Goal: Task Accomplishment & Management: Manage account settings

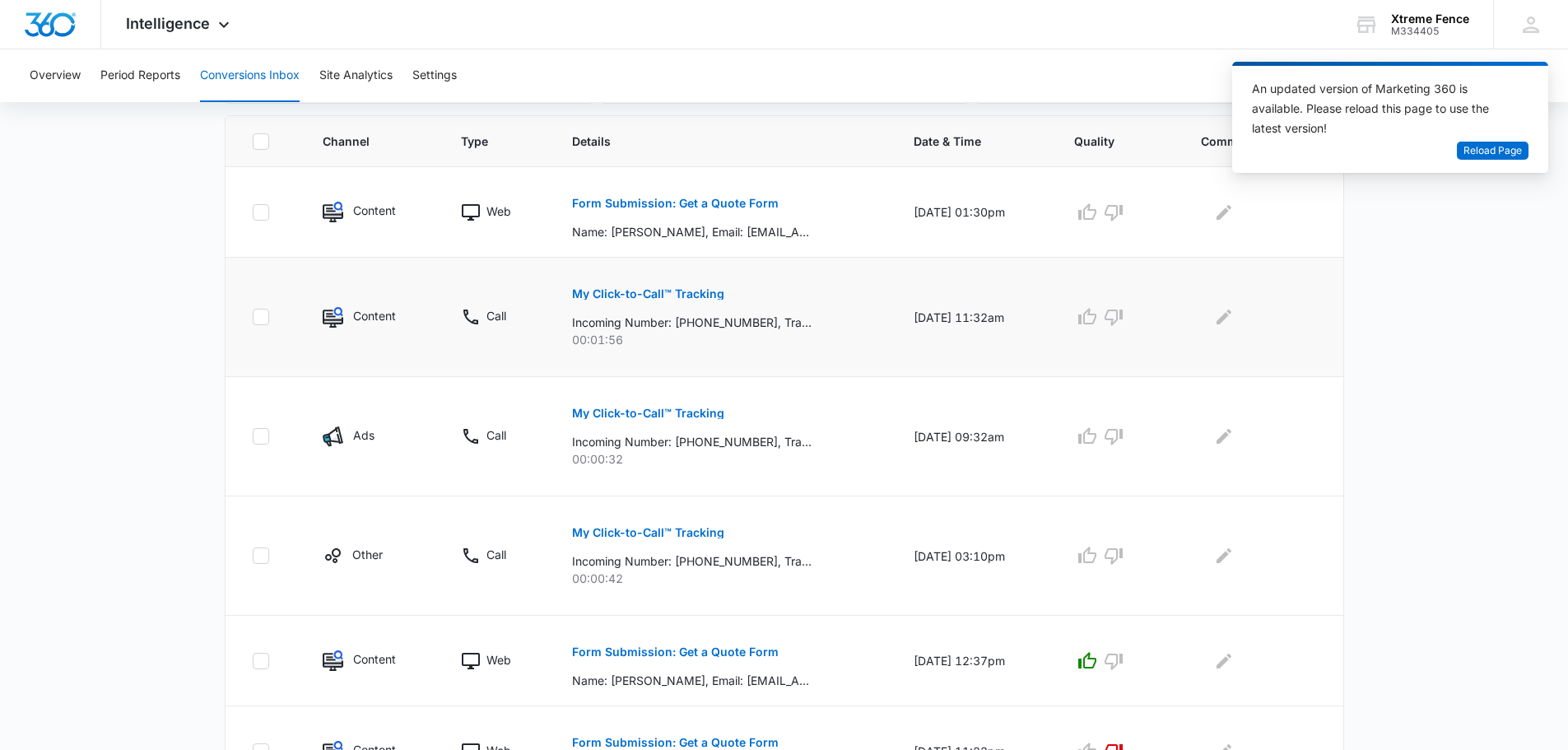
scroll to position [350, 0]
click at [1486, 159] on button "Reload Page" at bounding box center [1492, 151] width 71 height 19
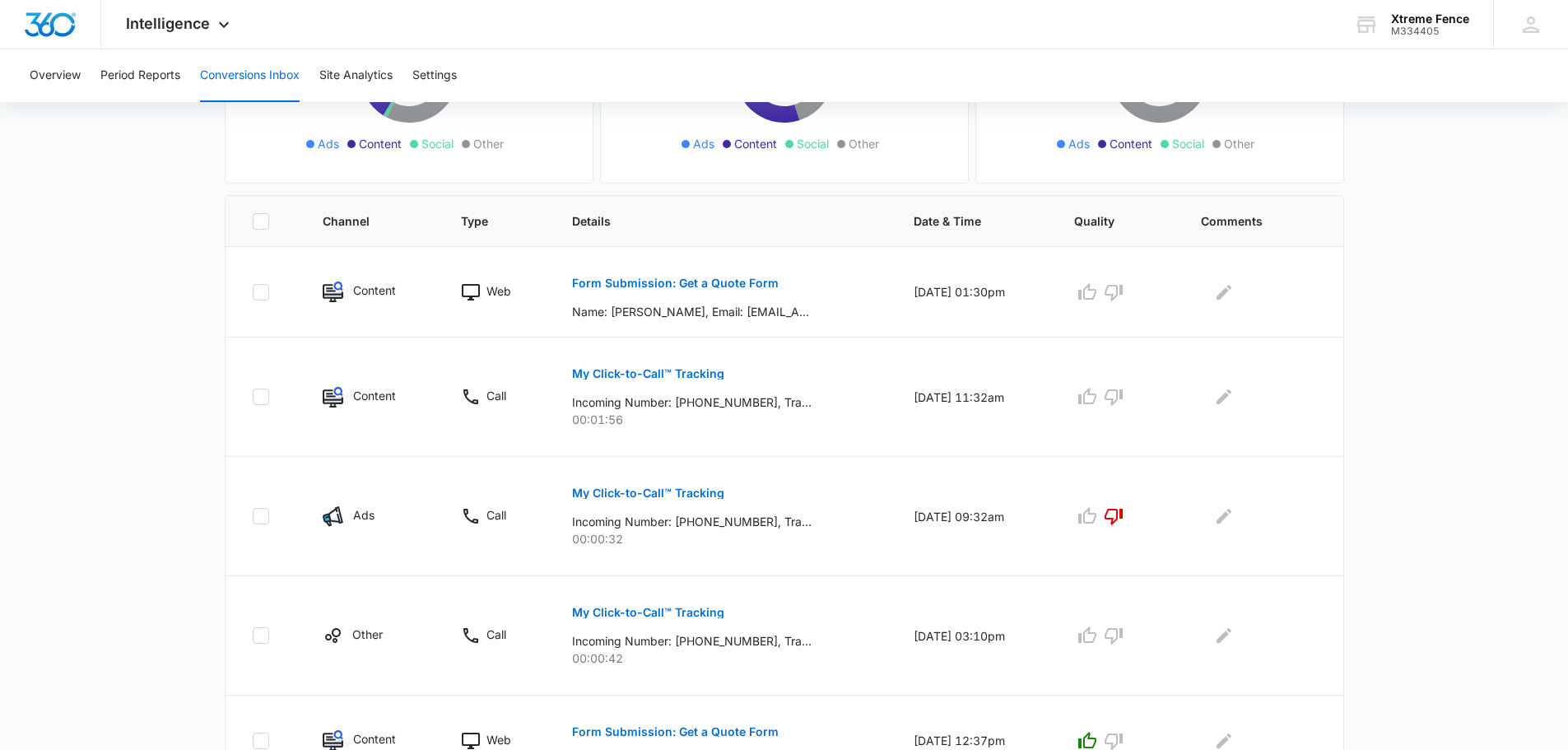
scroll to position [927, 0]
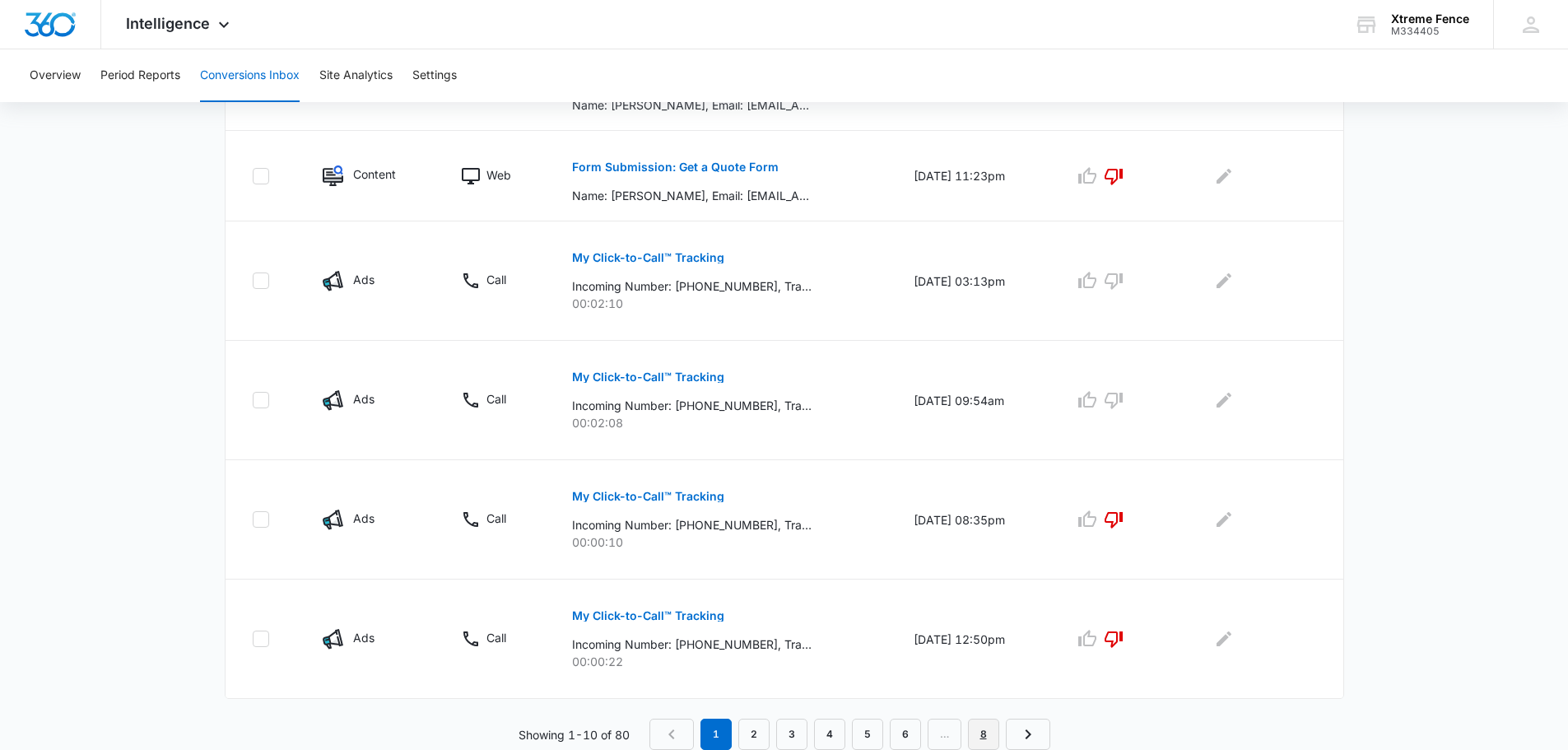
click at [983, 732] on link "8" at bounding box center [983, 733] width 31 height 31
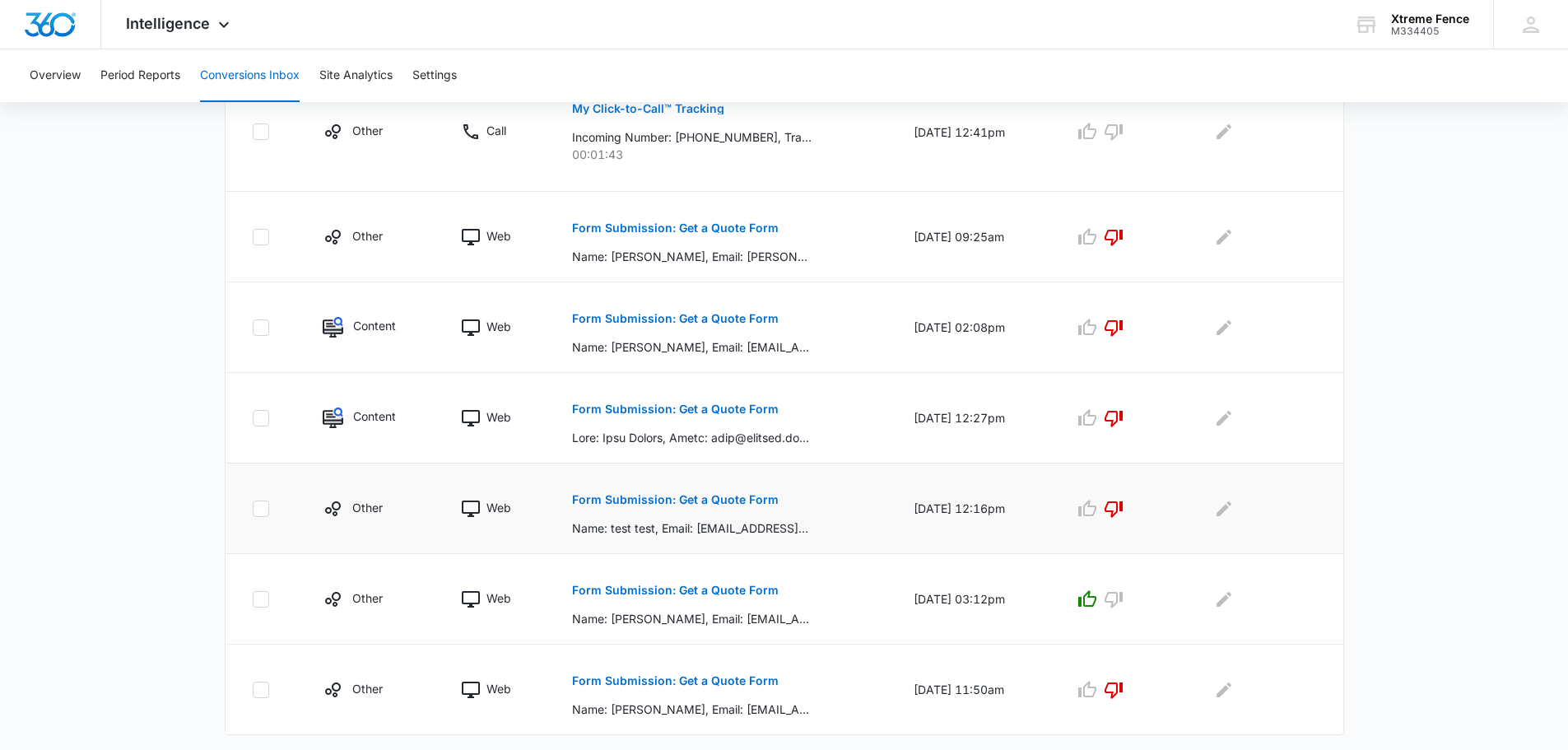
scroll to position [783, 0]
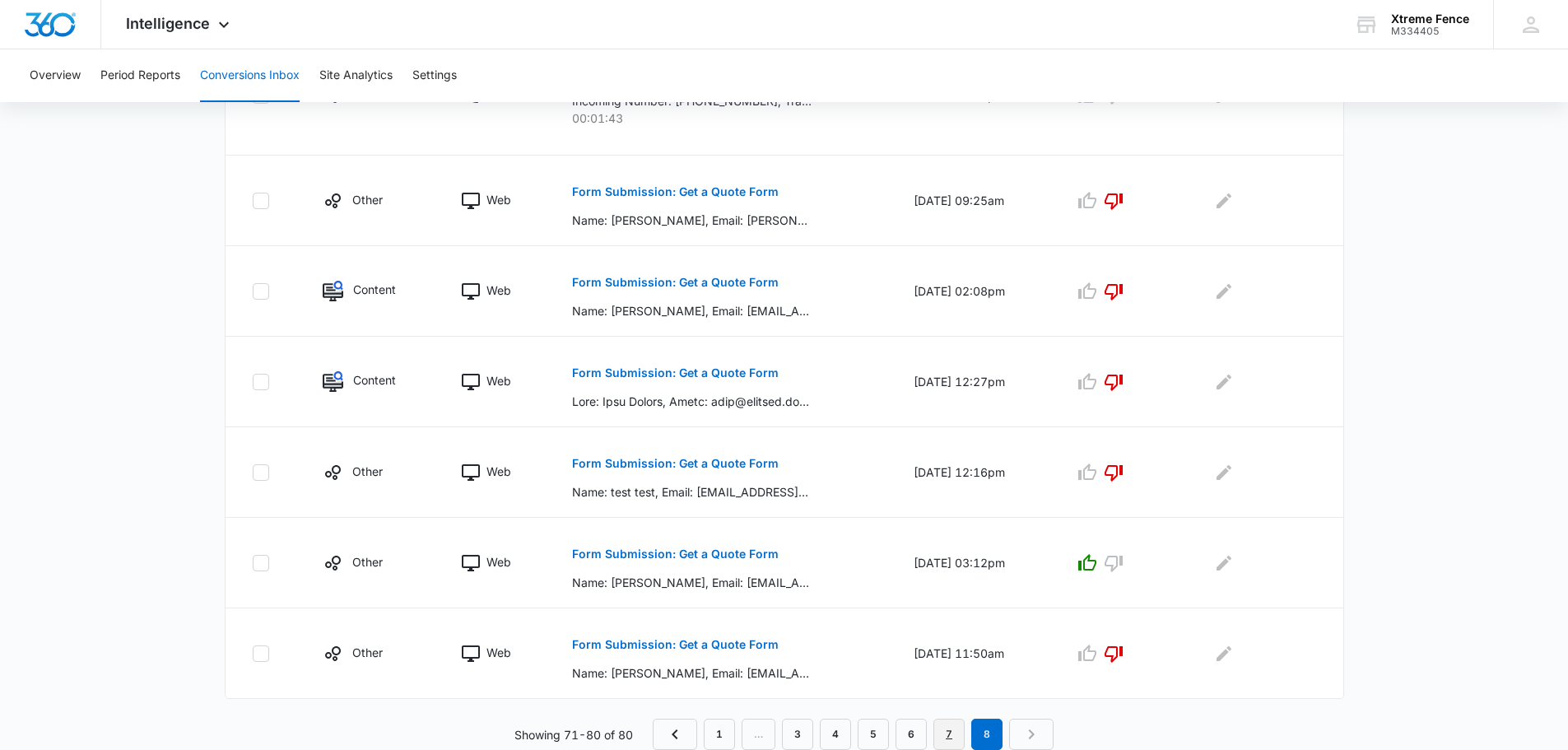
click at [954, 735] on link "7" at bounding box center [949, 733] width 31 height 31
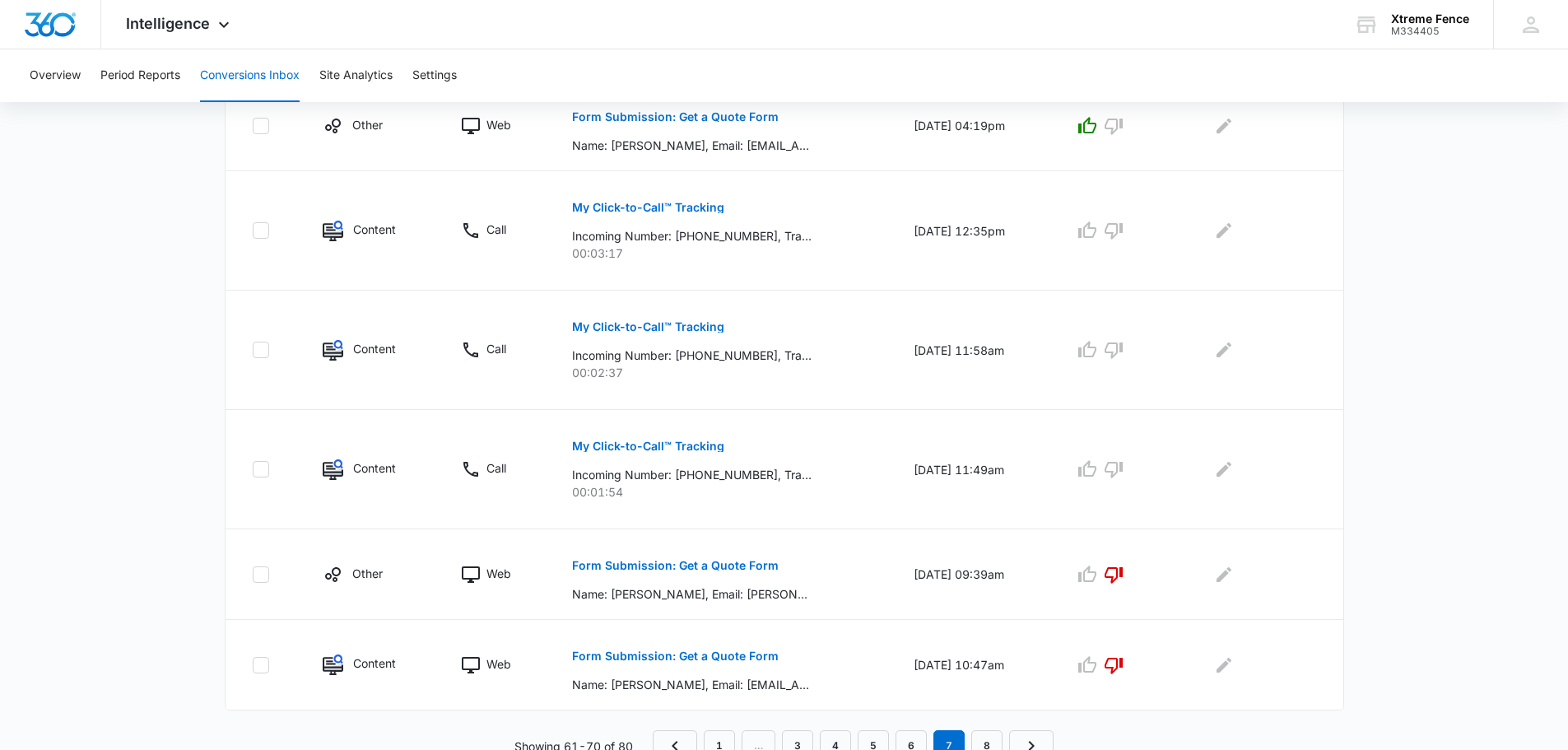
scroll to position [869, 0]
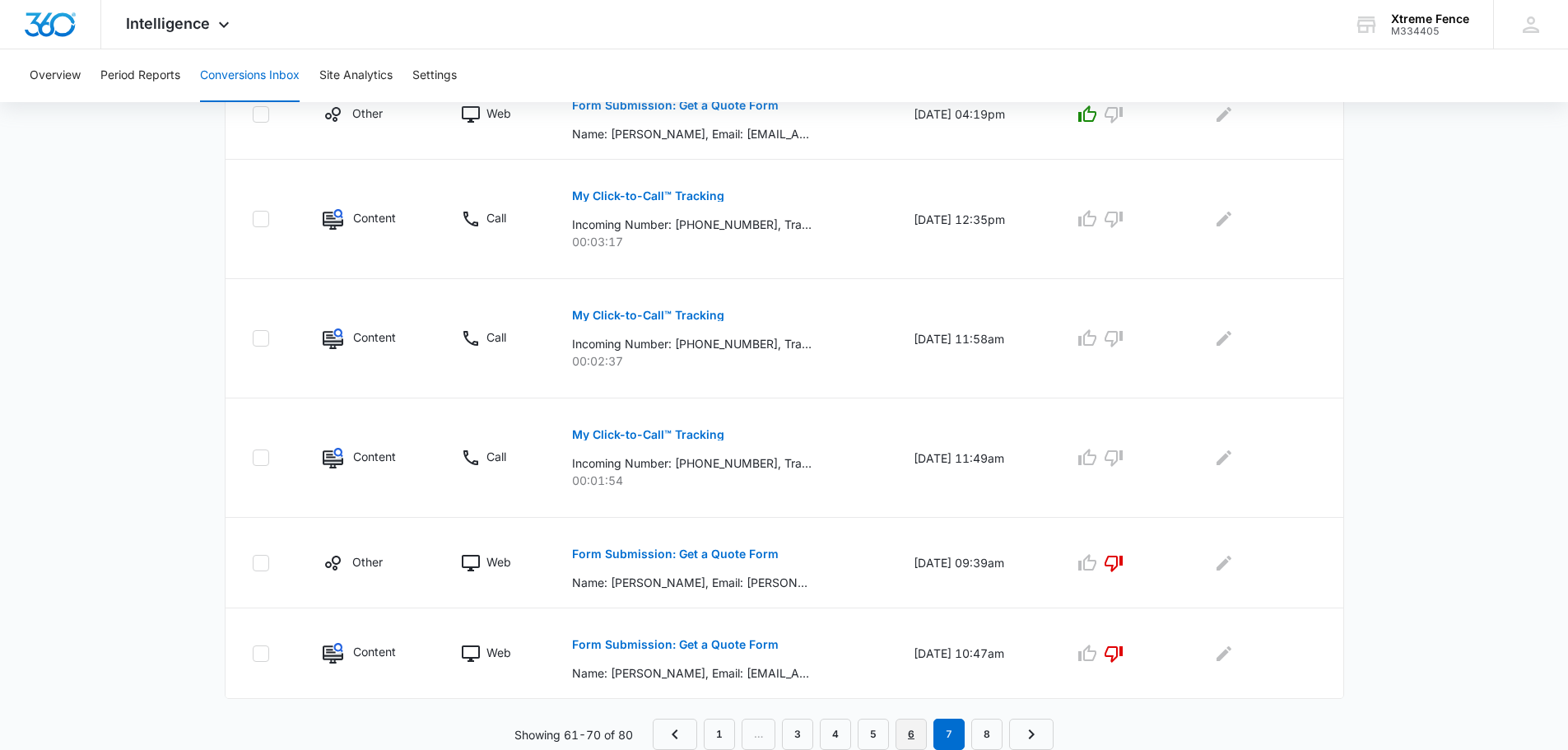
click at [904, 727] on link "6" at bounding box center [911, 733] width 31 height 31
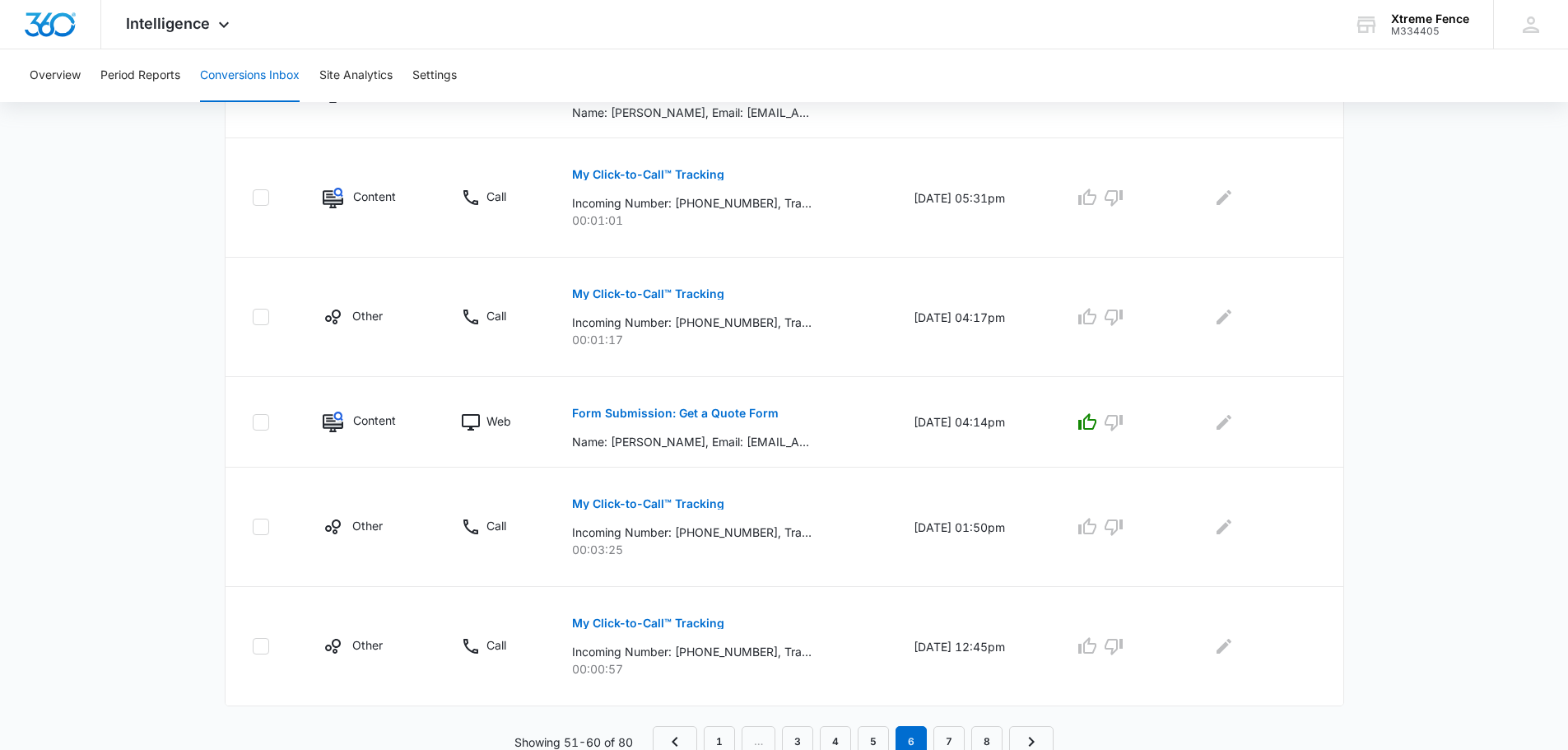
scroll to position [927, 0]
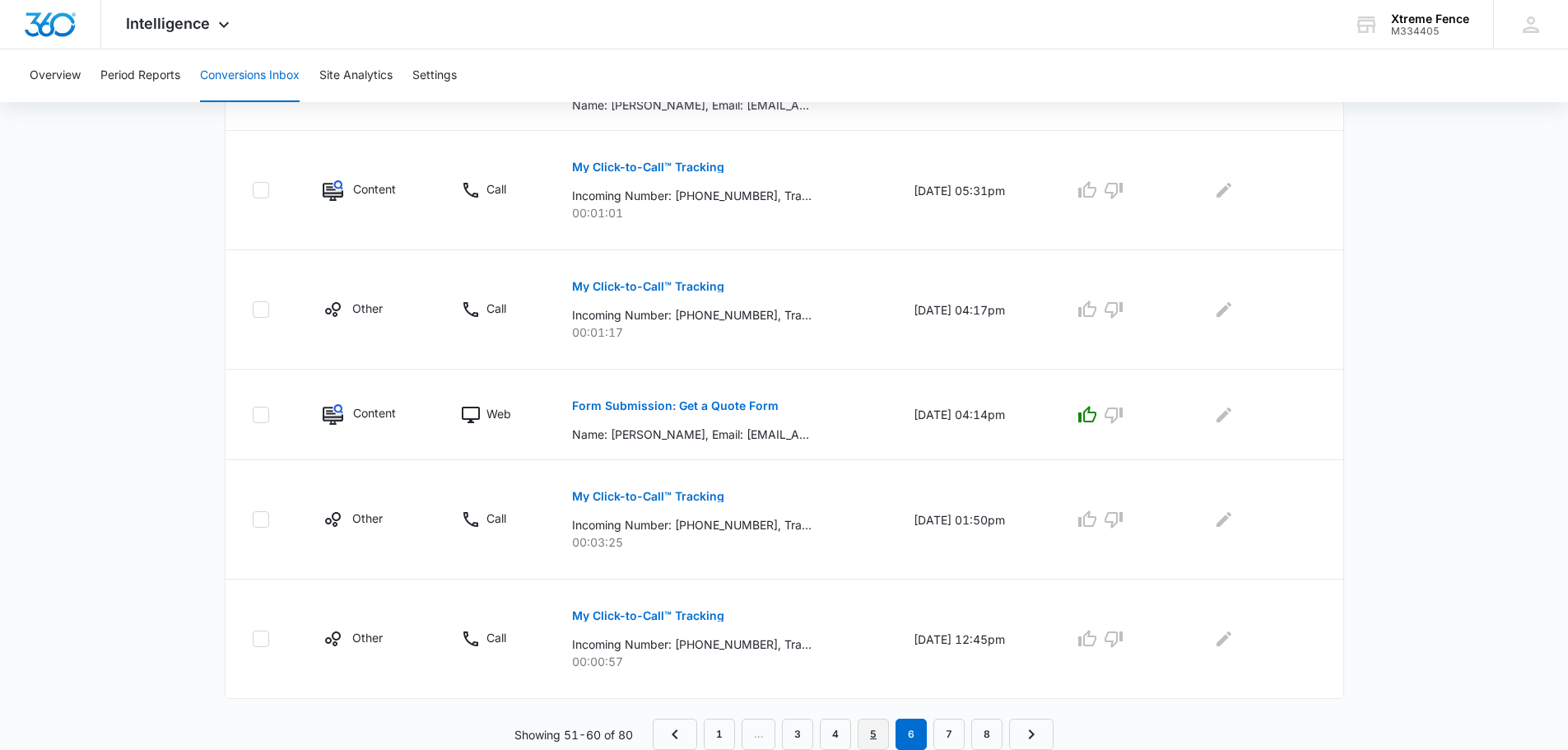
click at [874, 733] on link "5" at bounding box center [872, 733] width 31 height 31
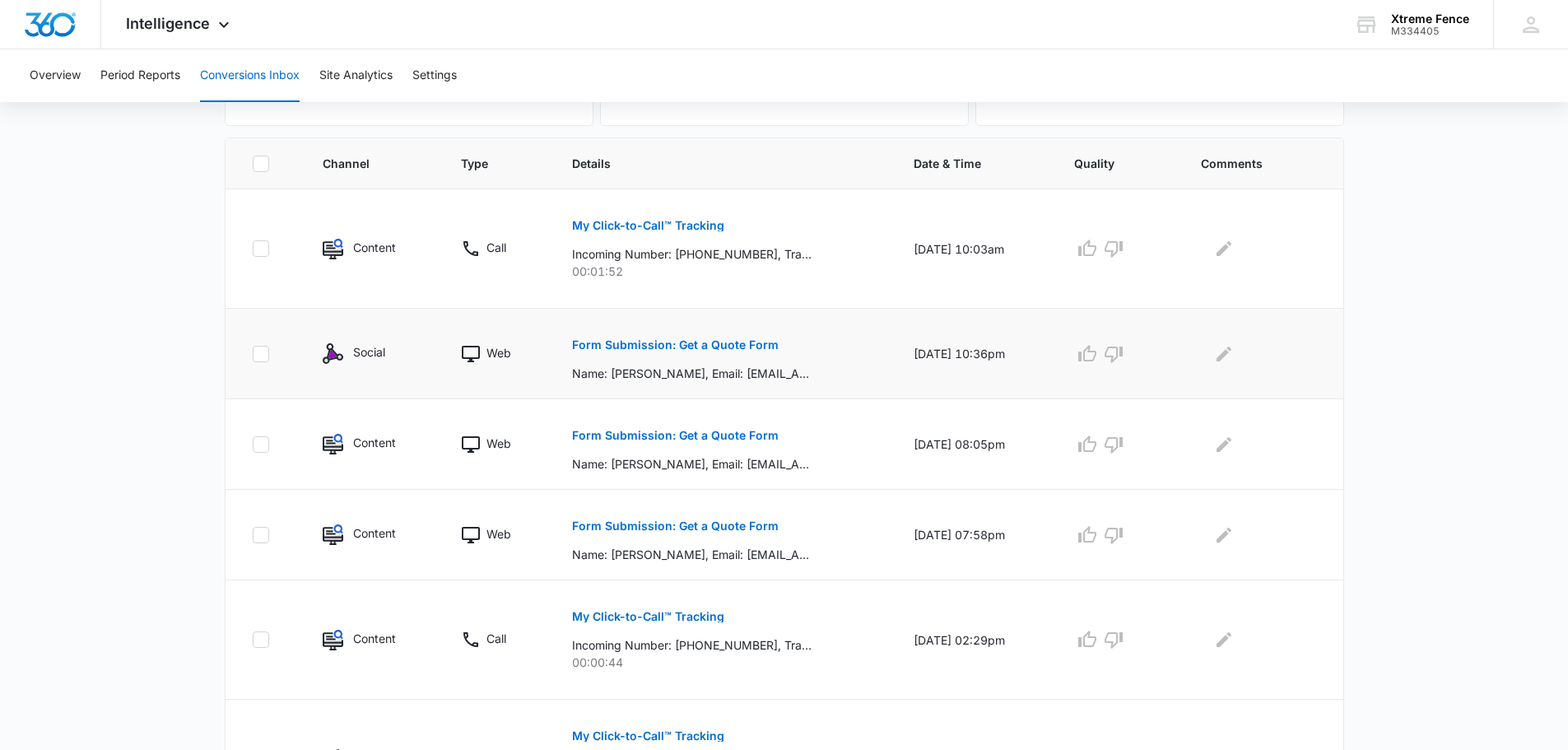
scroll to position [411, 0]
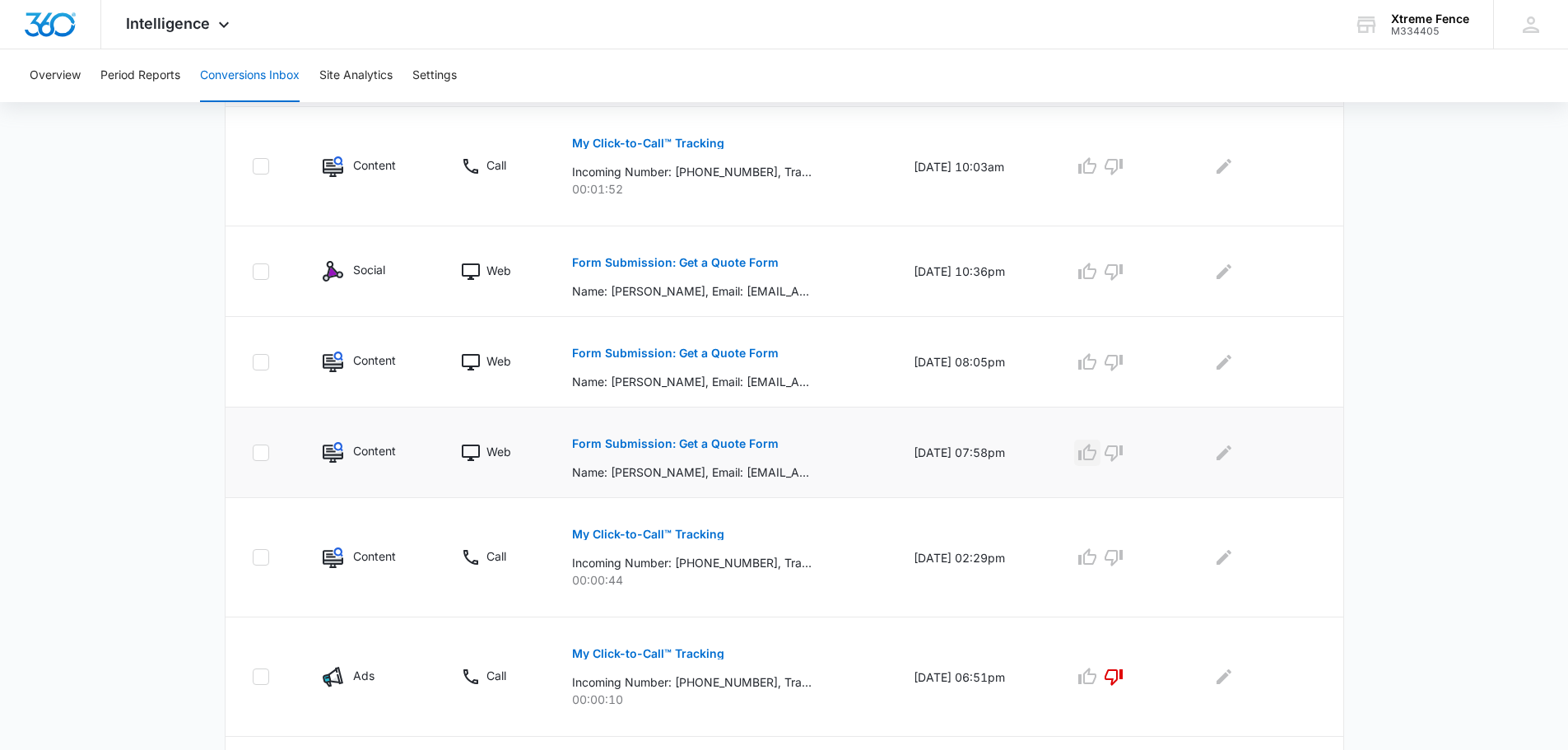
click at [1094, 456] on icon "button" at bounding box center [1088, 452] width 18 height 17
click at [1228, 460] on icon "Edit Comments" at bounding box center [1224, 453] width 20 height 20
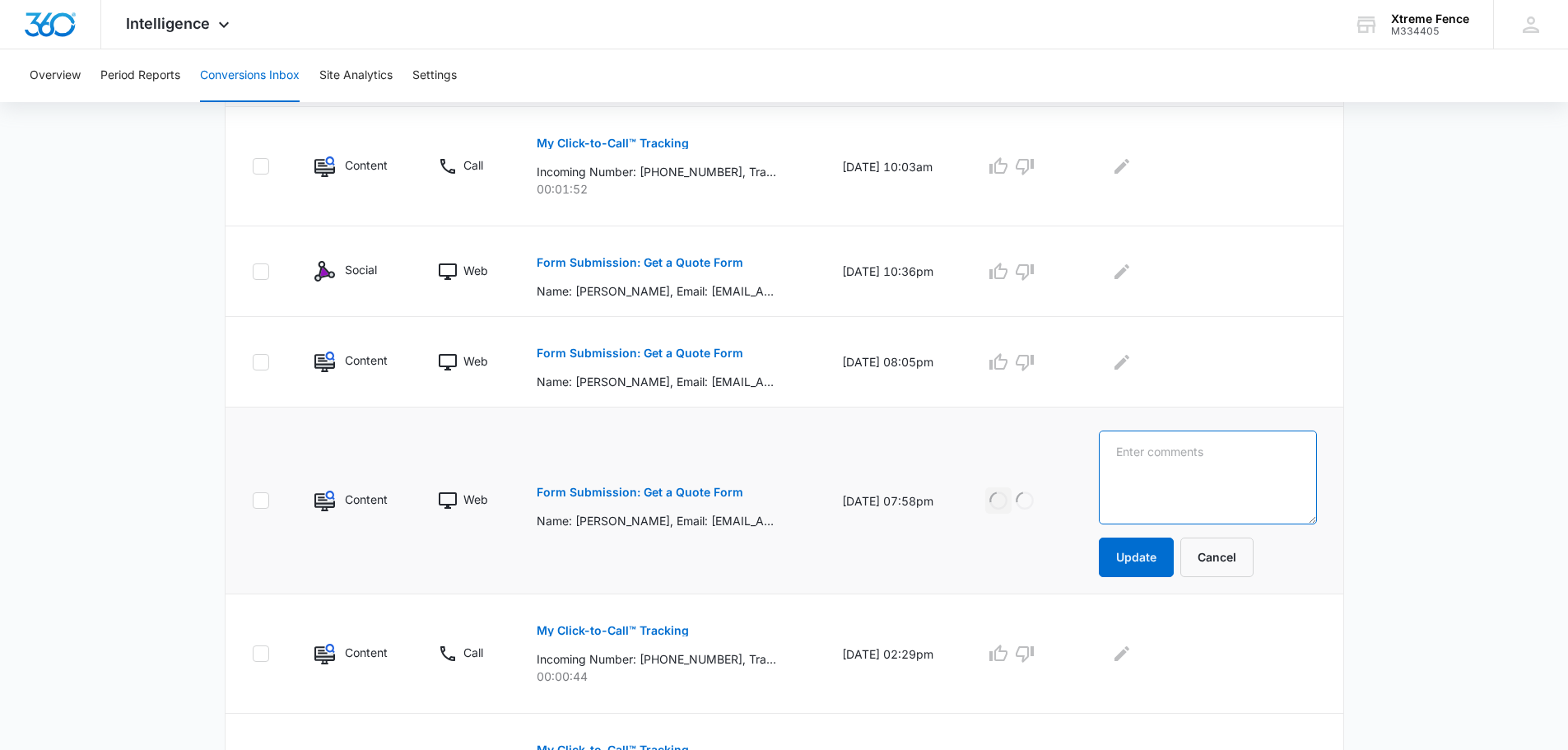
click at [1228, 460] on textarea at bounding box center [1208, 478] width 218 height 94
type textarea "Previous customer, signed"
click at [1151, 550] on button "Update" at bounding box center [1136, 556] width 75 height 39
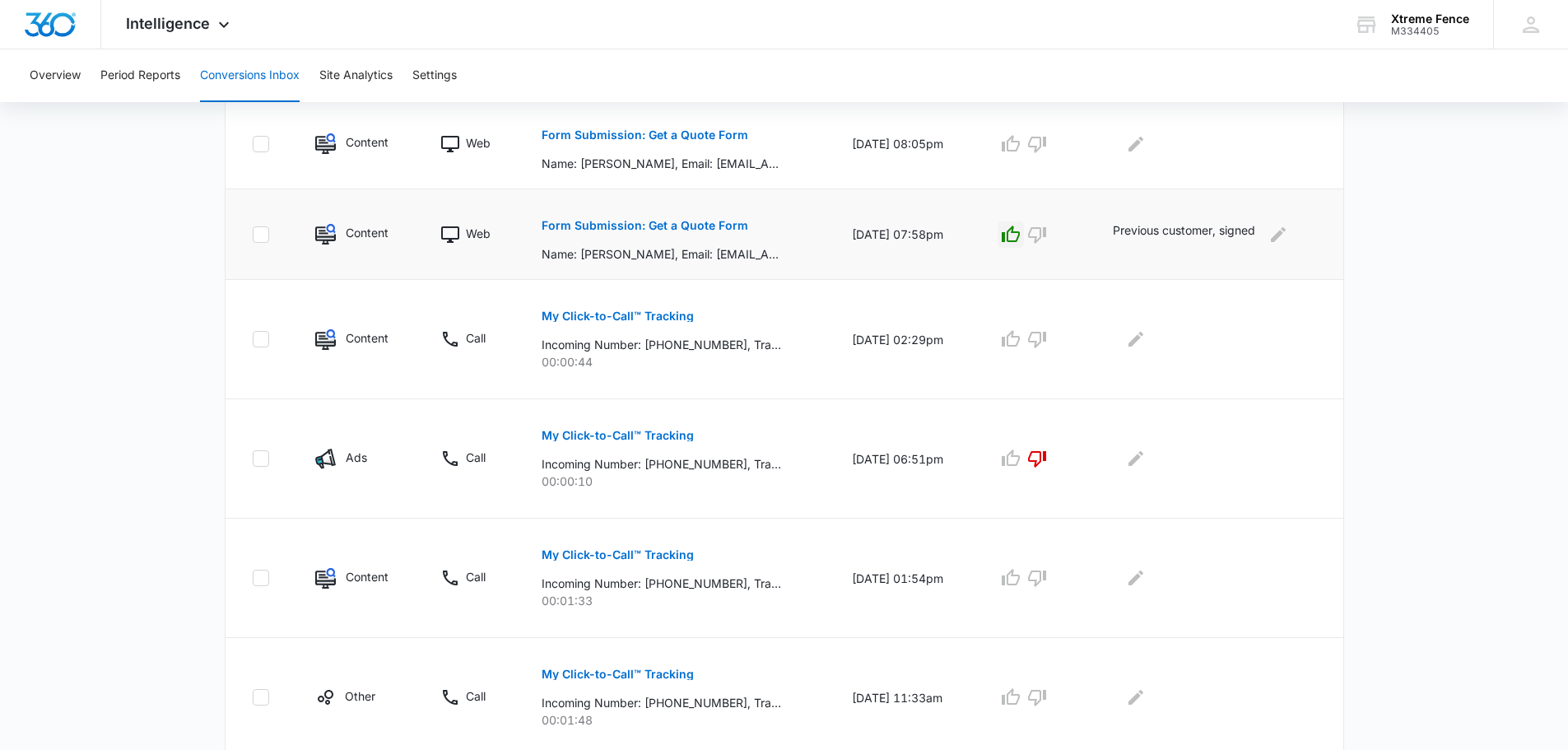
scroll to position [659, 0]
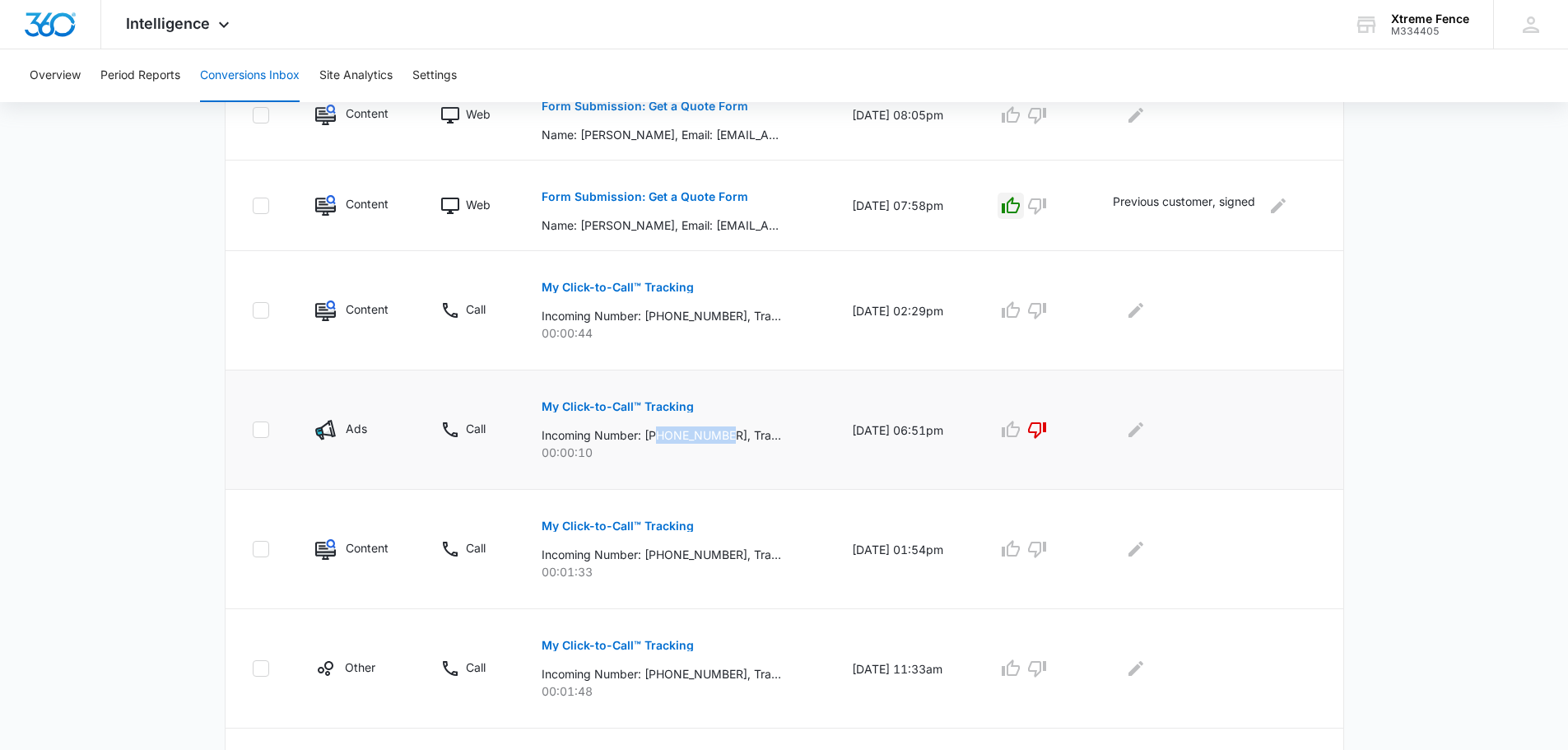
drag, startPoint x: 650, startPoint y: 437, endPoint x: 723, endPoint y: 435, distance: 73.0
click at [723, 435] on p "Incoming Number: [PHONE_NUMBER], Tracking Number: [PHONE_NUMBER], Ring To: [PHO…" at bounding box center [661, 435] width 240 height 18
copy p "5136372096"
click at [1410, 400] on main "Filters [DATE] [DATE] New Conversion Total Conversions: 80 Ads Content Social O…" at bounding box center [784, 210] width 1568 height 1501
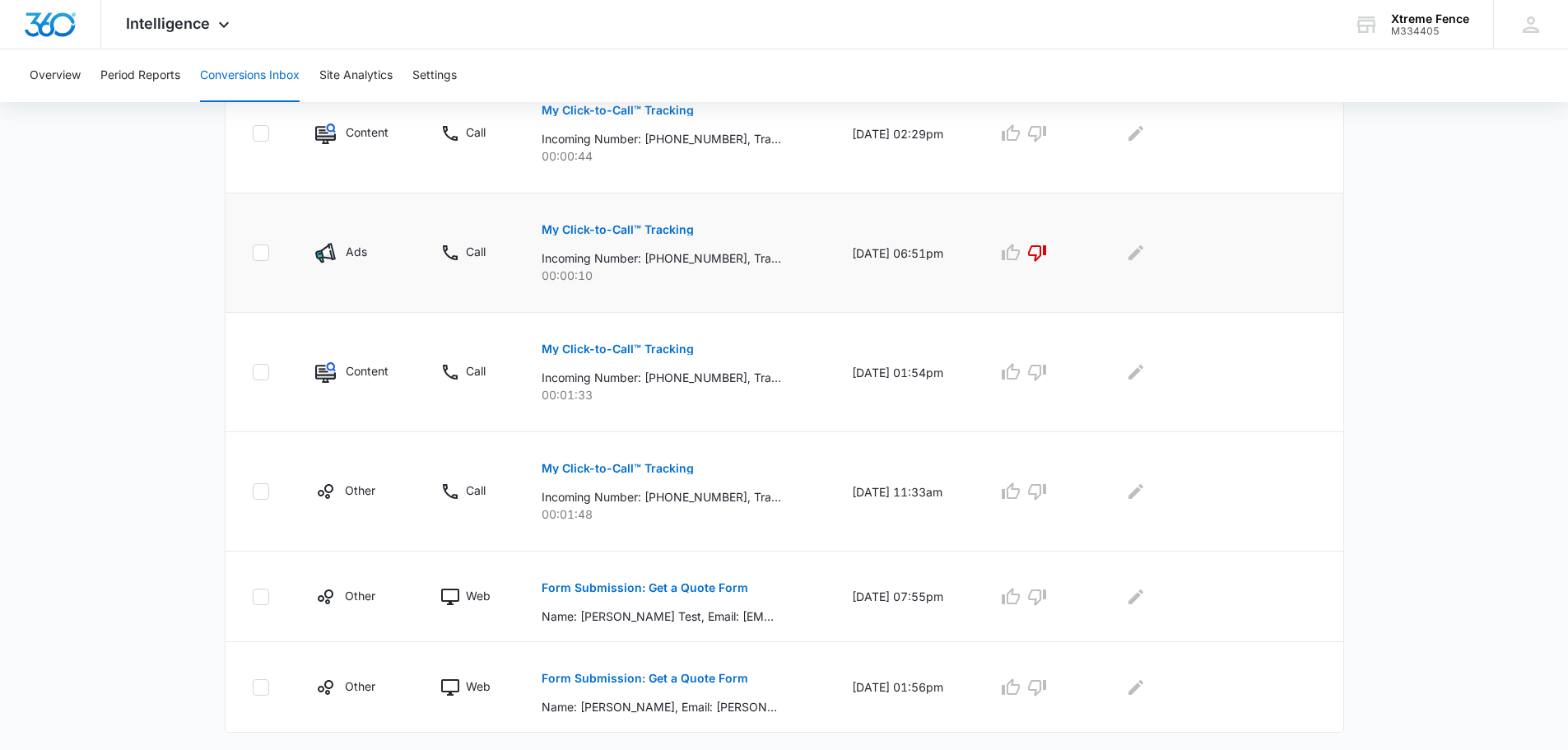
scroll to position [869, 0]
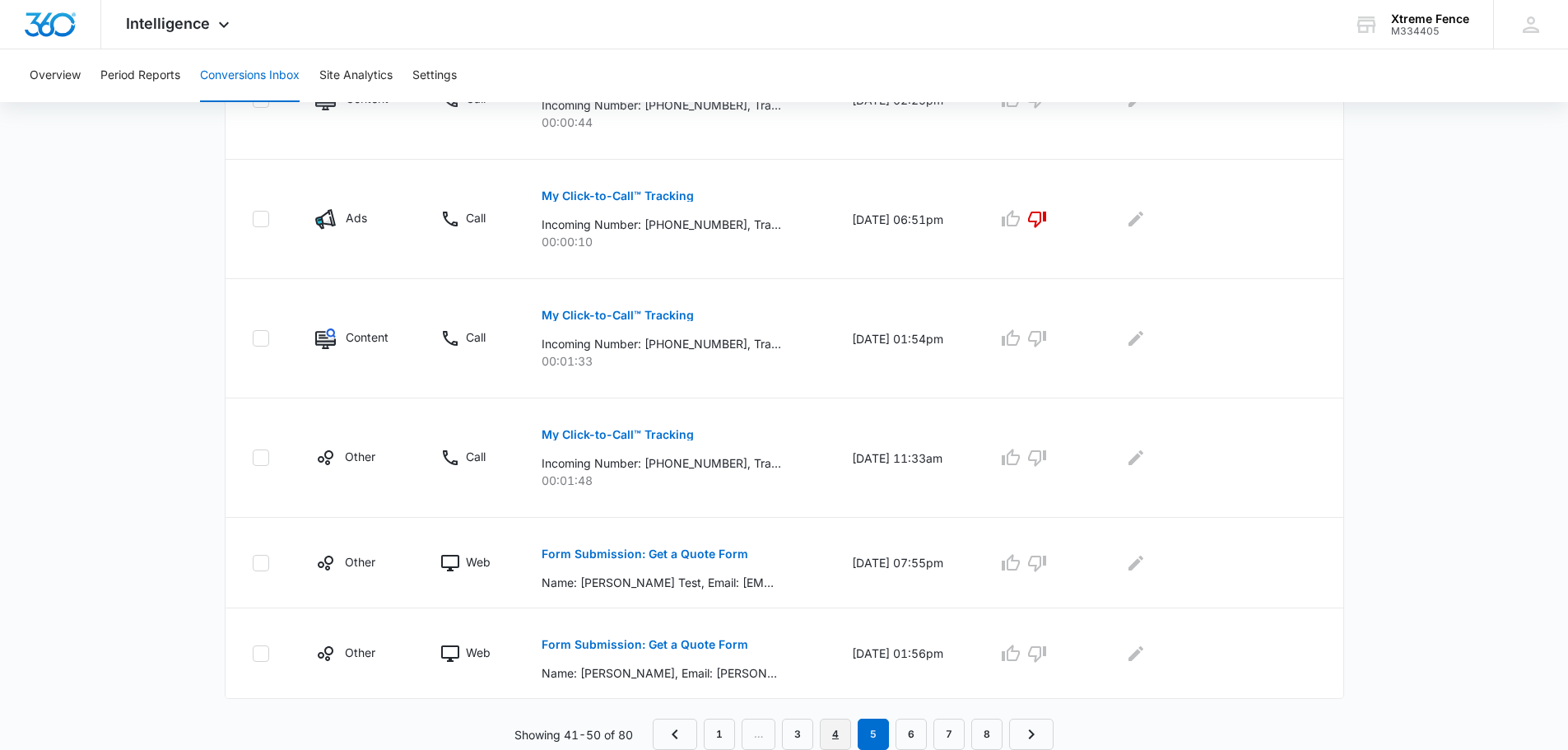
click at [833, 742] on link "4" at bounding box center [835, 733] width 31 height 31
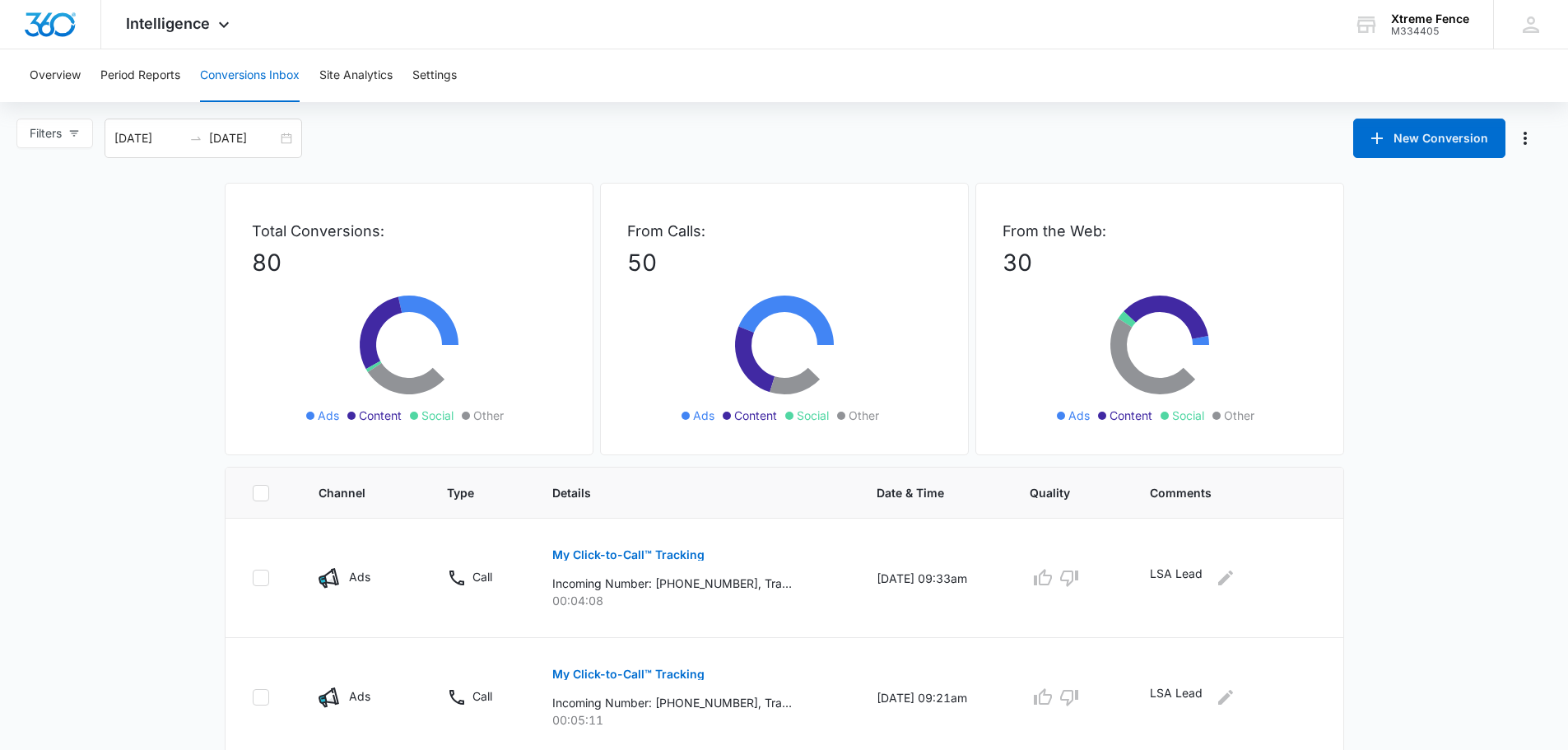
scroll to position [82, 0]
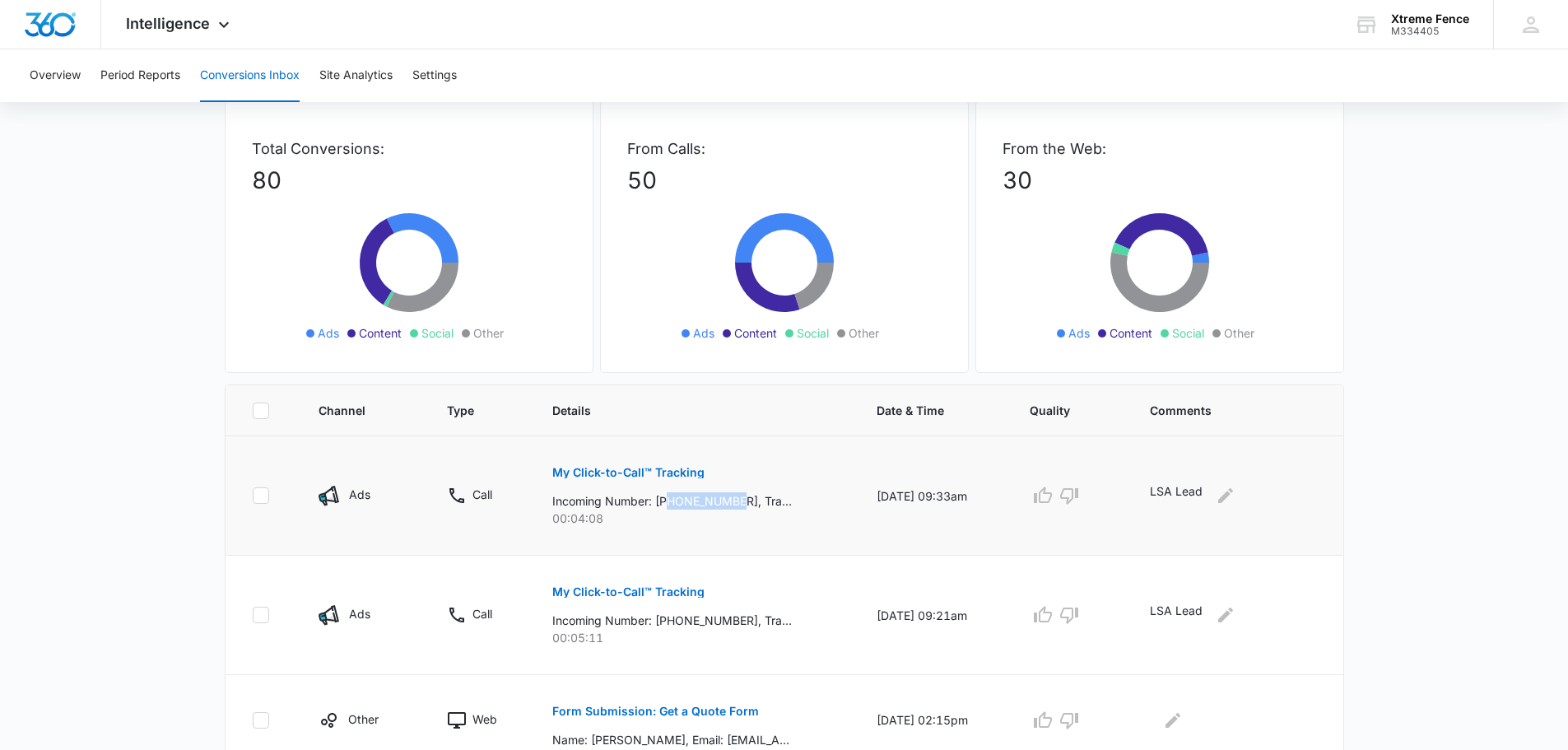
drag, startPoint x: 659, startPoint y: 503, endPoint x: 733, endPoint y: 499, distance: 74.1
click at [733, 499] on p "Incoming Number: [PHONE_NUMBER], Tracking Number: [PHONE_NUMBER], Ring To: [PHO…" at bounding box center [672, 500] width 240 height 18
copy p "7864737750"
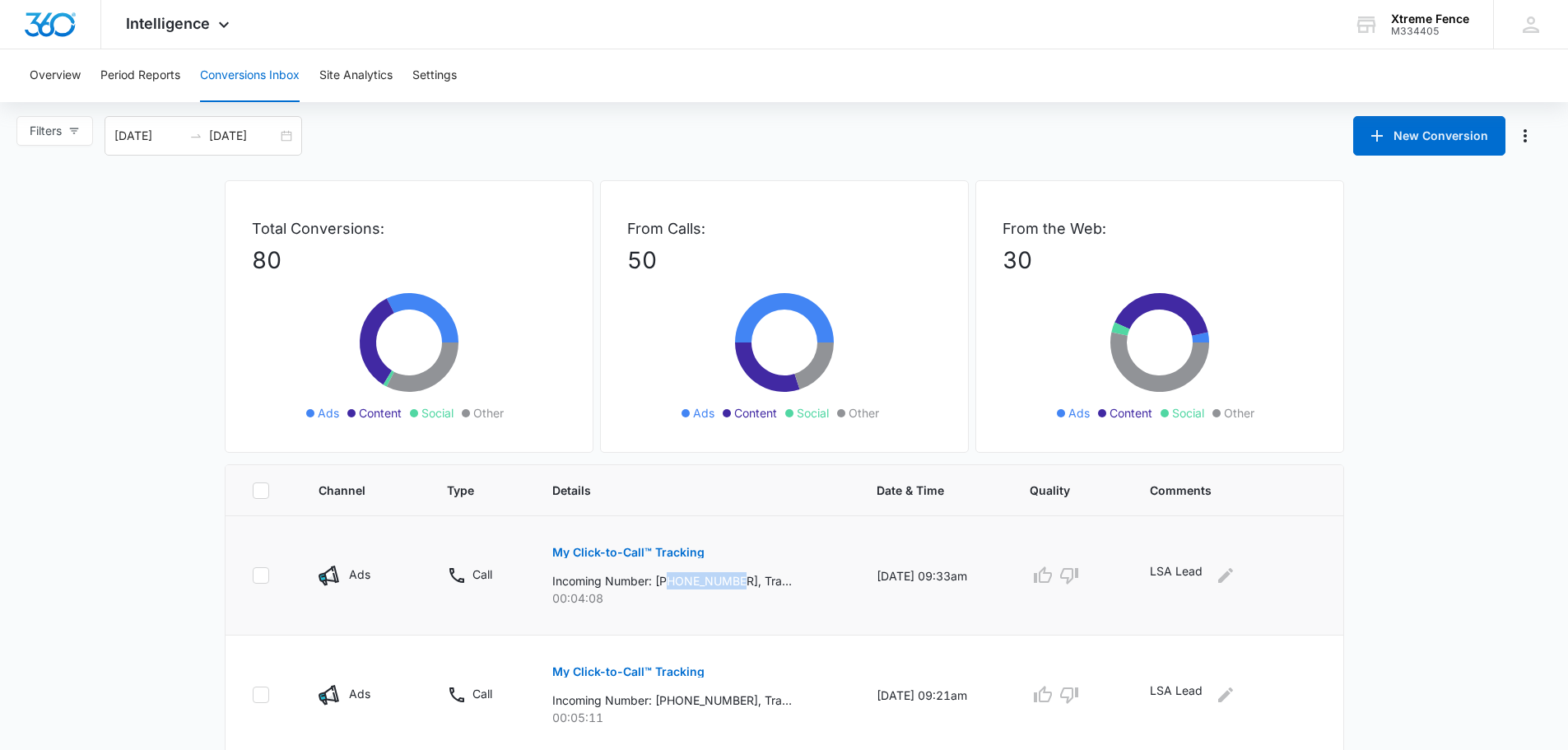
scroll to position [0, 0]
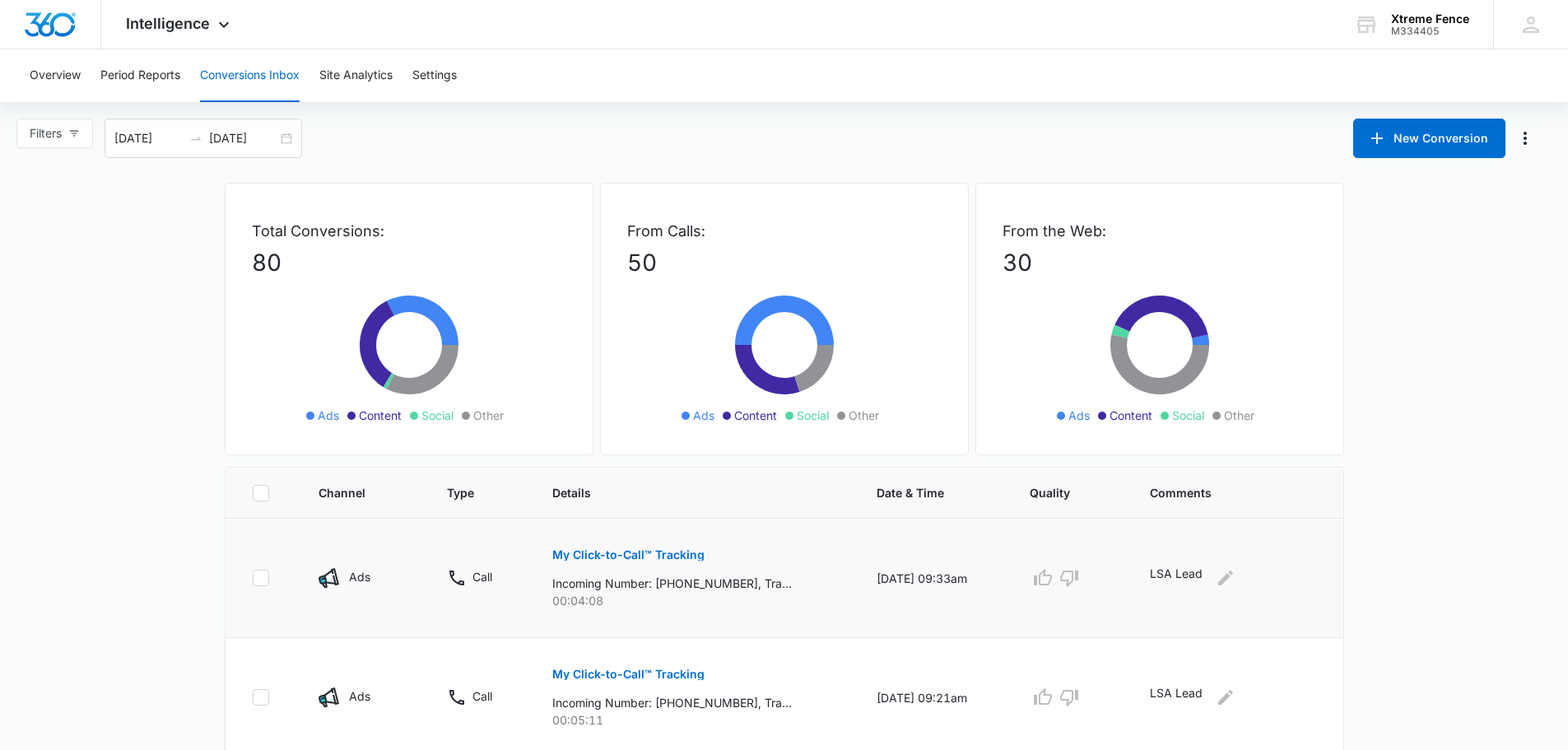
click at [748, 529] on td "My Click-to-Call™ Tracking Incoming Number: [PHONE_NUMBER], Tracking Number: [P…" at bounding box center [694, 578] width 324 height 119
click at [652, 556] on p "My Click-to-Call™ Tracking" at bounding box center [629, 555] width 153 height 12
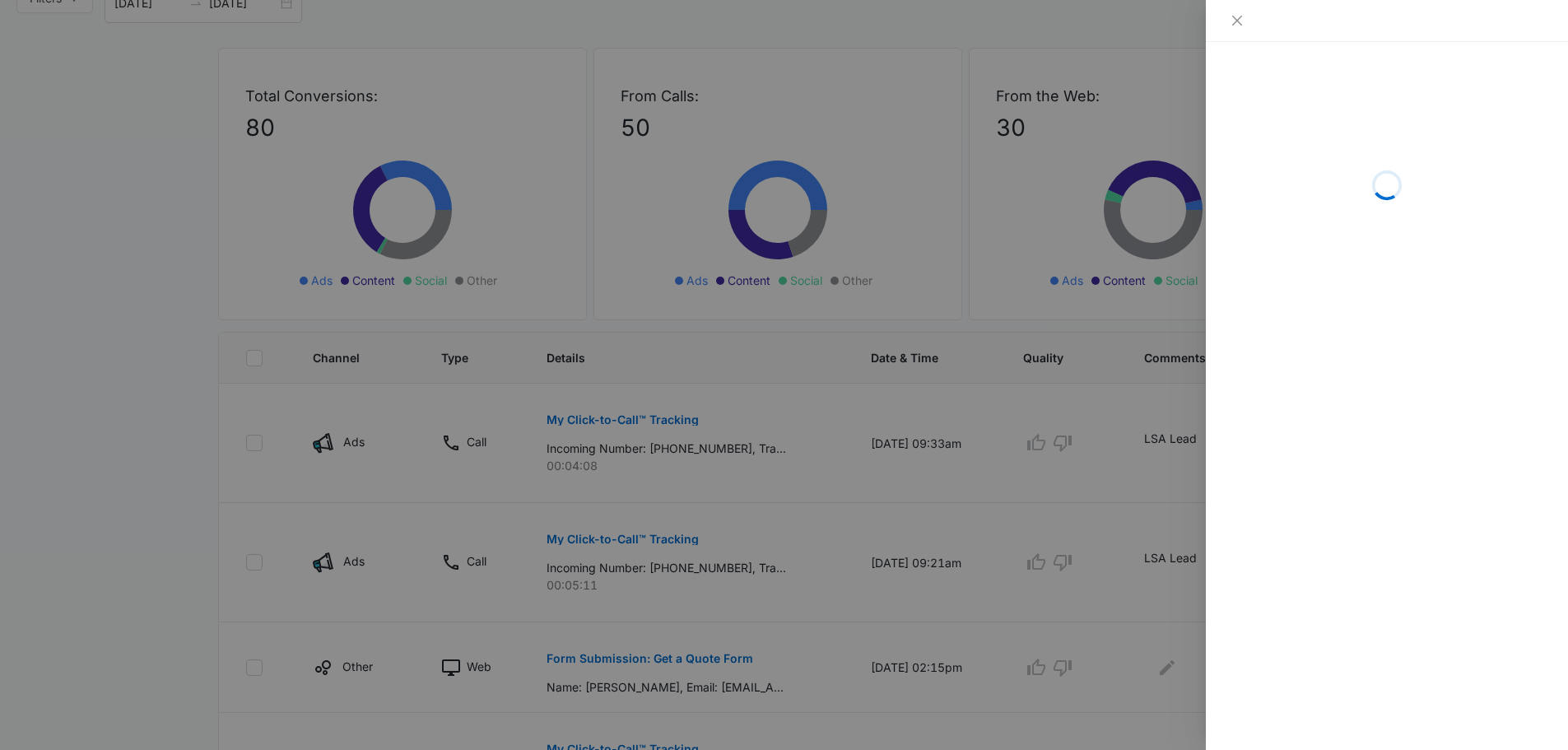
scroll to position [164, 0]
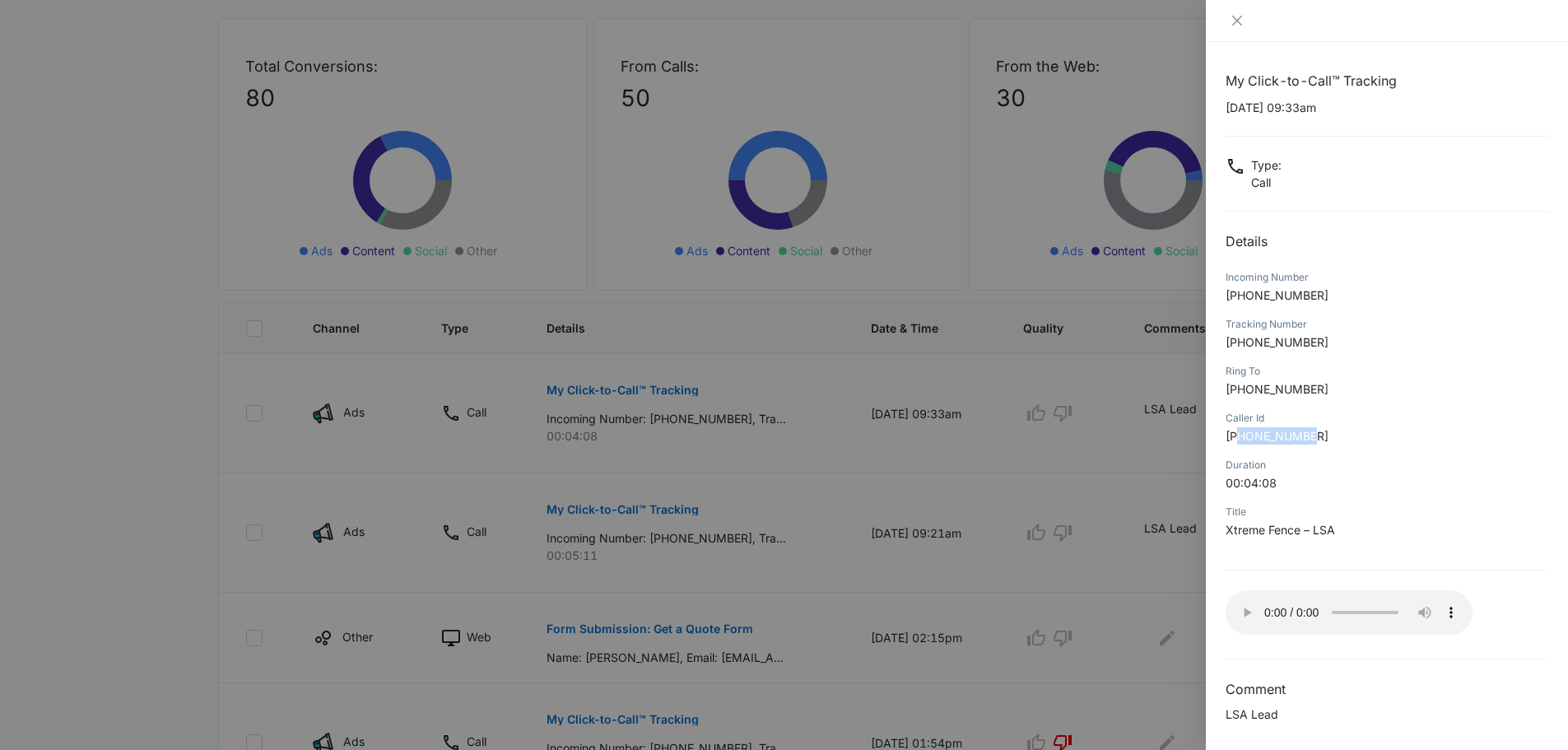
drag, startPoint x: 1322, startPoint y: 436, endPoint x: 1244, endPoint y: 437, distance: 78.0
click at [1242, 438] on p "[PHONE_NUMBER]" at bounding box center [1386, 436] width 323 height 18
copy span "7864737750"
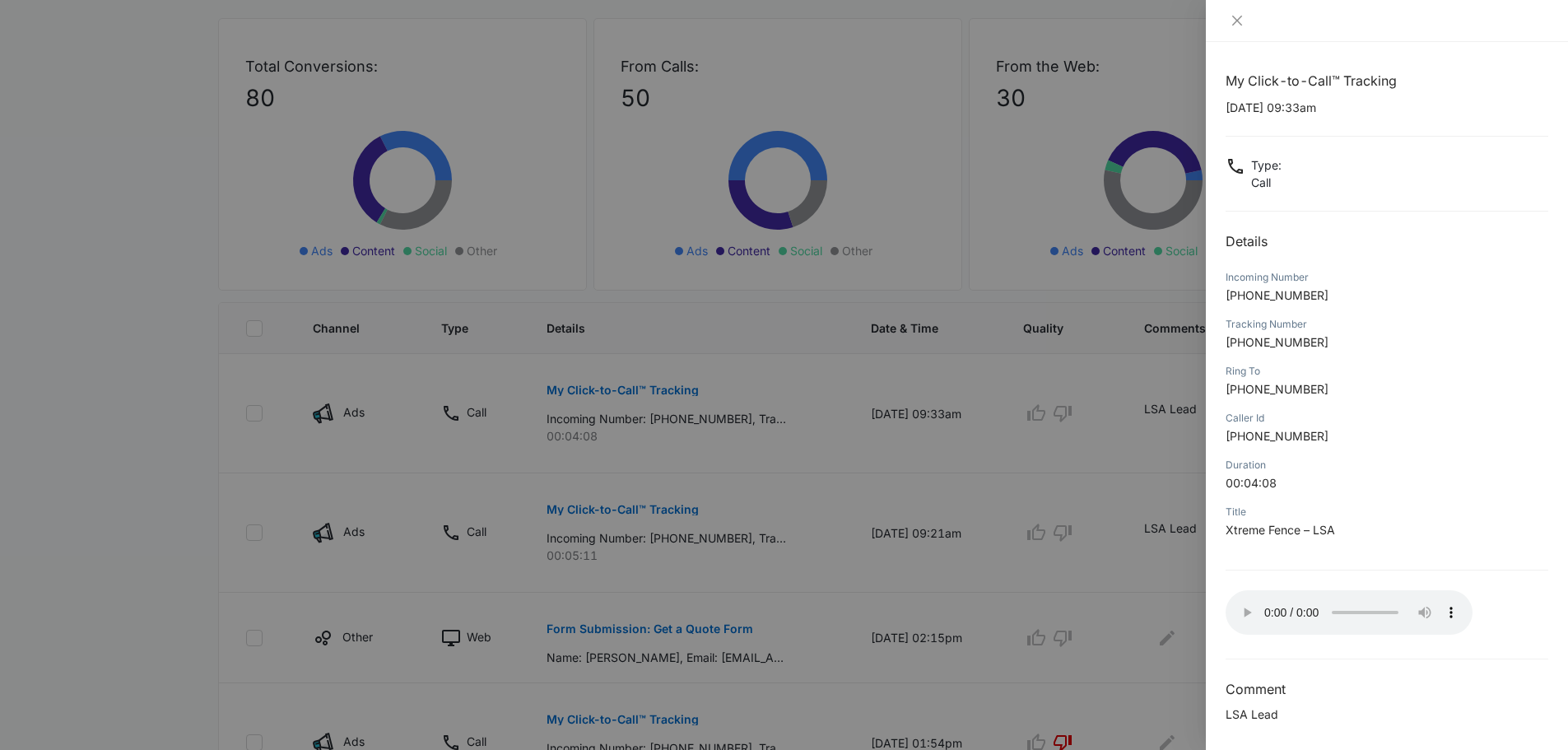
click at [132, 448] on div at bounding box center [784, 375] width 1568 height 750
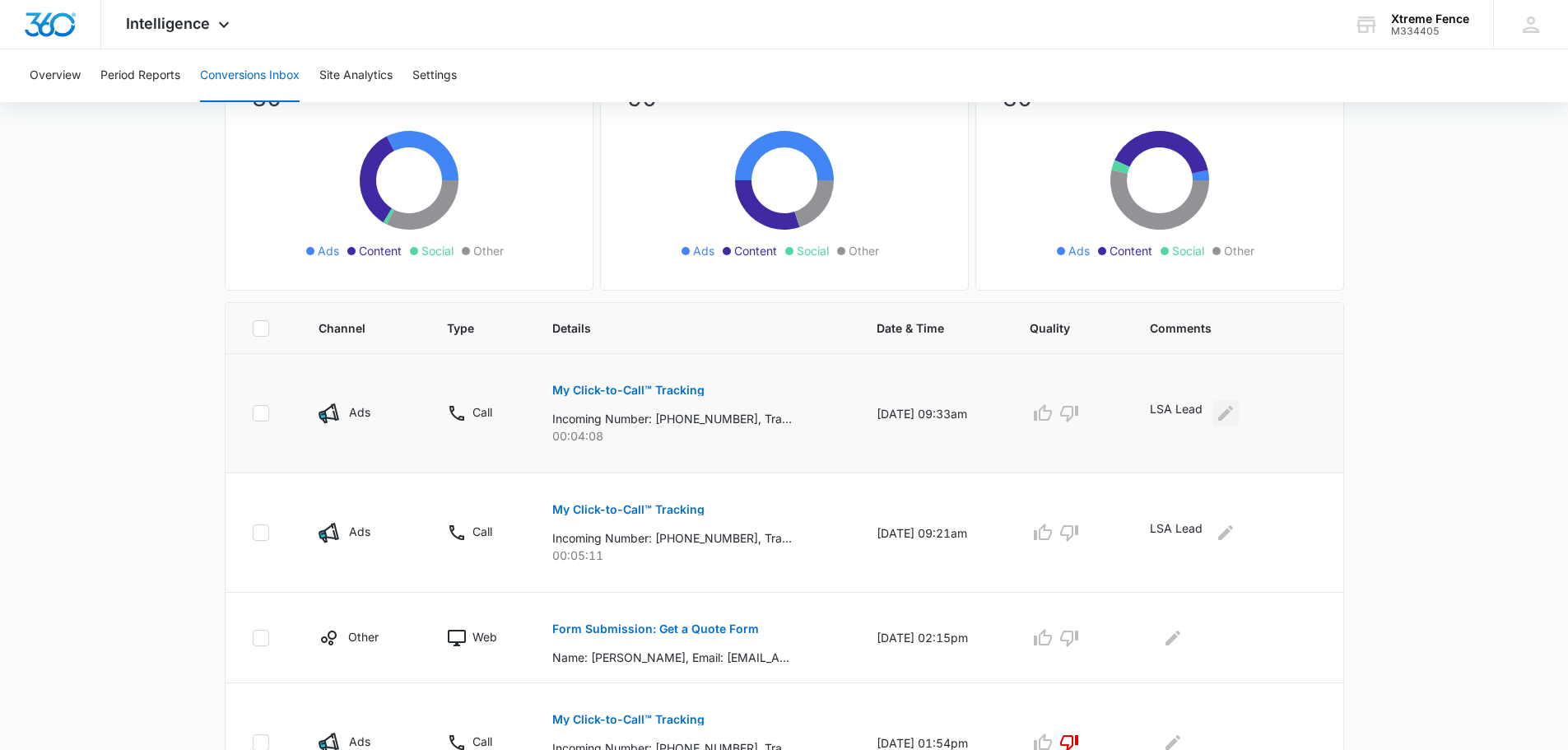
click at [1239, 415] on button "Edit Comments" at bounding box center [1225, 412] width 26 height 26
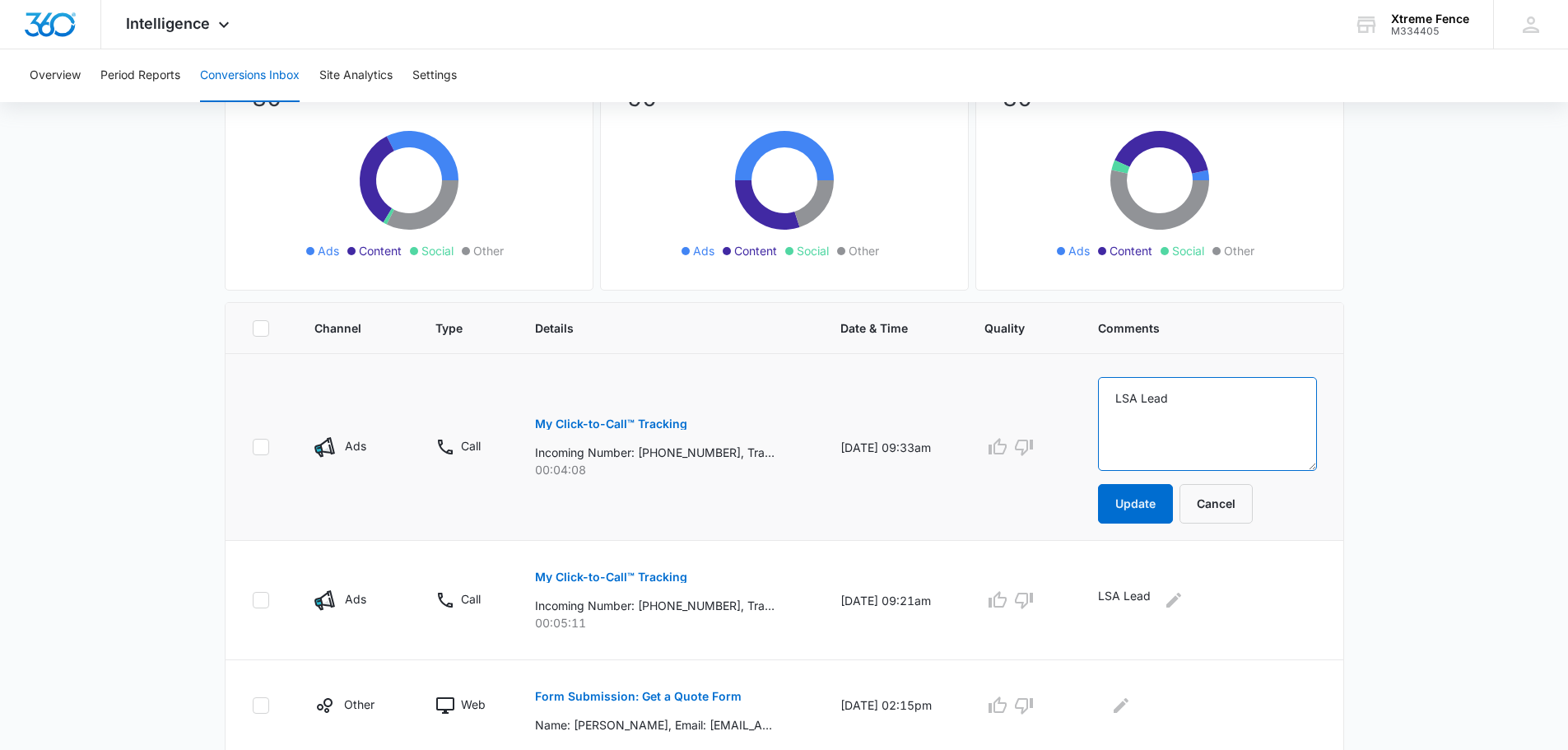
click at [1208, 415] on textarea "LSA Lead" at bounding box center [1207, 424] width 218 height 94
type textarea "Dead end never called us back after reaching out"
click at [1150, 525] on td "Dead end never called us back after reaching out Update Cancel" at bounding box center [1210, 447] width 264 height 187
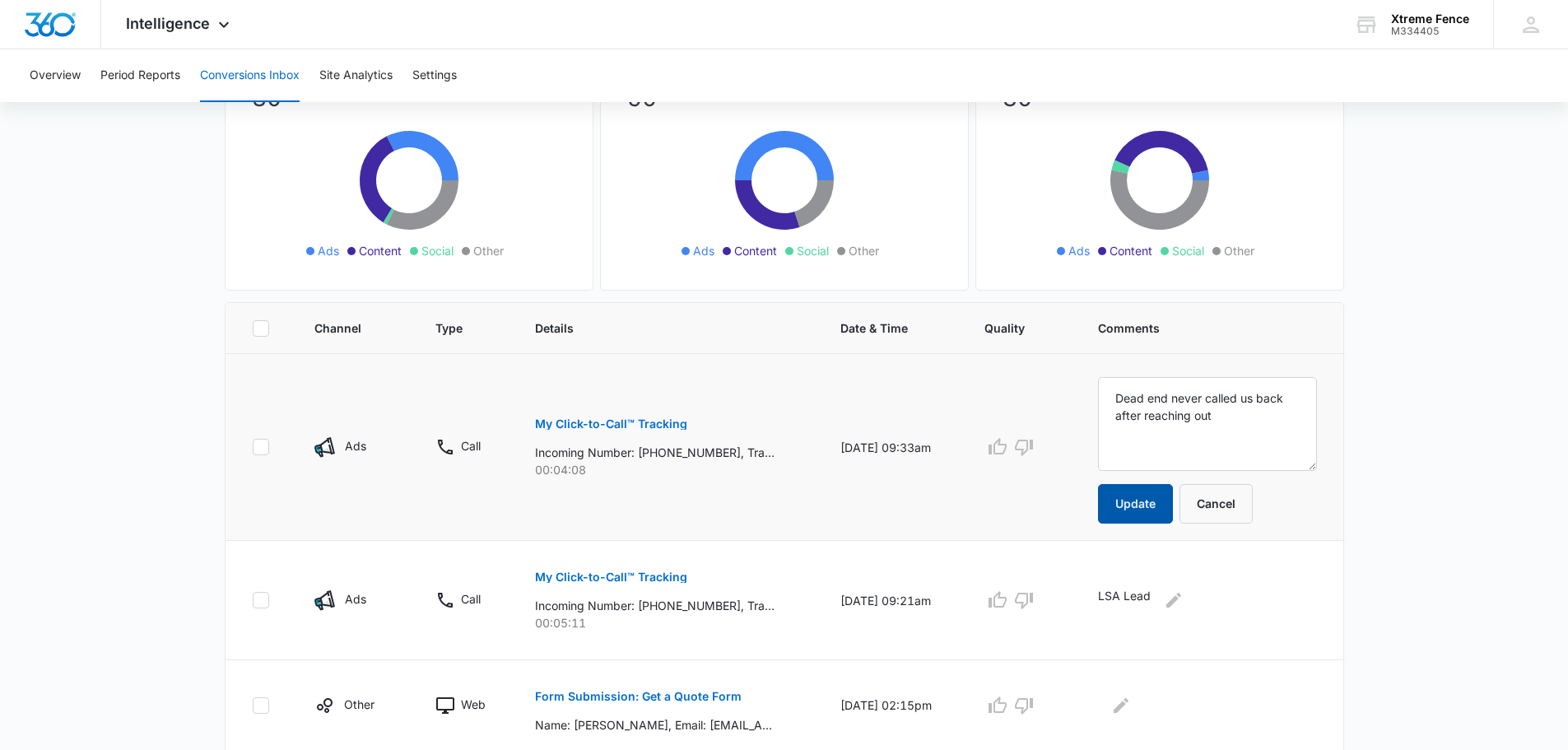
click at [1153, 505] on button "Update" at bounding box center [1135, 504] width 75 height 39
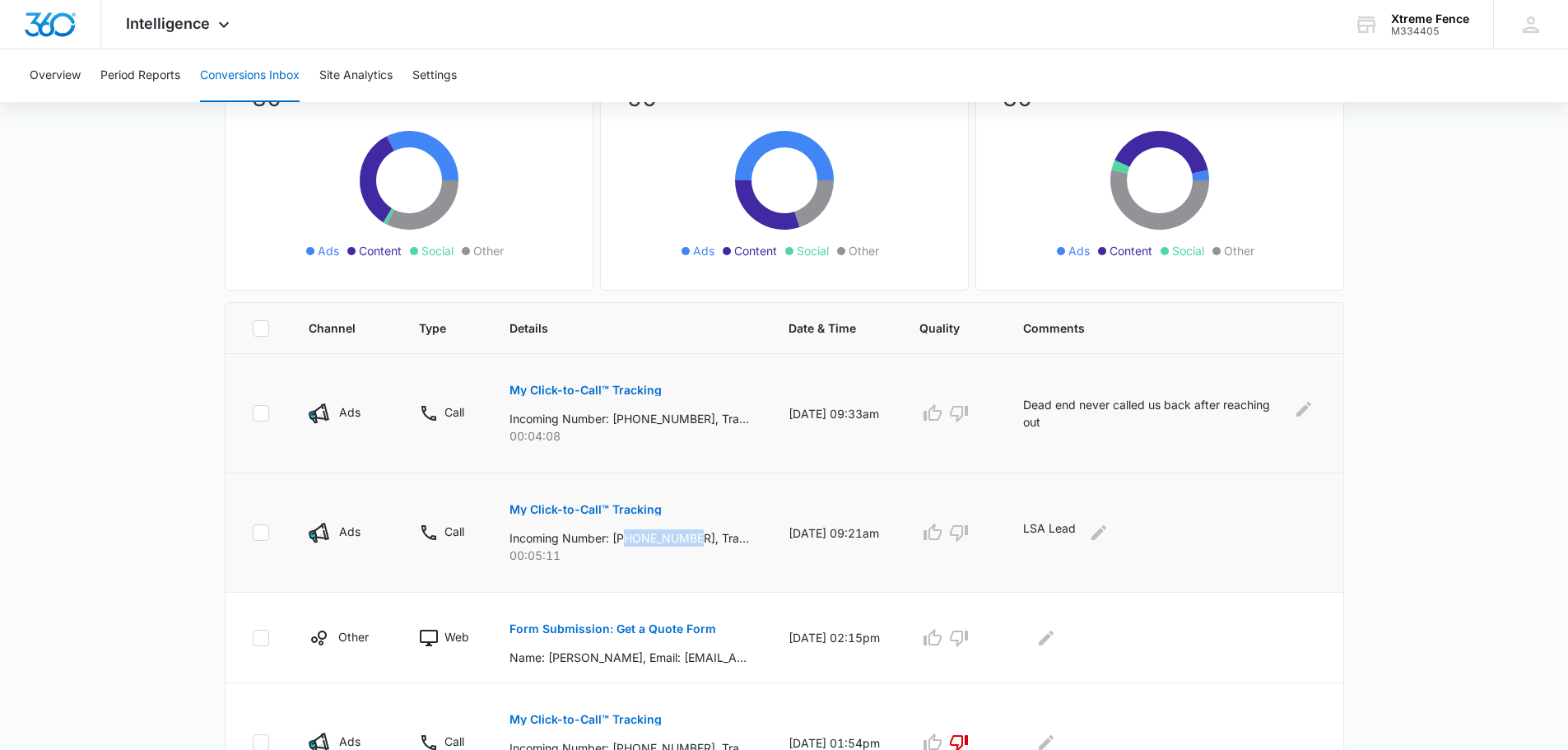
drag, startPoint x: 624, startPoint y: 540, endPoint x: 698, endPoint y: 535, distance: 74.2
click at [698, 535] on p "Incoming Number: [PHONE_NUMBER], Tracking Number: [PHONE_NUMBER], Ring To: [PHO…" at bounding box center [629, 538] width 240 height 18
copy p "9548293073"
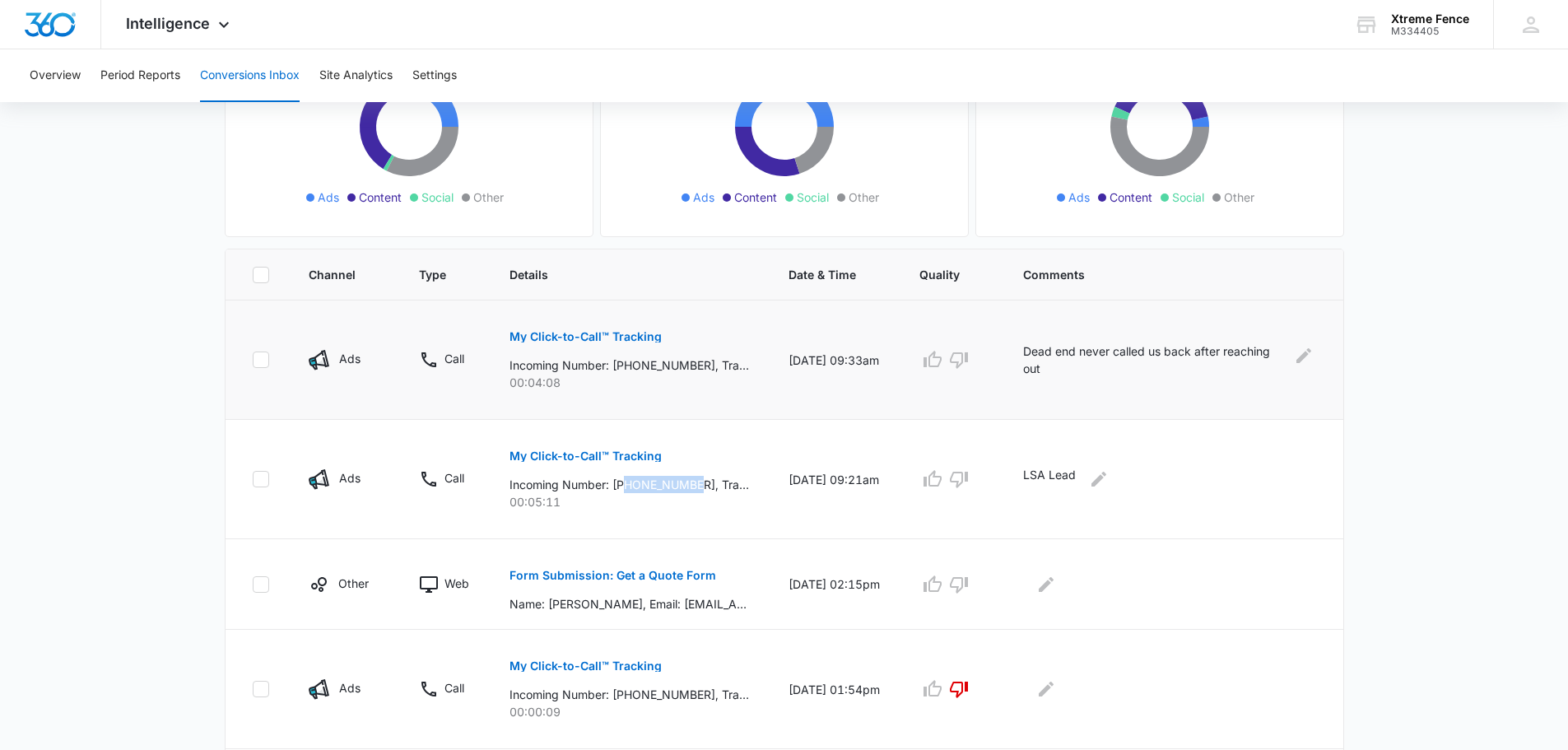
scroll to position [247, 0]
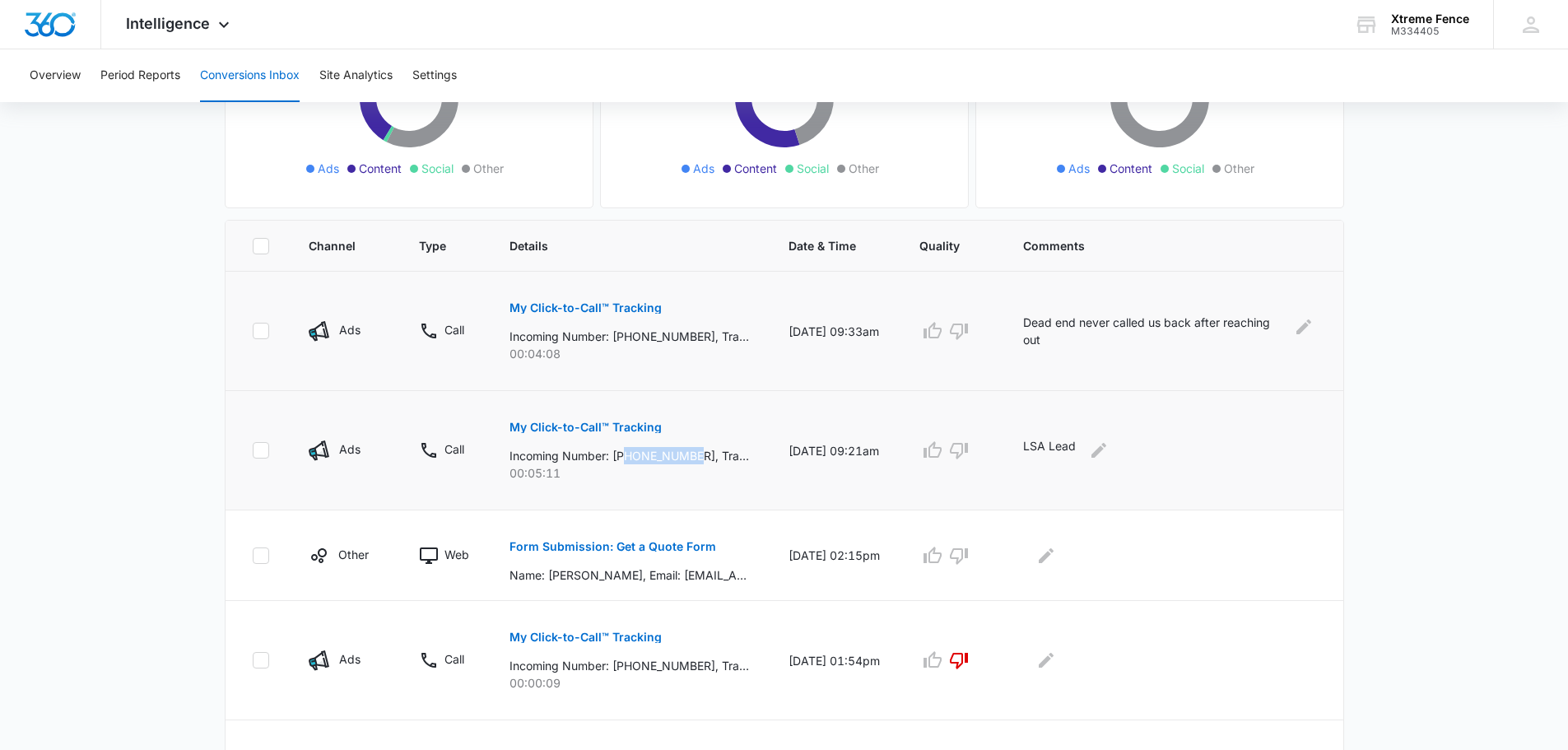
click at [537, 429] on p "My Click-to-Call™ Tracking" at bounding box center [586, 427] width 153 height 12
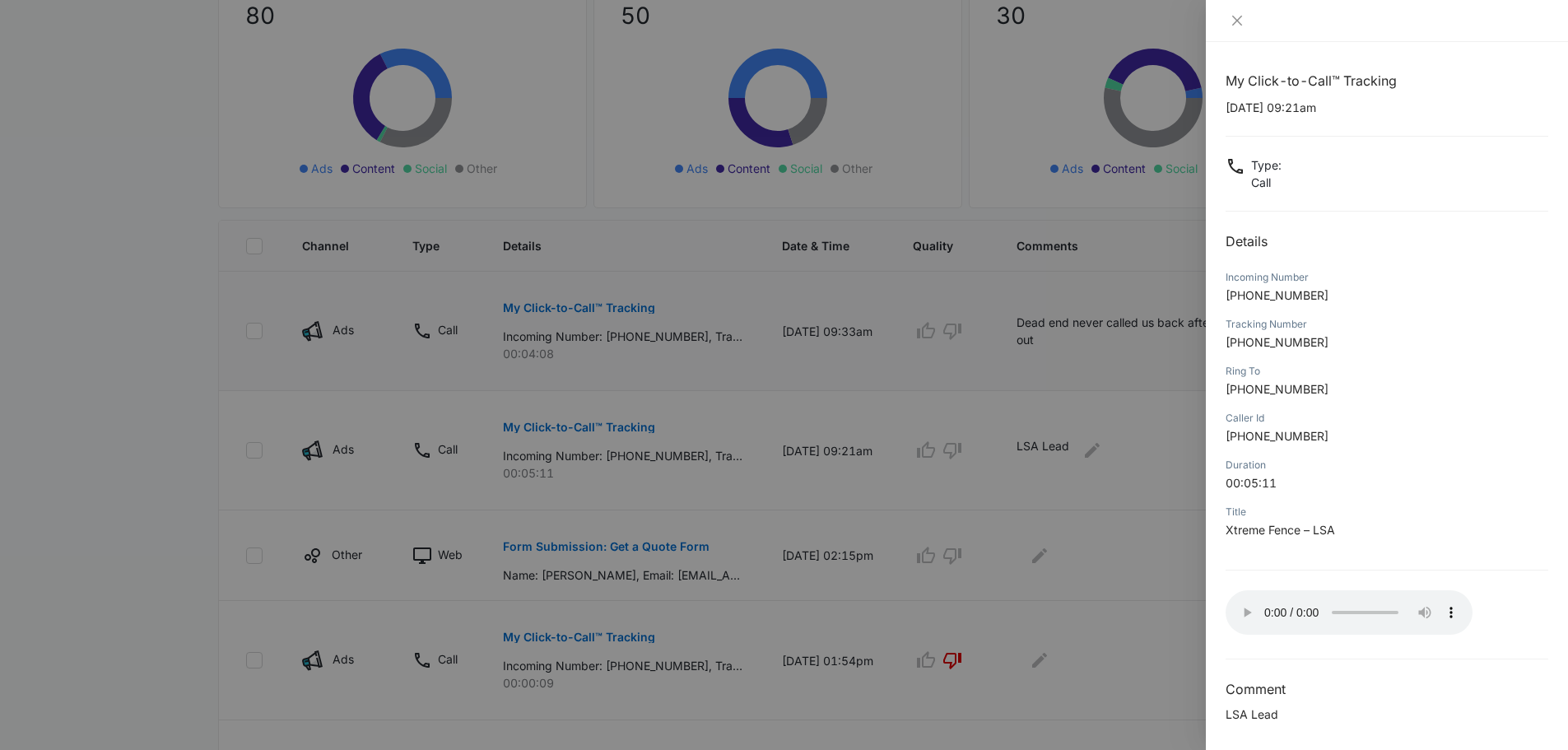
click at [1157, 483] on div at bounding box center [784, 375] width 1568 height 750
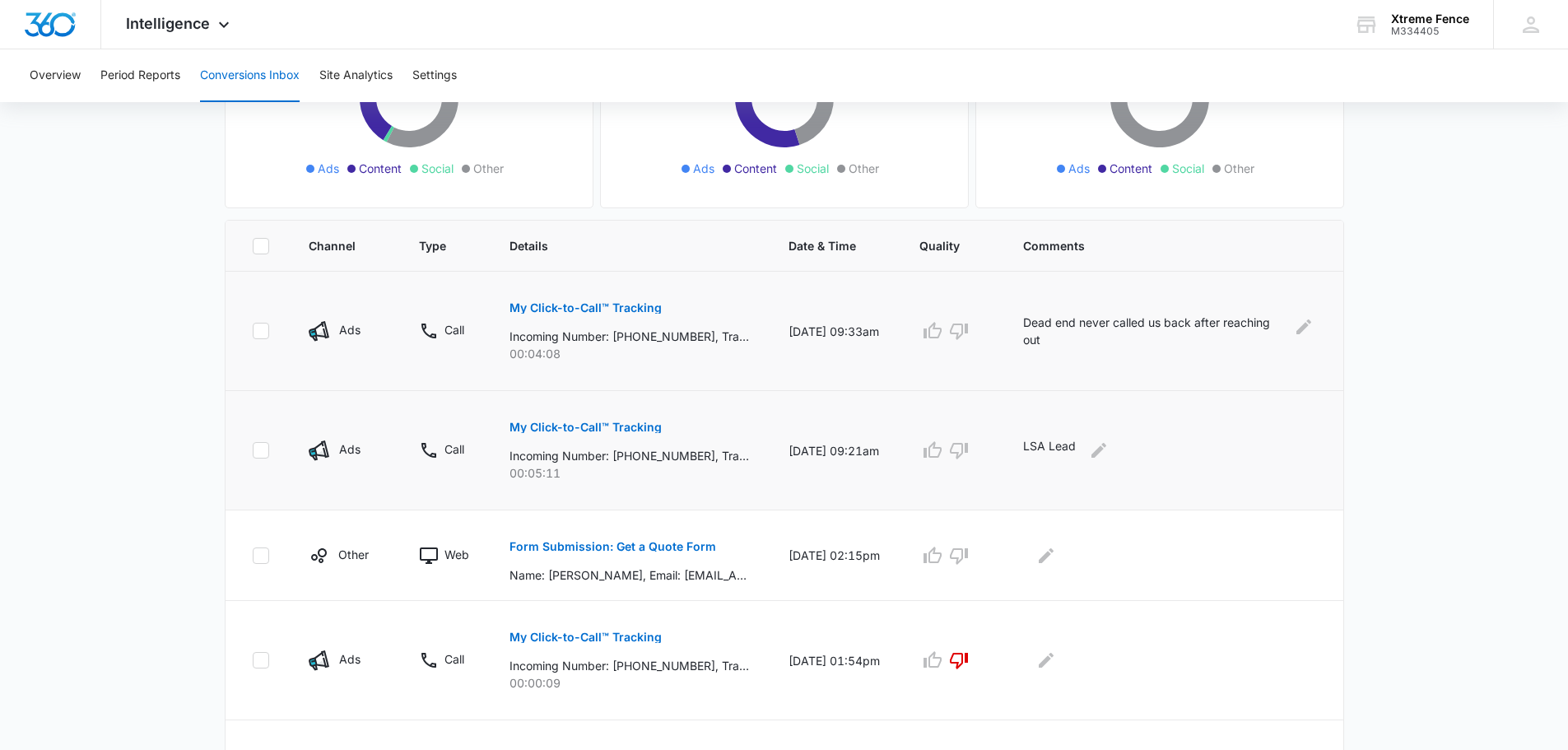
click at [1098, 446] on div "LSA Lead" at bounding box center [1170, 450] width 294 height 26
click at [1106, 447] on icon "Edit Comments" at bounding box center [1099, 450] width 15 height 15
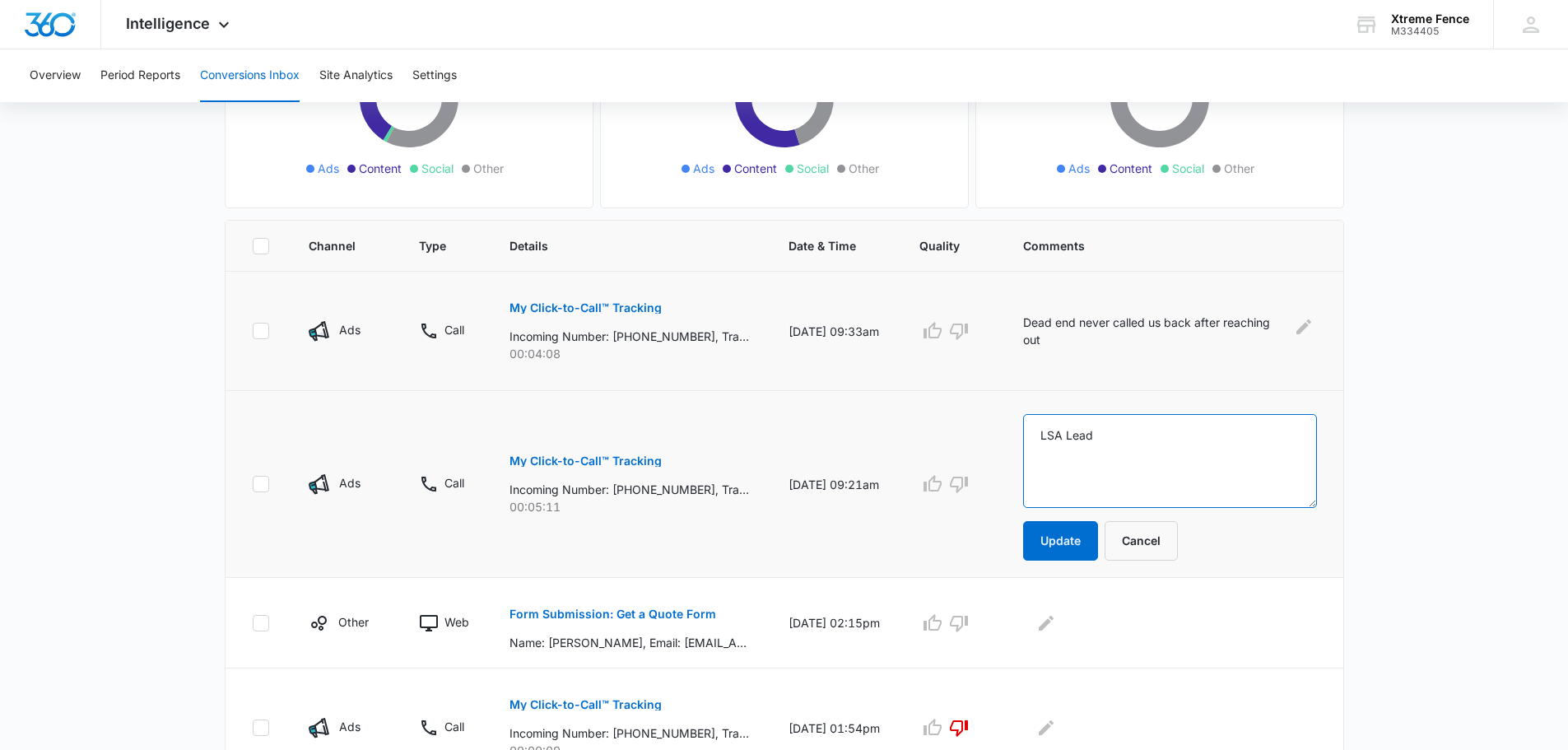
click at [1128, 455] on textarea "LSA Lead" at bounding box center [1170, 461] width 294 height 94
type textarea "Emailed what he wanted, gave [PERSON_NAME] did not sign"
click at [1091, 547] on button "Update" at bounding box center [1060, 541] width 75 height 39
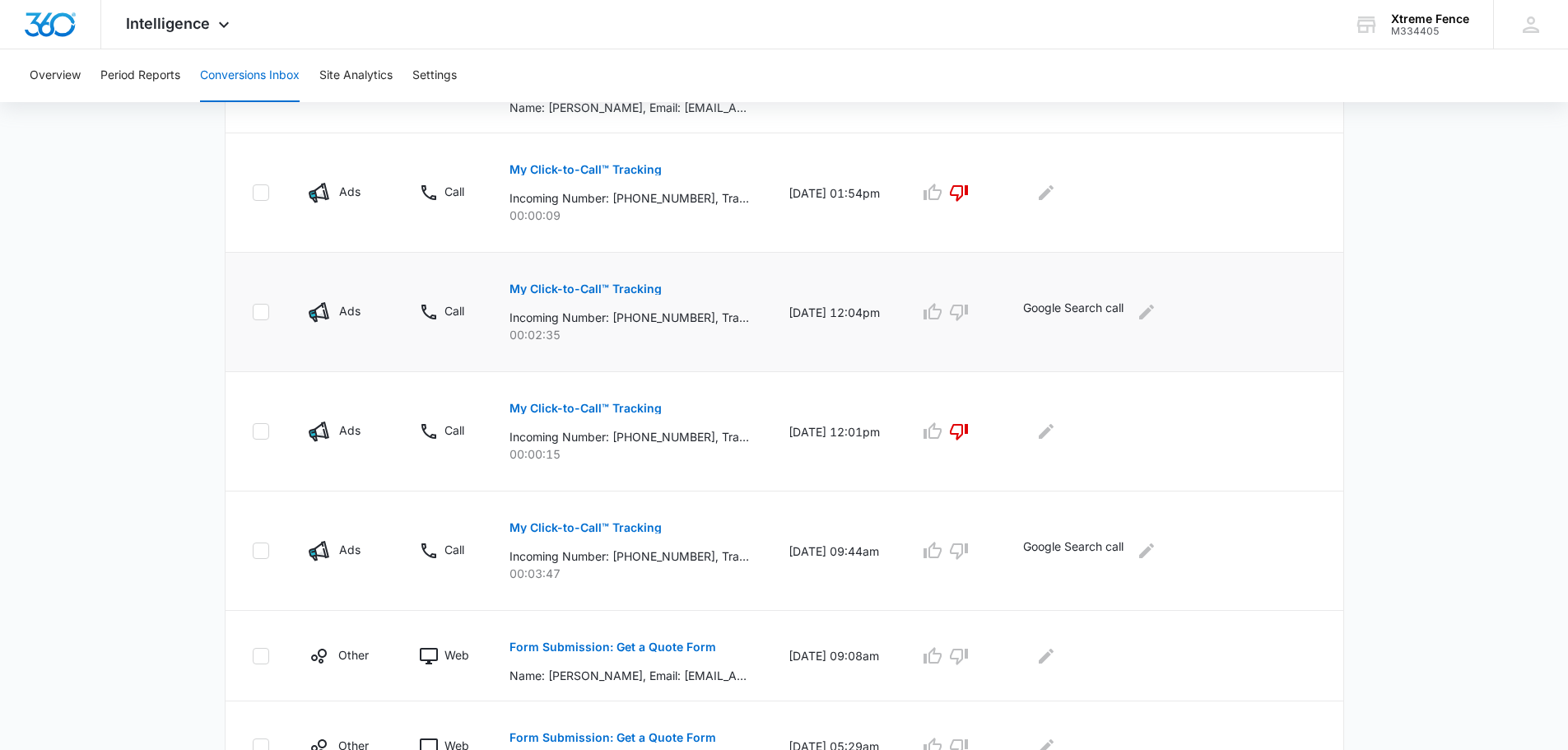
scroll to position [741, 0]
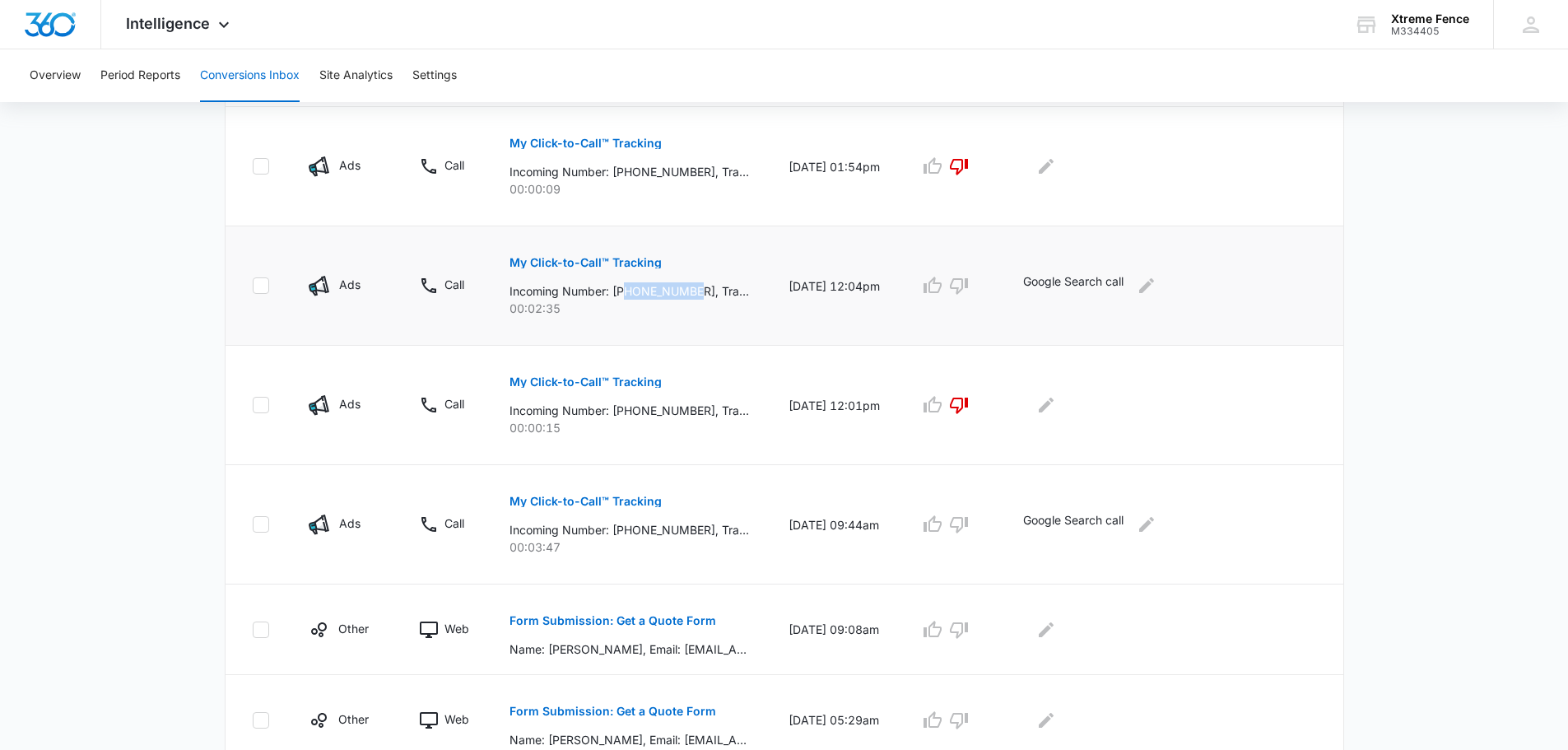
drag, startPoint x: 627, startPoint y: 288, endPoint x: 699, endPoint y: 288, distance: 72.0
click at [699, 288] on p "Incoming Number: [PHONE_NUMBER], Tracking Number: [PHONE_NUMBER], Ring To: [PHO…" at bounding box center [629, 291] width 240 height 18
copy p "9545573737"
click at [140, 285] on main "Filters [DATE] [DATE] New Conversion Total Conversions: 80 Ads Content Social O…" at bounding box center [784, 156] width 1568 height 1558
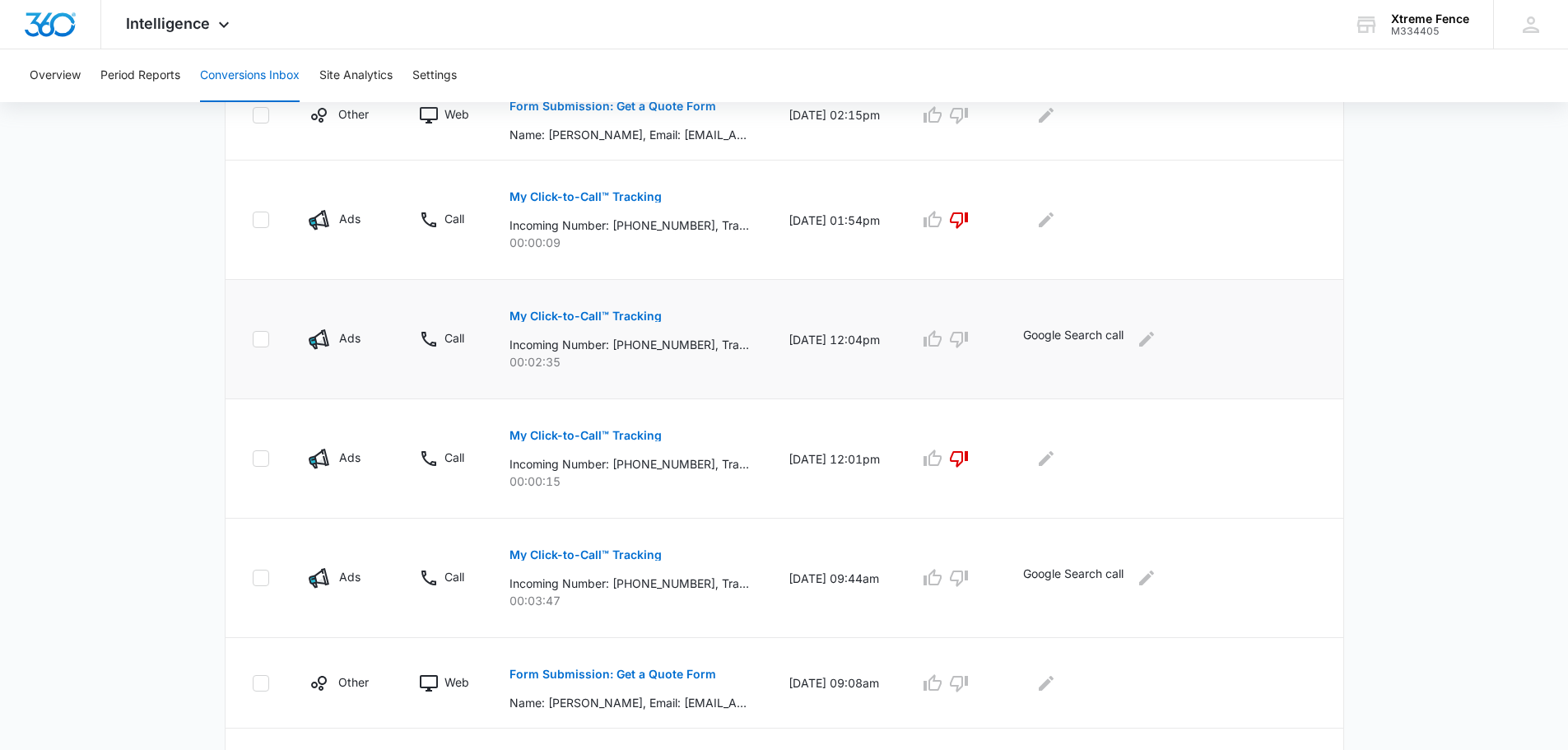
scroll to position [659, 0]
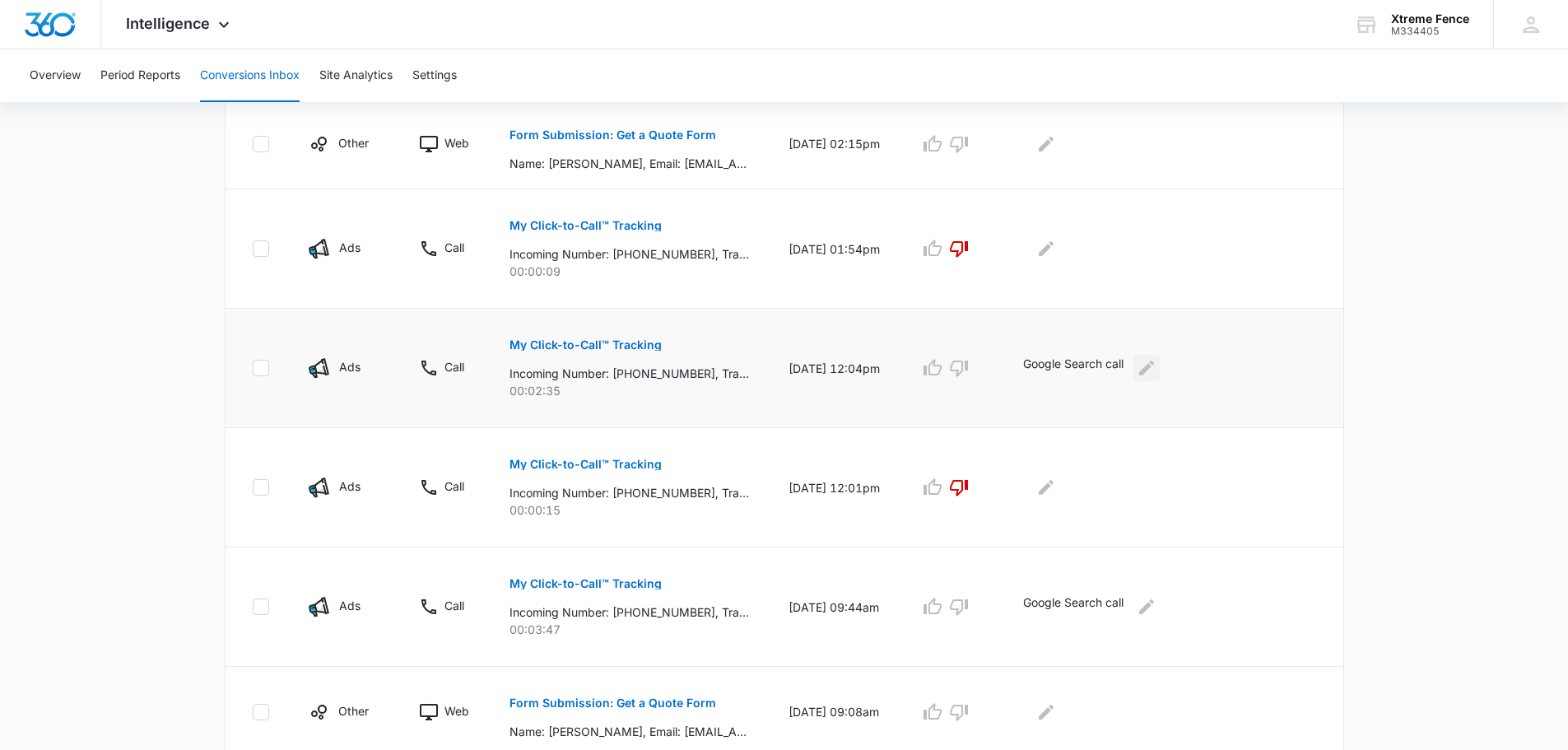
click at [1157, 369] on icon "Edit Comments" at bounding box center [1146, 368] width 20 height 20
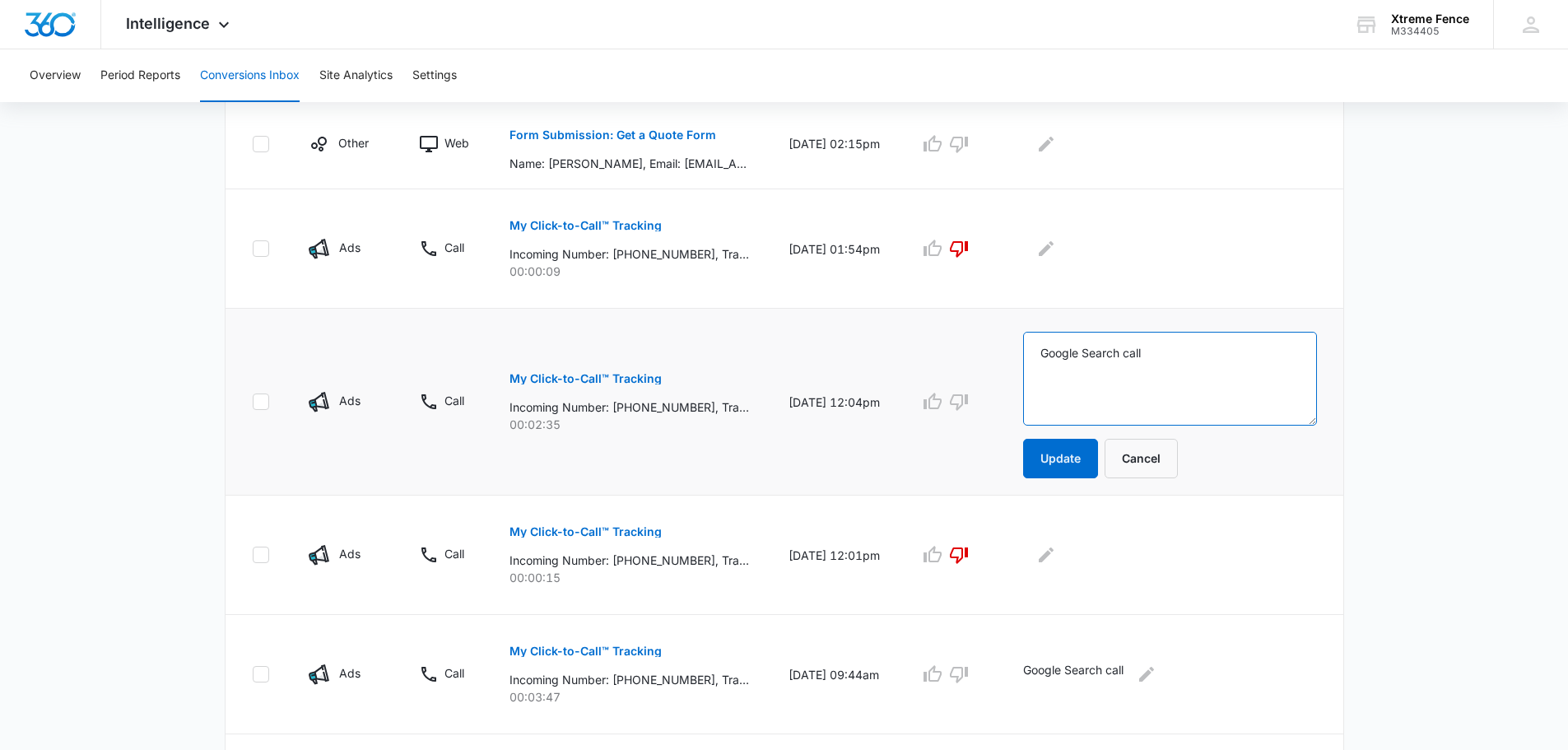
click at [1172, 368] on textarea "Google Search call" at bounding box center [1170, 379] width 294 height 94
type textarea "Appt set for [DATE] for estimate. double call see below"
click at [1088, 464] on button "Update" at bounding box center [1060, 458] width 75 height 39
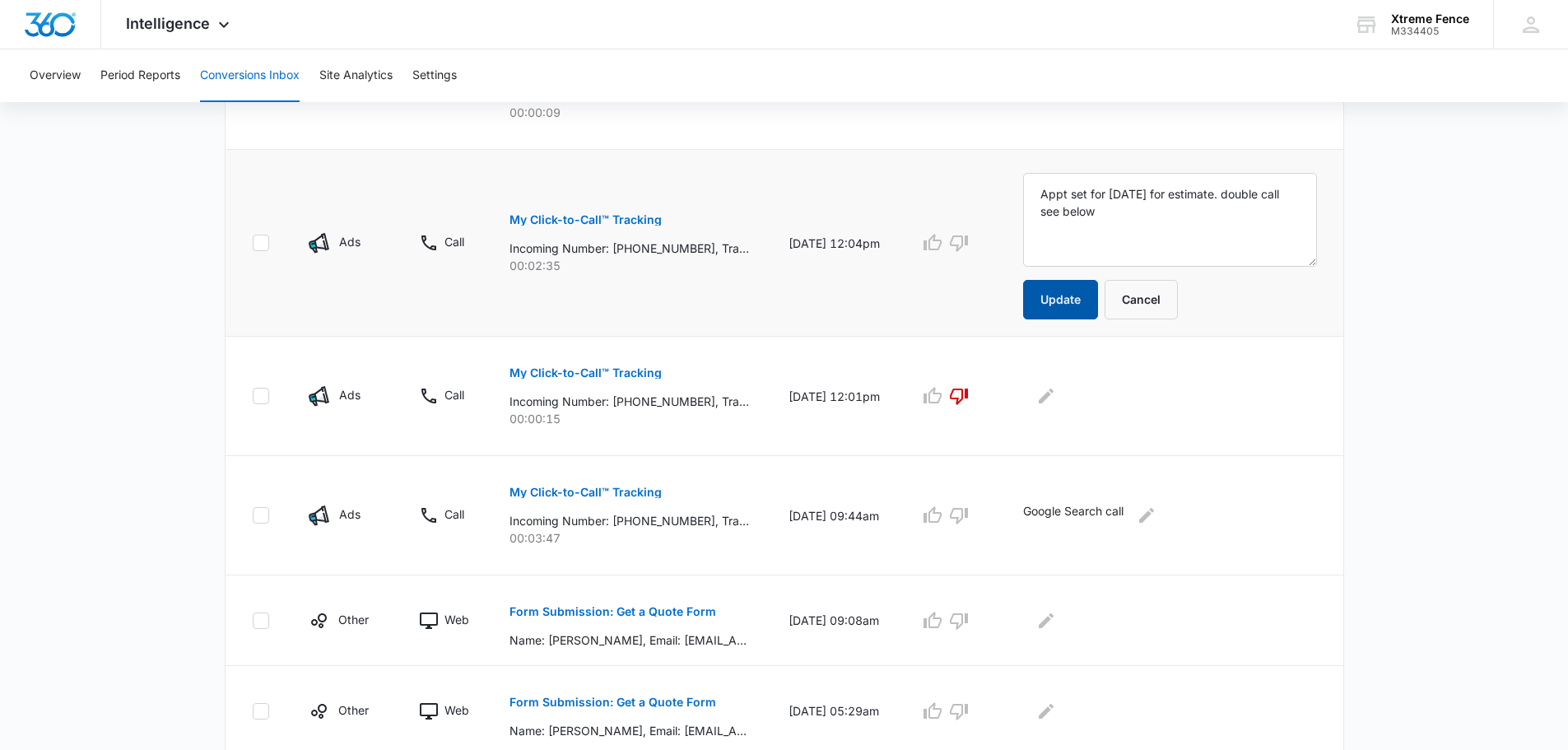
scroll to position [823, 0]
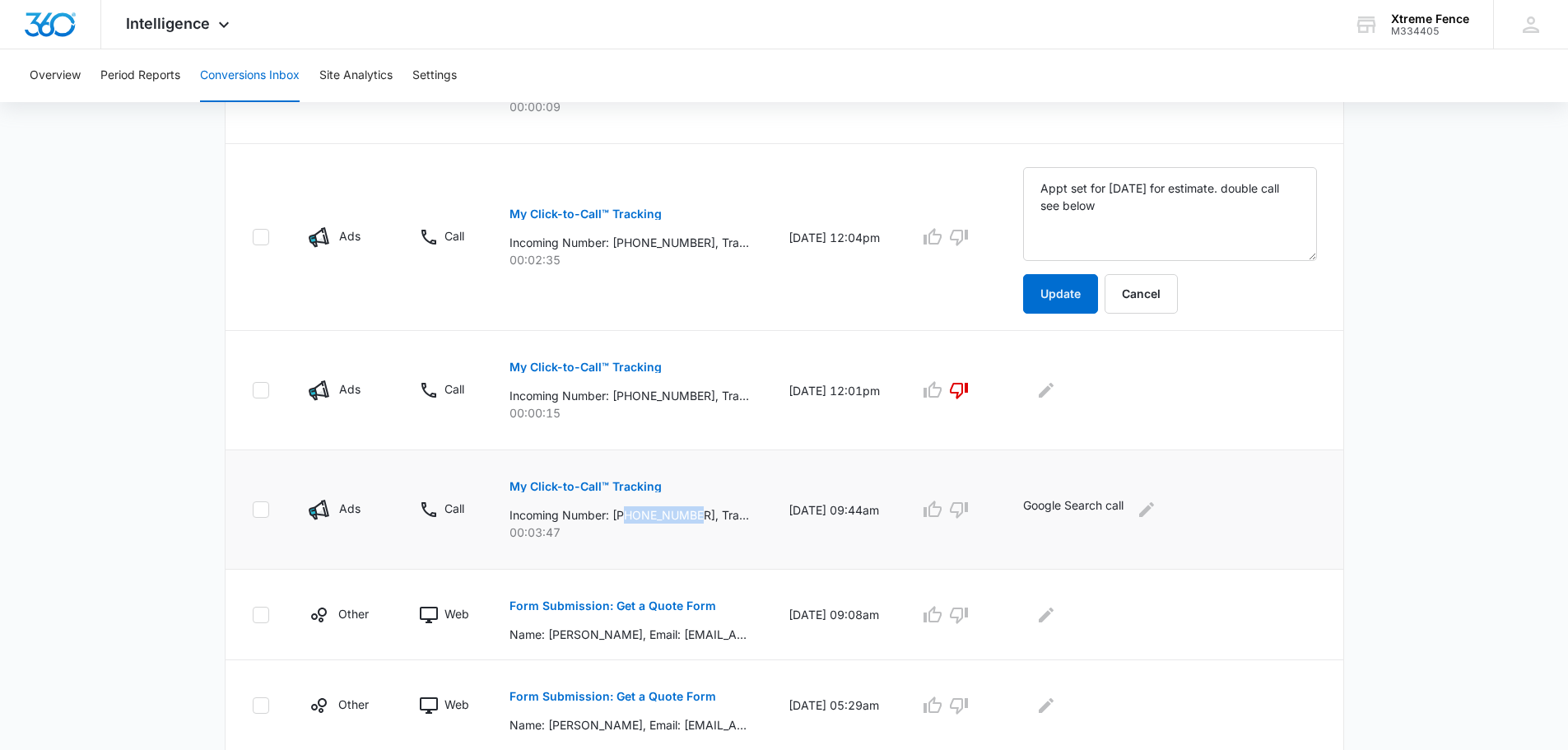
drag, startPoint x: 702, startPoint y: 519, endPoint x: 625, endPoint y: 513, distance: 77.2
click at [625, 513] on p "Incoming Number: [PHONE_NUMBER], Tracking Number: [PHONE_NUMBER], Ring To: [PHO…" at bounding box center [629, 515] width 240 height 18
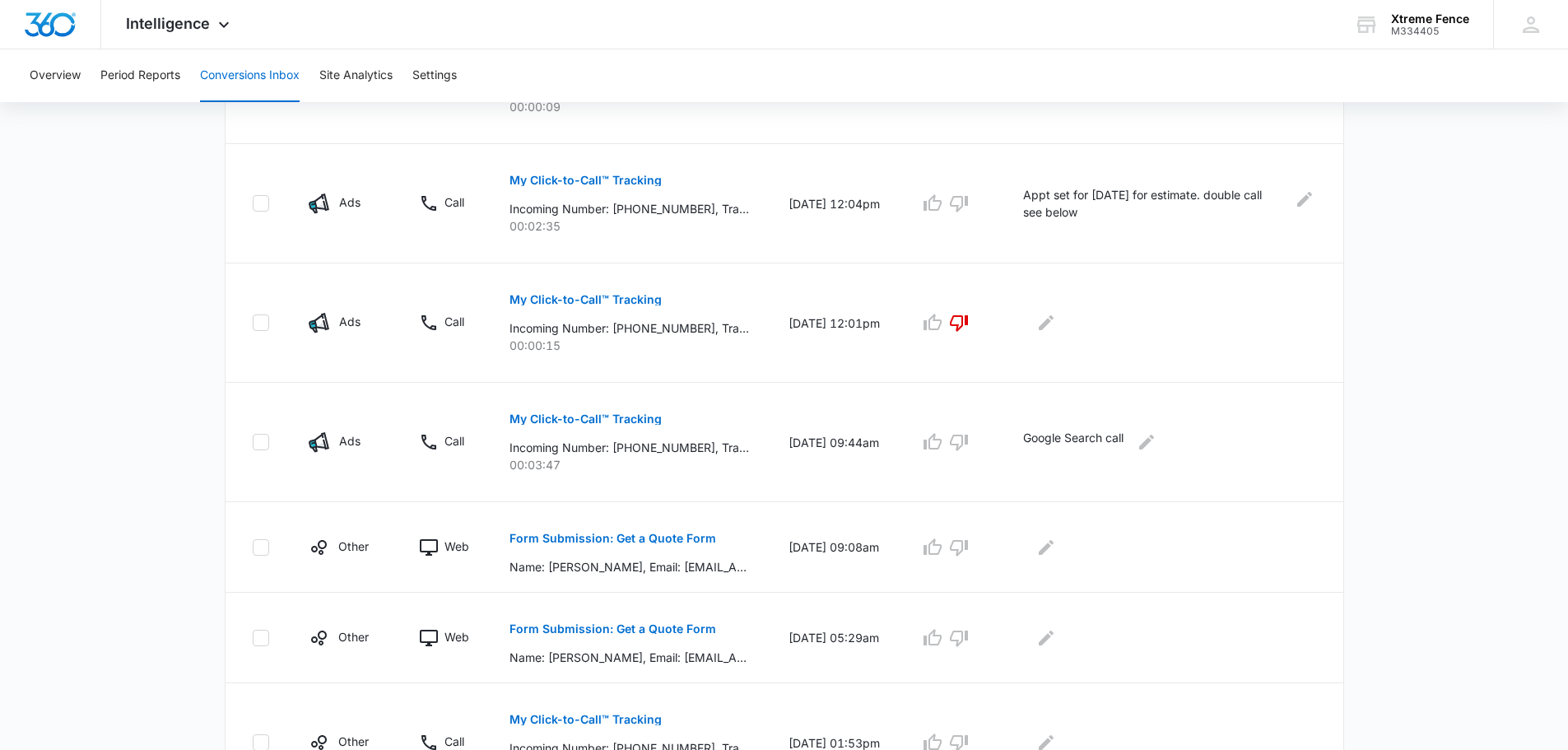
drag, startPoint x: 640, startPoint y: 513, endPoint x: 136, endPoint y: 381, distance: 521.0
click at [133, 381] on main "Filters [DATE] [DATE] New Conversion Total Conversions: 80 Ads Content Social O…" at bounding box center [784, 74] width 1568 height 1558
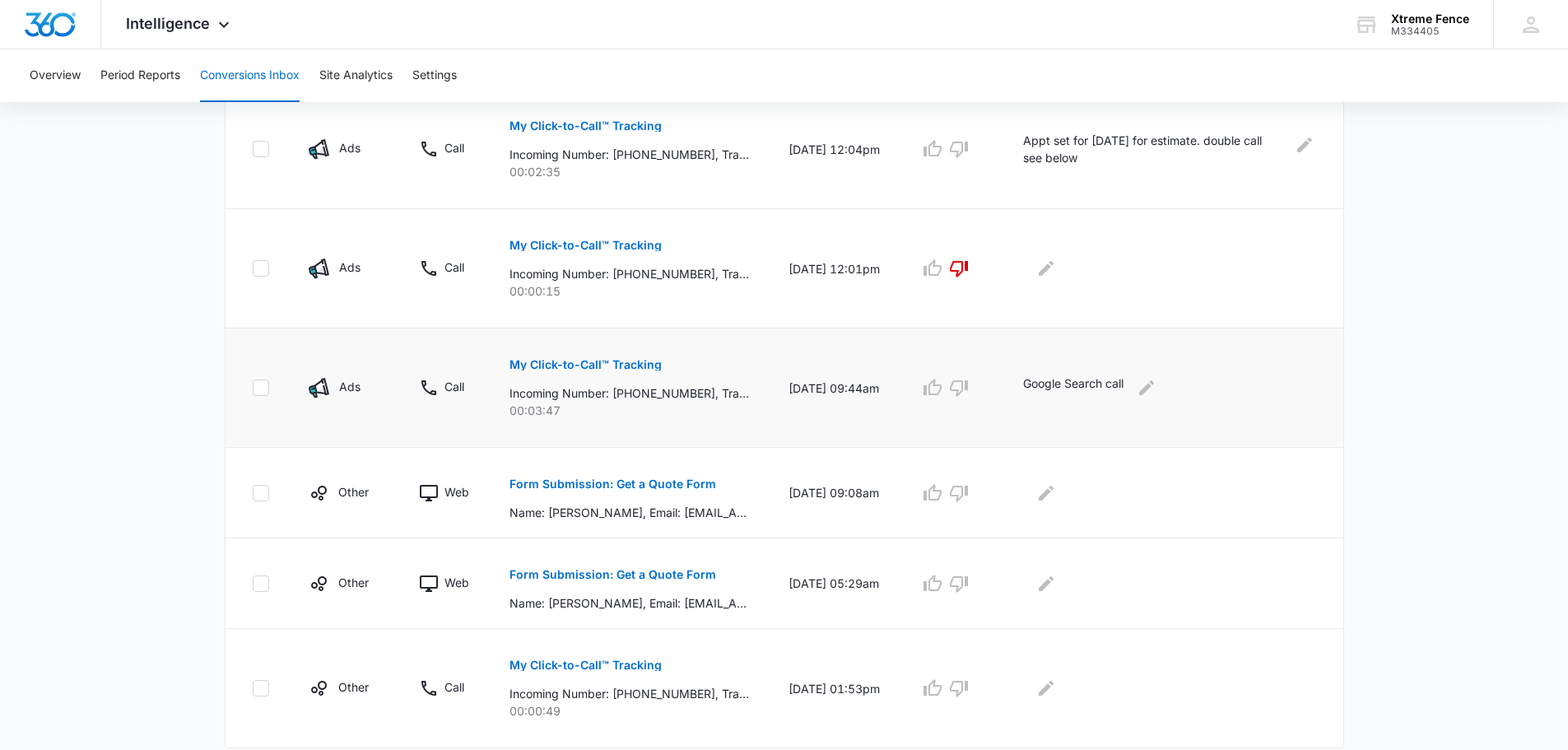
scroll to position [905, 0]
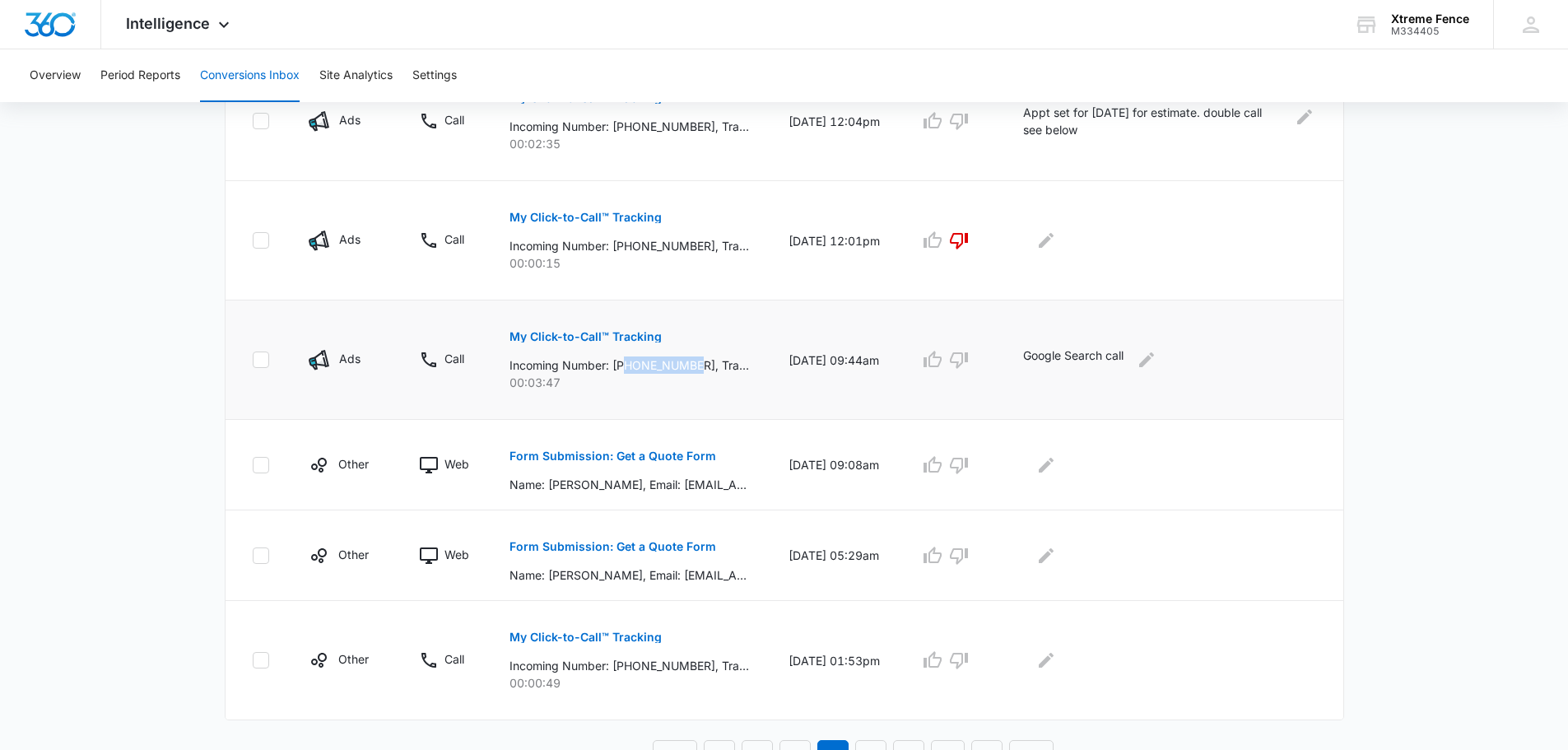
drag, startPoint x: 700, startPoint y: 367, endPoint x: 624, endPoint y: 361, distance: 76.2
click at [624, 361] on p "Incoming Number: [PHONE_NUMBER], Tracking Number: [PHONE_NUMBER], Ring To: [PHO…" at bounding box center [629, 365] width 240 height 18
copy p "9085534035"
click at [606, 330] on button "My Click-to-Call™ Tracking" at bounding box center [586, 336] width 153 height 39
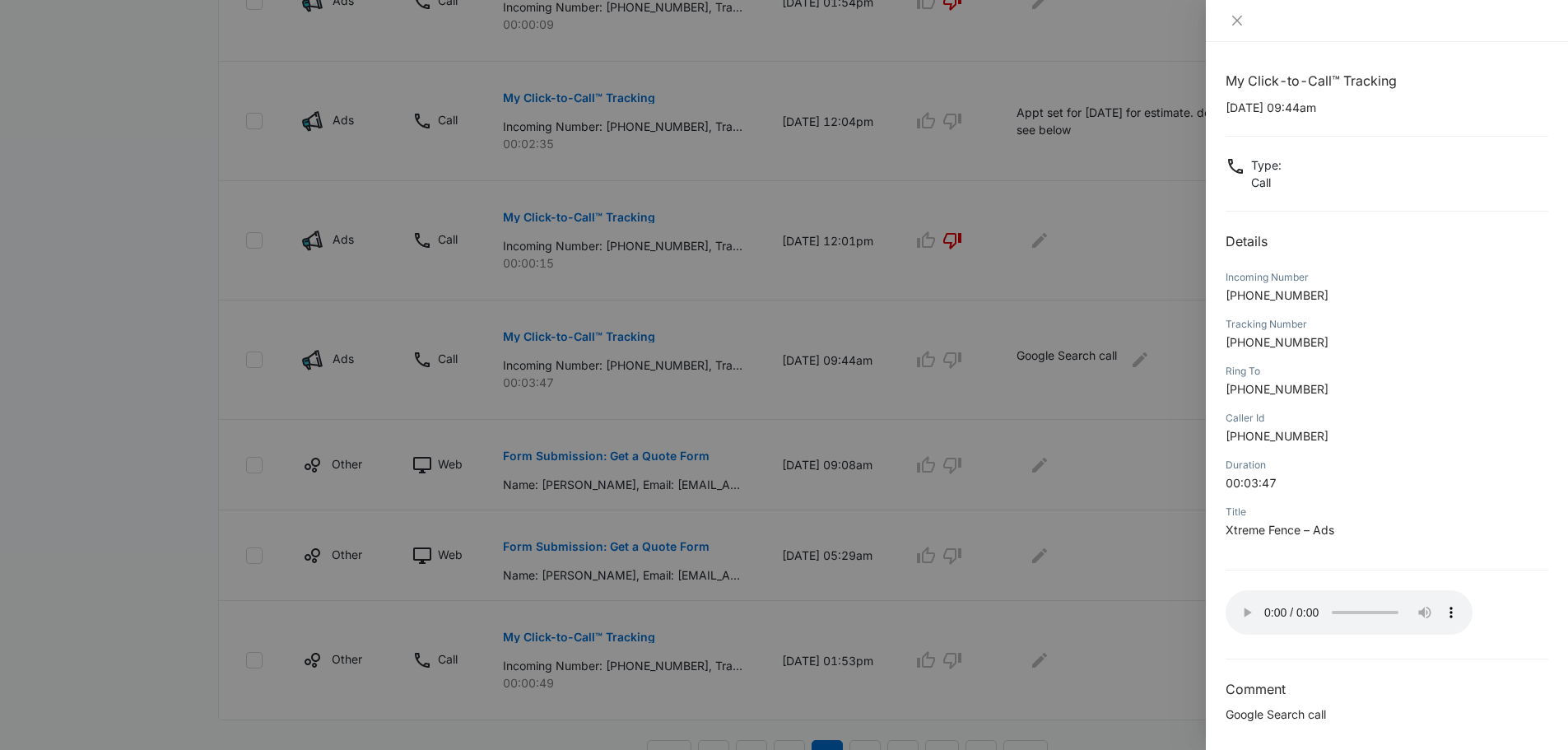
click at [156, 366] on div at bounding box center [784, 375] width 1568 height 750
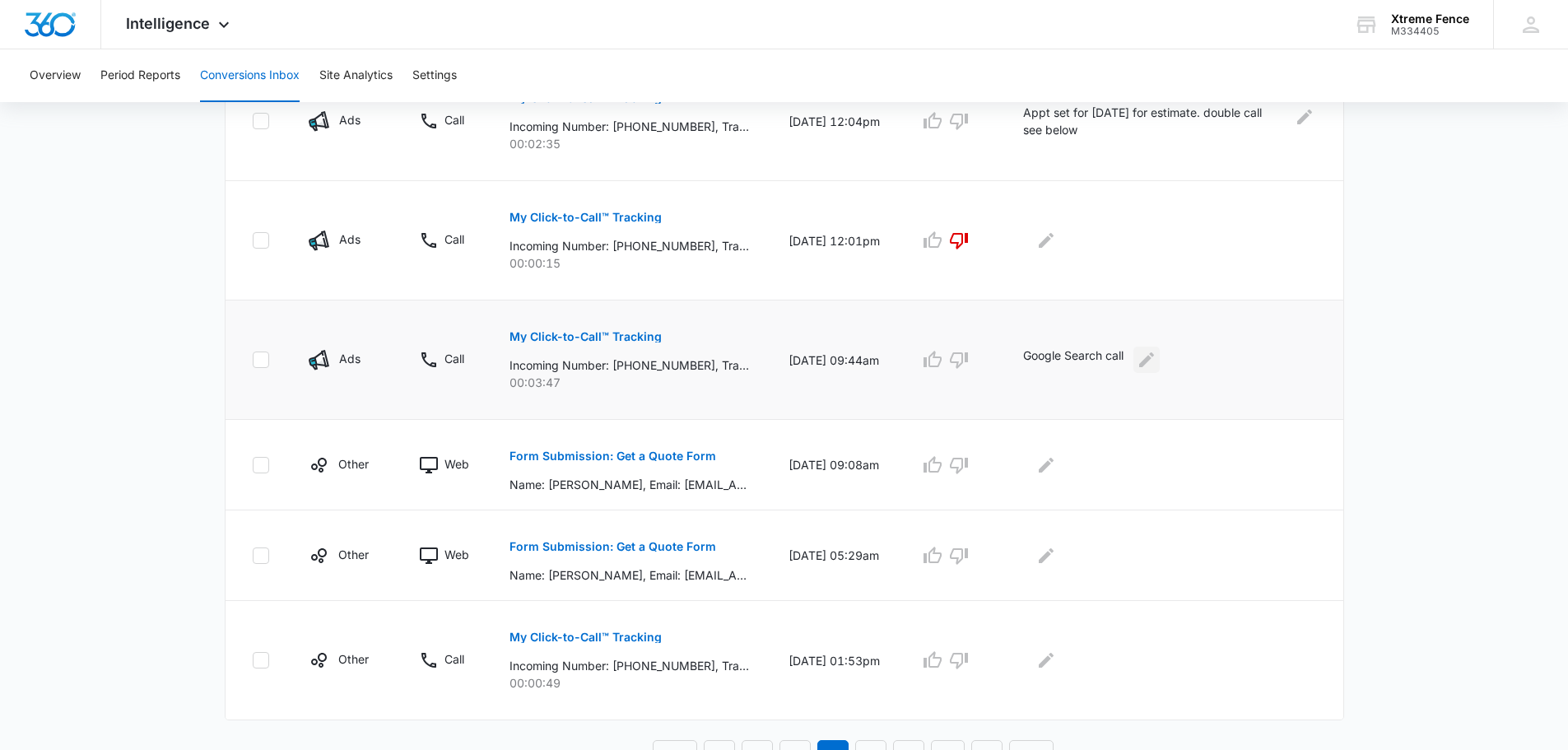
click at [1157, 353] on icon "Edit Comments" at bounding box center [1146, 359] width 20 height 20
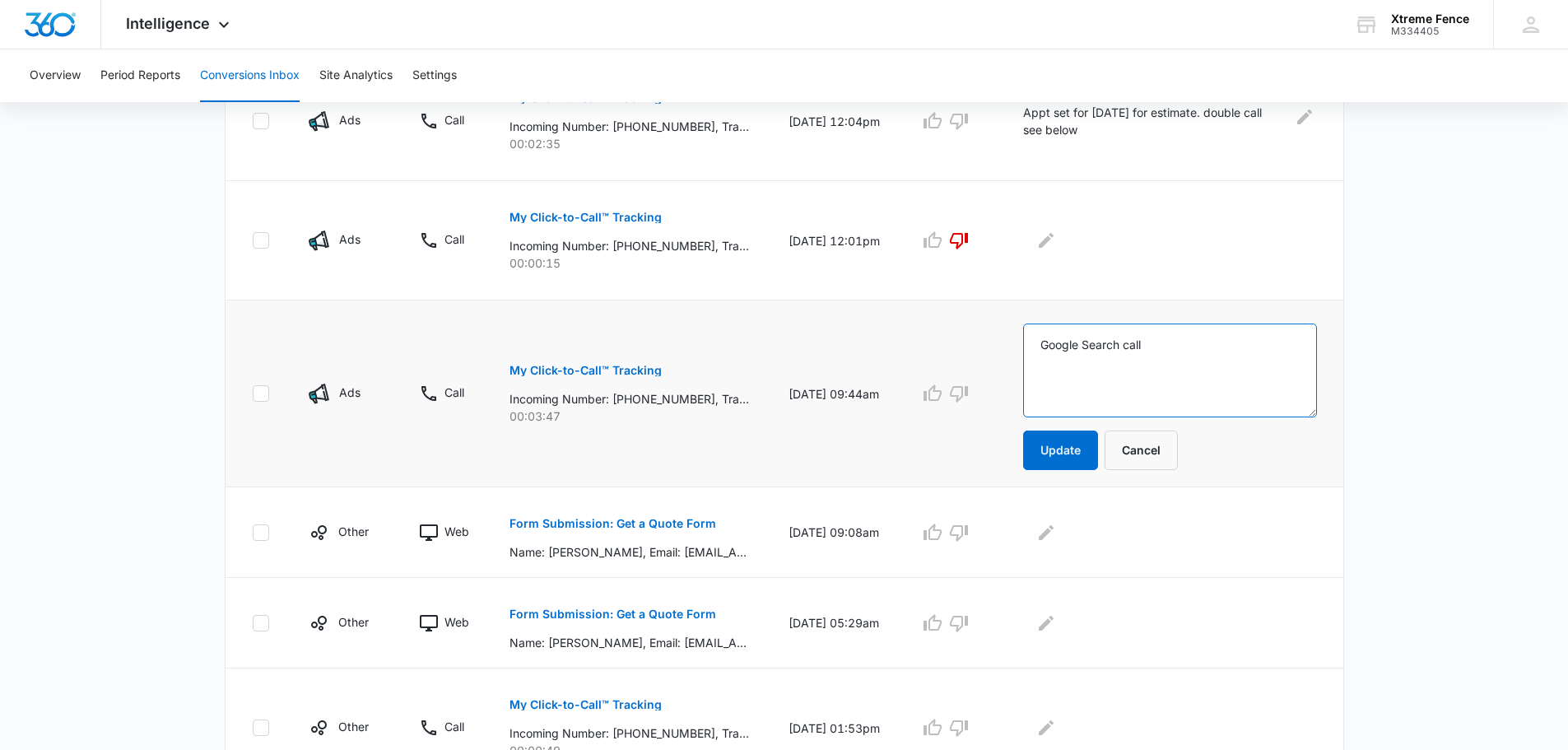
click at [1165, 353] on textarea "Google Search call" at bounding box center [1170, 370] width 294 height 94
drag, startPoint x: 1203, startPoint y: 374, endPoint x: 1027, endPoint y: 334, distance: 180.5
click at [1027, 334] on td "Google Search call Update Cancel" at bounding box center [1173, 394] width 340 height 187
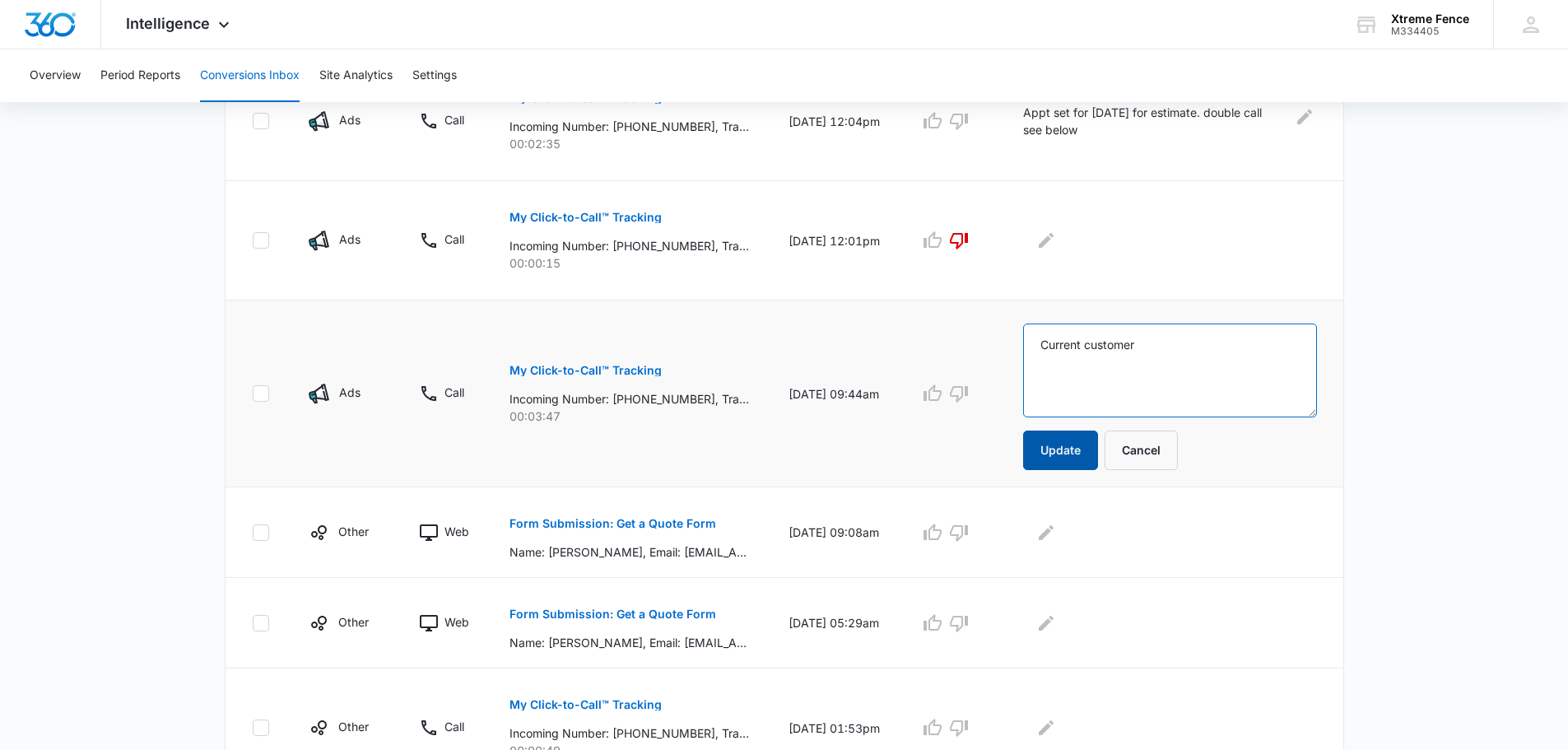
type textarea "Current customer"
click at [1067, 440] on button "Update" at bounding box center [1060, 450] width 75 height 39
click at [1090, 458] on button "Update" at bounding box center [1060, 450] width 75 height 39
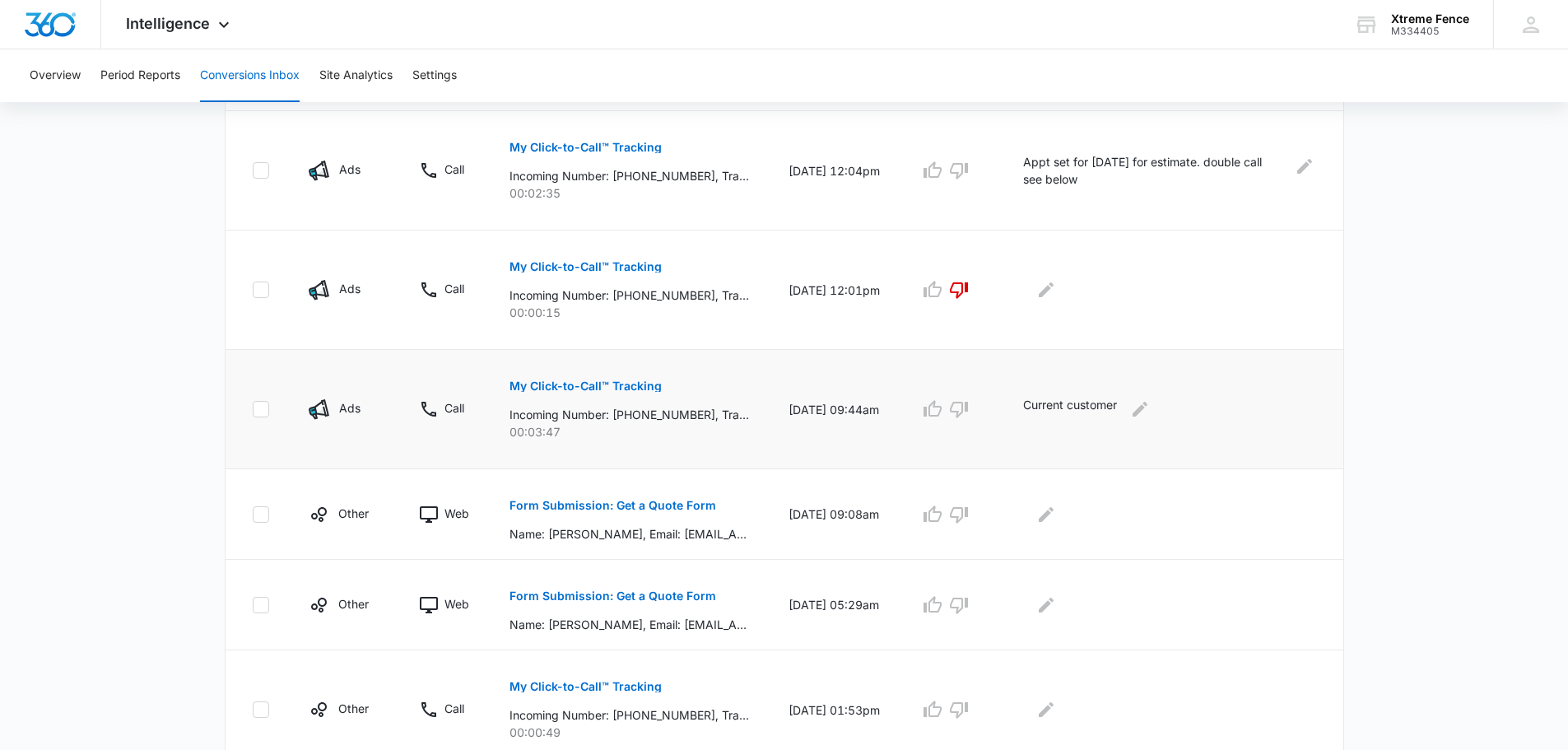
scroll to position [927, 0]
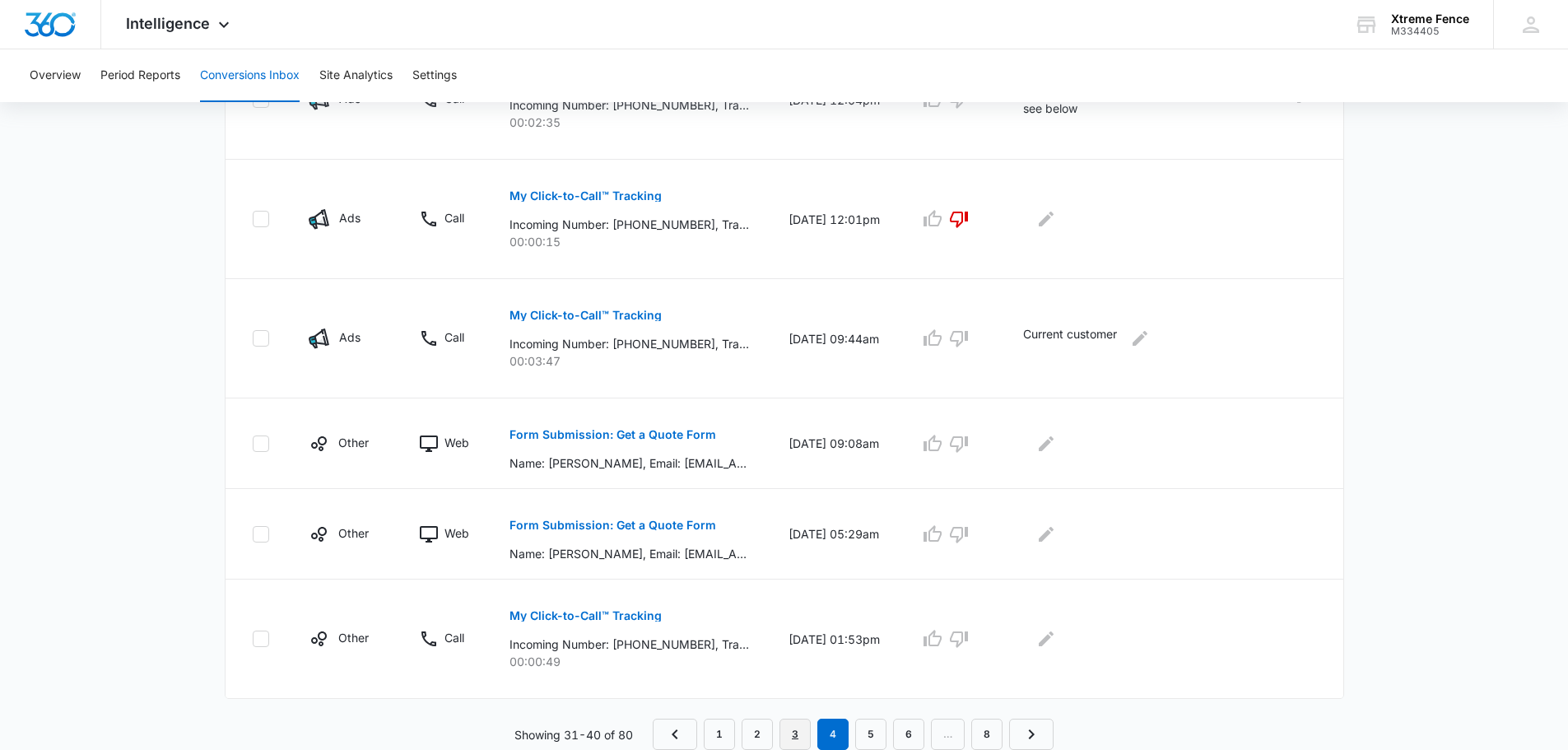
click at [793, 724] on link "3" at bounding box center [794, 733] width 31 height 31
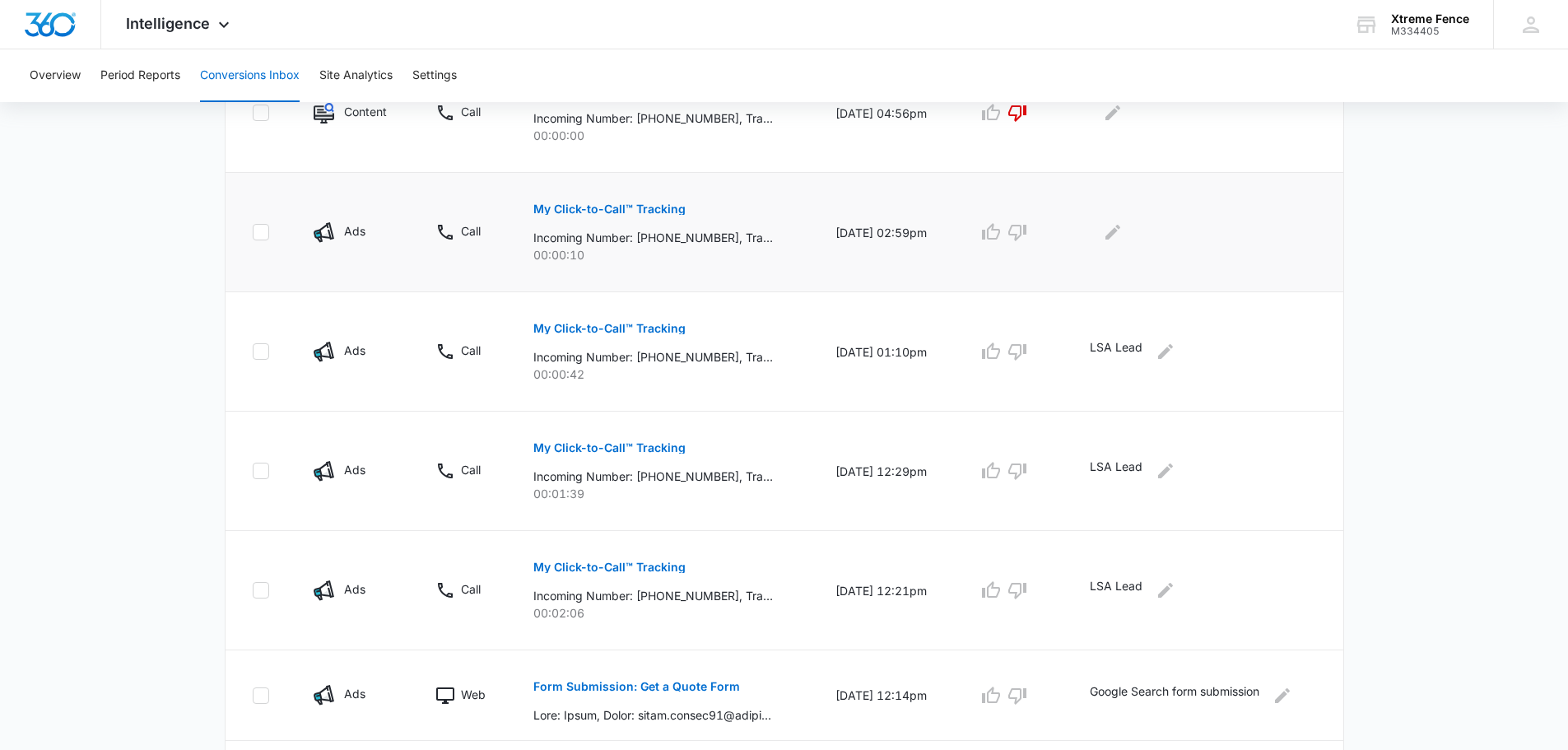
scroll to position [494, 0]
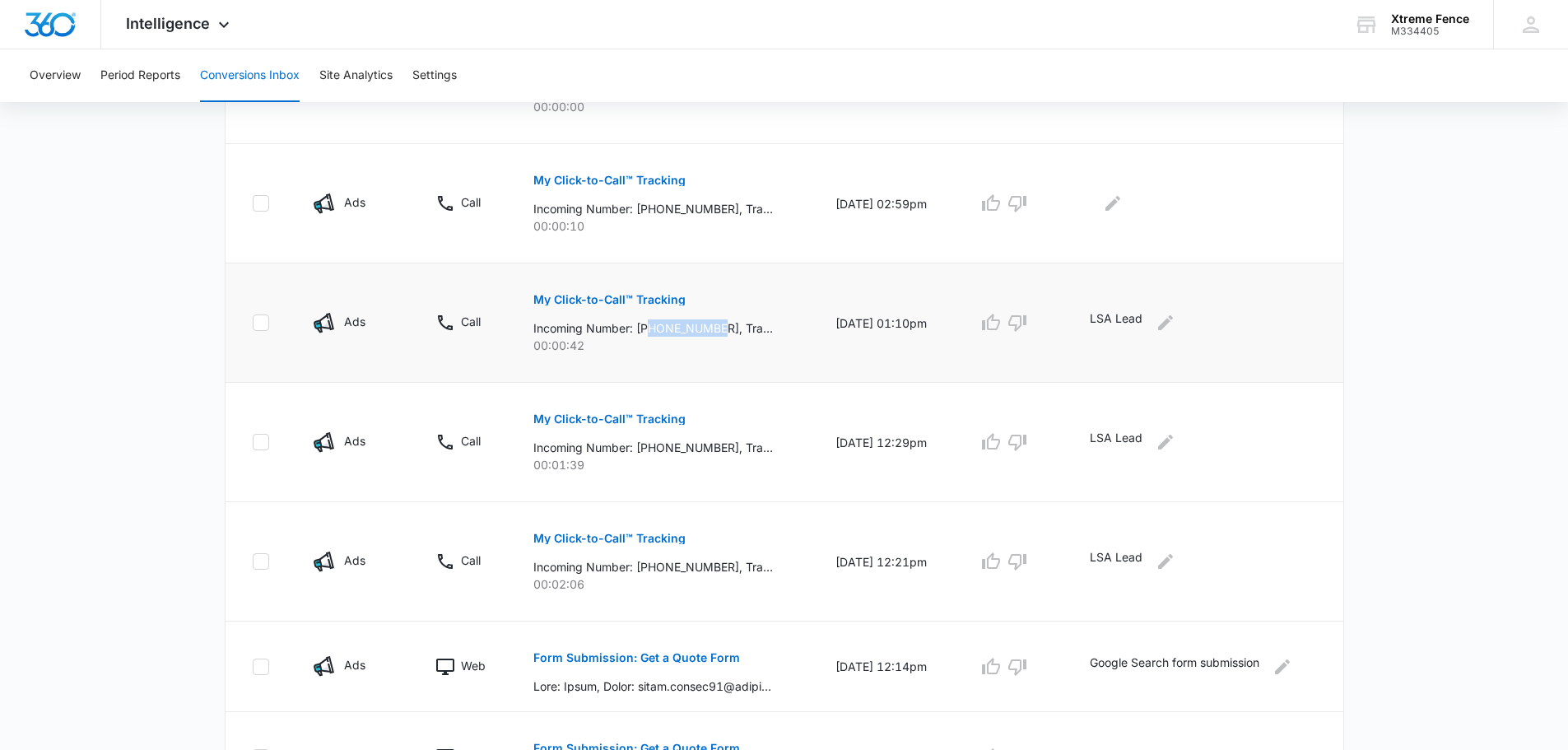
drag, startPoint x: 641, startPoint y: 328, endPoint x: 717, endPoint y: 331, distance: 76.1
click at [717, 331] on p "Incoming Number: [PHONE_NUMBER], Tracking Number: [PHONE_NUMBER], Ring To: [PHO…" at bounding box center [653, 328] width 240 height 18
copy p "5617160823"
click at [634, 296] on p "My Click-to-Call™ Tracking" at bounding box center [609, 300] width 153 height 12
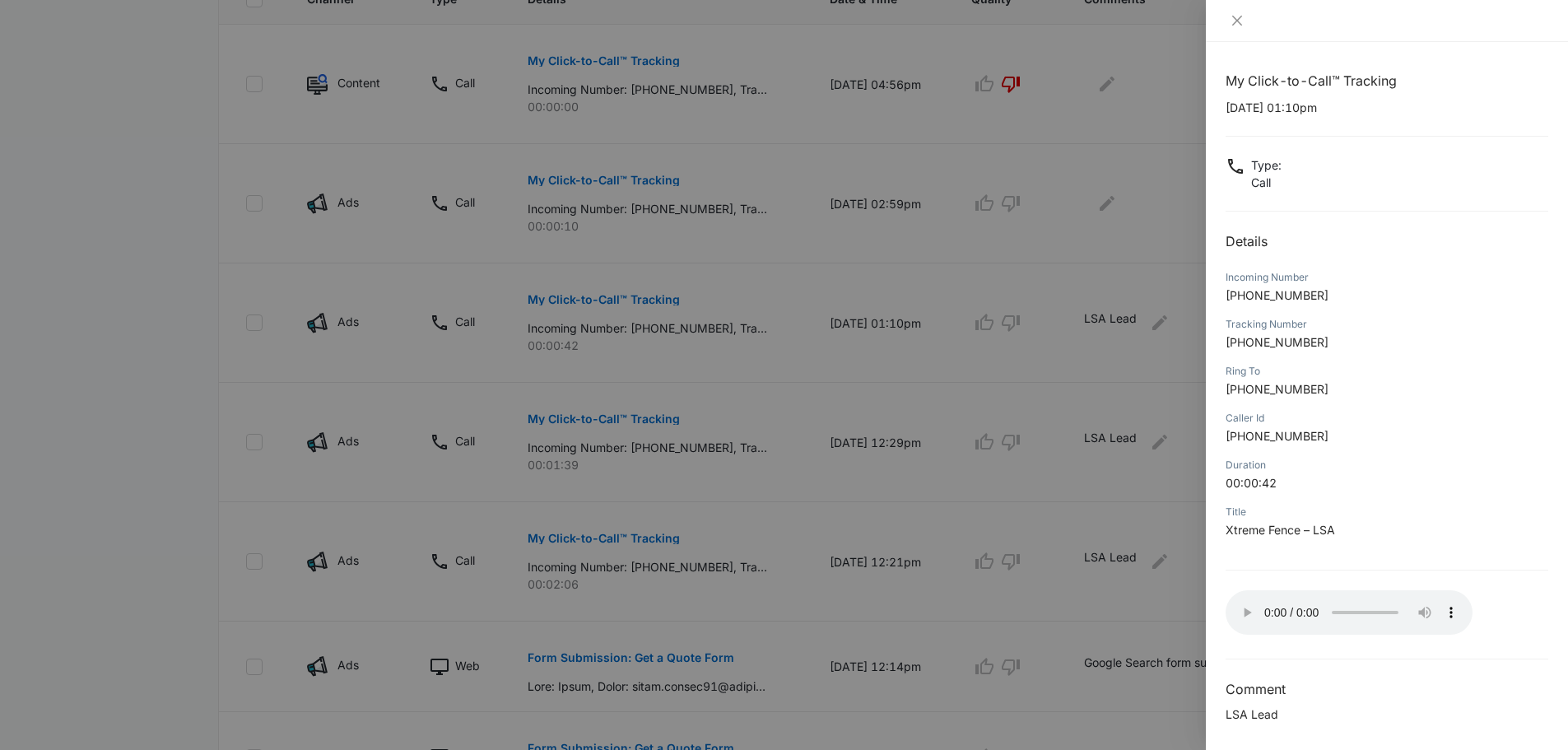
click at [145, 398] on div at bounding box center [784, 375] width 1568 height 750
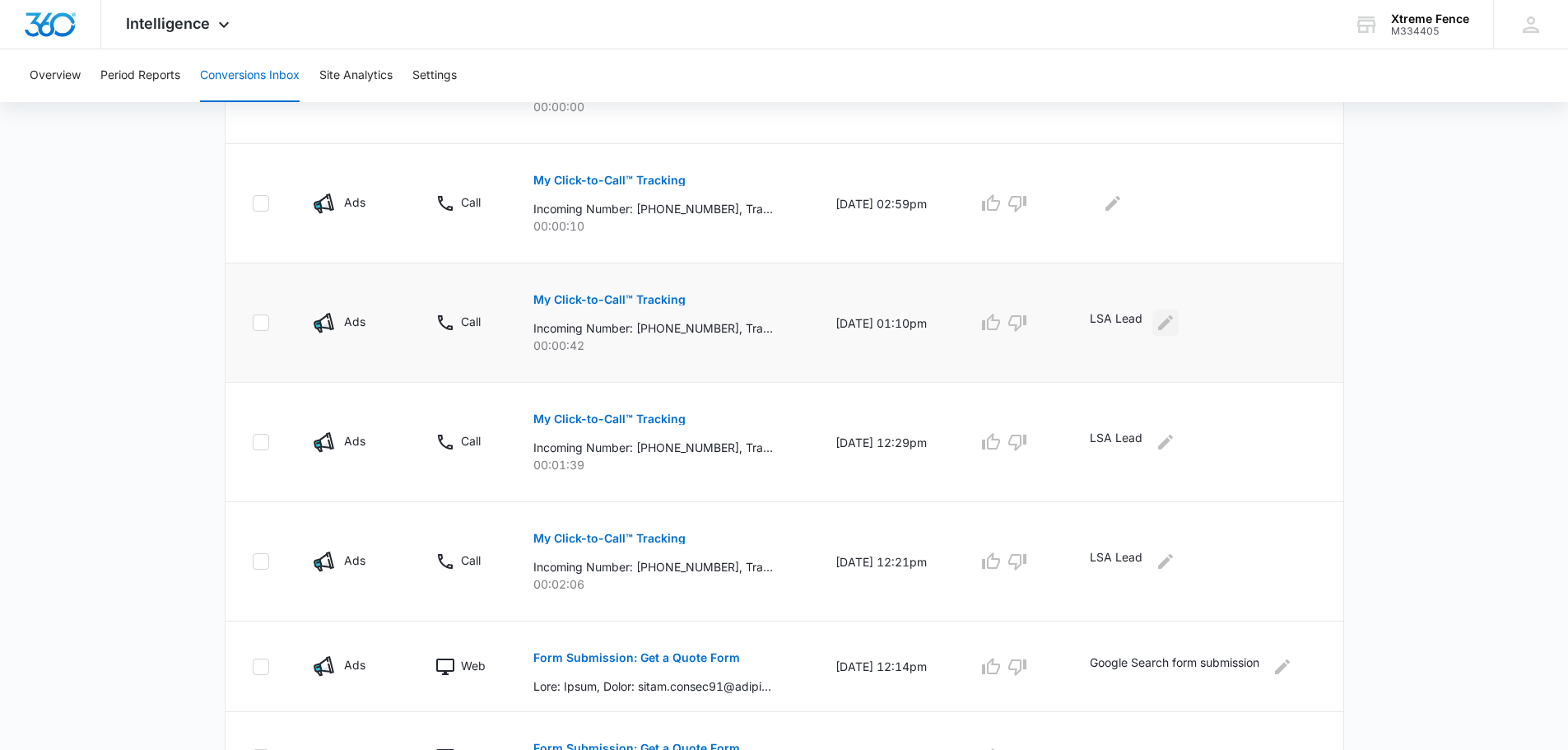
click at [1167, 330] on icon "Edit Comments" at bounding box center [1166, 323] width 20 height 20
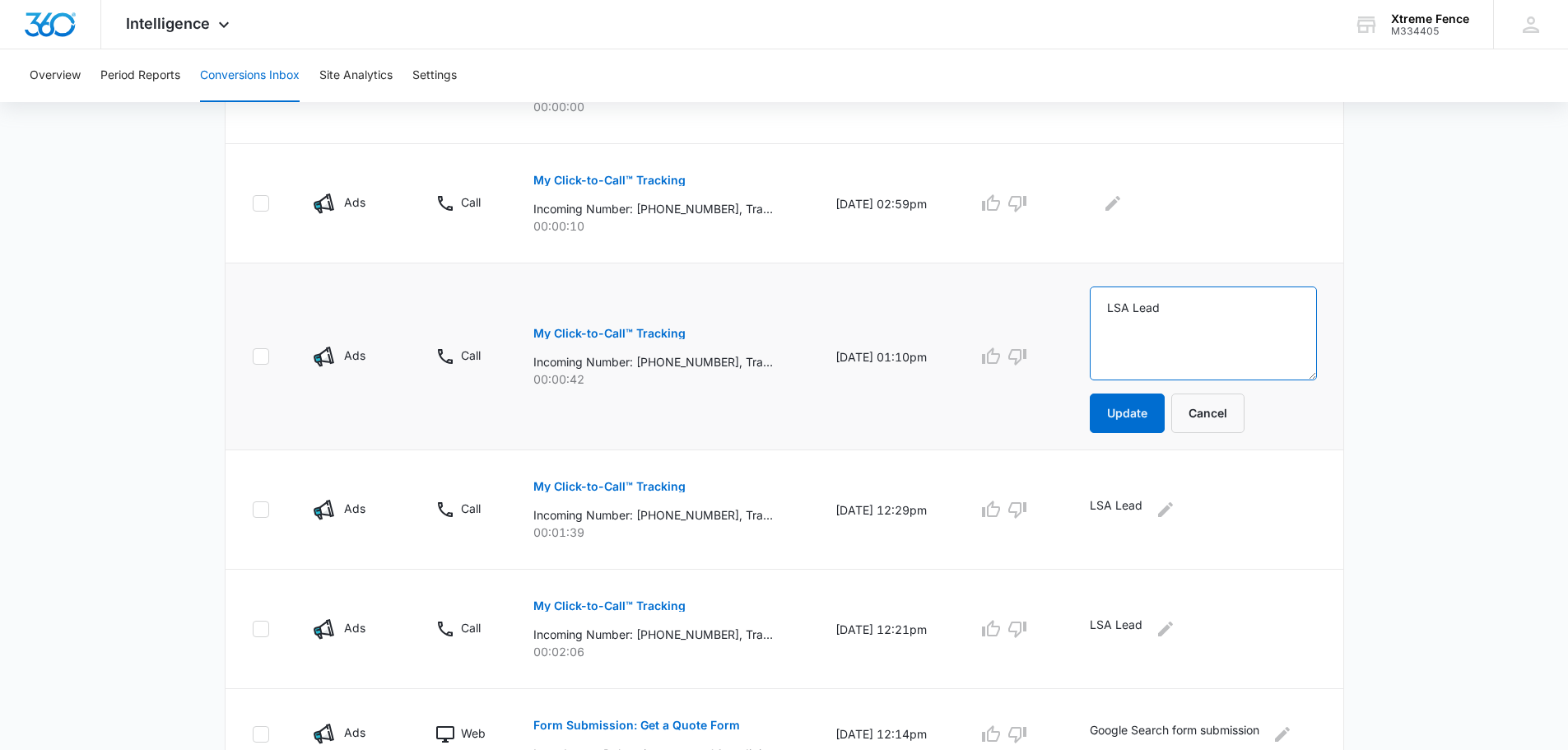
drag, startPoint x: 1214, startPoint y: 328, endPoint x: 1069, endPoint y: 314, distance: 145.7
click at [1072, 315] on tr "Ads Call My Click-to-Call™ Tracking Incoming Number: [PHONE_NUMBER], Tracking N…" at bounding box center [784, 356] width 1118 height 187
type textarea "Non answered call"
click at [1119, 404] on button "Update" at bounding box center [1126, 412] width 75 height 39
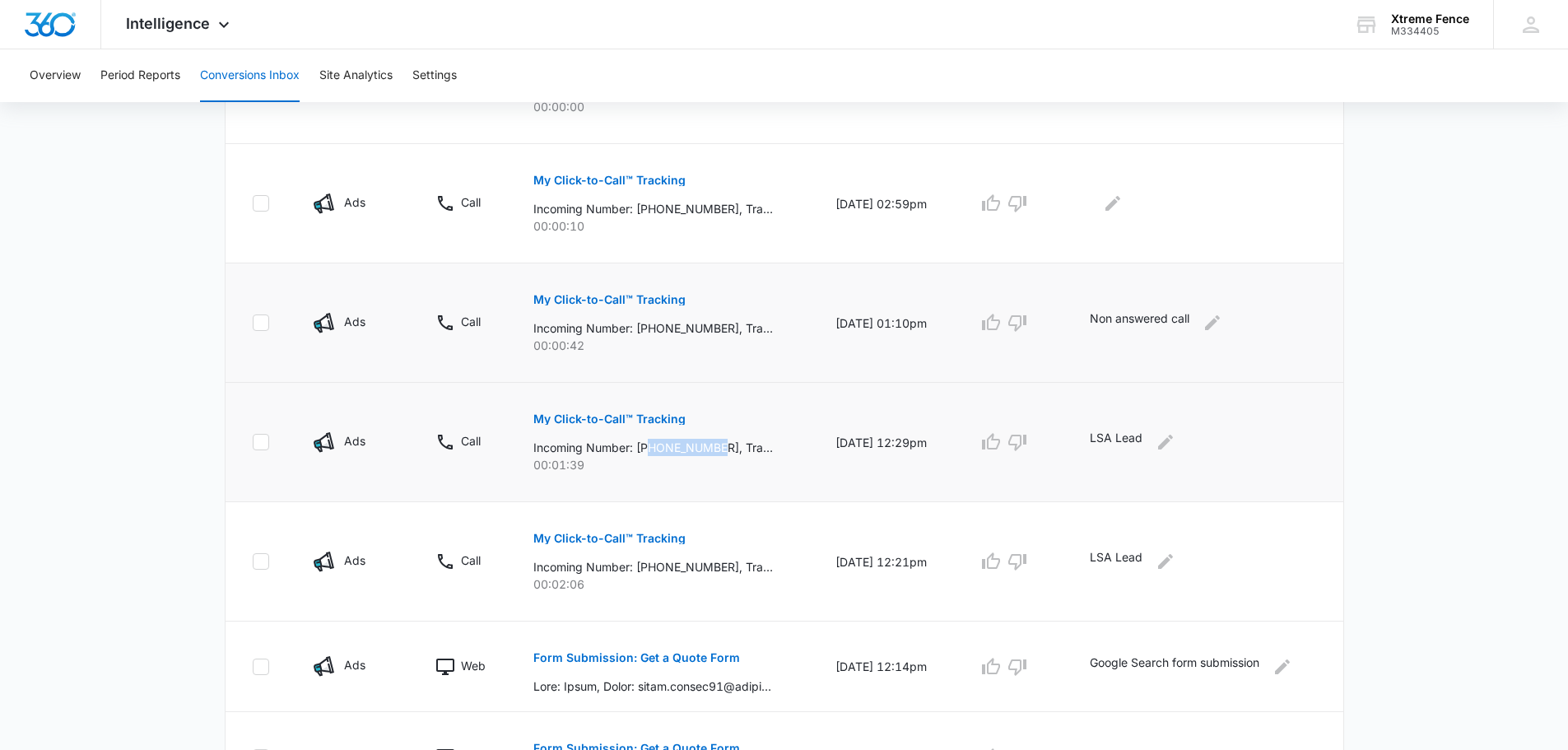
drag, startPoint x: 644, startPoint y: 440, endPoint x: 717, endPoint y: 442, distance: 73.0
click at [717, 442] on p "Incoming Number: [PHONE_NUMBER], Tracking Number: [PHONE_NUMBER], Ring To: [PHO…" at bounding box center [653, 447] width 240 height 18
copy p "7862087947"
click at [555, 413] on p "My Click-to-Call™ Tracking" at bounding box center [609, 419] width 153 height 12
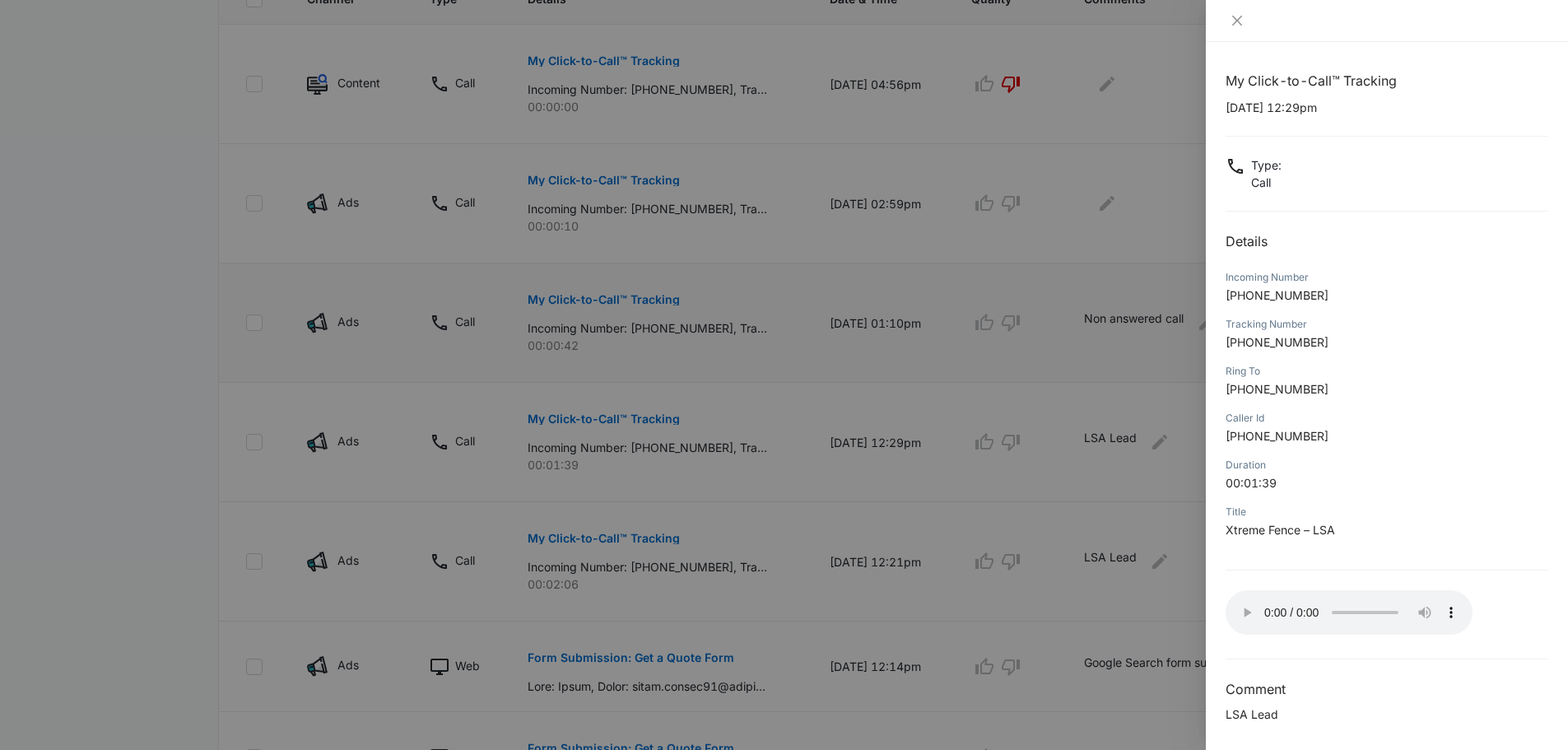
click at [1119, 476] on div at bounding box center [784, 375] width 1568 height 750
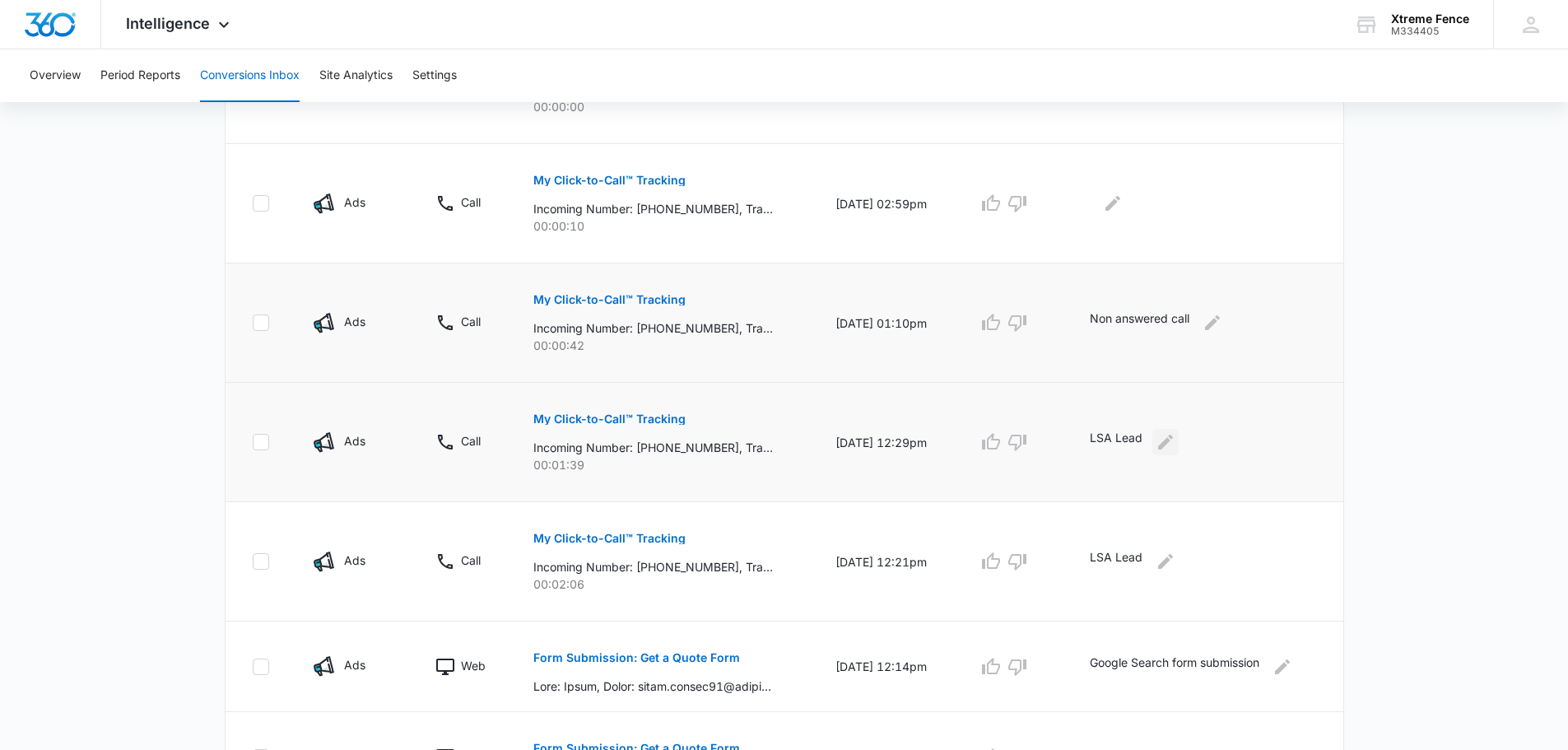
click at [1165, 450] on icon "Edit Comments" at bounding box center [1166, 442] width 20 height 20
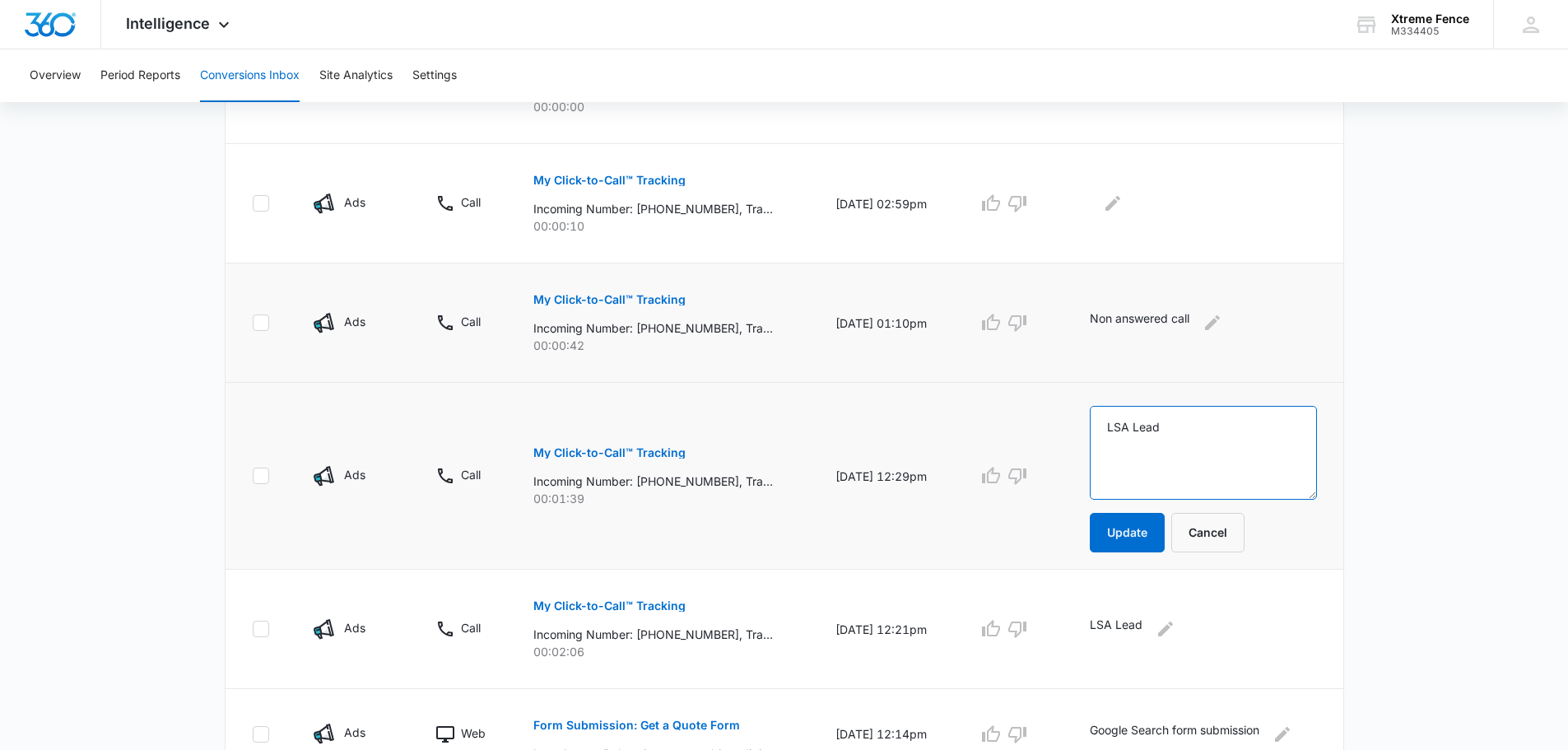
click at [1139, 445] on textarea "LSA Lead" at bounding box center [1203, 453] width 226 height 94
click at [1140, 444] on textarea "LSA Lead" at bounding box center [1203, 453] width 226 height 94
click at [1192, 430] on textarea "Repair not scheduled" at bounding box center [1203, 453] width 226 height 94
click at [1192, 429] on textarea "Repair not scheduled" at bounding box center [1203, 453] width 226 height 94
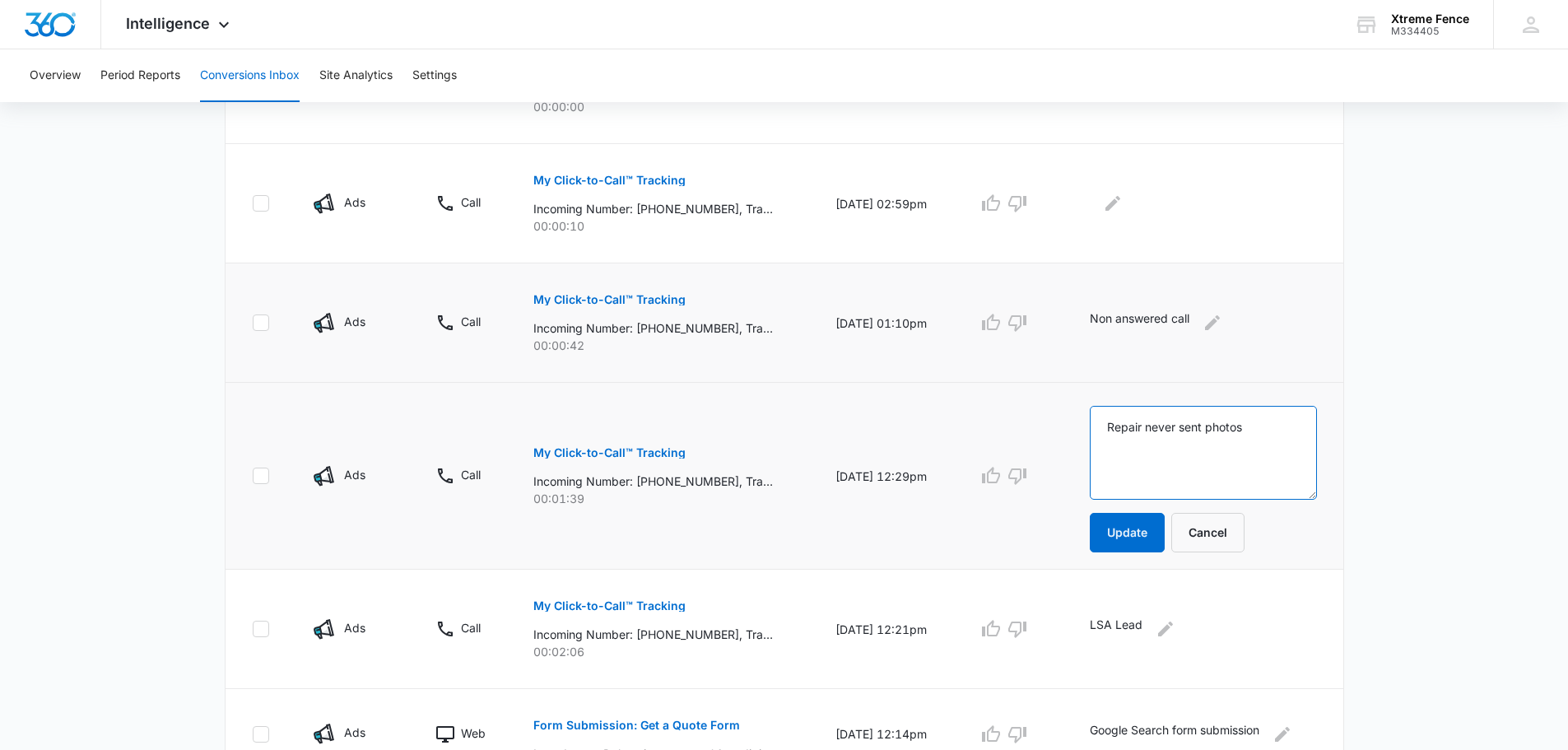
drag, startPoint x: 1105, startPoint y: 427, endPoint x: 1087, endPoint y: 428, distance: 18.0
click at [1087, 428] on td "Repair never sent photos Update Cancel" at bounding box center [1206, 476] width 272 height 187
type textarea "Repair never sent photos"
click at [1146, 535] on button "Update" at bounding box center [1126, 532] width 75 height 39
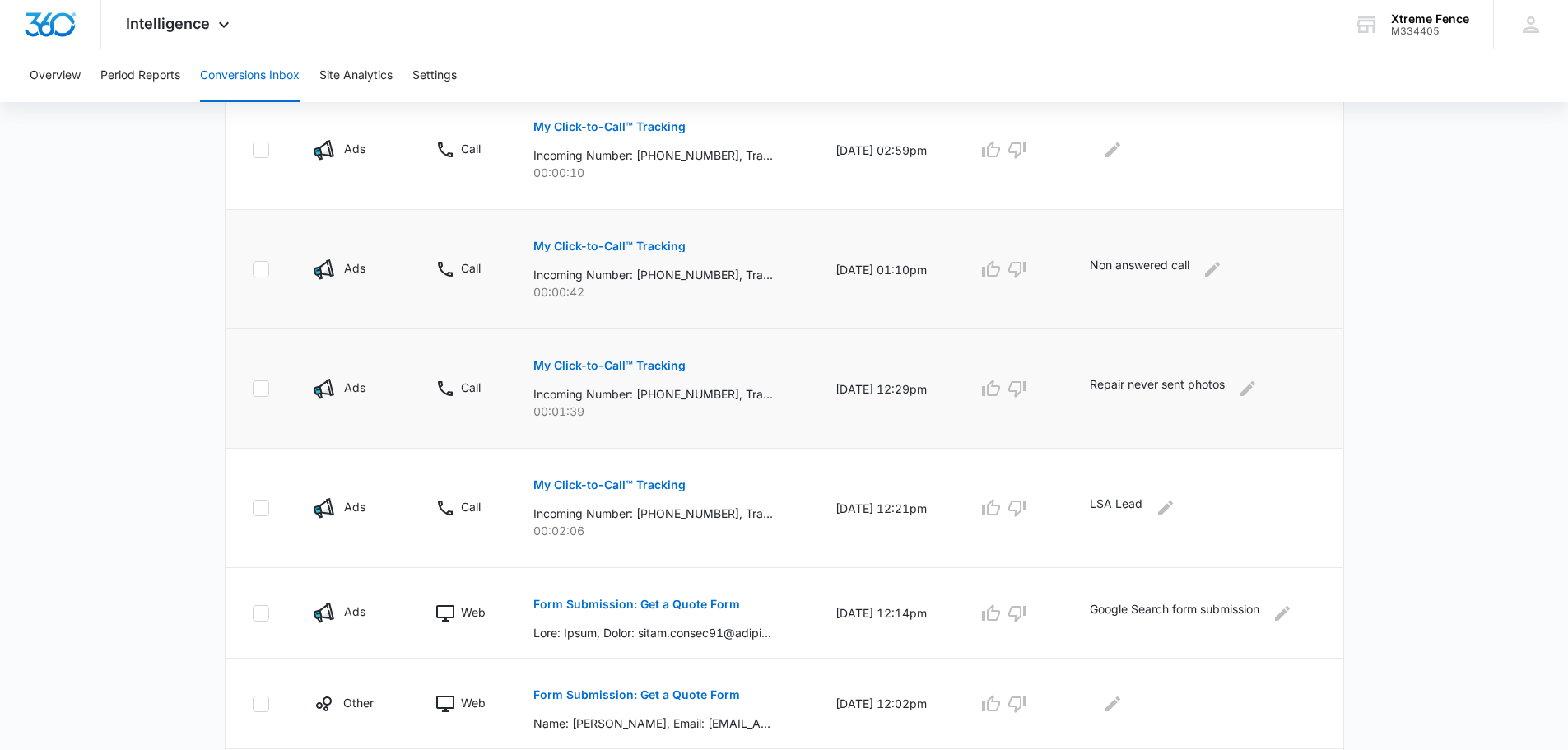
scroll to position [577, 0]
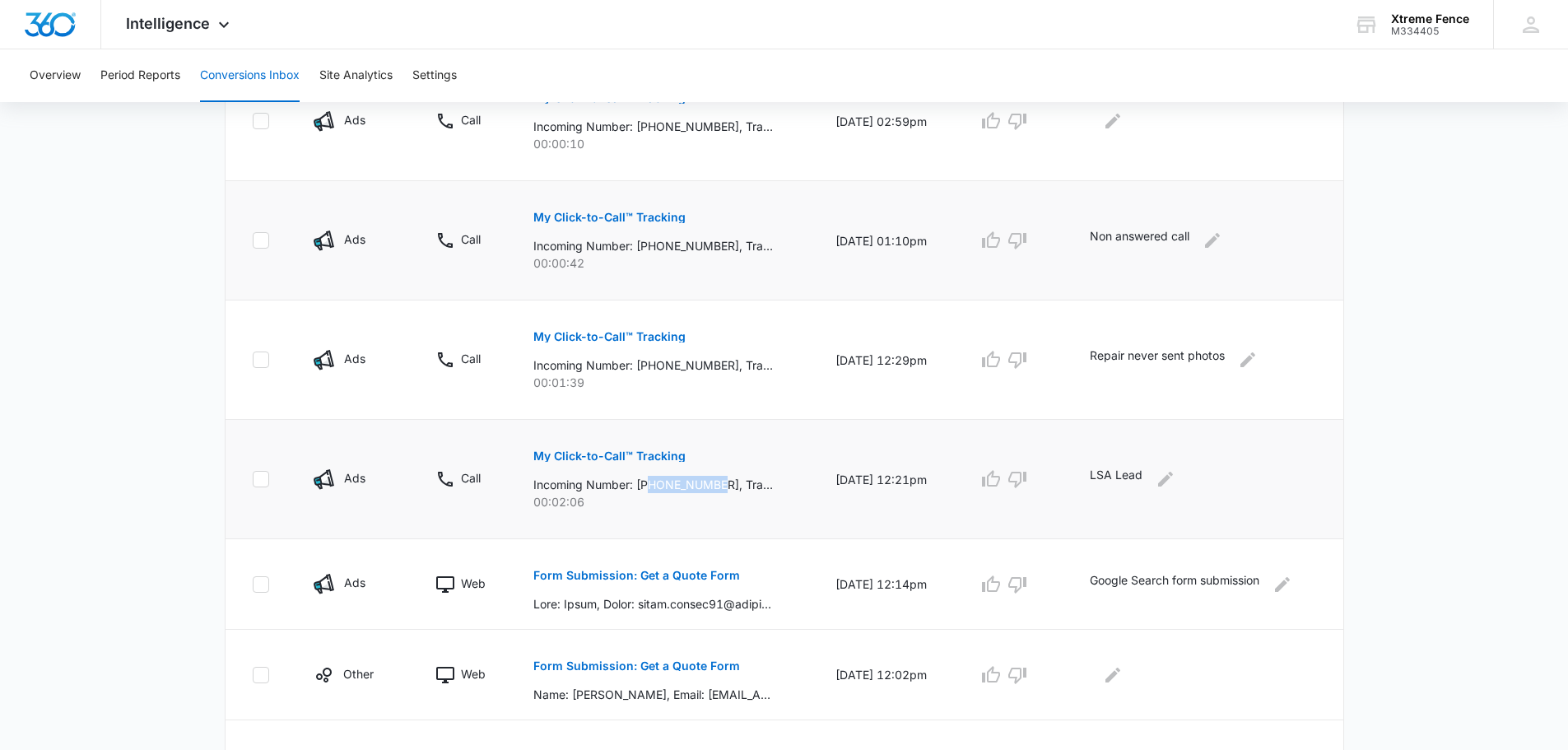
drag, startPoint x: 640, startPoint y: 482, endPoint x: 717, endPoint y: 485, distance: 77.1
click at [717, 485] on p "Incoming Number: [PHONE_NUMBER], Tracking Number: [PHONE_NUMBER], Ring To: [PHO…" at bounding box center [653, 484] width 240 height 18
copy p "8186344399"
click at [1176, 487] on icon "Edit Comments" at bounding box center [1166, 479] width 20 height 20
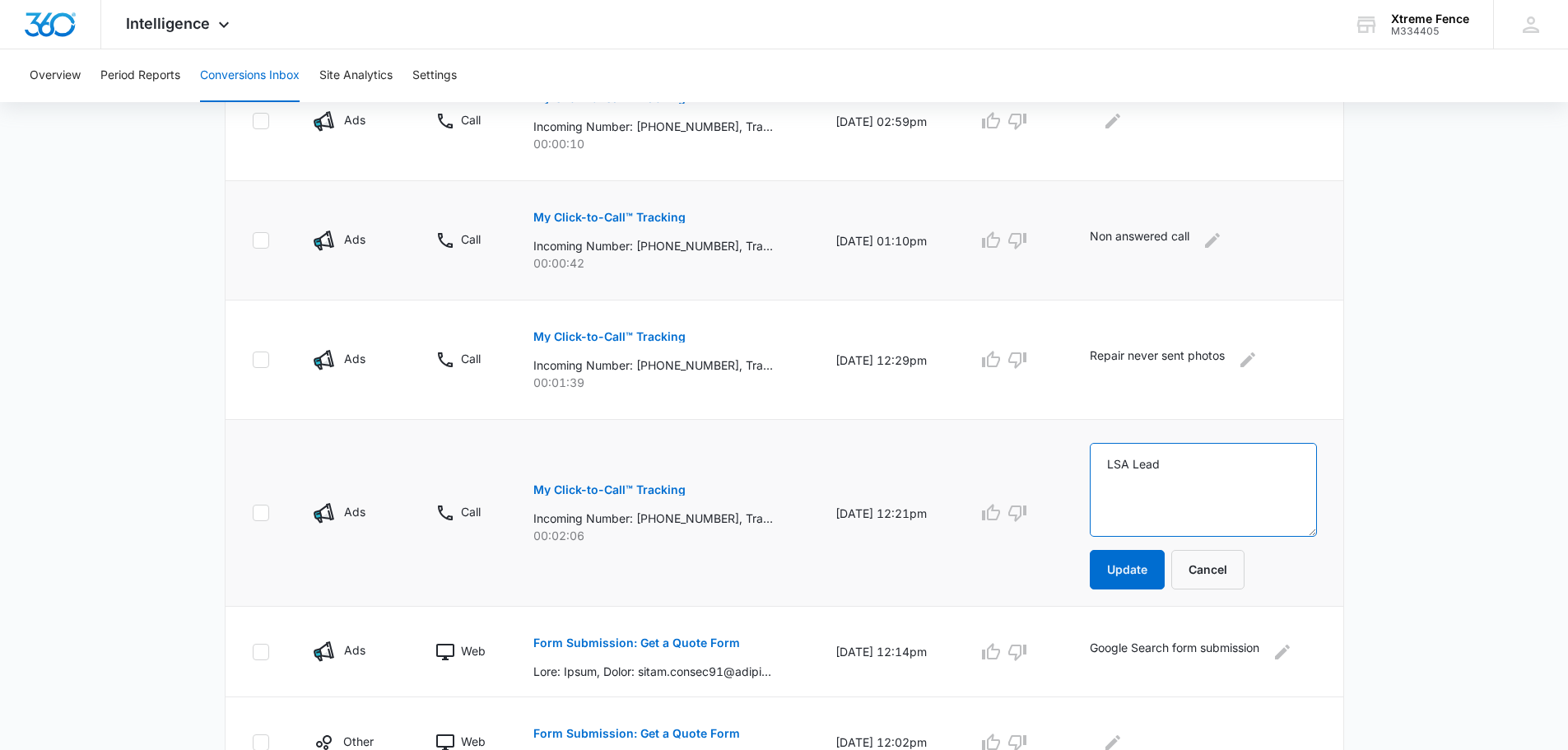
click at [1176, 487] on textarea "LSA Lead" at bounding box center [1203, 489] width 226 height 94
type textarea "Appt scheduled, didn't sign"
click at [1133, 578] on button "Update" at bounding box center [1126, 569] width 75 height 39
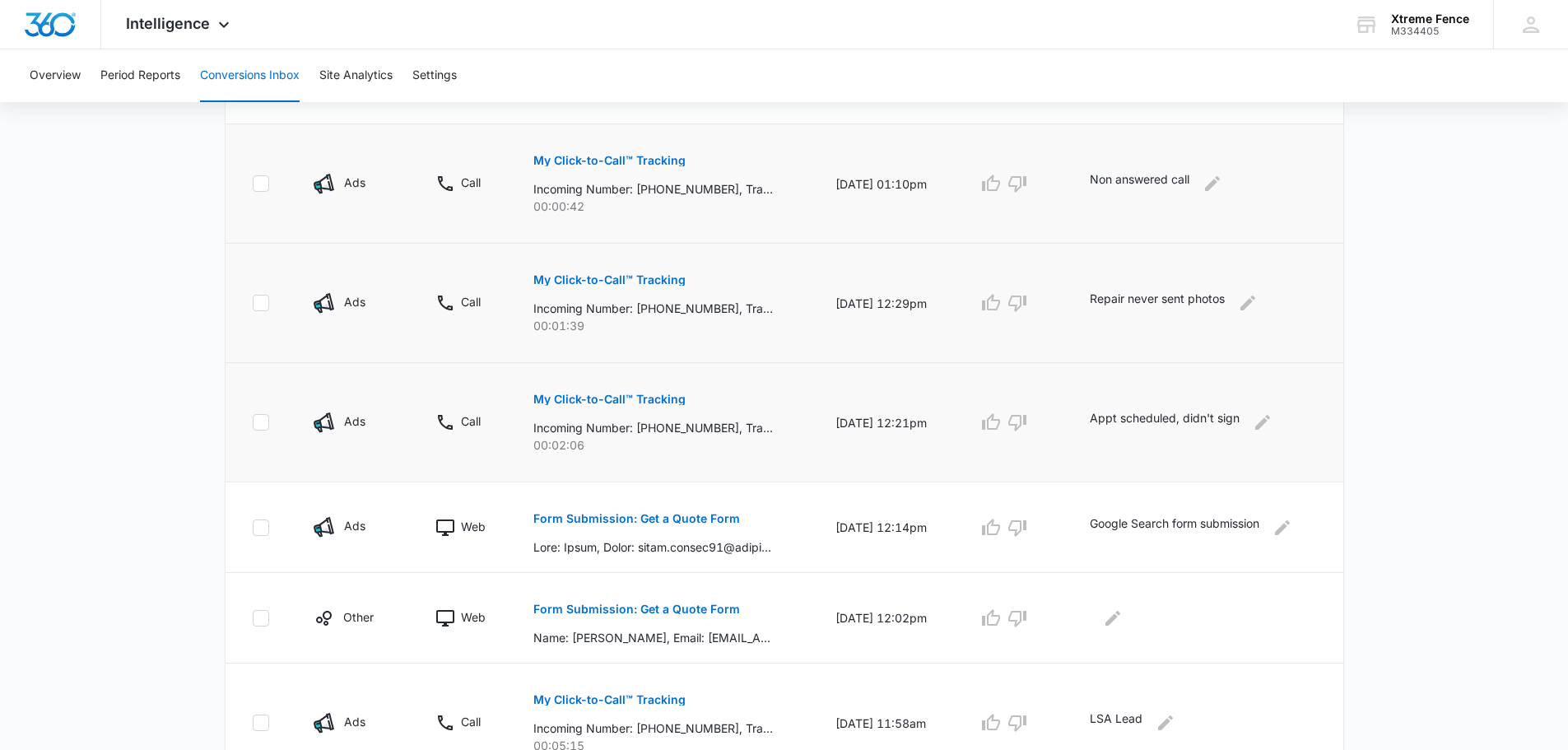
scroll to position [659, 0]
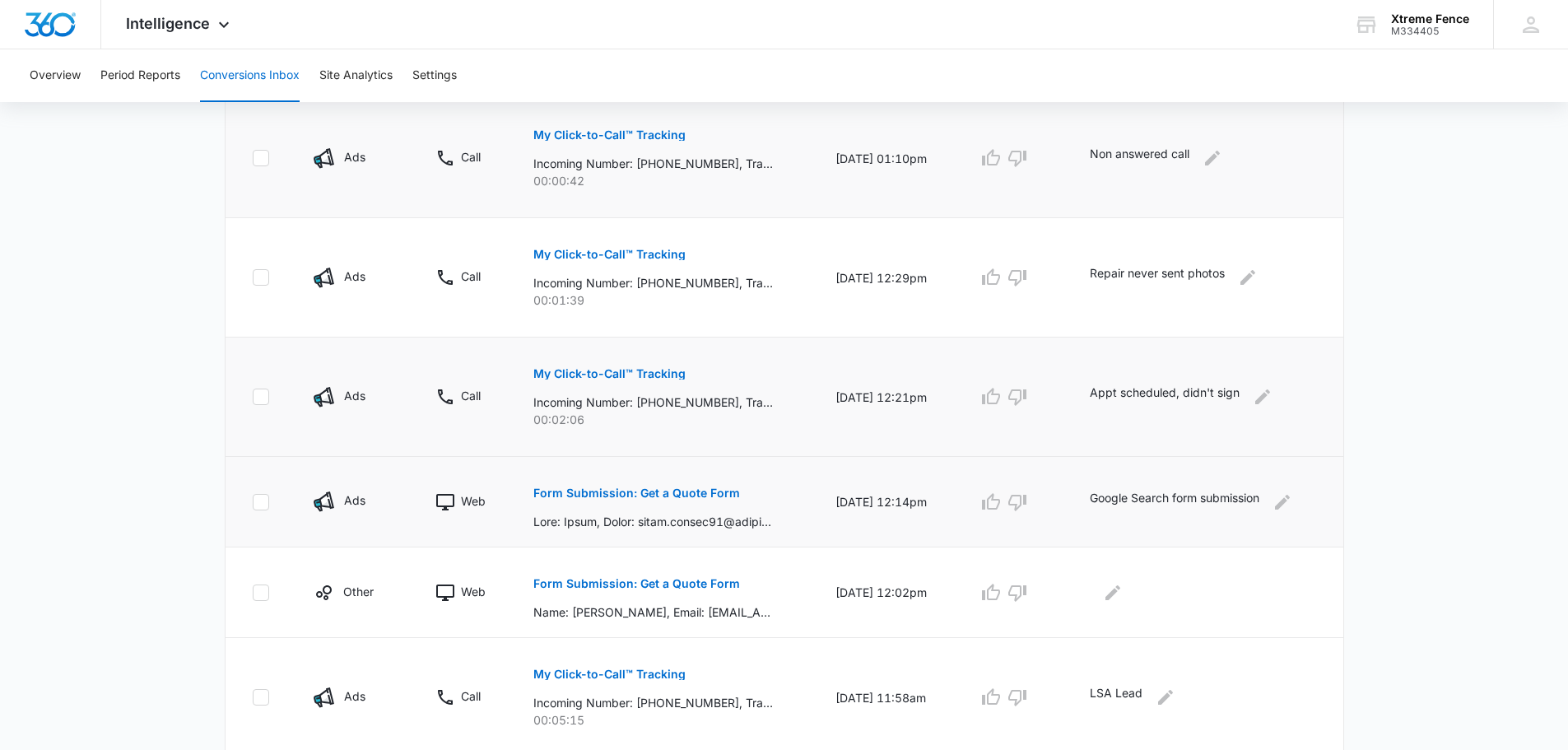
click at [693, 491] on p "Form Submission: Get a Quote Form" at bounding box center [636, 493] width 207 height 12
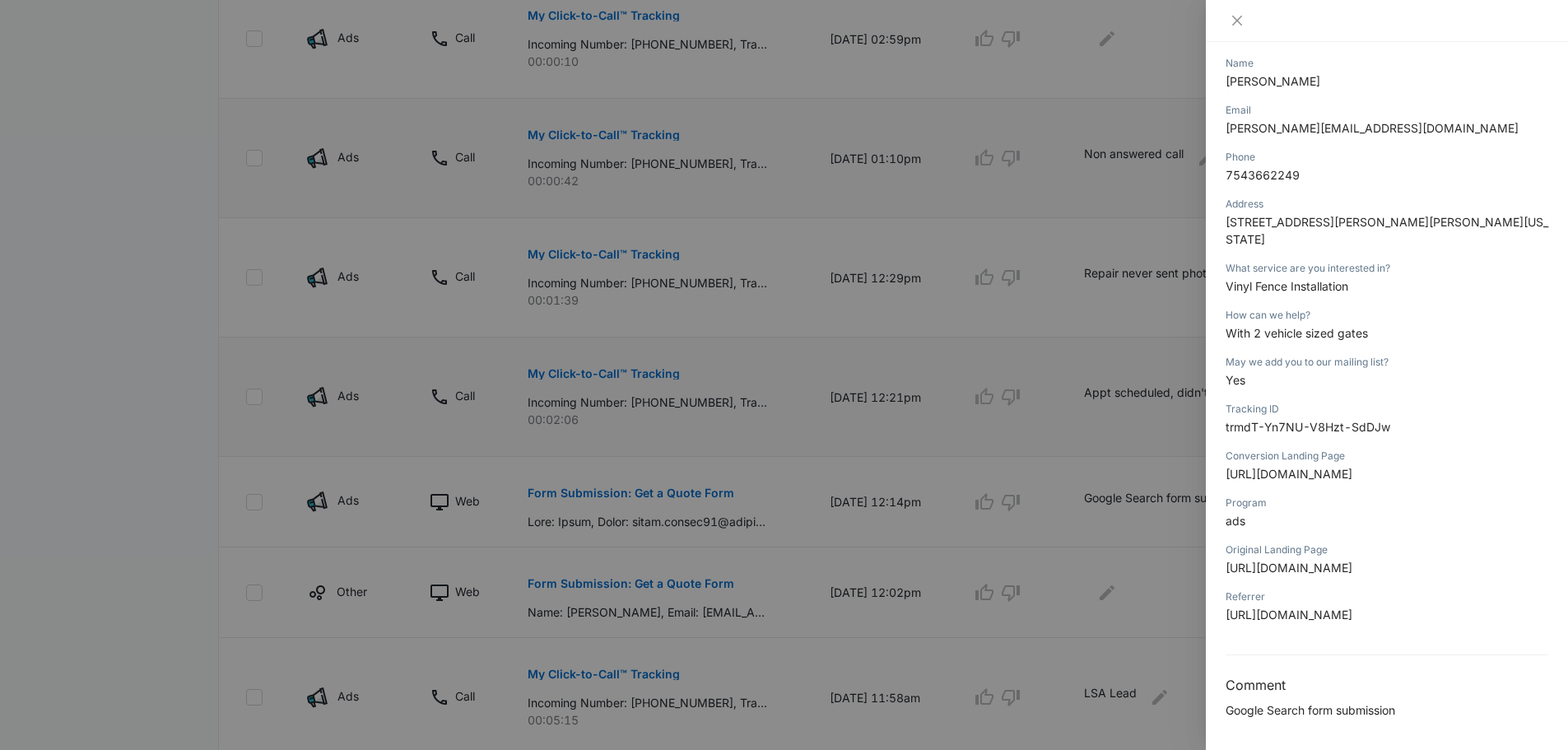
scroll to position [577, 0]
click at [141, 461] on div at bounding box center [784, 375] width 1568 height 750
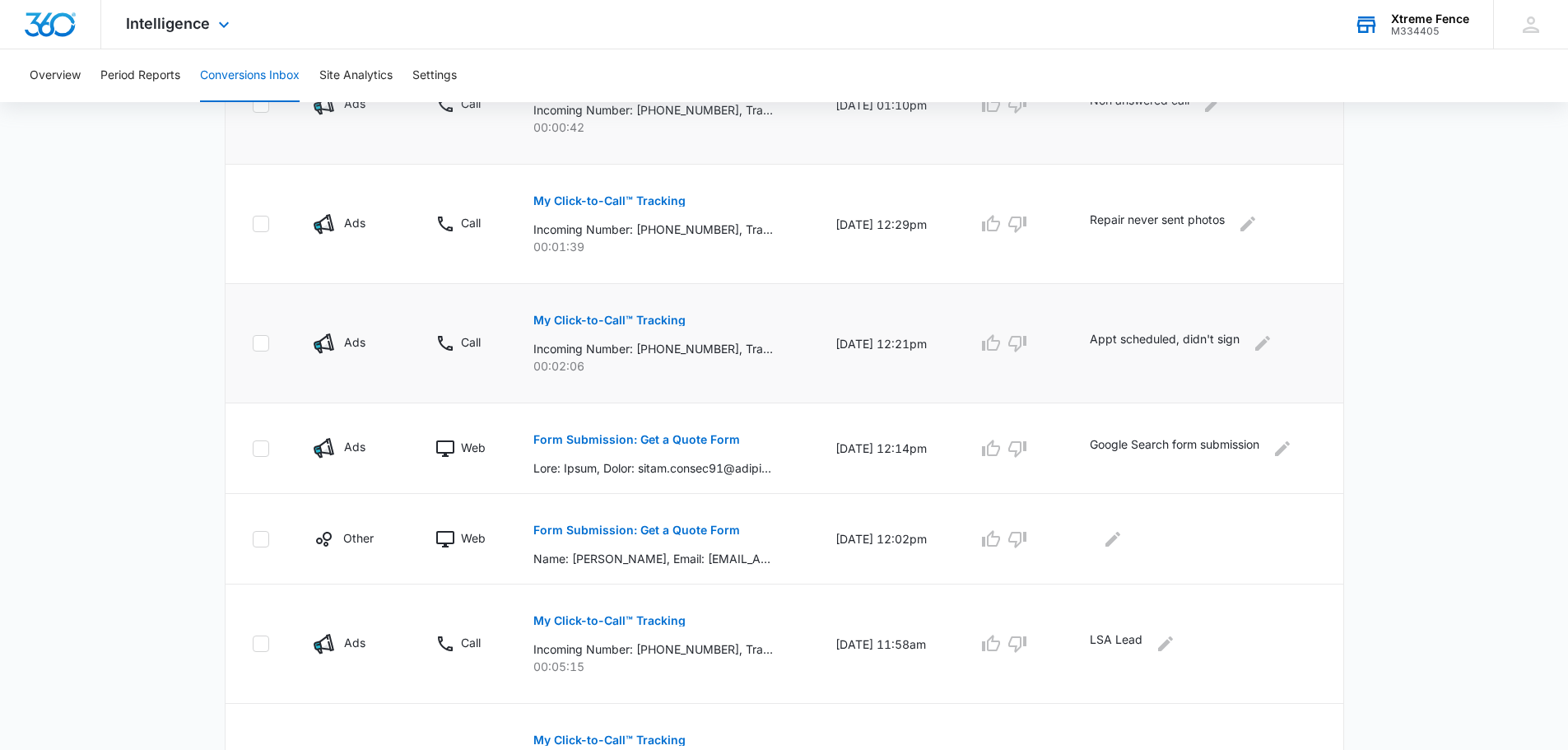
scroll to position [741, 0]
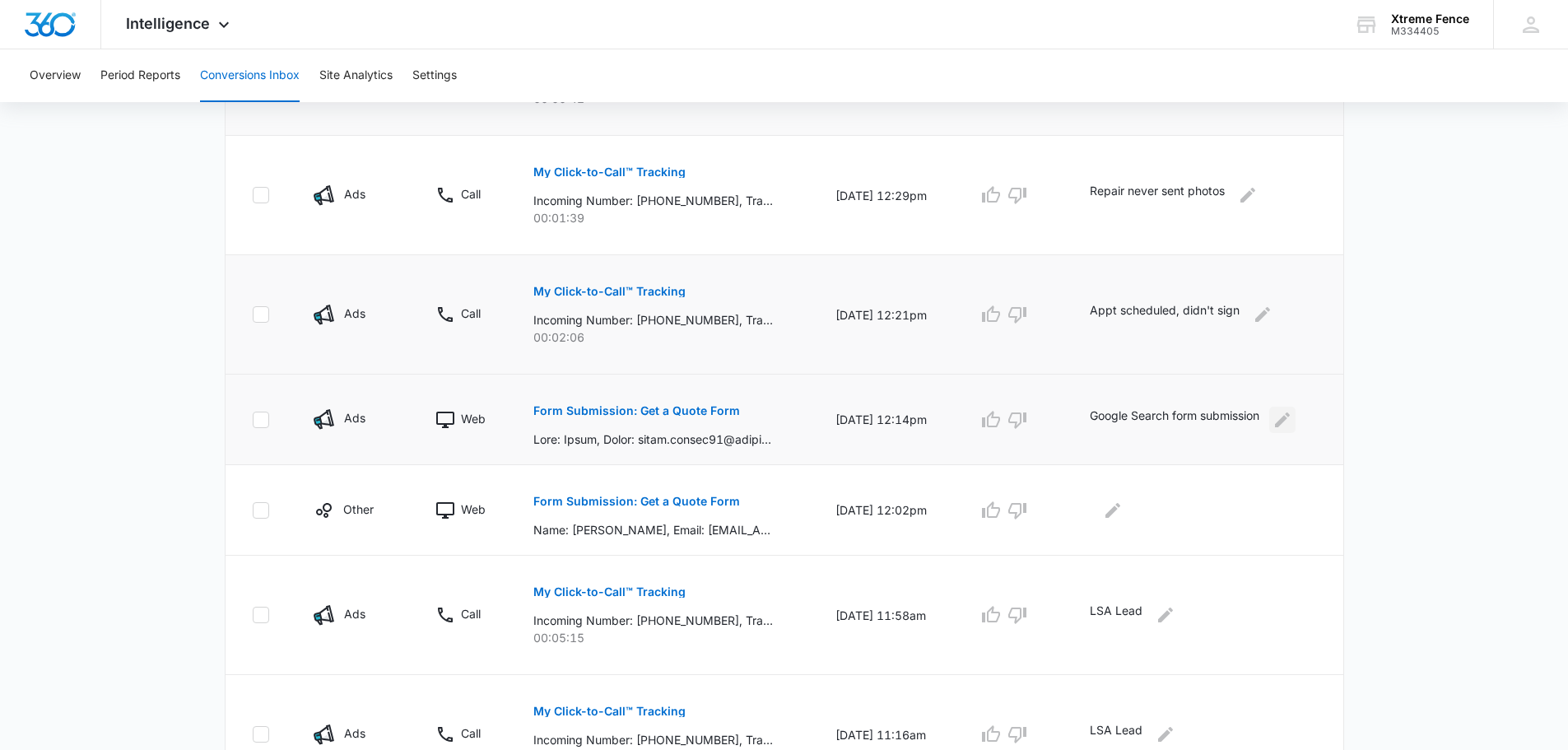
click at [1287, 421] on icon "Edit Comments" at bounding box center [1282, 419] width 15 height 15
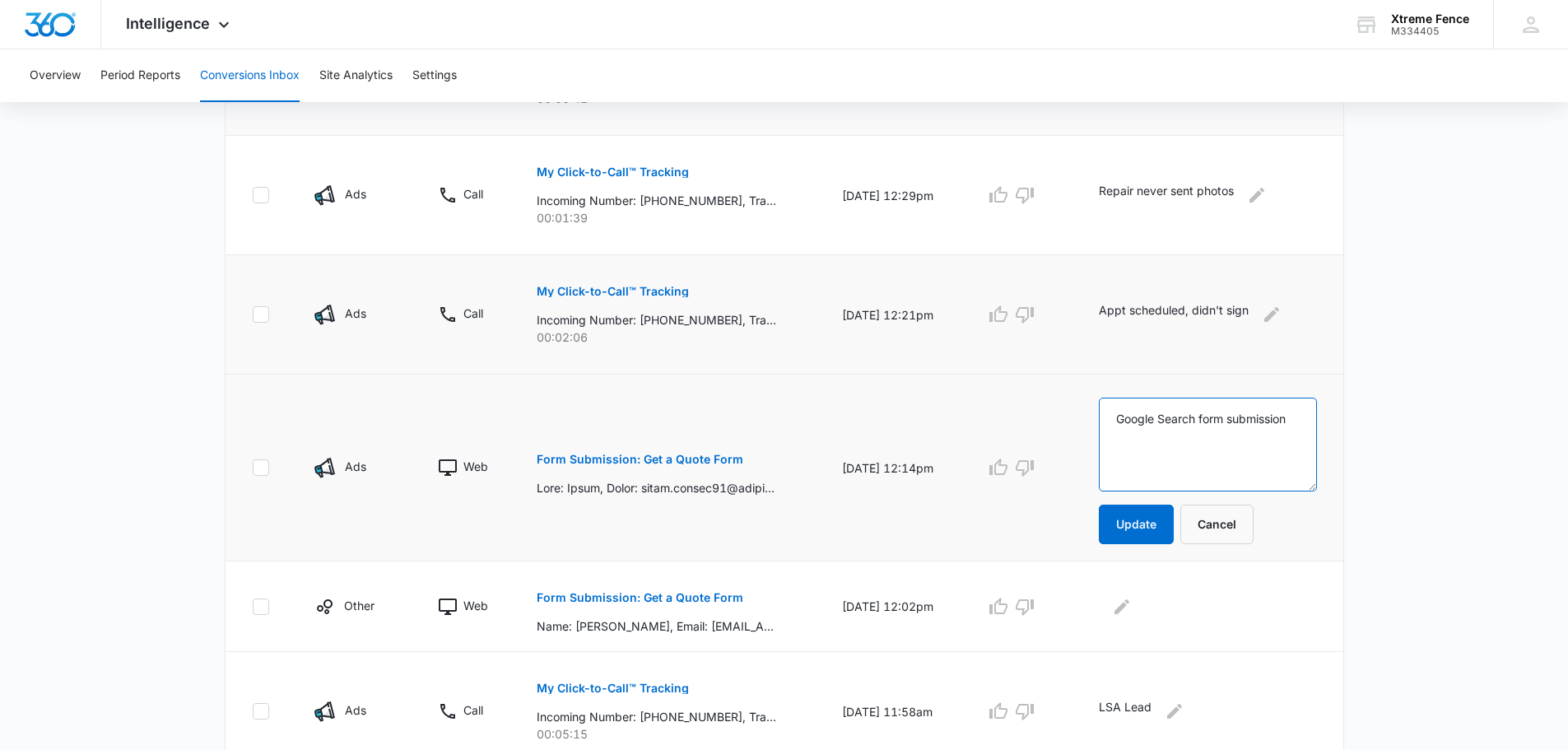
drag, startPoint x: 1234, startPoint y: 437, endPoint x: 1101, endPoint y: 393, distance: 140.1
click at [1100, 399] on td "Google Search form submission Update Cancel" at bounding box center [1211, 468] width 264 height 187
type textarea "we dont service [GEOGRAPHIC_DATA]"
click at [1148, 525] on button "Update" at bounding box center [1136, 524] width 75 height 39
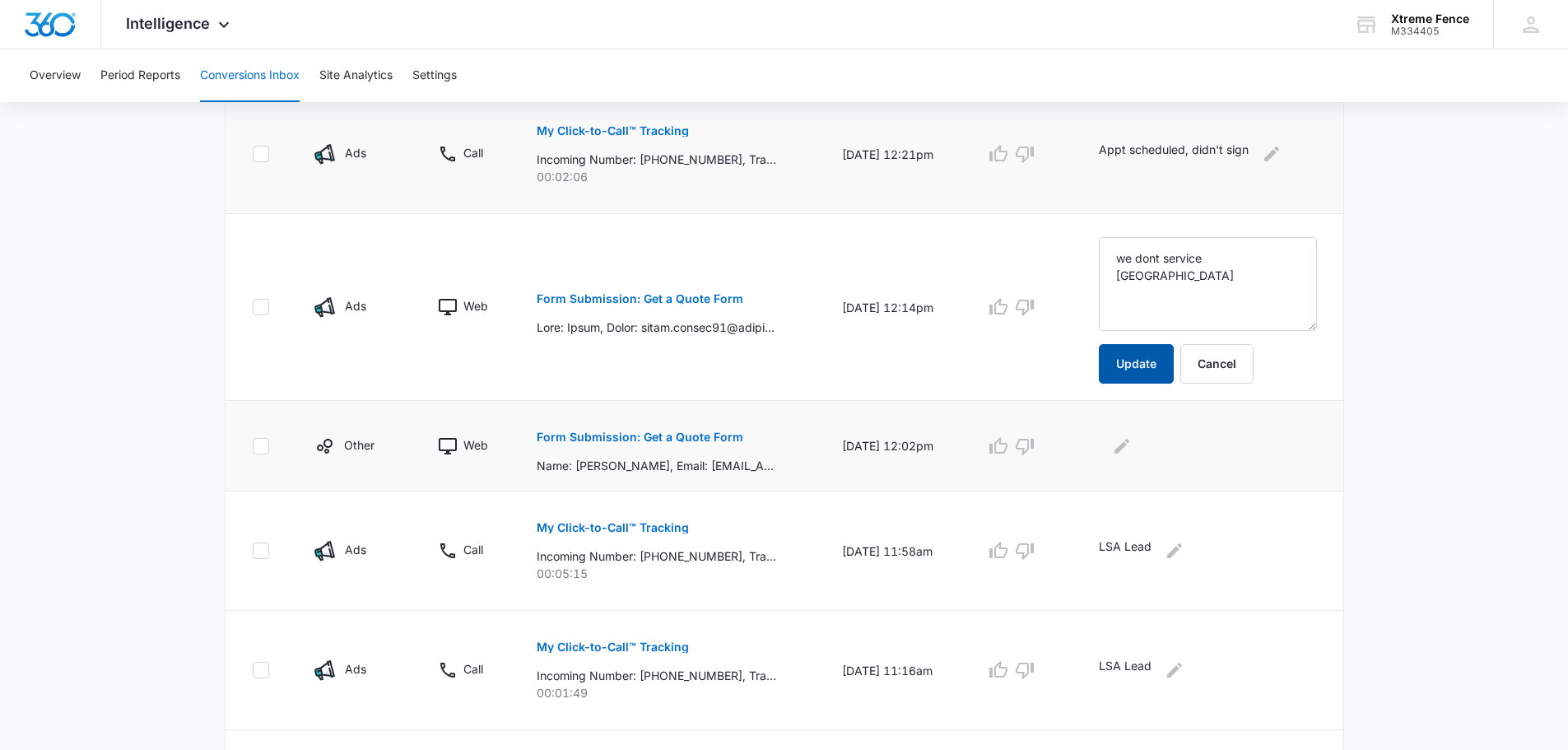
scroll to position [905, 0]
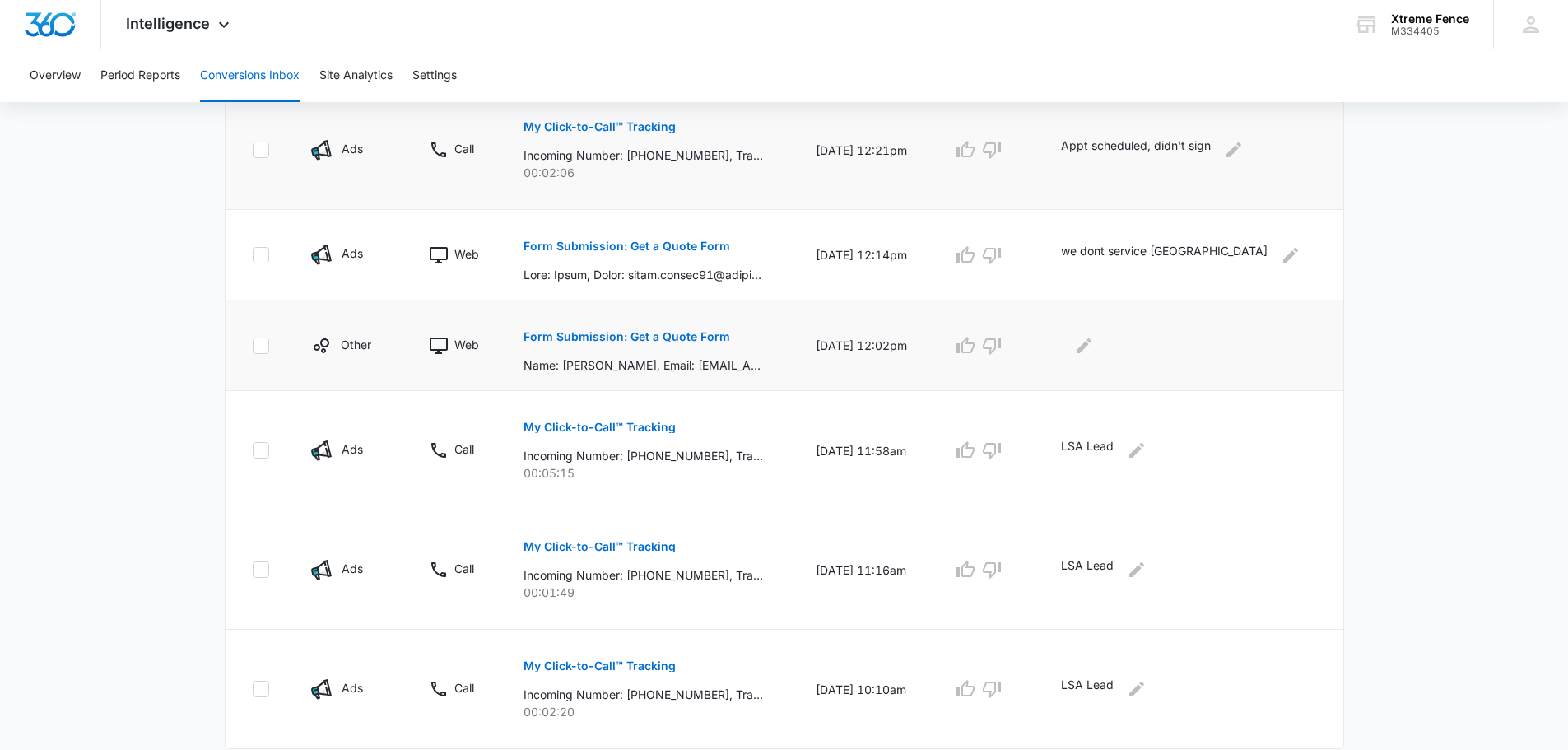
click at [1145, 347] on div at bounding box center [1188, 345] width 256 height 26
drag, startPoint x: 640, startPoint y: 458, endPoint x: 670, endPoint y: 457, distance: 30.0
click at [670, 457] on p "Incoming Number: [PHONE_NUMBER], Tracking Number: [PHONE_NUMBER], Ring To: [PHO…" at bounding box center [644, 455] width 240 height 18
click at [657, 456] on p "Incoming Number: [PHONE_NUMBER], Tracking Number: [PHONE_NUMBER], Ring To: [PHO…" at bounding box center [644, 455] width 240 height 18
drag, startPoint x: 647, startPoint y: 455, endPoint x: 721, endPoint y: 453, distance: 74.0
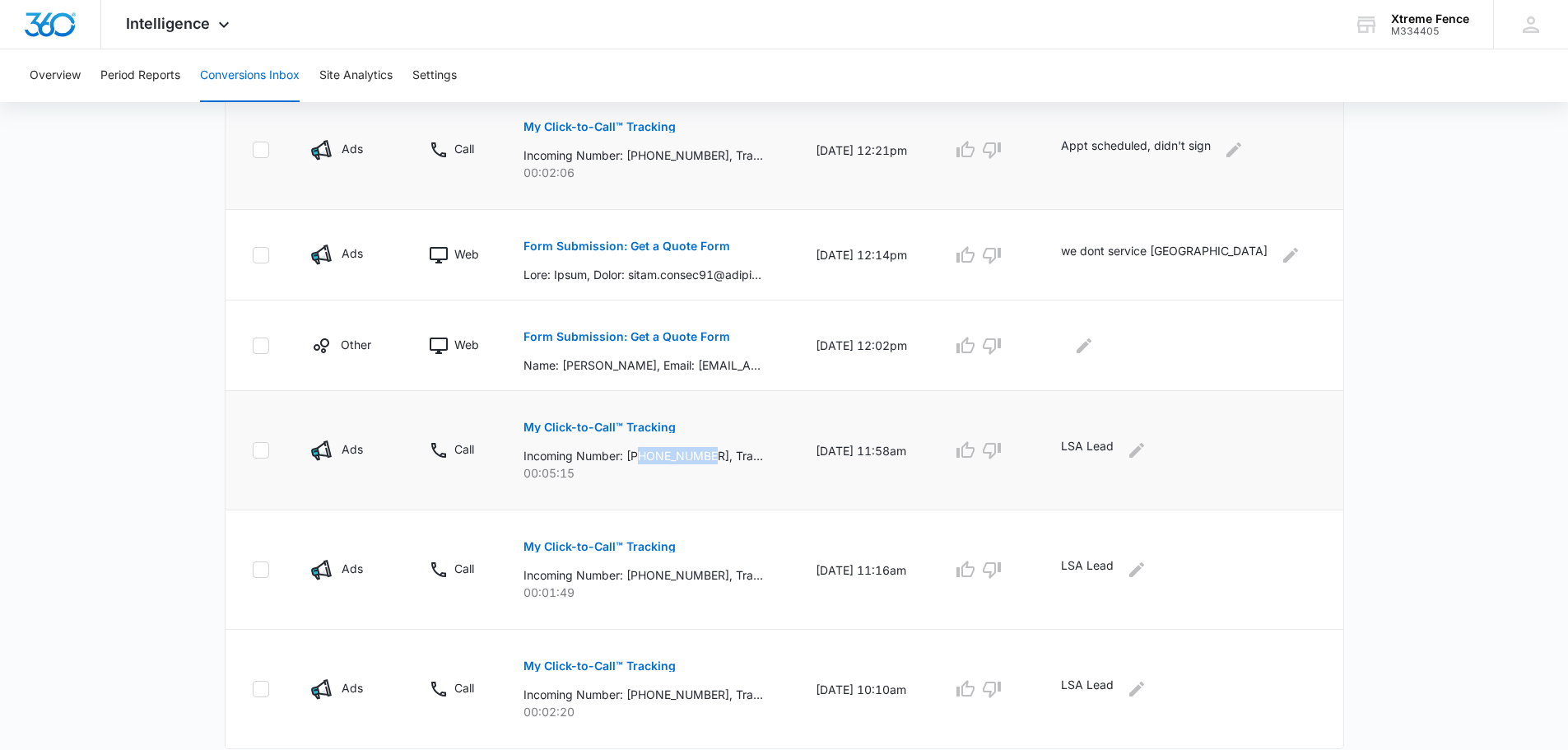
click at [721, 453] on p "Incoming Number: [PHONE_NUMBER], Tracking Number: [PHONE_NUMBER], Ring To: [PHO…" at bounding box center [644, 455] width 240 height 18
click at [609, 427] on p "My Click-to-Call™ Tracking" at bounding box center [600, 427] width 153 height 12
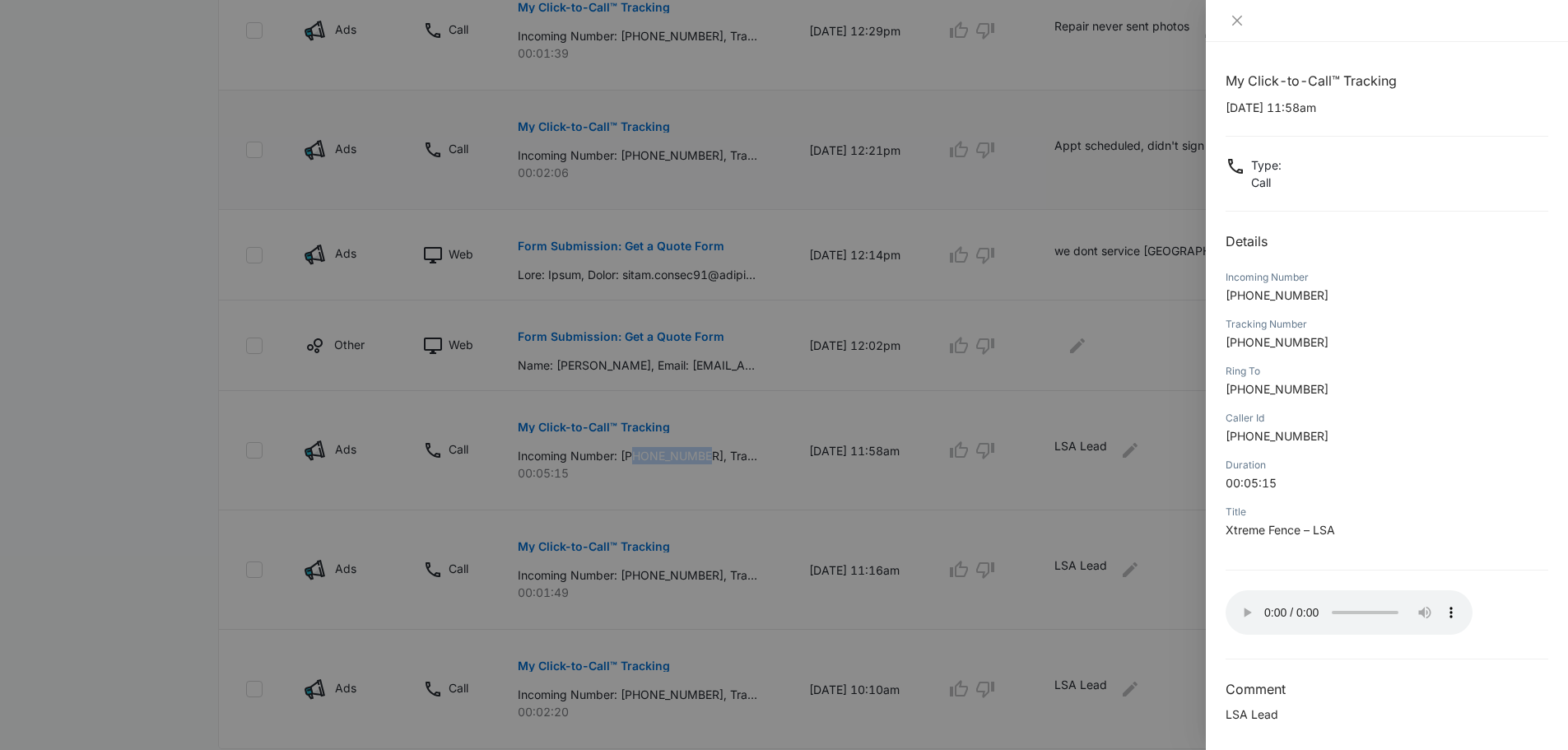
scroll to position [4, 0]
click at [144, 446] on div at bounding box center [784, 375] width 1568 height 750
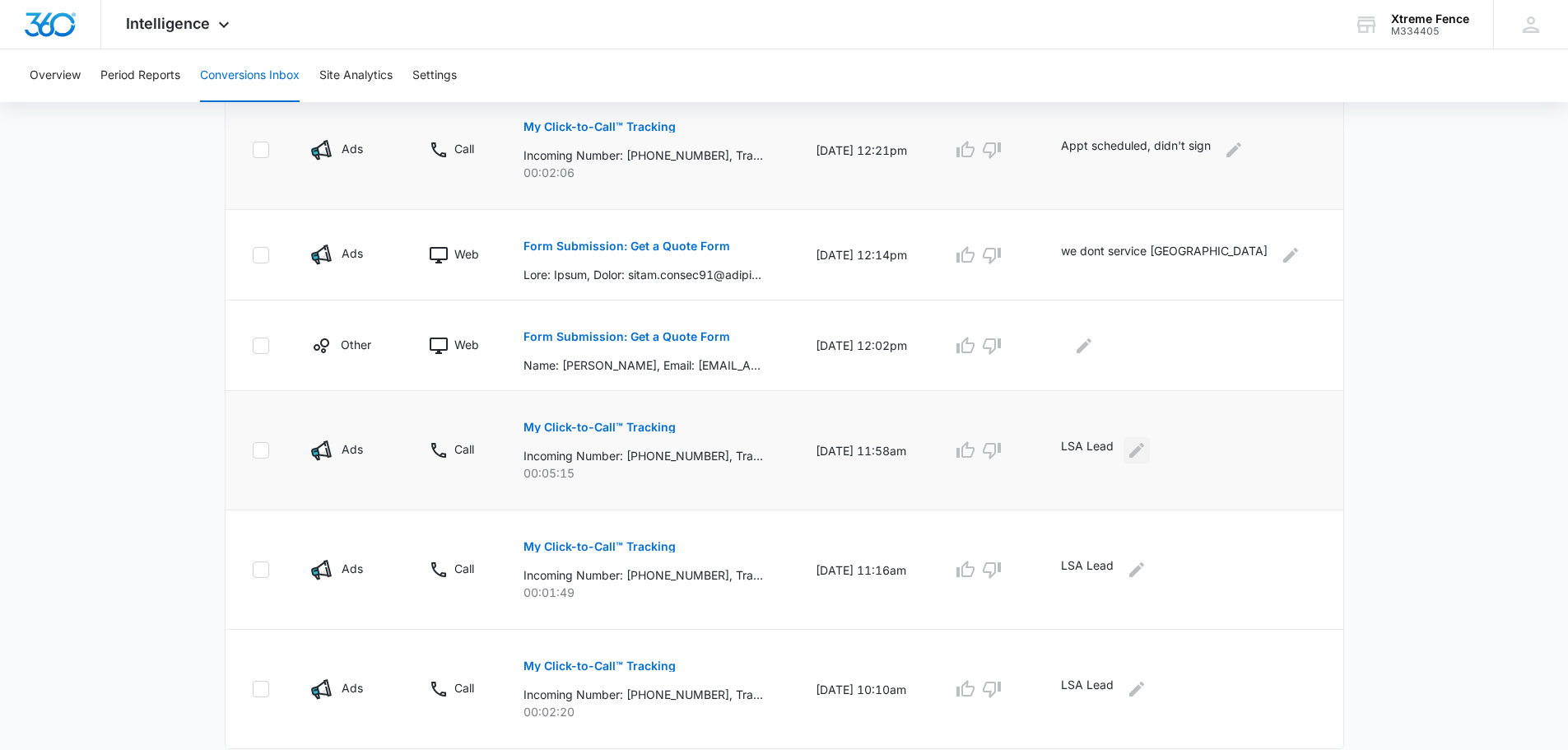
click at [1144, 450] on icon "Edit Comments" at bounding box center [1137, 450] width 15 height 15
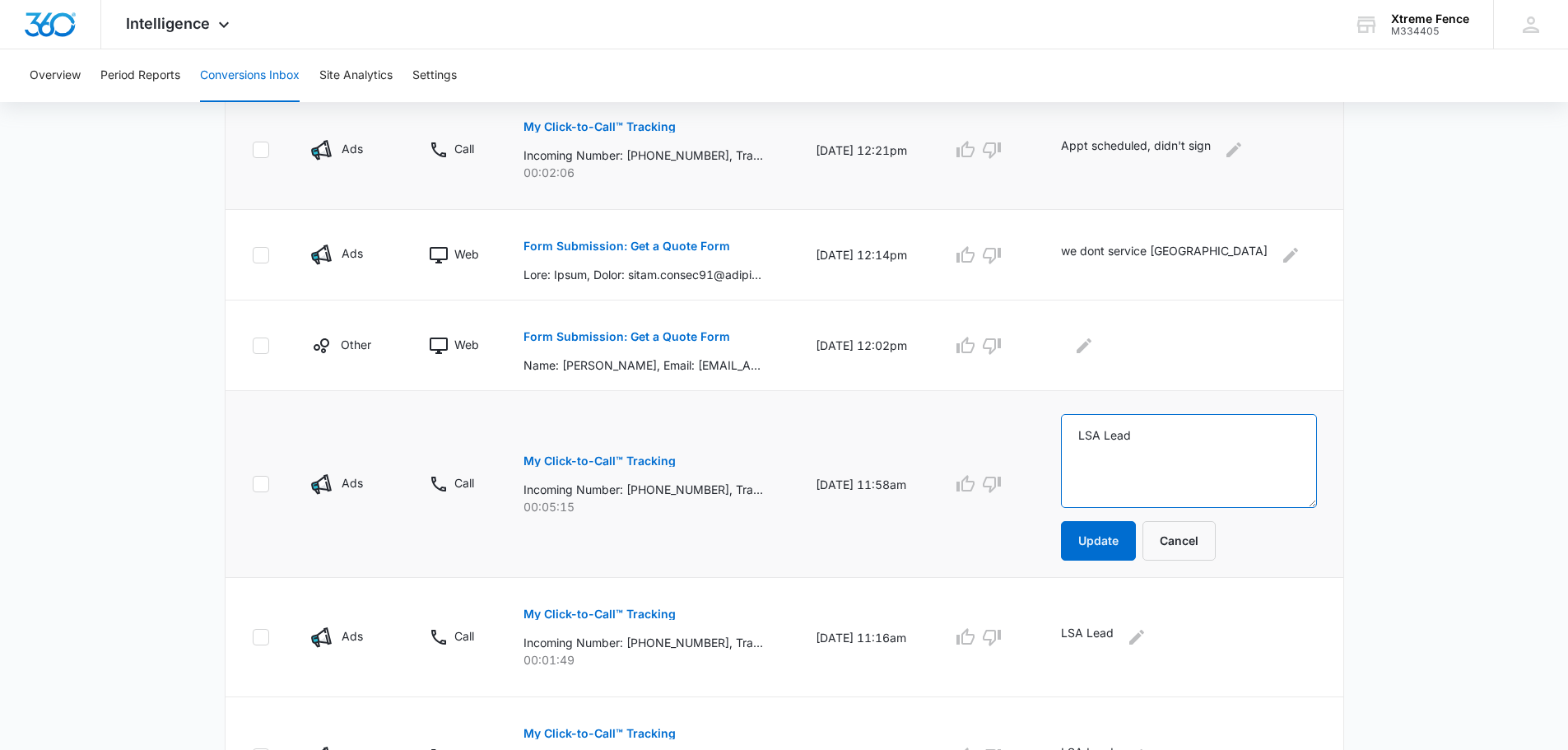
drag, startPoint x: 1190, startPoint y: 448, endPoint x: 1058, endPoint y: 442, distance: 132.1
click at [1058, 442] on tr "Ads Call My Click-to-Call™ Tracking Incoming Number: [PHONE_NUMBER], Tracking N…" at bounding box center [784, 484] width 1118 height 187
type textarea "E"
type textarea "Quote given"
click at [1120, 540] on button "Update" at bounding box center [1098, 541] width 75 height 39
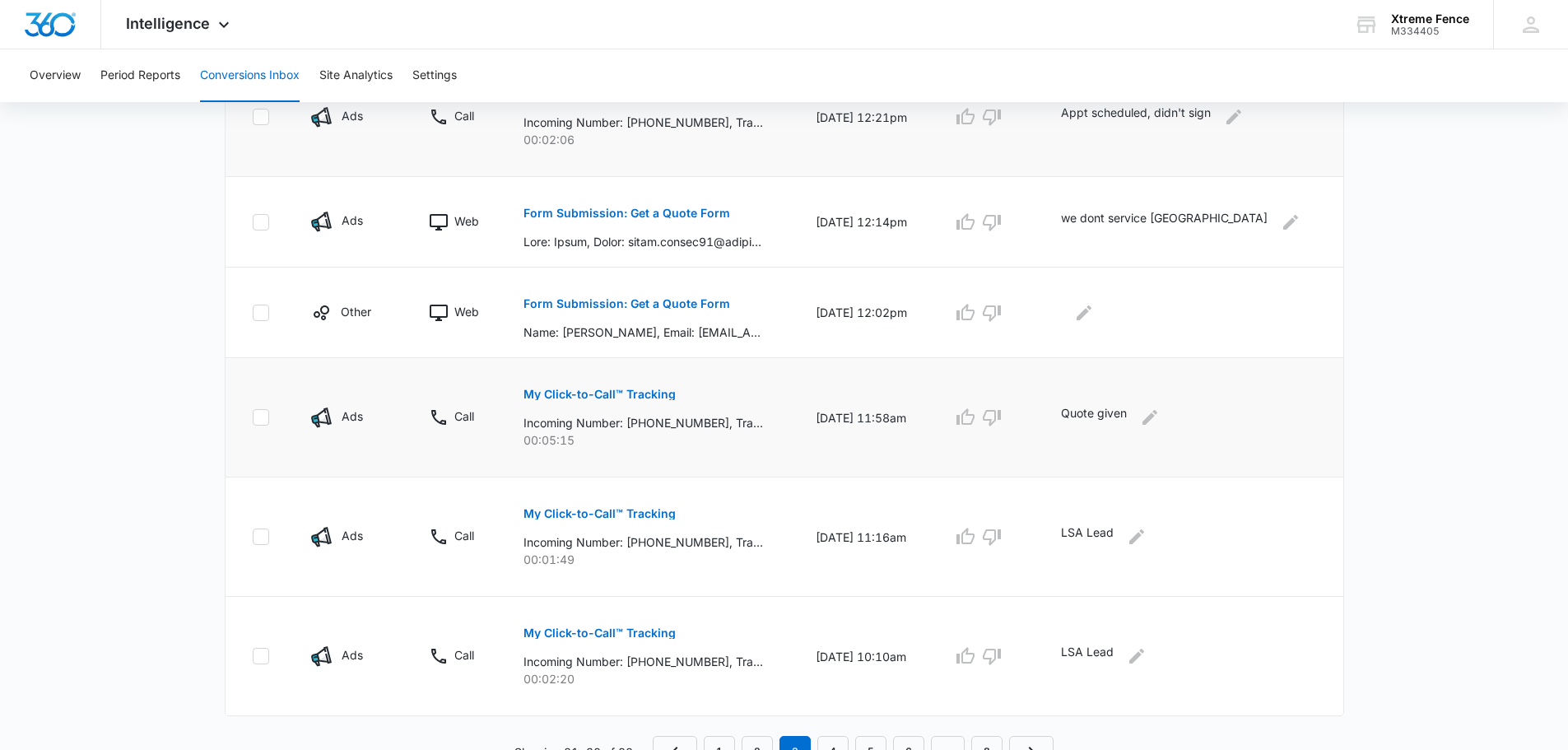
scroll to position [955, 0]
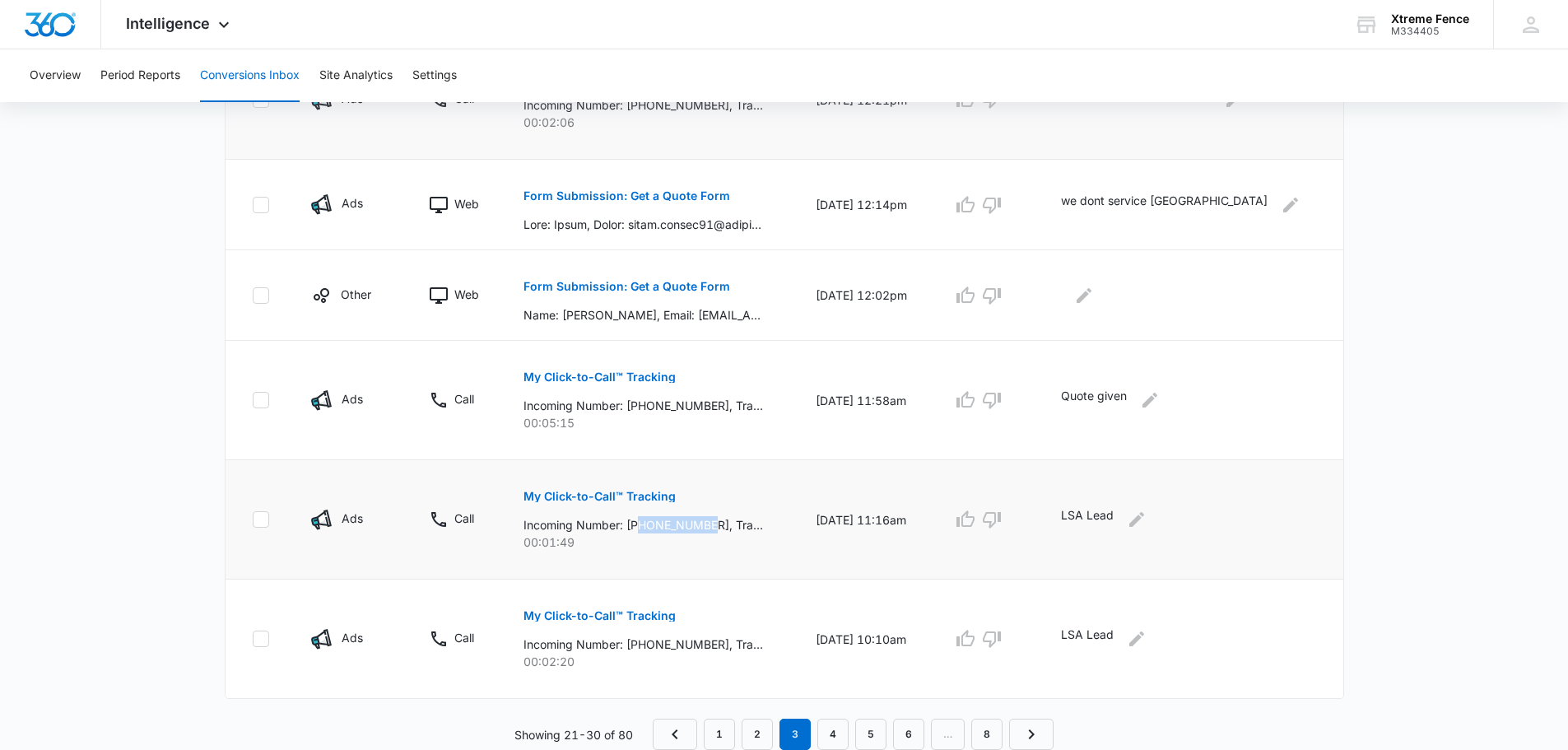
drag, startPoint x: 646, startPoint y: 525, endPoint x: 719, endPoint y: 525, distance: 73.0
click at [719, 525] on p "Incoming Number: [PHONE_NUMBER], Tracking Number: [PHONE_NUMBER], Ring To: [PHO…" at bounding box center [644, 525] width 240 height 18
click at [649, 493] on p "My Click-to-Call™ Tracking" at bounding box center [600, 496] width 153 height 12
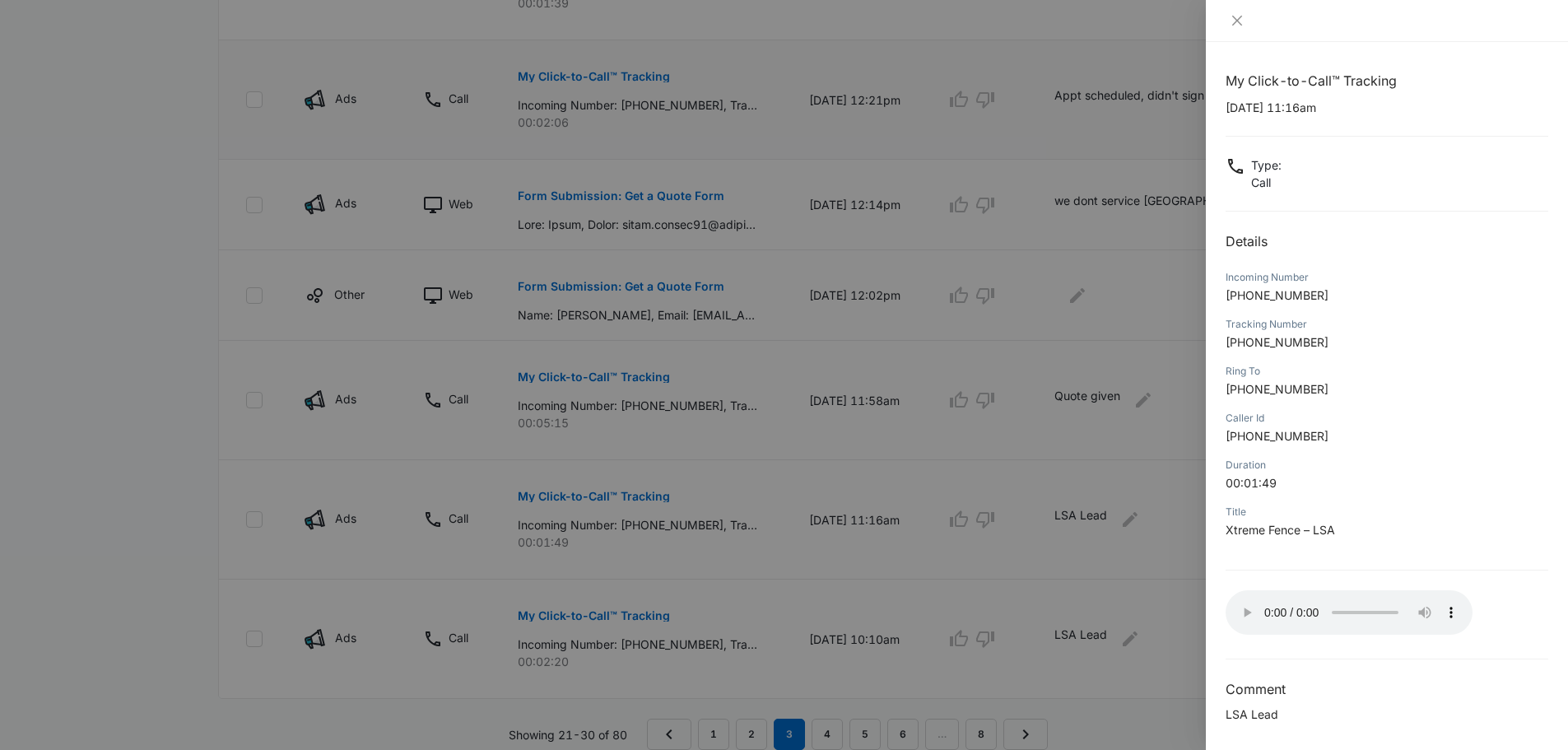
click at [1290, 342] on span "[PHONE_NUMBER]" at bounding box center [1276, 342] width 103 height 14
drag, startPoint x: 1290, startPoint y: 342, endPoint x: 1306, endPoint y: 301, distance: 44.0
click at [1306, 301] on span "[PHONE_NUMBER]" at bounding box center [1276, 295] width 103 height 14
click at [1293, 301] on span "[PHONE_NUMBER]" at bounding box center [1276, 295] width 103 height 14
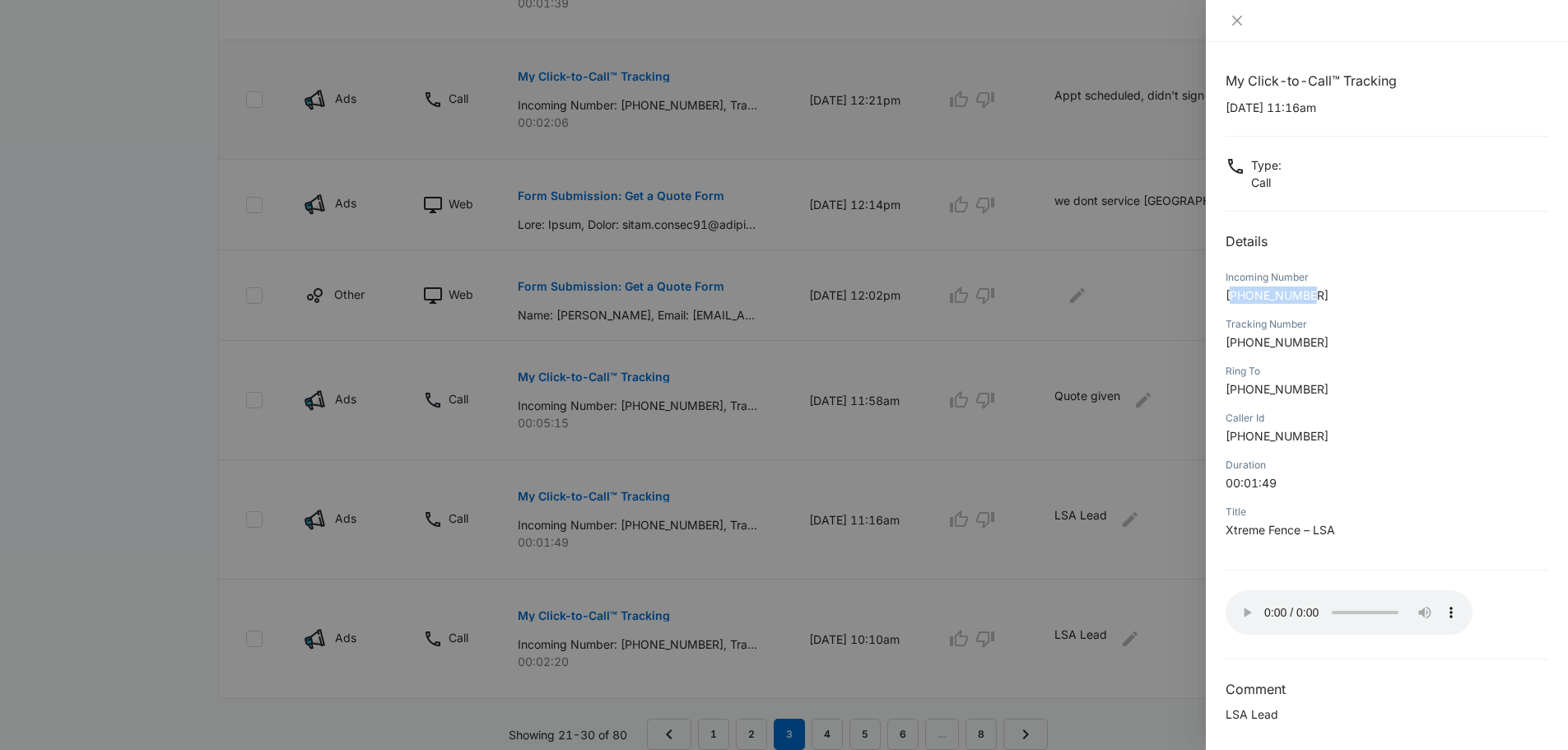
click at [1293, 301] on span "[PHONE_NUMBER]" at bounding box center [1276, 295] width 103 height 14
click at [48, 363] on div at bounding box center [784, 375] width 1568 height 750
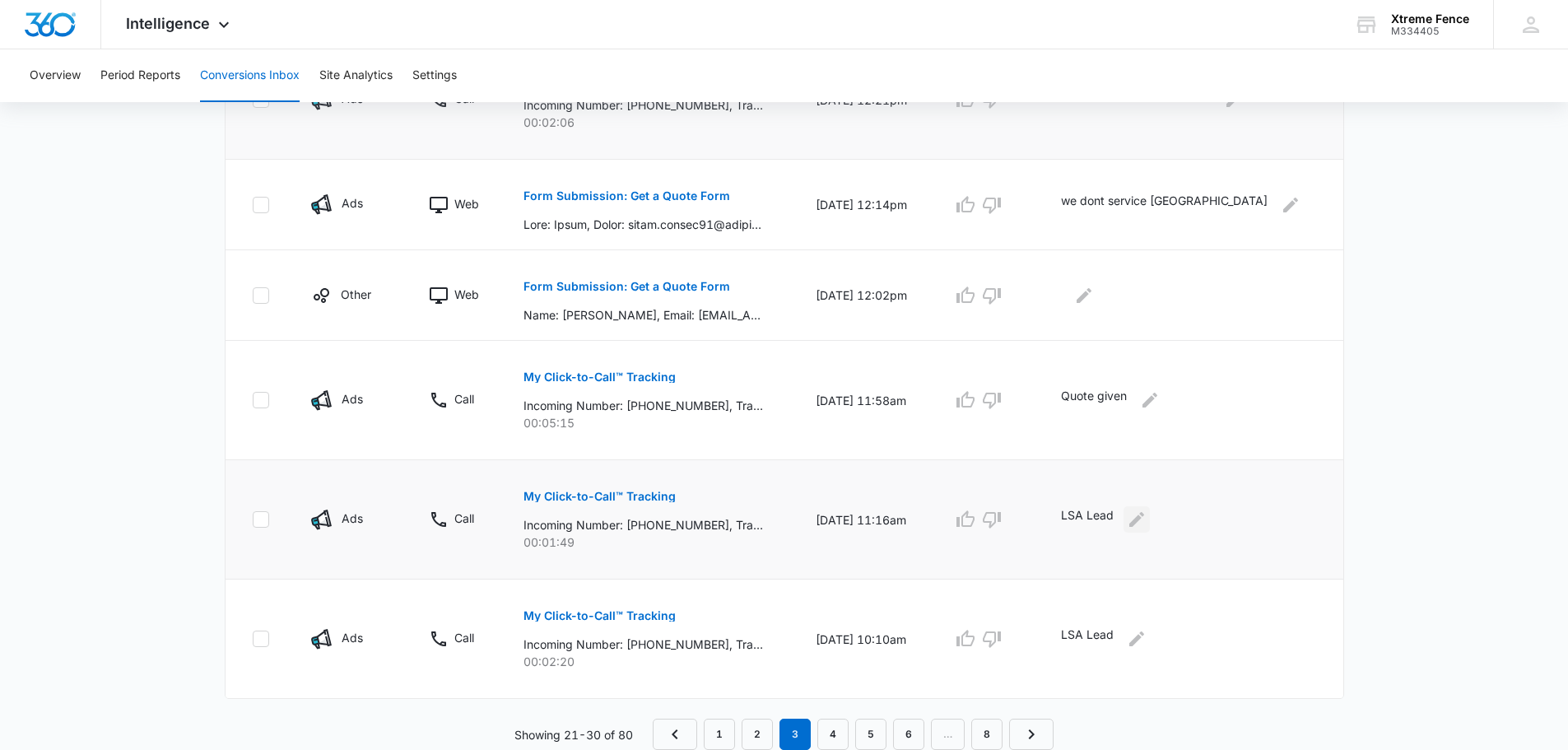
click at [1146, 519] on icon "Edit Comments" at bounding box center [1137, 520] width 20 height 20
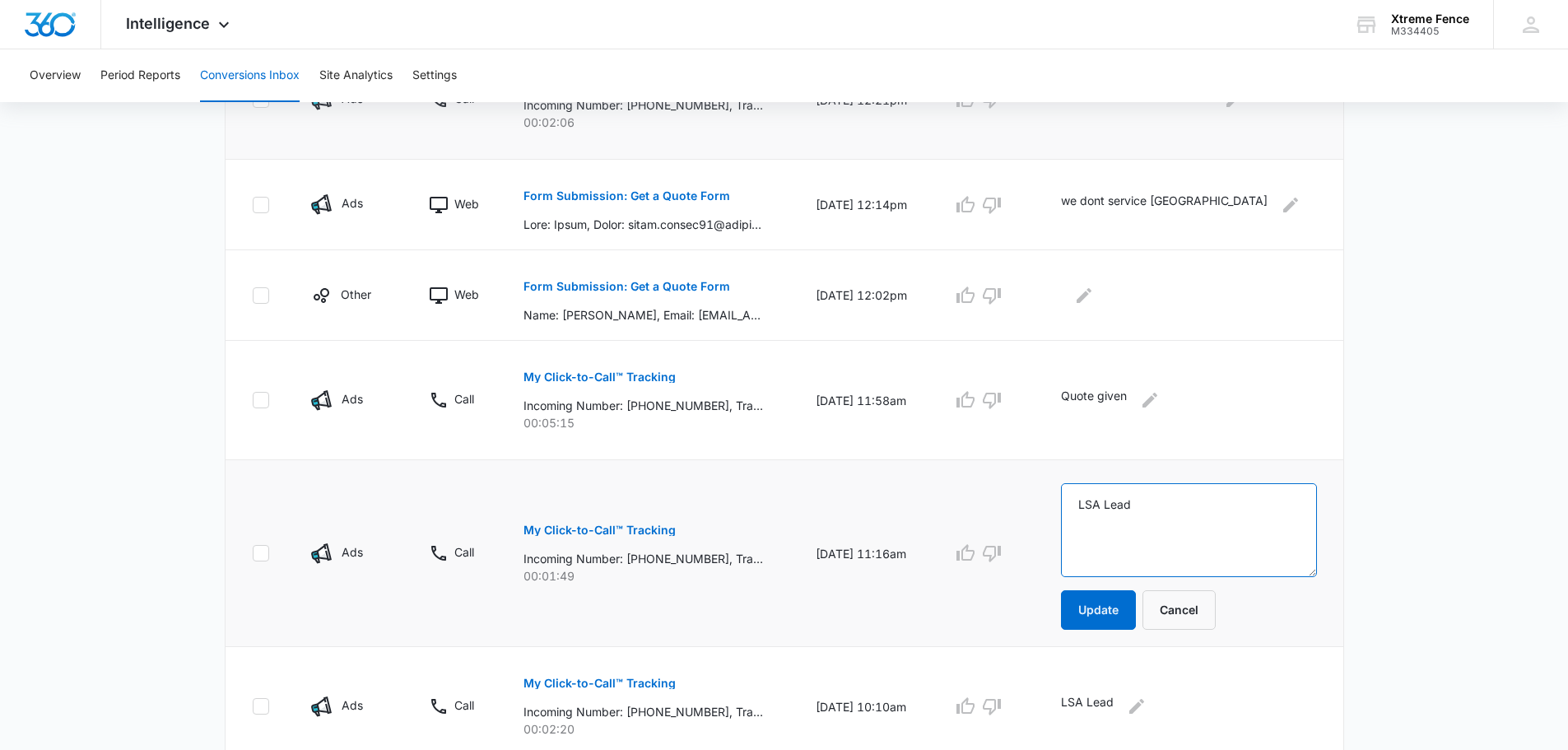
click at [1186, 511] on textarea "LSA Lead" at bounding box center [1188, 530] width 256 height 94
click at [1214, 515] on textarea "LSA Lead" at bounding box center [1188, 530] width 256 height 94
type textarea "Rep showed up and homeowner said she never scheduled appt"
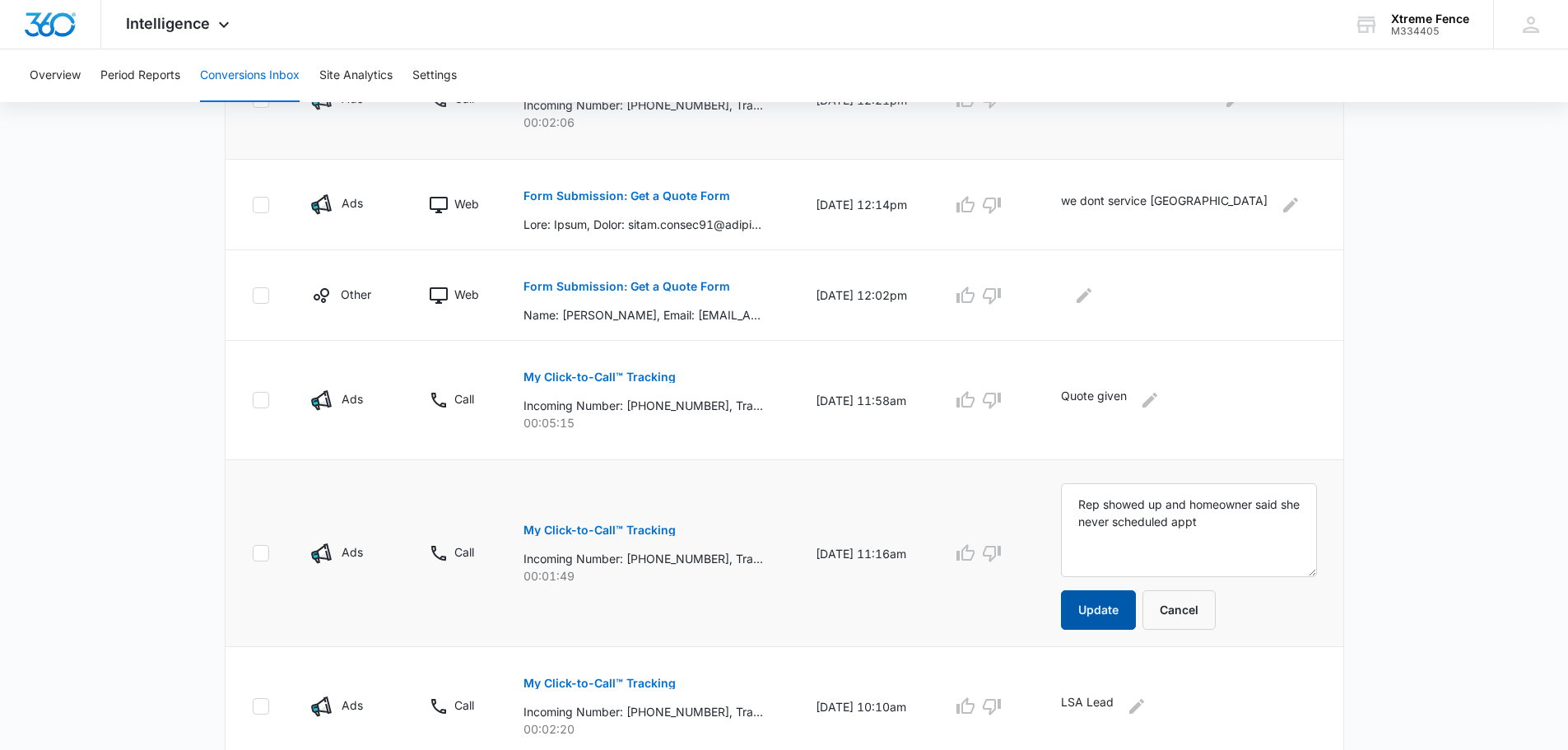
click at [1122, 608] on button "Update" at bounding box center [1098, 609] width 75 height 39
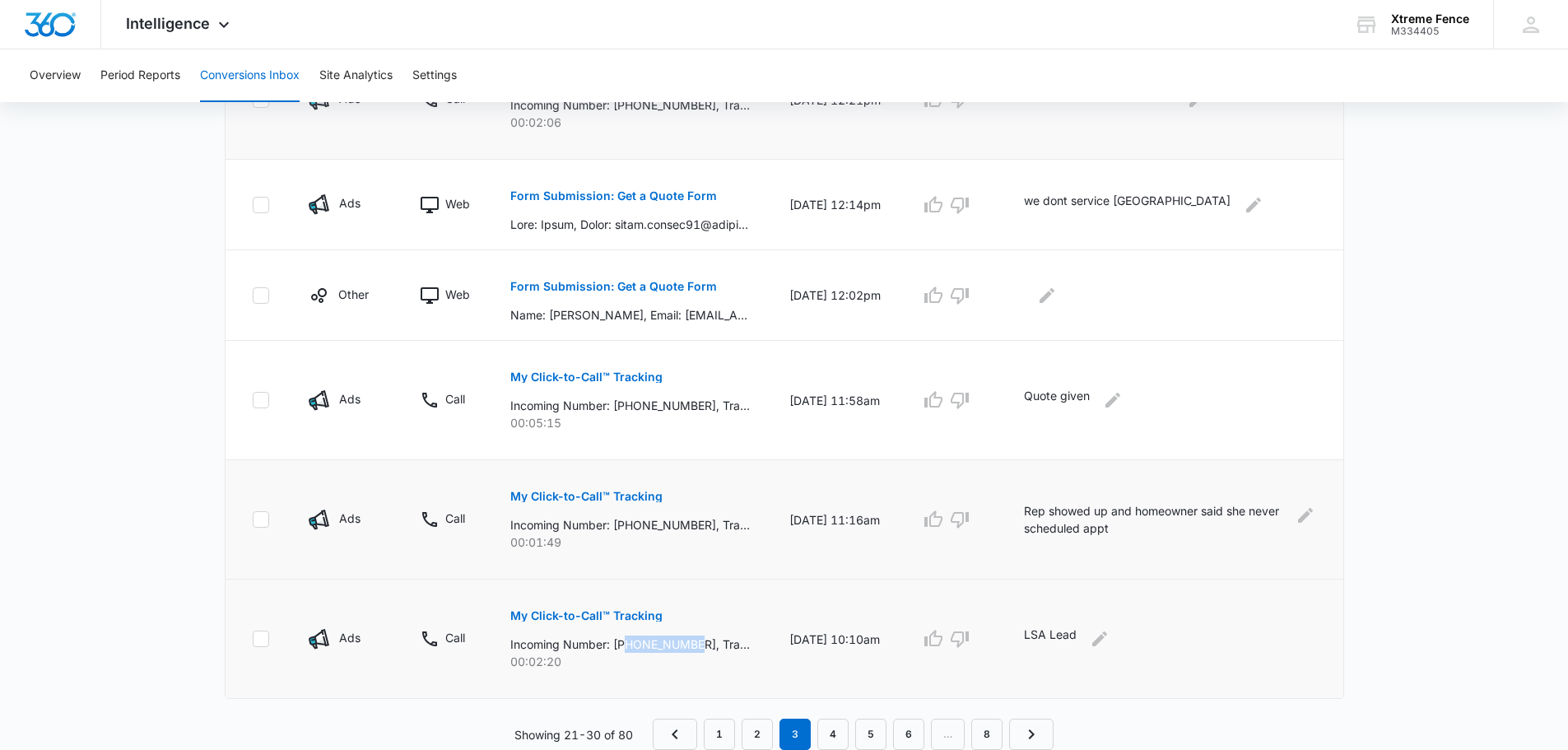
drag, startPoint x: 629, startPoint y: 644, endPoint x: 701, endPoint y: 643, distance: 72.0
click at [701, 643] on p "Incoming Number: [PHONE_NUMBER], Tracking Number: [PHONE_NUMBER], Ring To: [PHO…" at bounding box center [630, 644] width 240 height 18
click at [585, 606] on button "My Click-to-Call™ Tracking" at bounding box center [587, 615] width 153 height 39
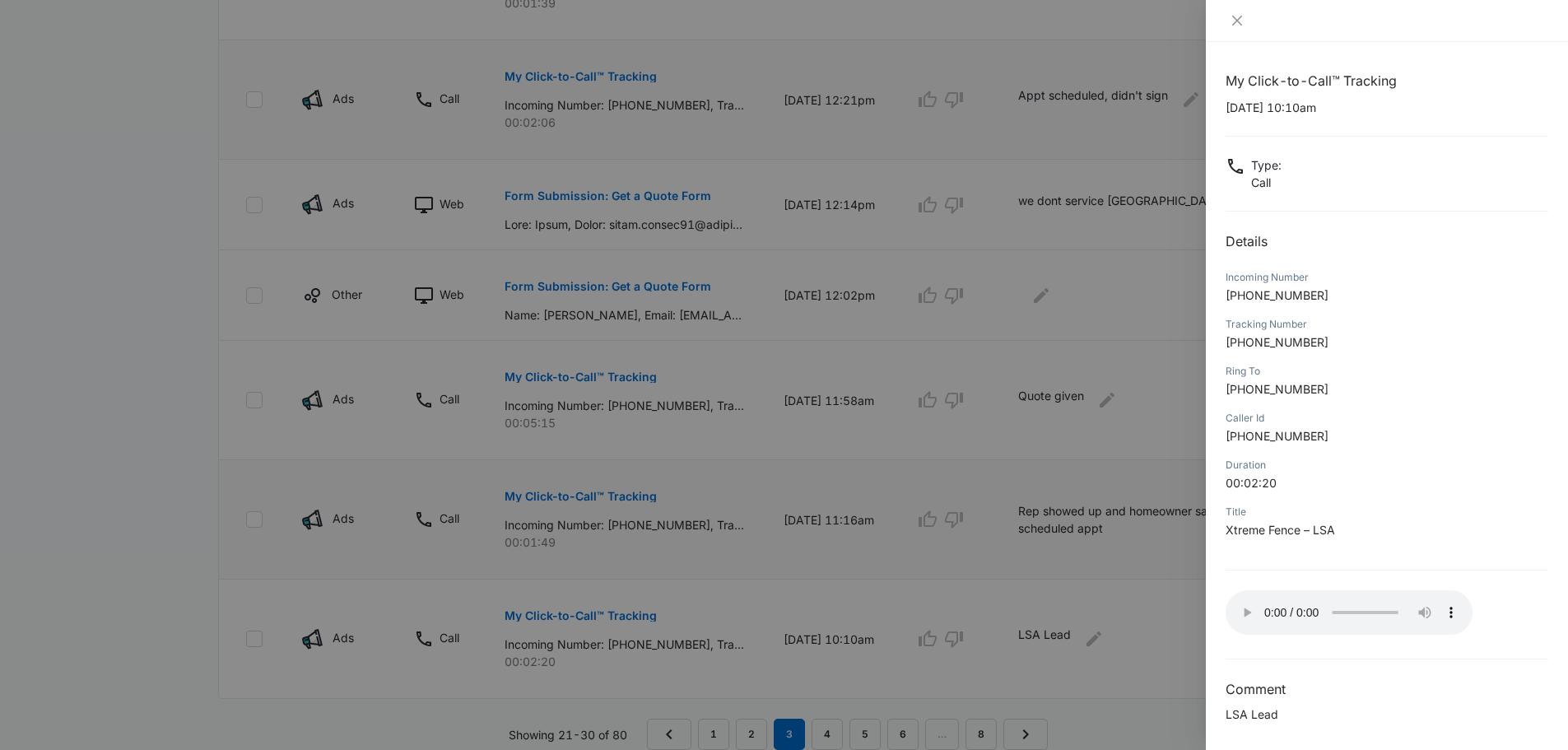
click at [1229, 8] on div at bounding box center [1387, 21] width 362 height 42
click at [1234, 19] on icon "close" at bounding box center [1237, 21] width 10 height 10
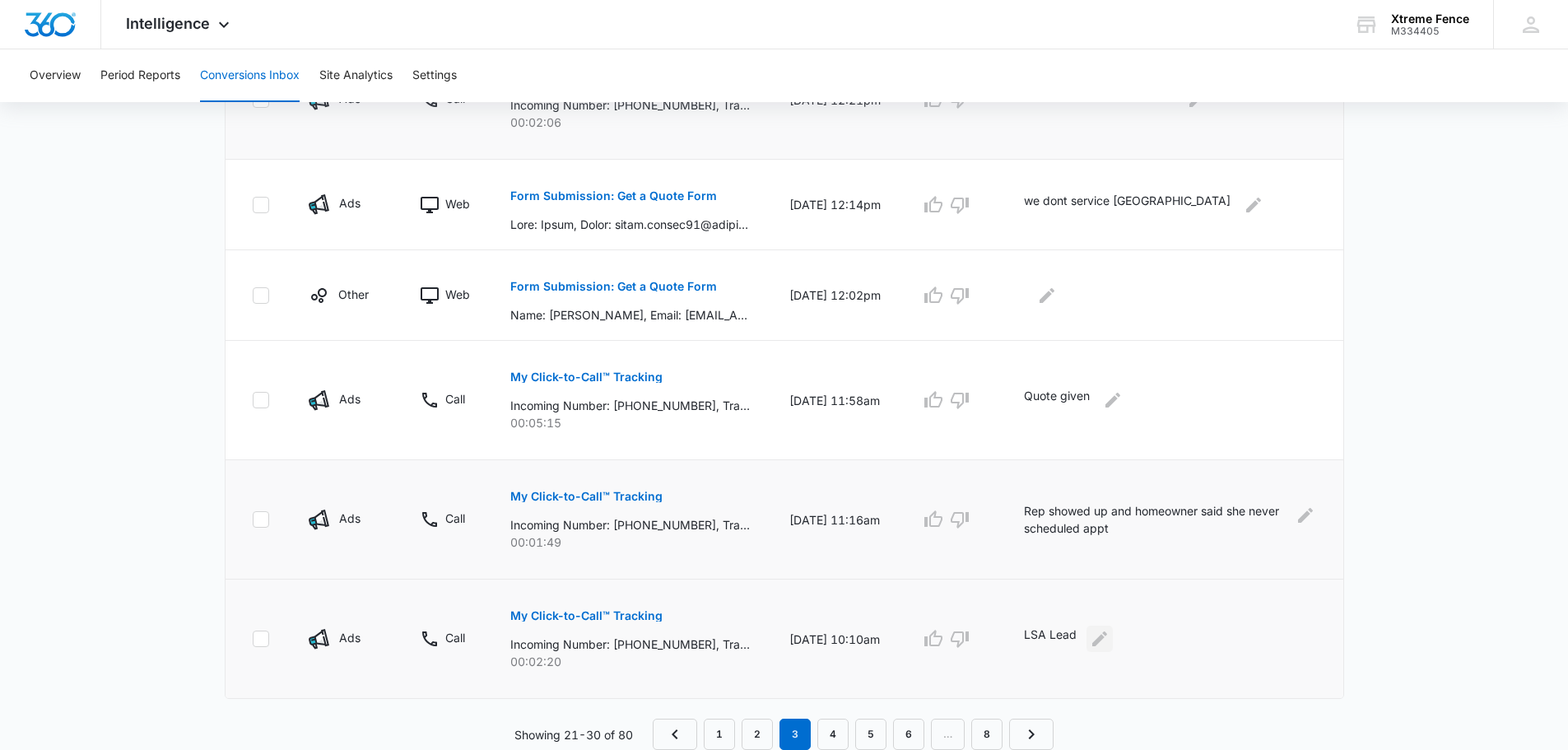
click at [1110, 644] on icon "Edit Comments" at bounding box center [1100, 639] width 20 height 20
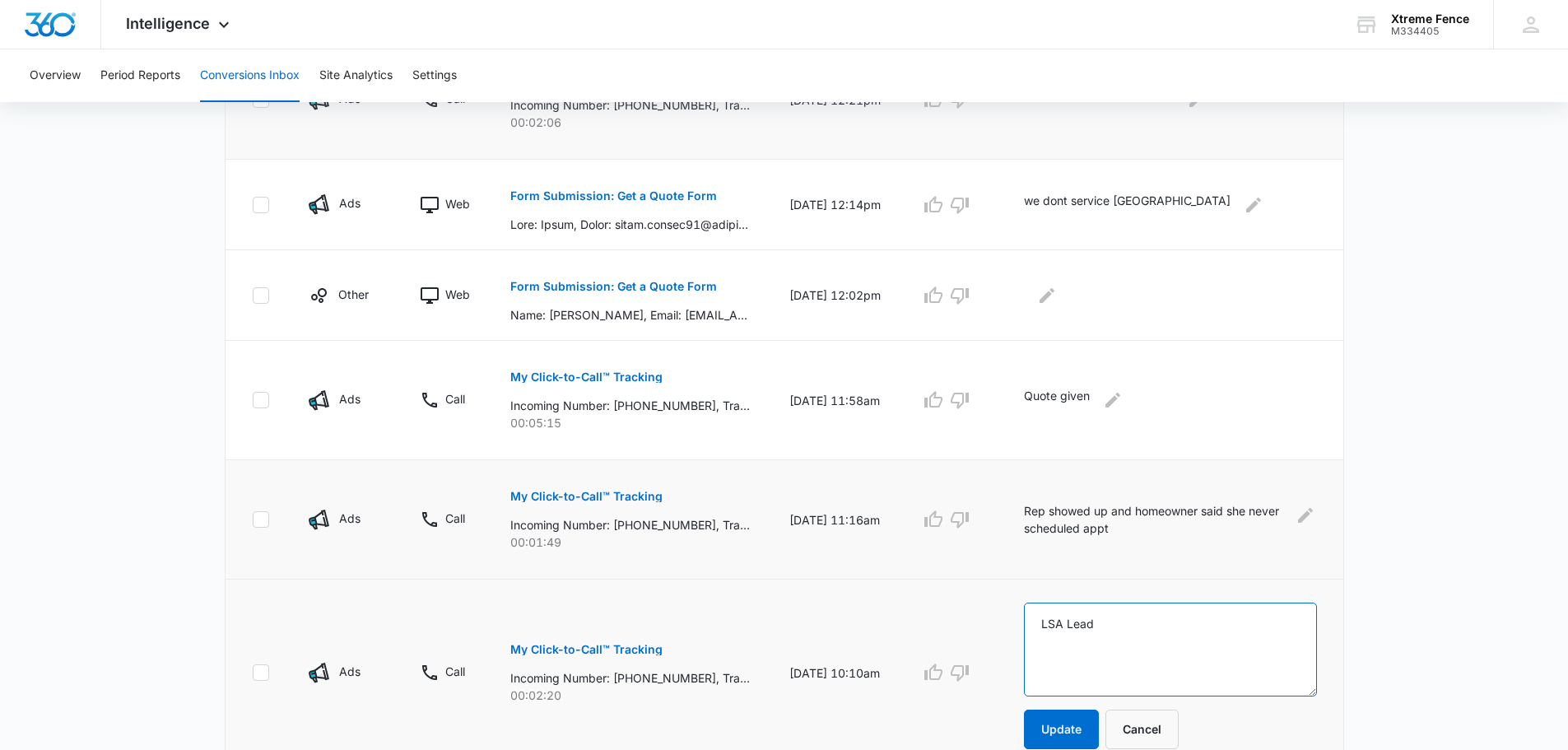
click at [1095, 641] on textarea "LSA Lead" at bounding box center [1170, 649] width 292 height 94
type textarea "Never heard back"
click at [1069, 732] on button "Update" at bounding box center [1061, 729] width 75 height 39
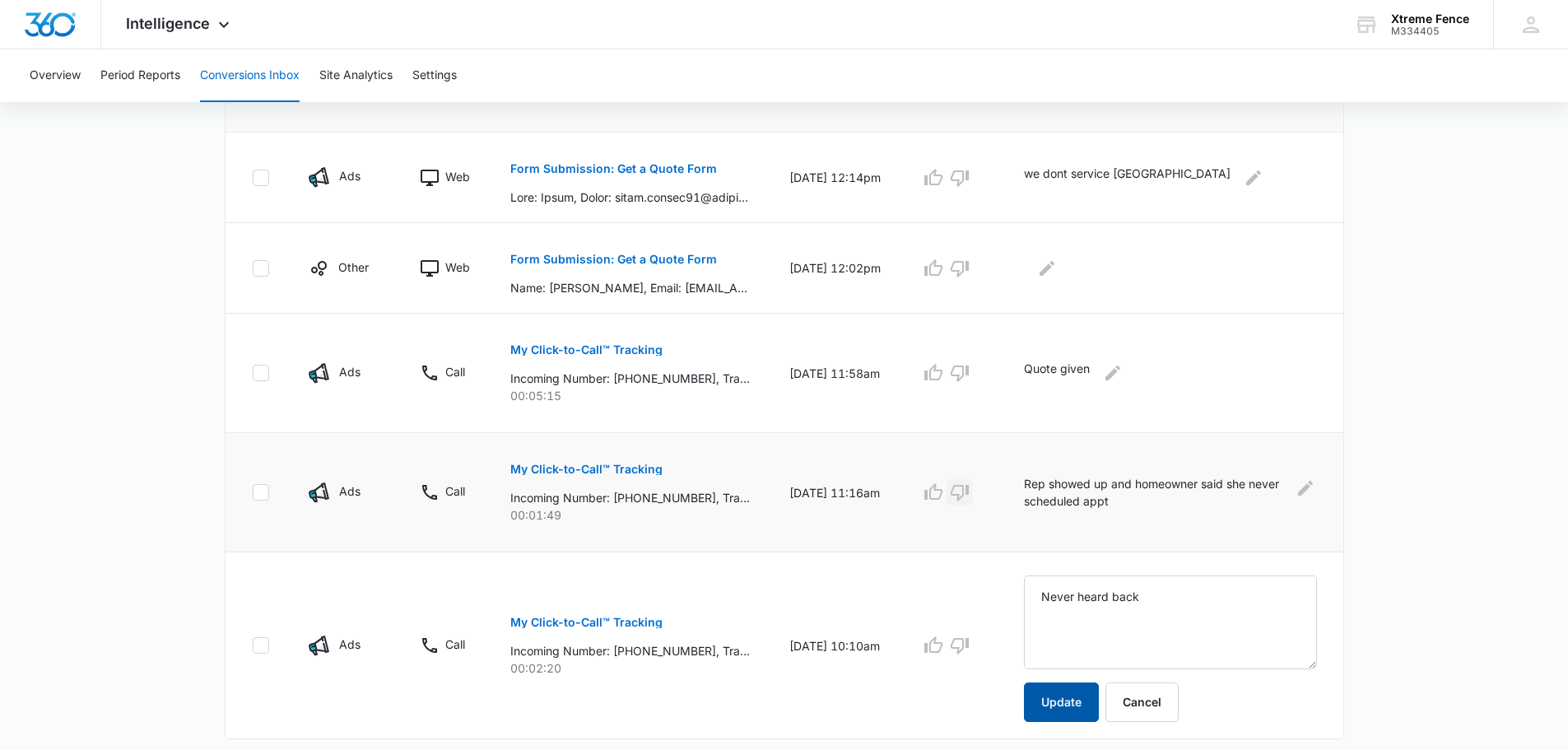
scroll to position [1023, 0]
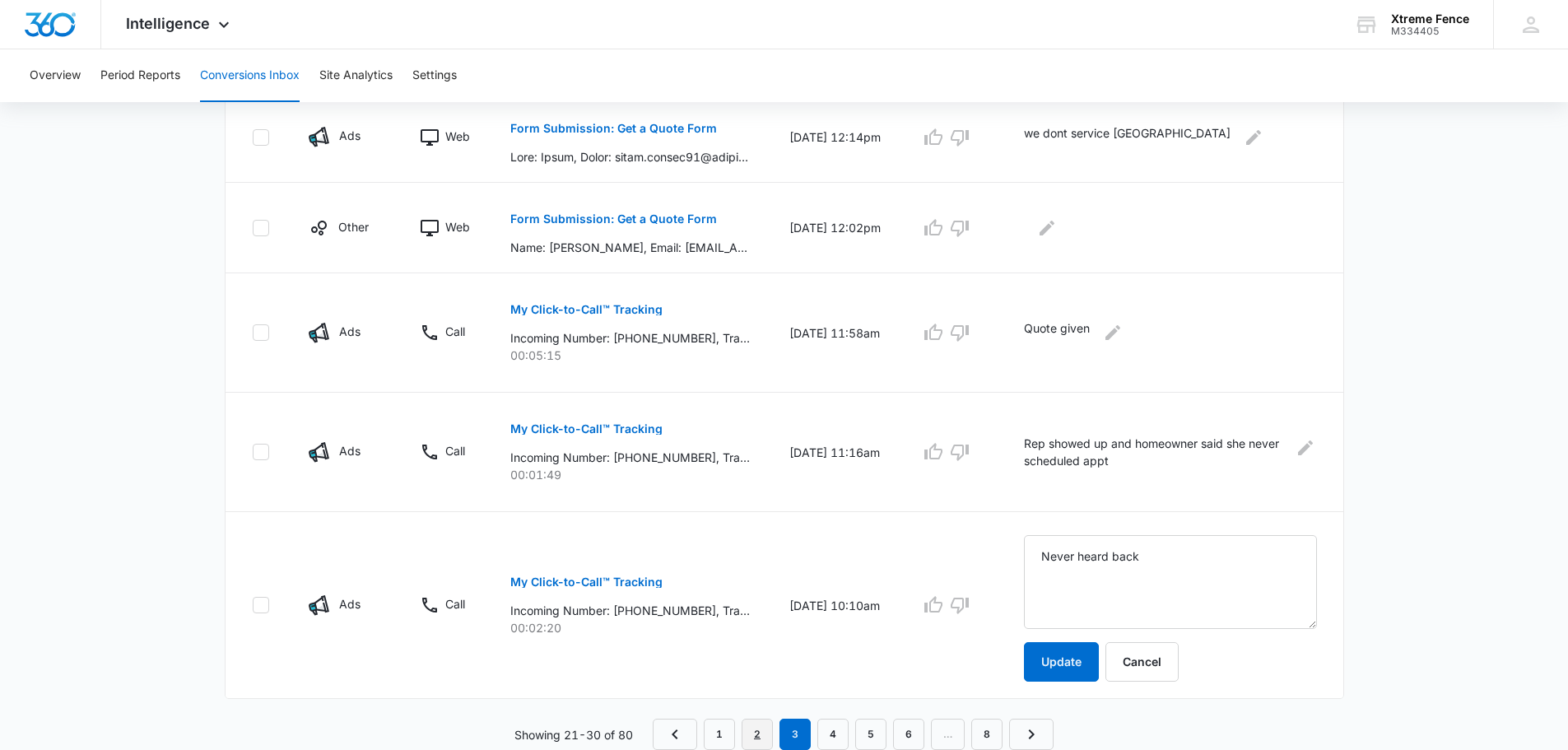
click at [761, 729] on link "2" at bounding box center [757, 733] width 31 height 31
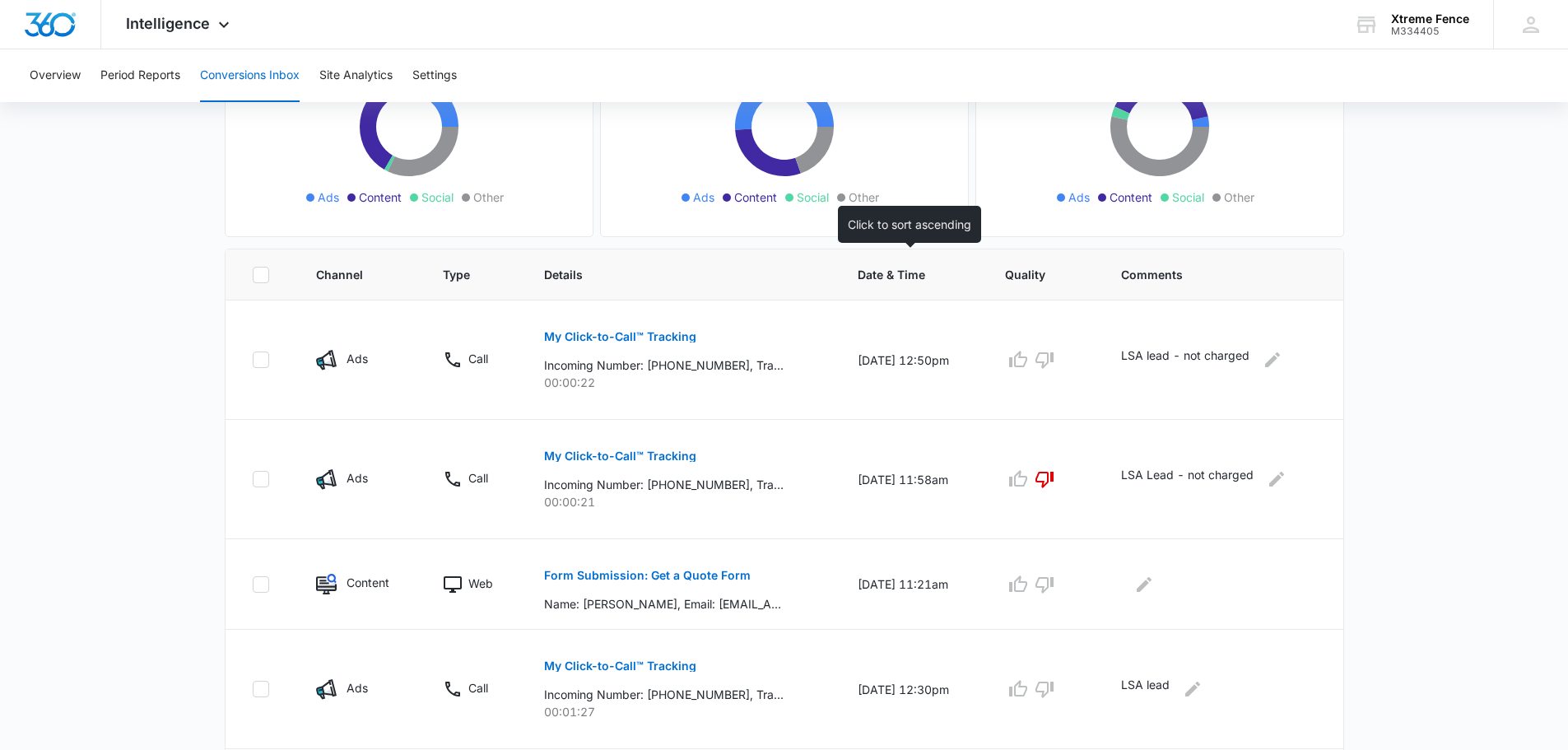
scroll to position [247, 0]
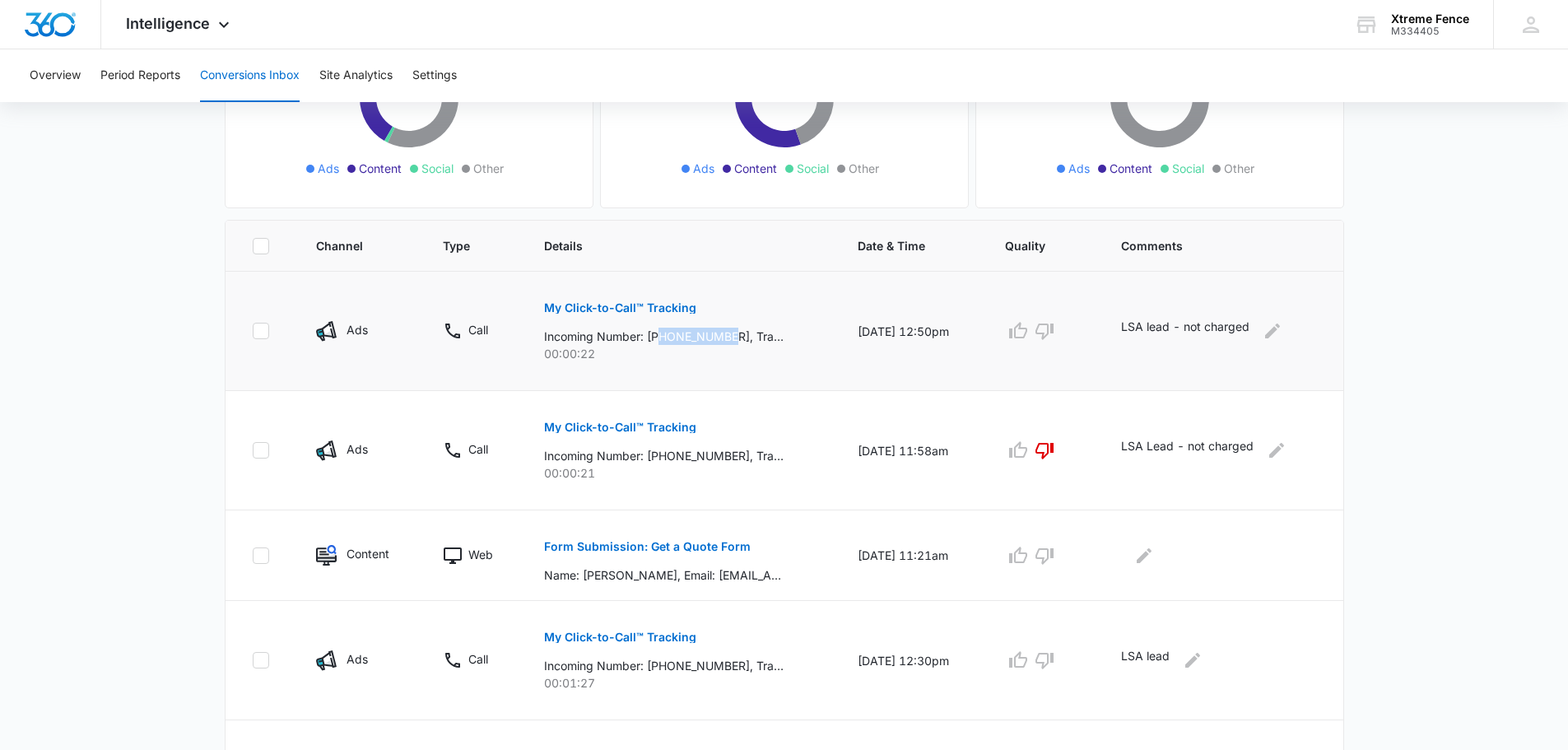
drag, startPoint x: 656, startPoint y: 339, endPoint x: 727, endPoint y: 339, distance: 71.0
click at [727, 339] on p "Incoming Number: [PHONE_NUMBER], Tracking Number: [PHONE_NUMBER], Ring To: [PHO…" at bounding box center [664, 336] width 240 height 18
click at [661, 301] on button "My Click-to-Call™ Tracking" at bounding box center [620, 308] width 153 height 39
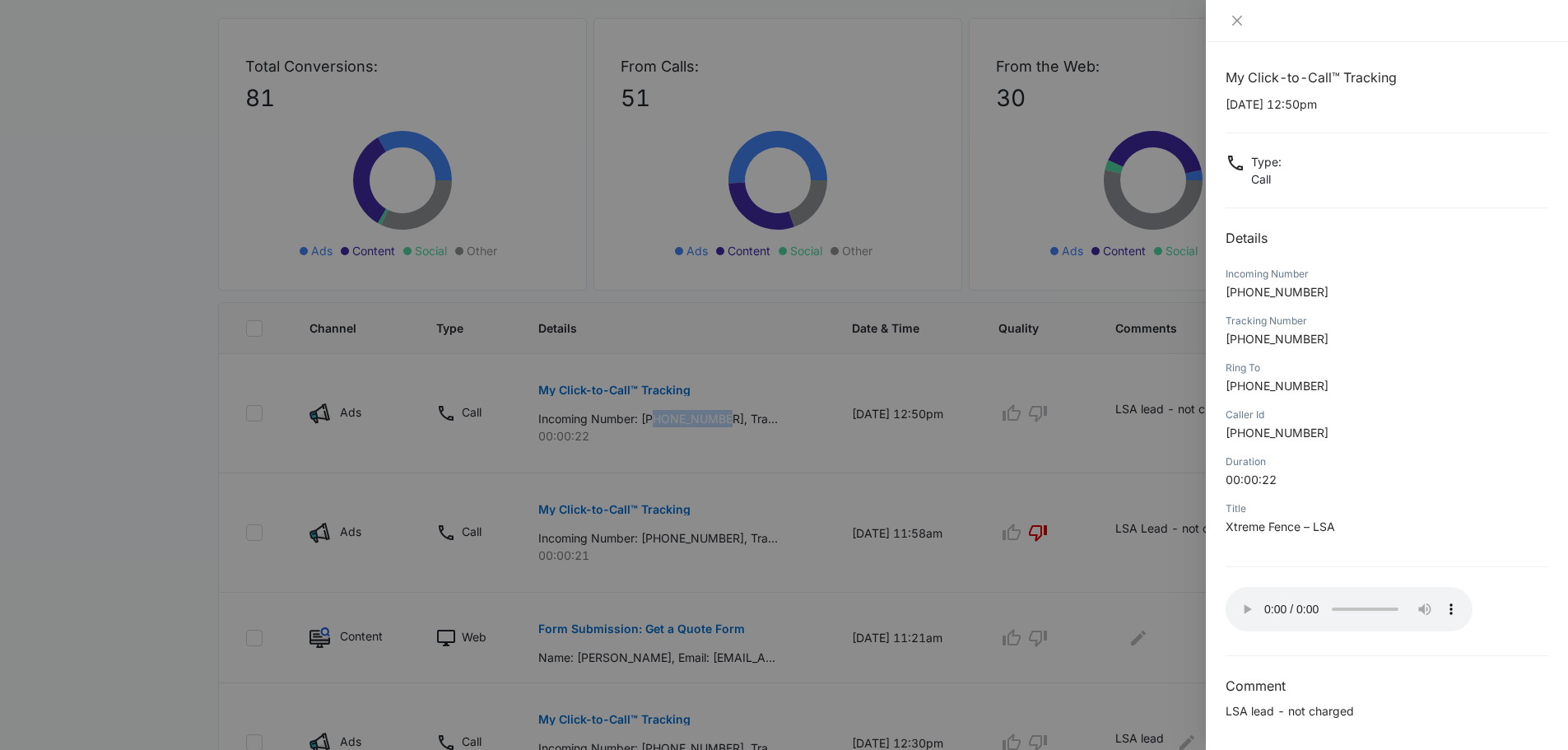
scroll to position [4, 0]
click at [1122, 439] on div at bounding box center [784, 375] width 1568 height 750
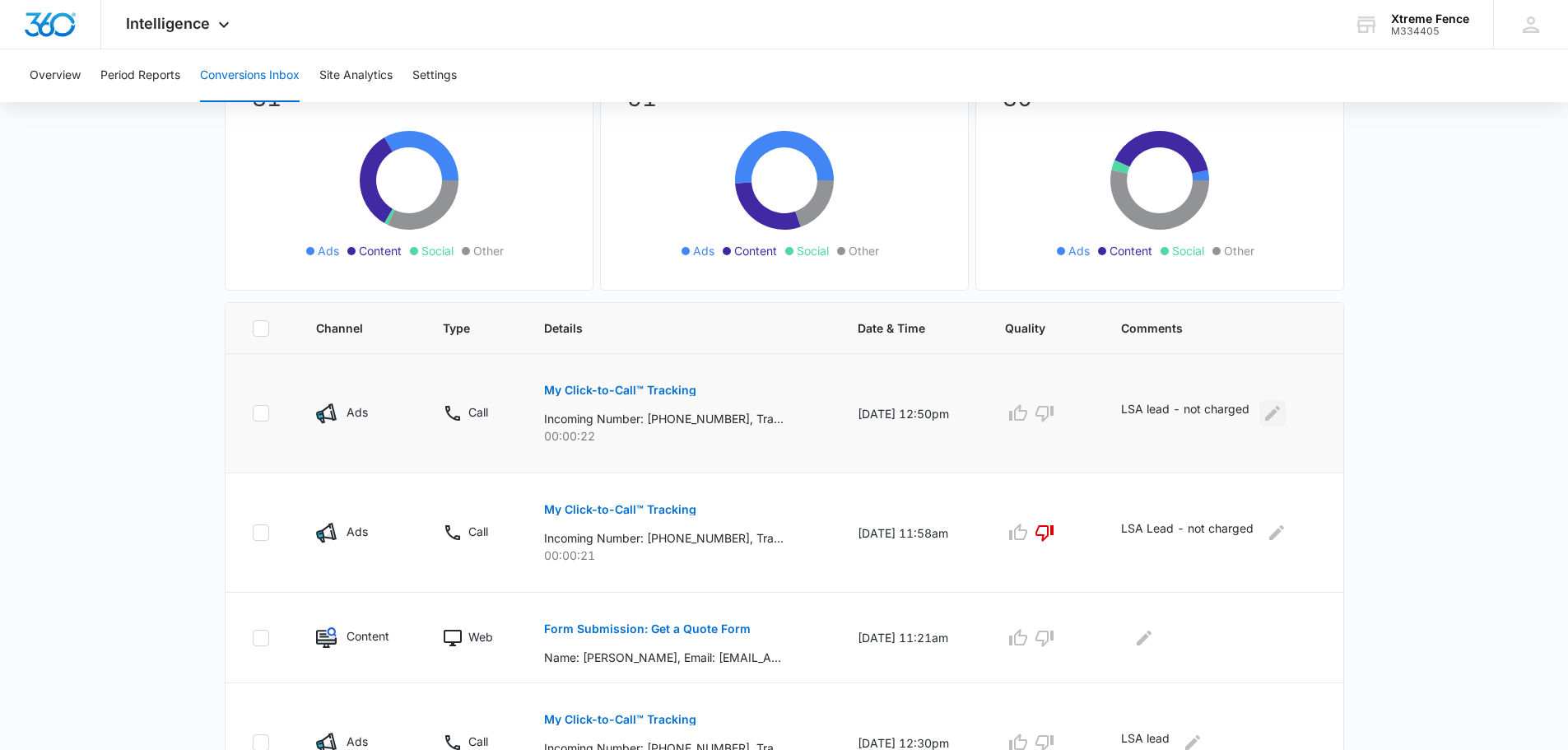
click at [1276, 411] on icon "Edit Comments" at bounding box center [1273, 413] width 20 height 20
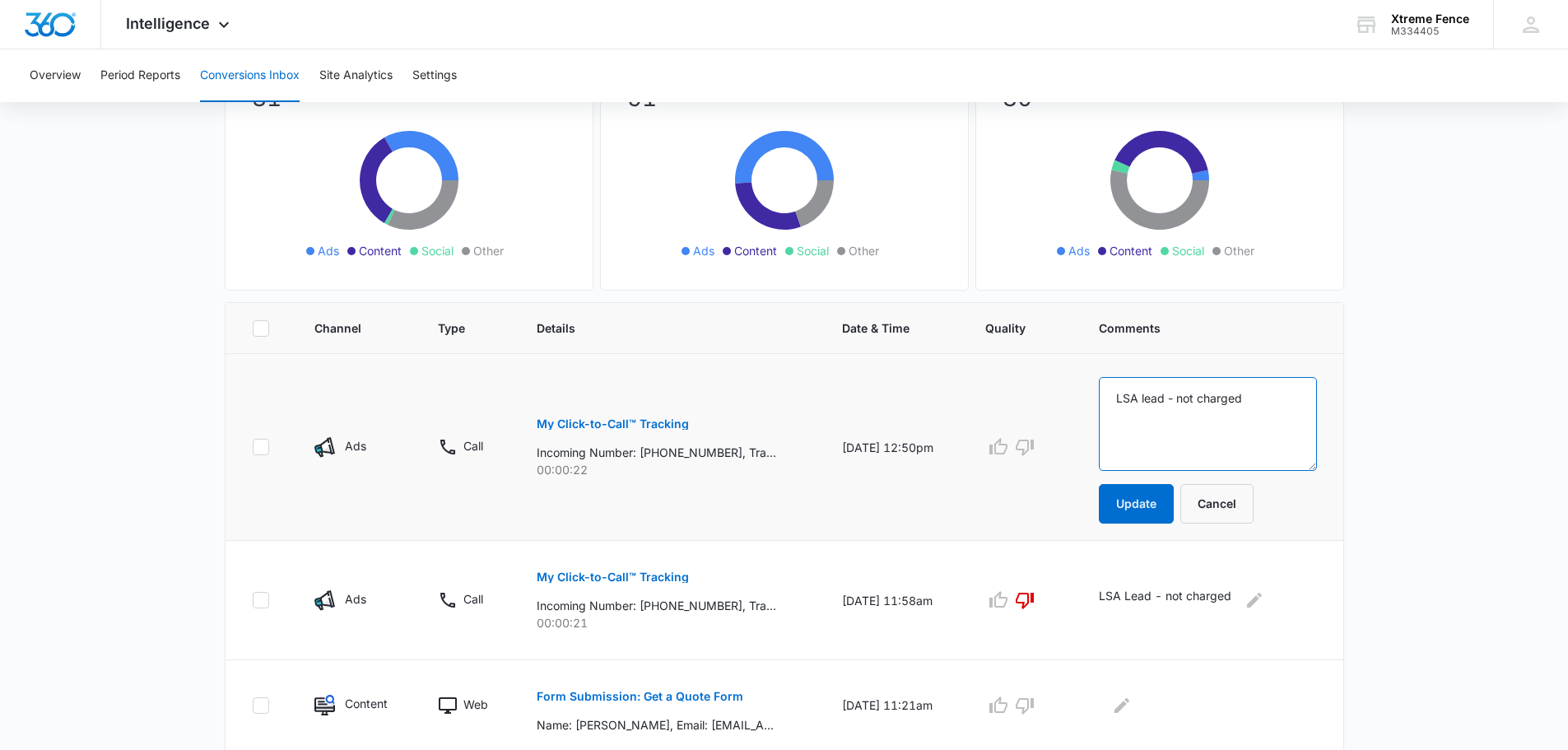
click at [1191, 422] on textarea "LSA lead - not charged" at bounding box center [1208, 424] width 218 height 94
click at [1191, 421] on textarea "LSA lead - not charged" at bounding box center [1208, 424] width 218 height 94
click at [1191, 420] on textarea "LSA lead - not charged" at bounding box center [1208, 424] width 218 height 94
type textarea "No answer"
click at [1154, 507] on button "Update" at bounding box center [1136, 504] width 75 height 39
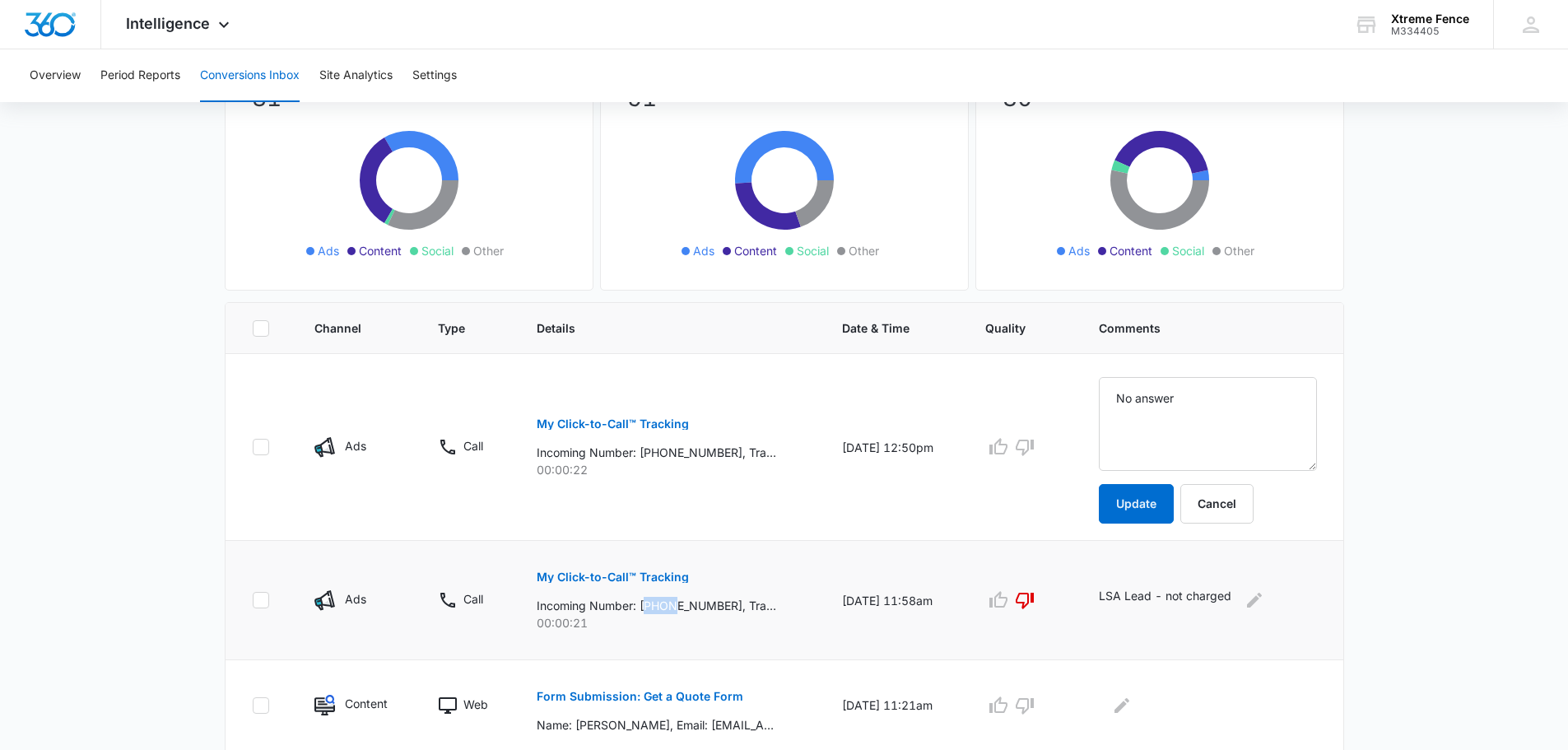
drag, startPoint x: 641, startPoint y: 603, endPoint x: 676, endPoint y: 604, distance: 35.0
click at [676, 604] on p "Incoming Number: [PHONE_NUMBER], Tracking Number: [PHONE_NUMBER], Ring To: [PHO…" at bounding box center [656, 605] width 240 height 18
click at [660, 605] on p "Incoming Number: [PHONE_NUMBER], Tracking Number: [PHONE_NUMBER], Ring To: [PHO…" at bounding box center [656, 605] width 240 height 18
drag, startPoint x: 648, startPoint y: 605, endPoint x: 674, endPoint y: 606, distance: 26.0
click at [674, 606] on p "Incoming Number: [PHONE_NUMBER], Tracking Number: [PHONE_NUMBER], Ring To: [PHO…" at bounding box center [656, 605] width 240 height 18
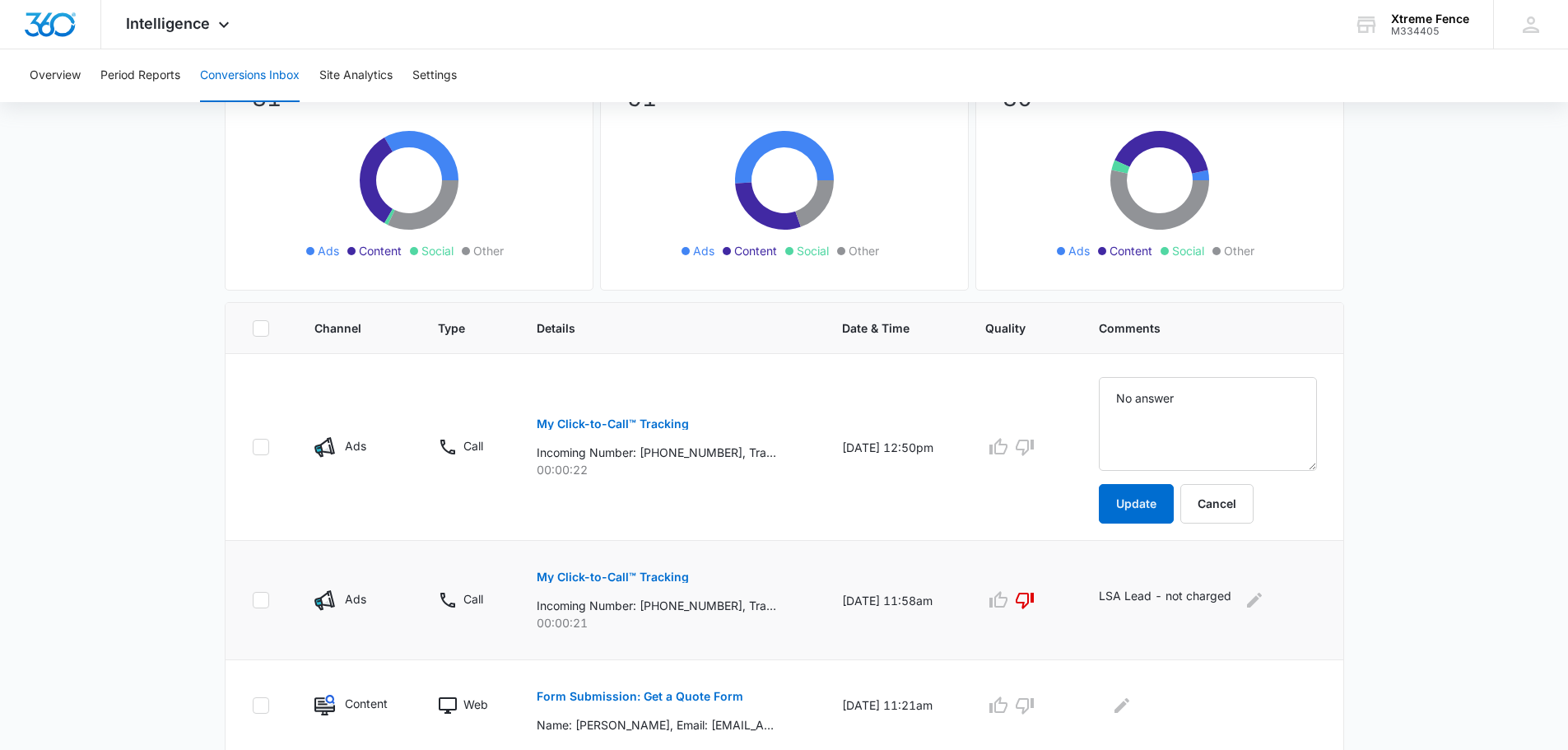
click at [701, 606] on p "Incoming Number: [PHONE_NUMBER], Tracking Number: [PHONE_NUMBER], Ring To: [PHO…" at bounding box center [656, 605] width 240 height 18
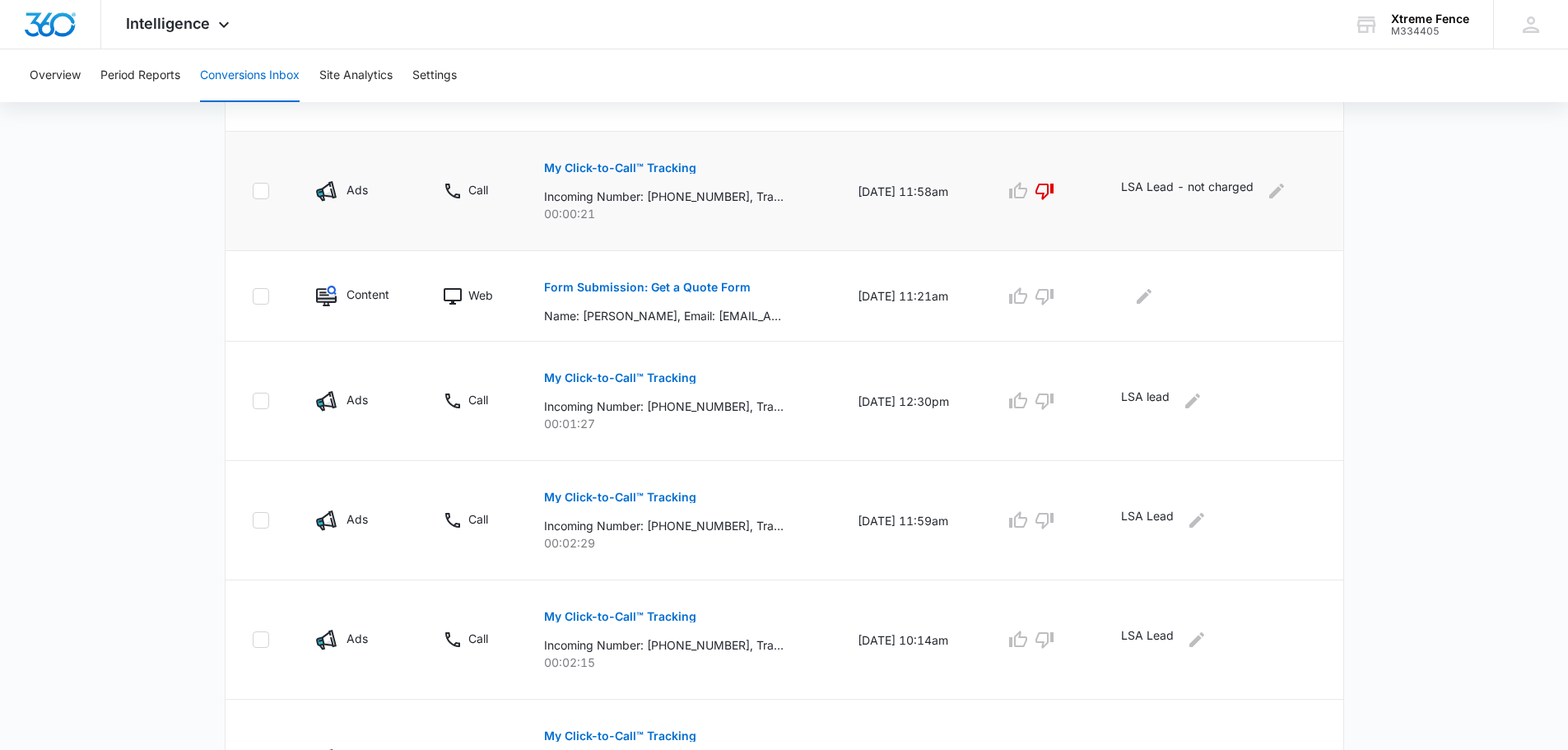
scroll to position [542, 0]
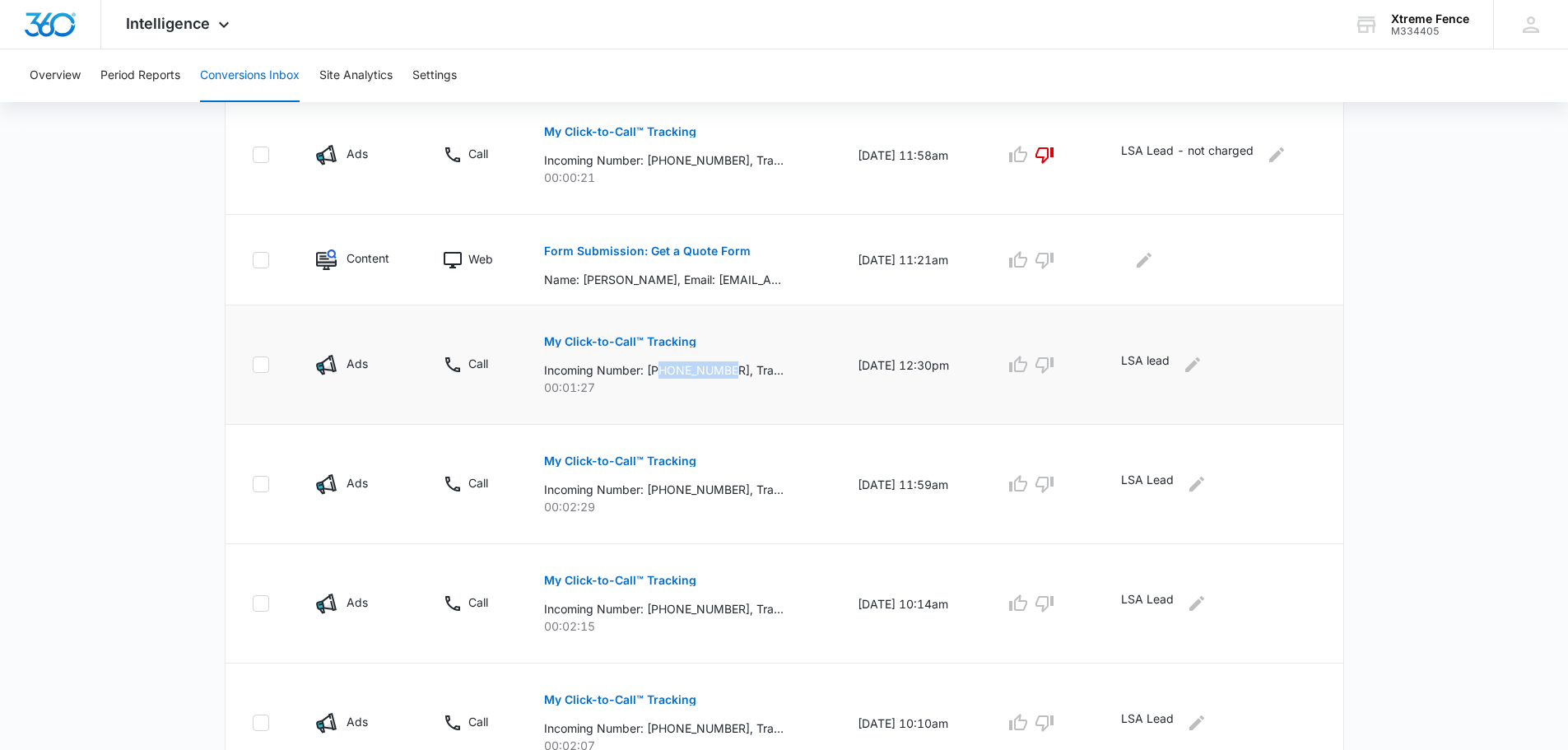
drag, startPoint x: 655, startPoint y: 370, endPoint x: 727, endPoint y: 370, distance: 72.0
click at [727, 370] on p "Incoming Number: [PHONE_NUMBER], Tracking Number: [PHONE_NUMBER], Ring To: [PHO…" at bounding box center [664, 370] width 240 height 18
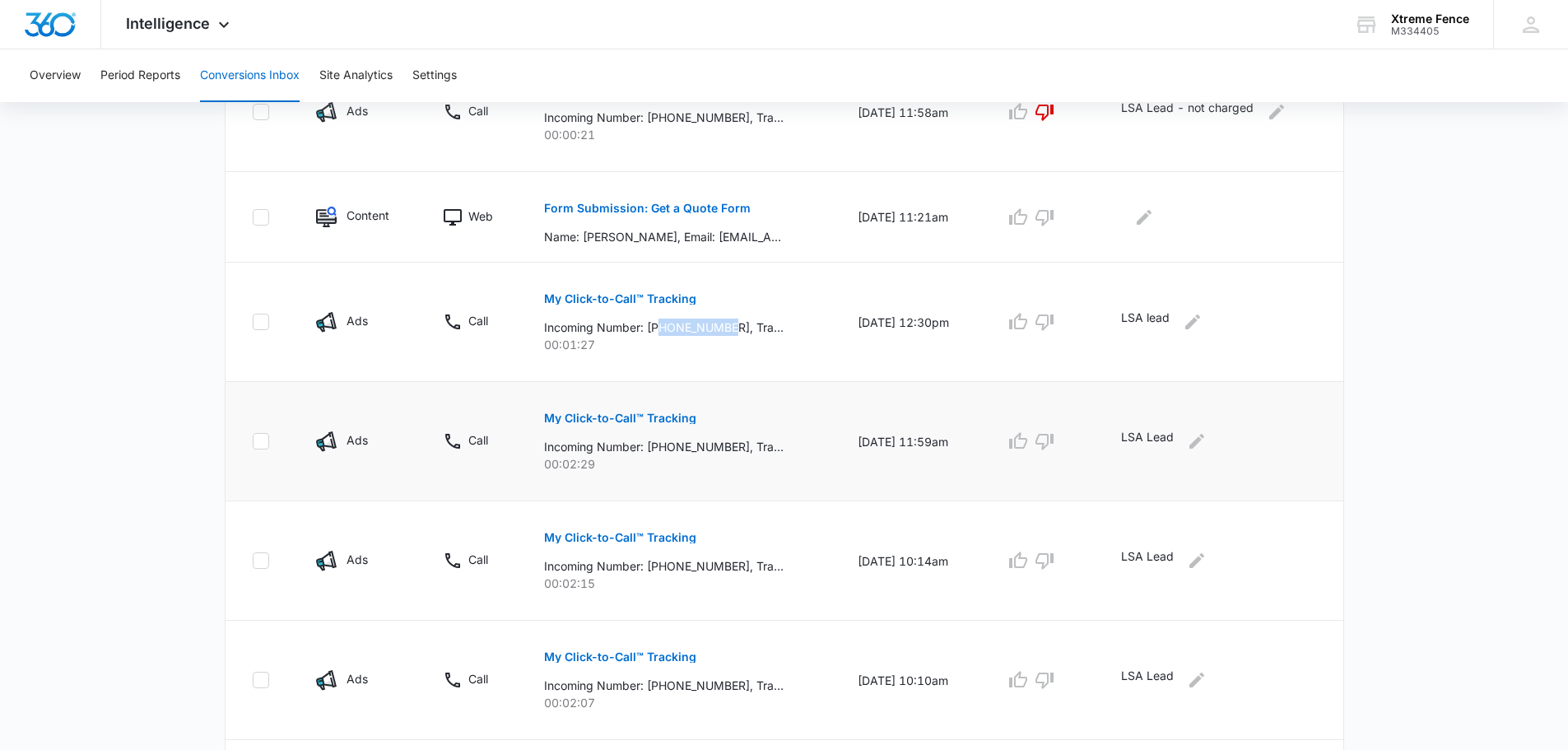
scroll to position [624, 0]
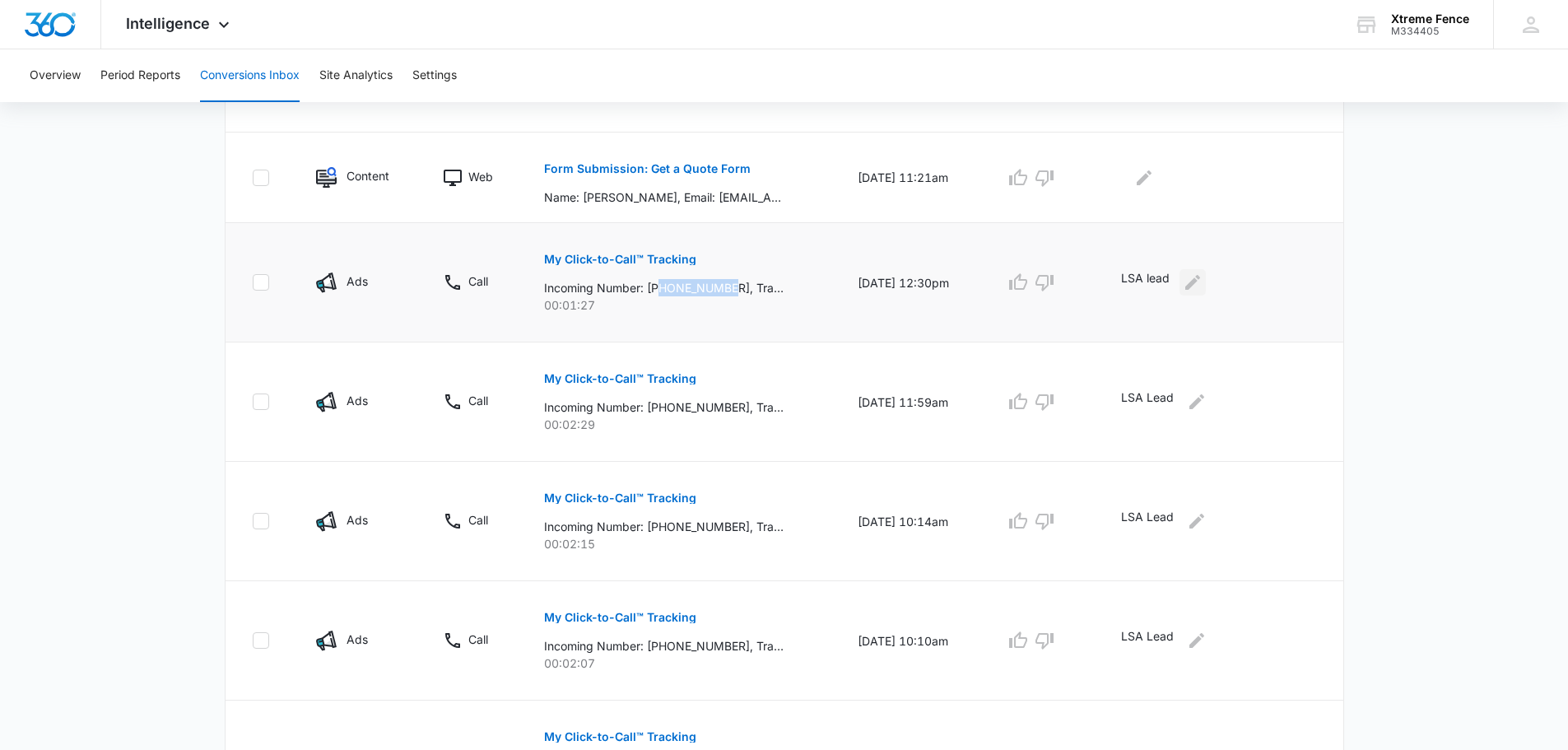
click at [1200, 287] on icon "Edit Comments" at bounding box center [1193, 282] width 20 height 20
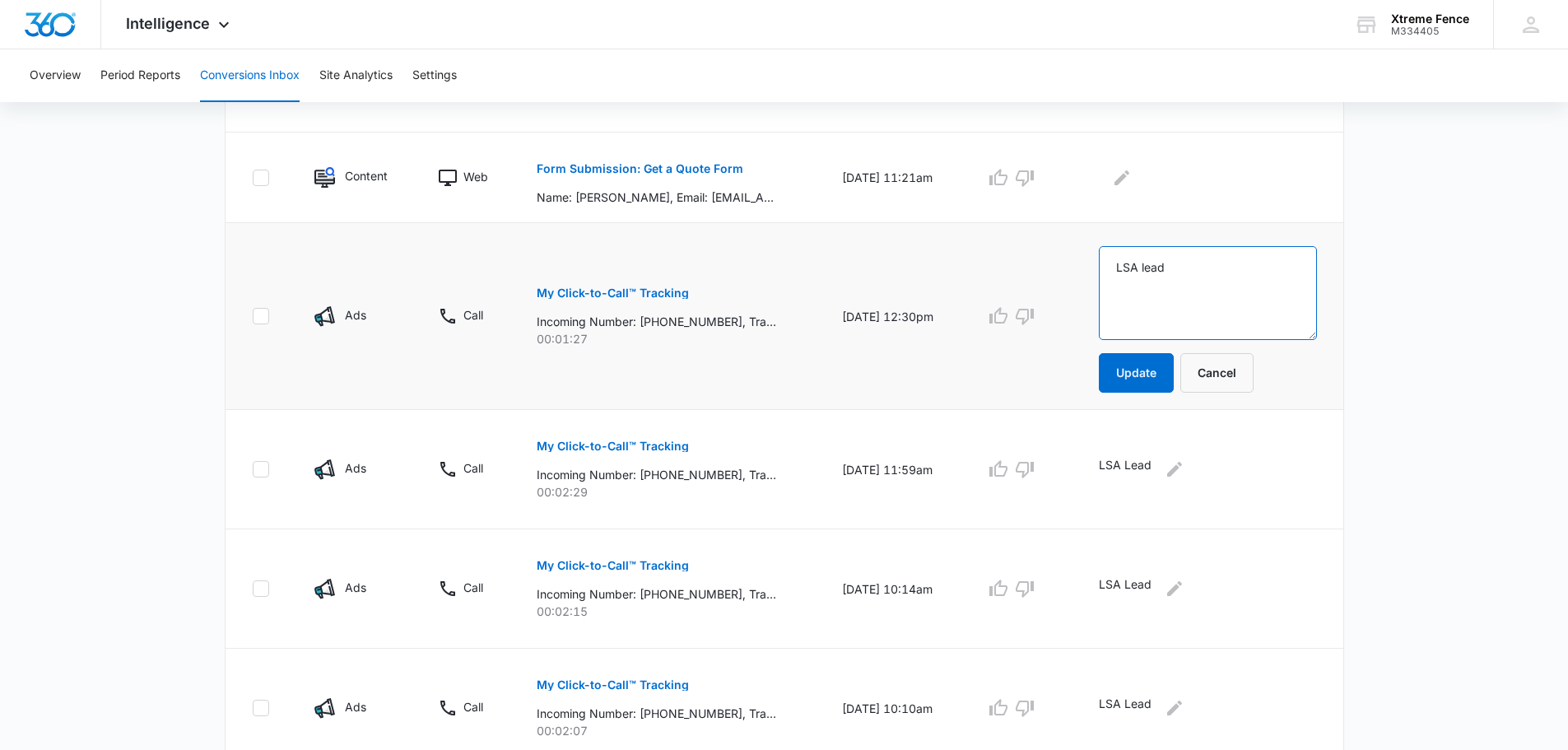
click at [1193, 287] on textarea "LSA lead" at bounding box center [1208, 293] width 218 height 94
type textarea "Quote given"
click at [1131, 388] on button "Update" at bounding box center [1136, 372] width 75 height 39
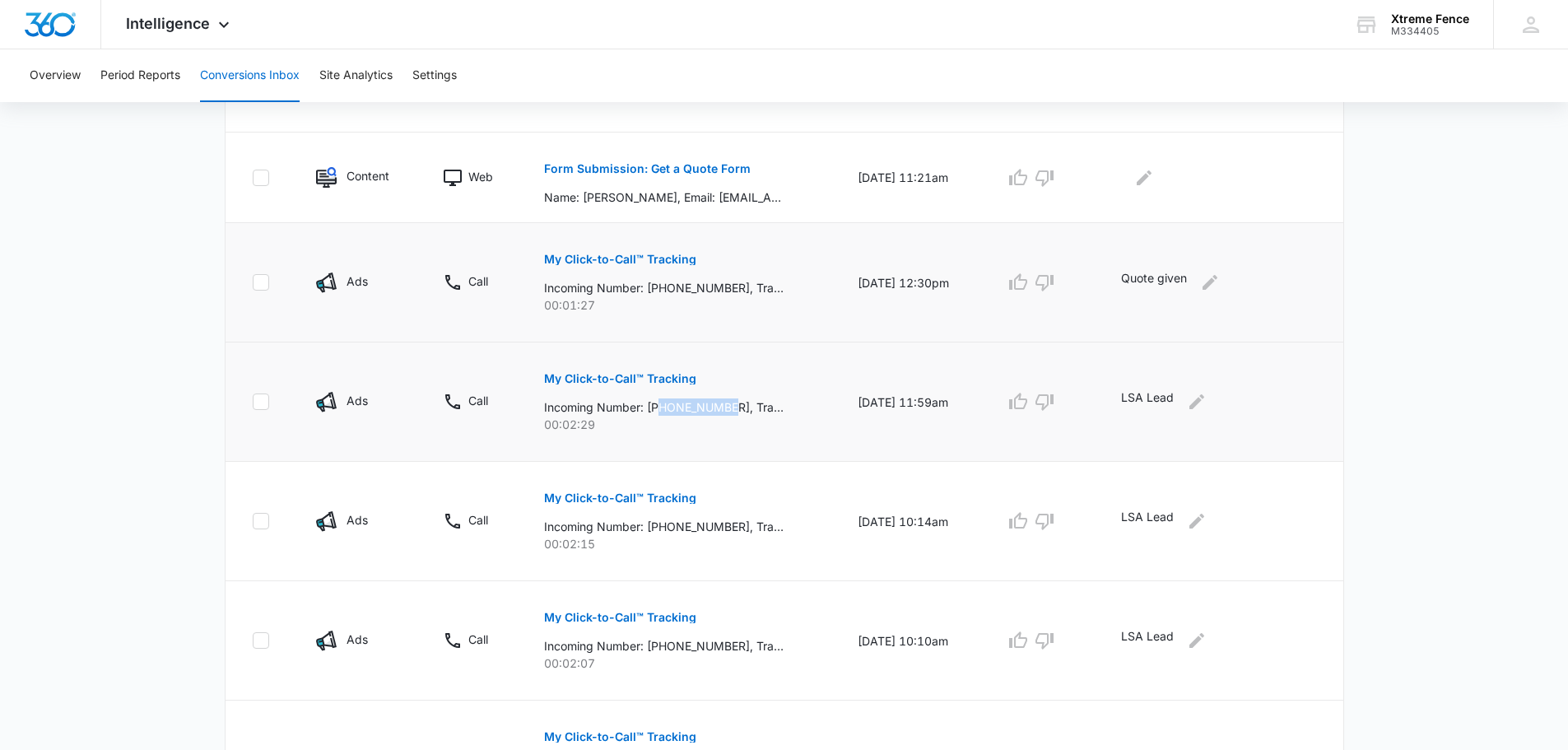
drag, startPoint x: 659, startPoint y: 406, endPoint x: 728, endPoint y: 406, distance: 69.0
click at [728, 406] on p "Incoming Number: [PHONE_NUMBER], Tracking Number: [PHONE_NUMBER], Ring To: [PHO…" at bounding box center [664, 406] width 240 height 18
click at [613, 375] on p "My Click-to-Call™ Tracking" at bounding box center [620, 379] width 153 height 12
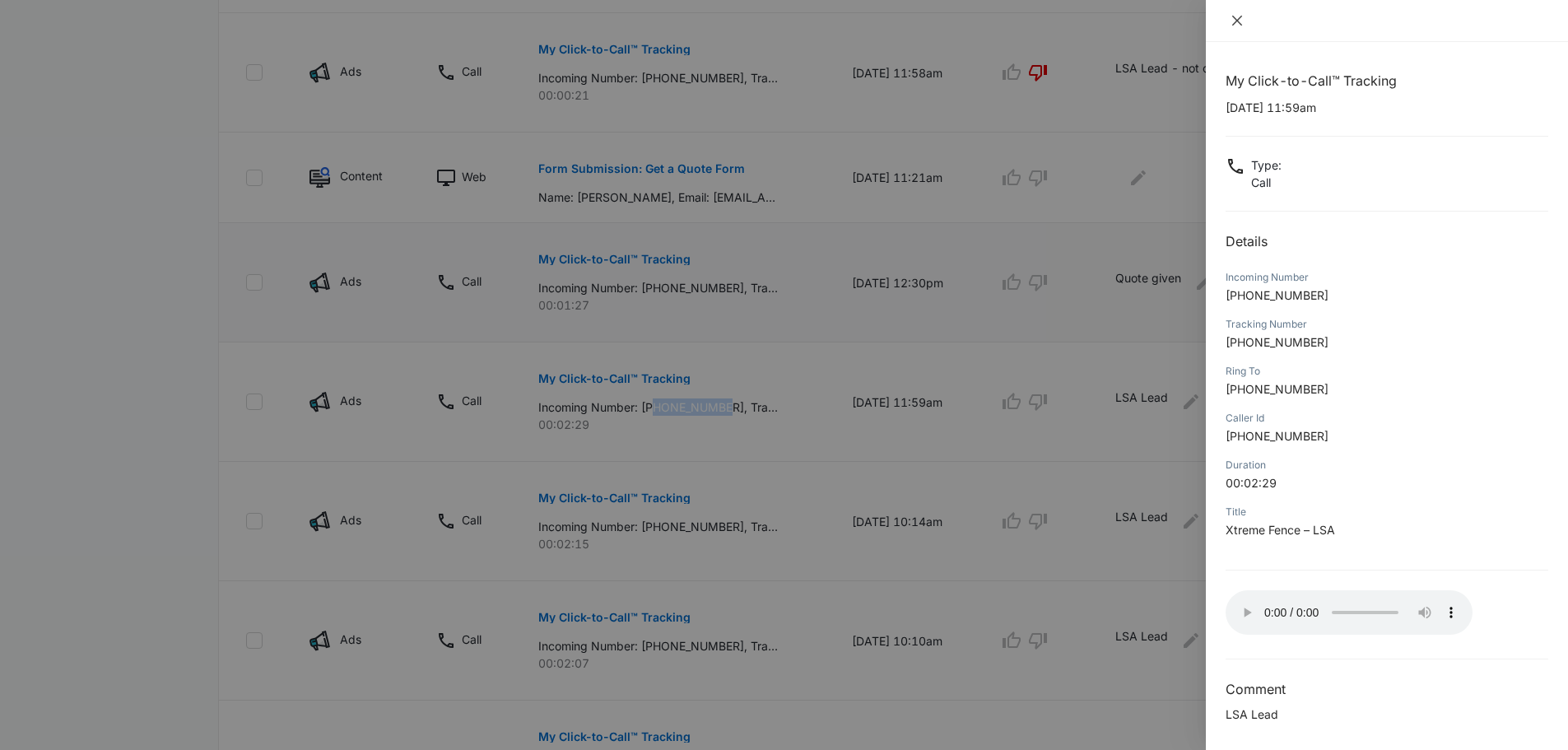
click at [1230, 20] on icon "close" at bounding box center [1237, 21] width 13 height 13
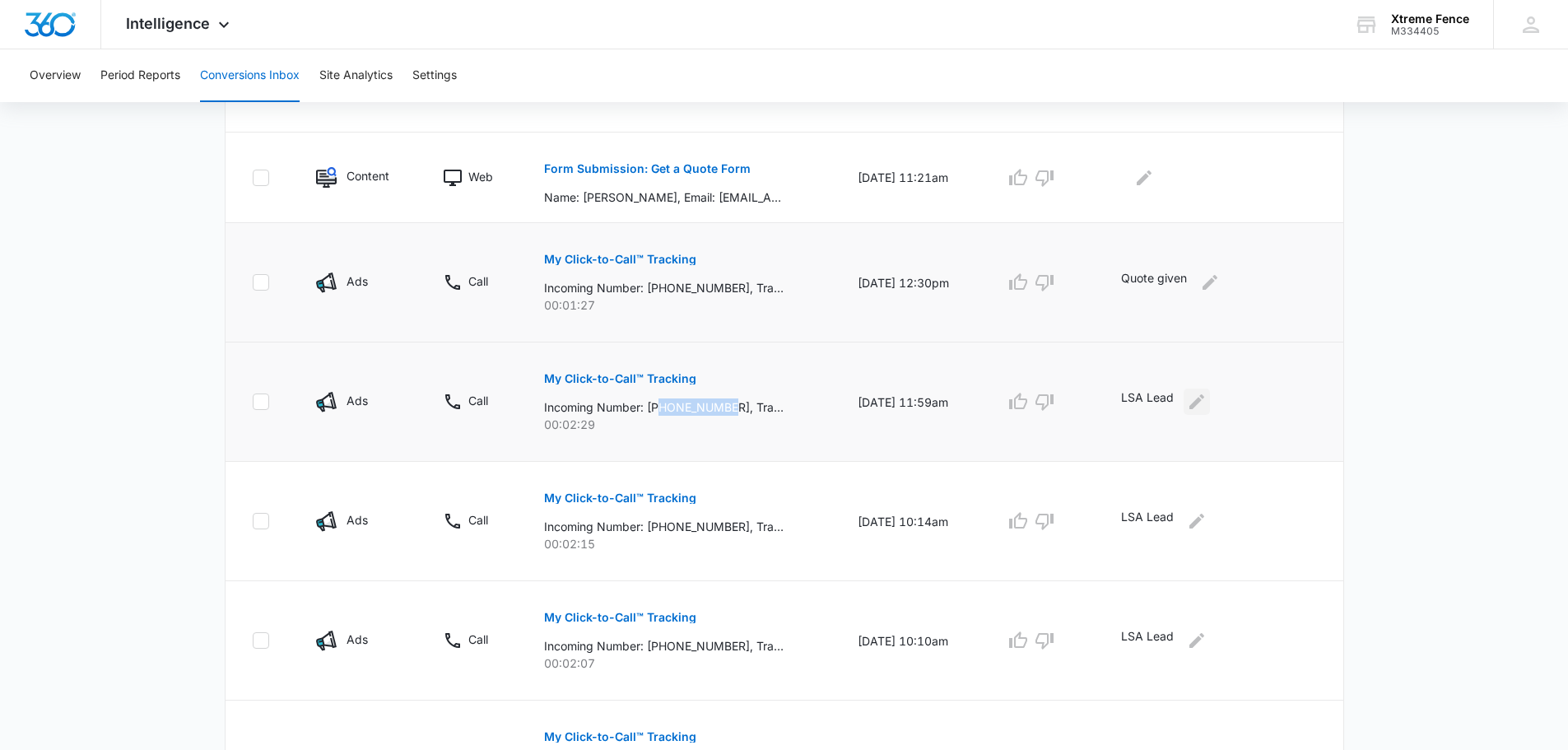
click at [1204, 399] on icon "Edit Comments" at bounding box center [1197, 401] width 15 height 15
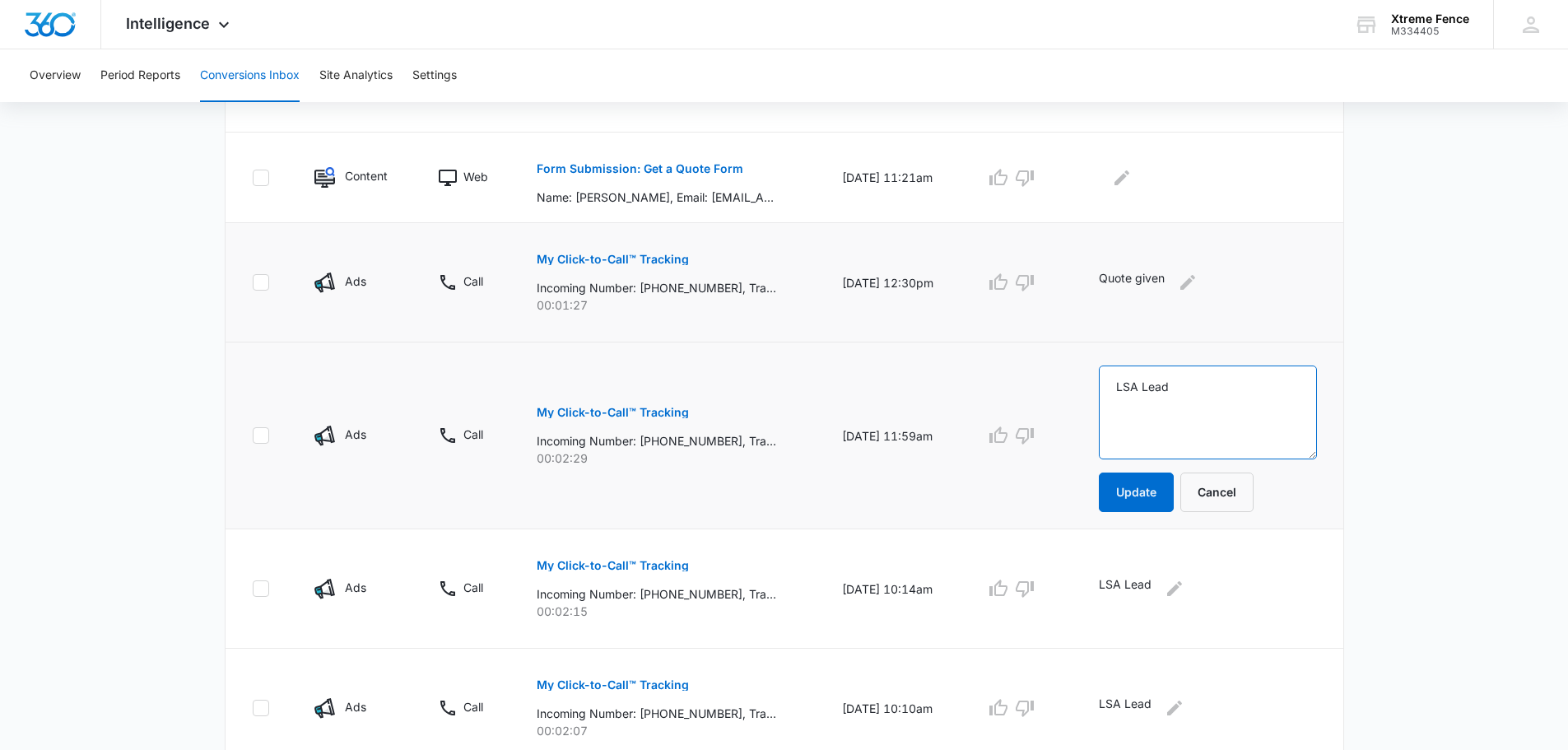
click at [1184, 404] on textarea "LSA Lead" at bounding box center [1208, 412] width 218 height 94
type textarea "Quote given"
click at [1171, 490] on button "Update" at bounding box center [1136, 492] width 75 height 39
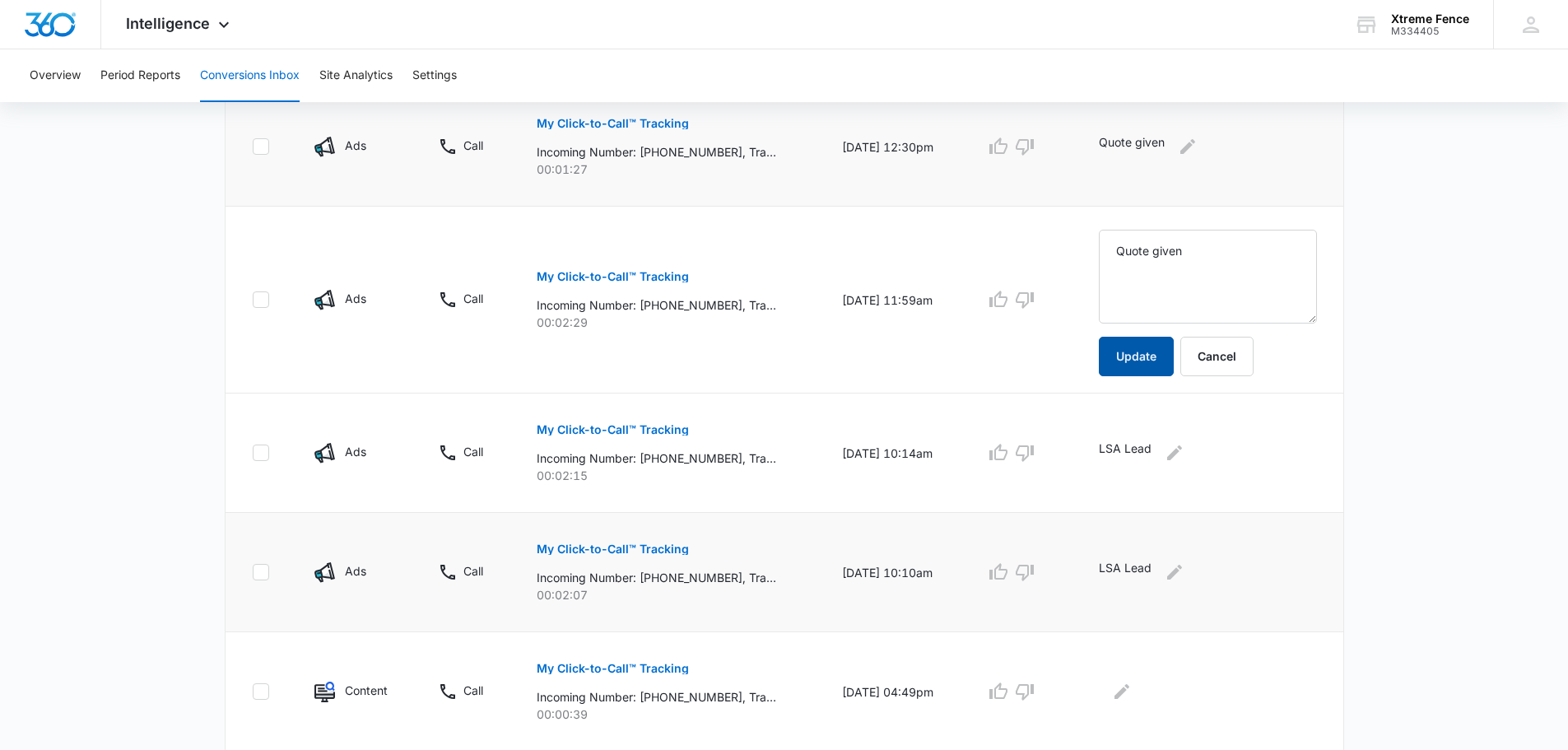
scroll to position [789, 0]
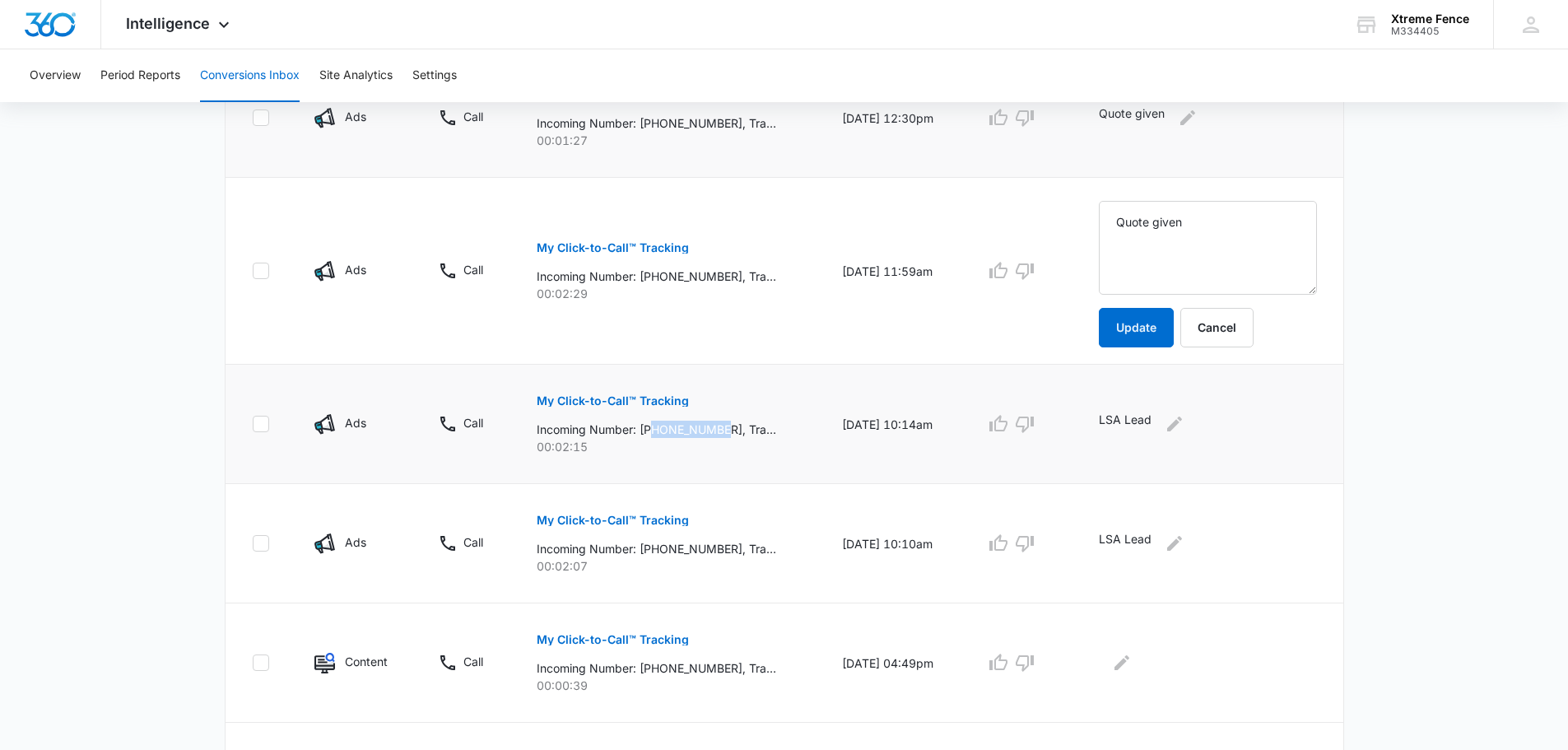
drag, startPoint x: 649, startPoint y: 428, endPoint x: 727, endPoint y: 432, distance: 78.1
click at [727, 432] on p "Incoming Number: [PHONE_NUMBER], Tracking Number: [PHONE_NUMBER], Ring To: [PHO…" at bounding box center [656, 429] width 240 height 18
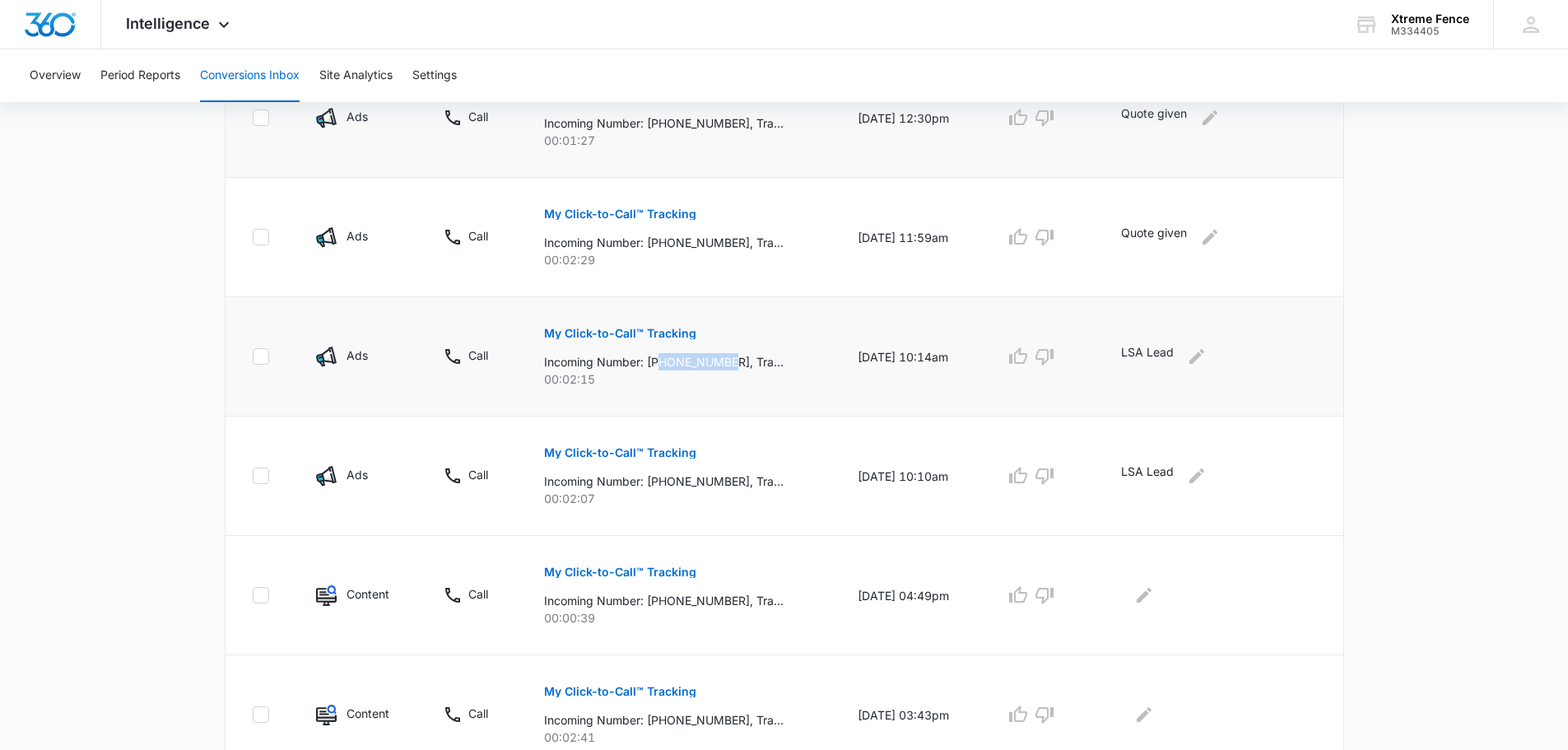
click at [631, 330] on p "My Click-to-Call™ Tracking" at bounding box center [620, 334] width 153 height 12
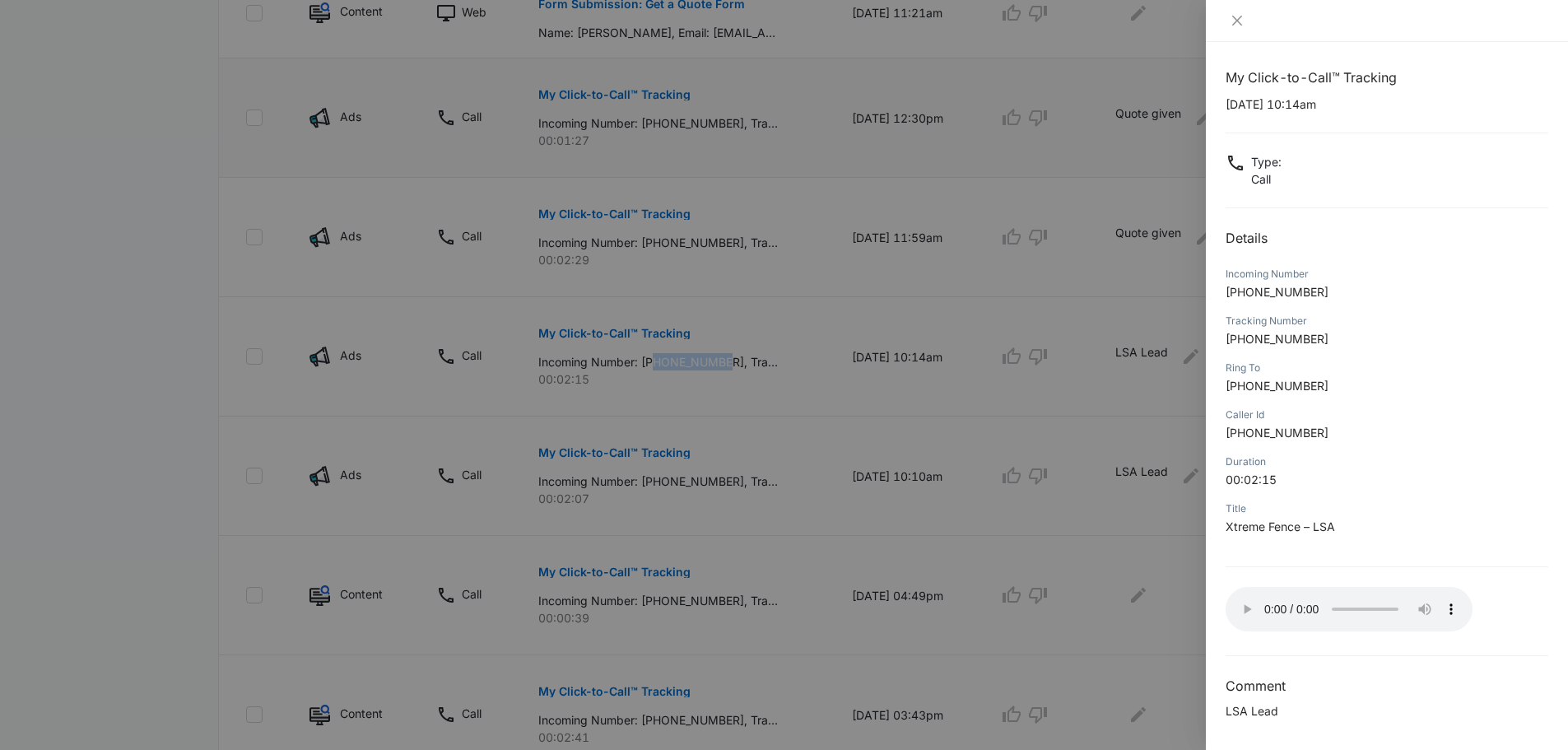
scroll to position [4, 0]
click at [1235, 24] on icon "close" at bounding box center [1237, 21] width 13 height 13
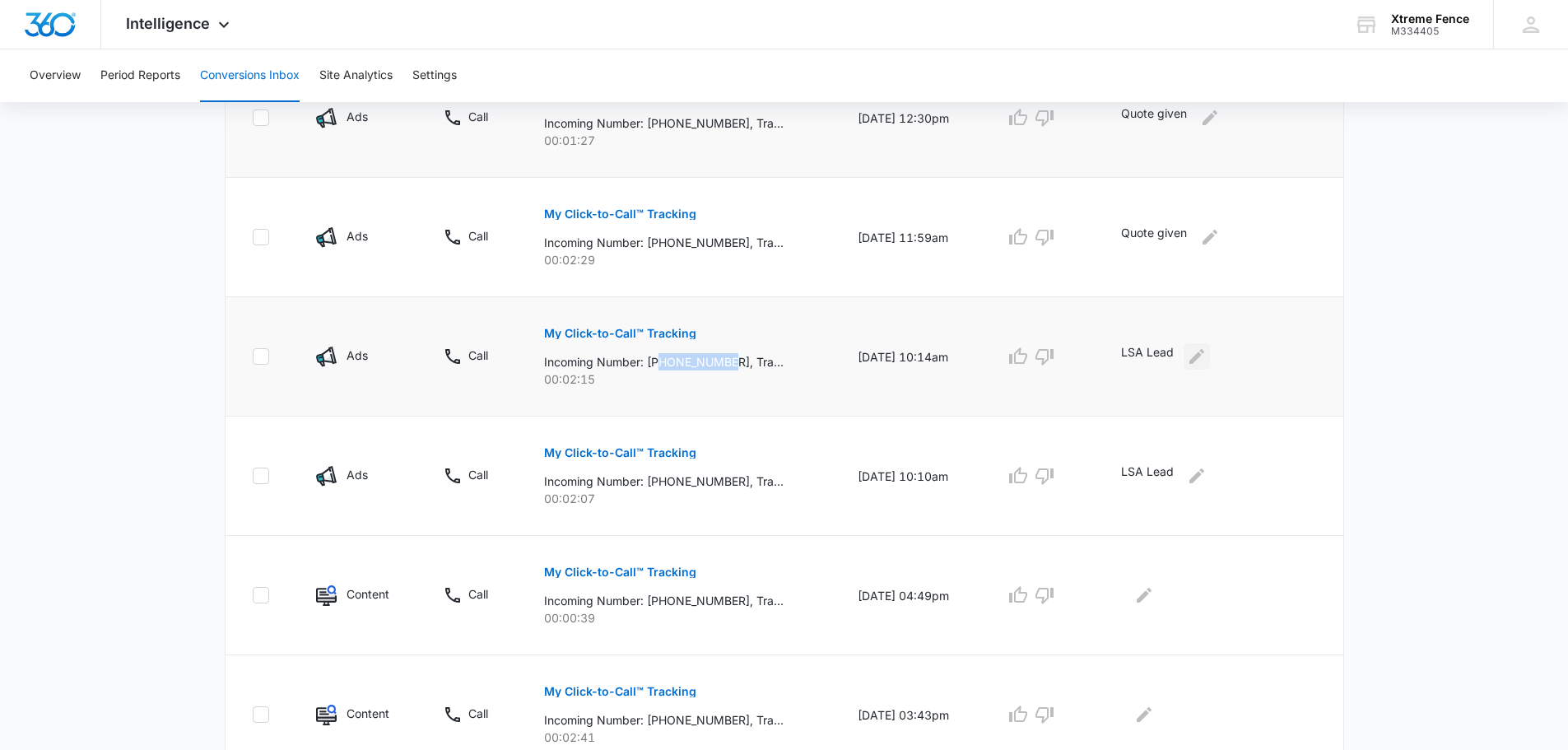
click at [1203, 359] on icon "Edit Comments" at bounding box center [1197, 356] width 15 height 15
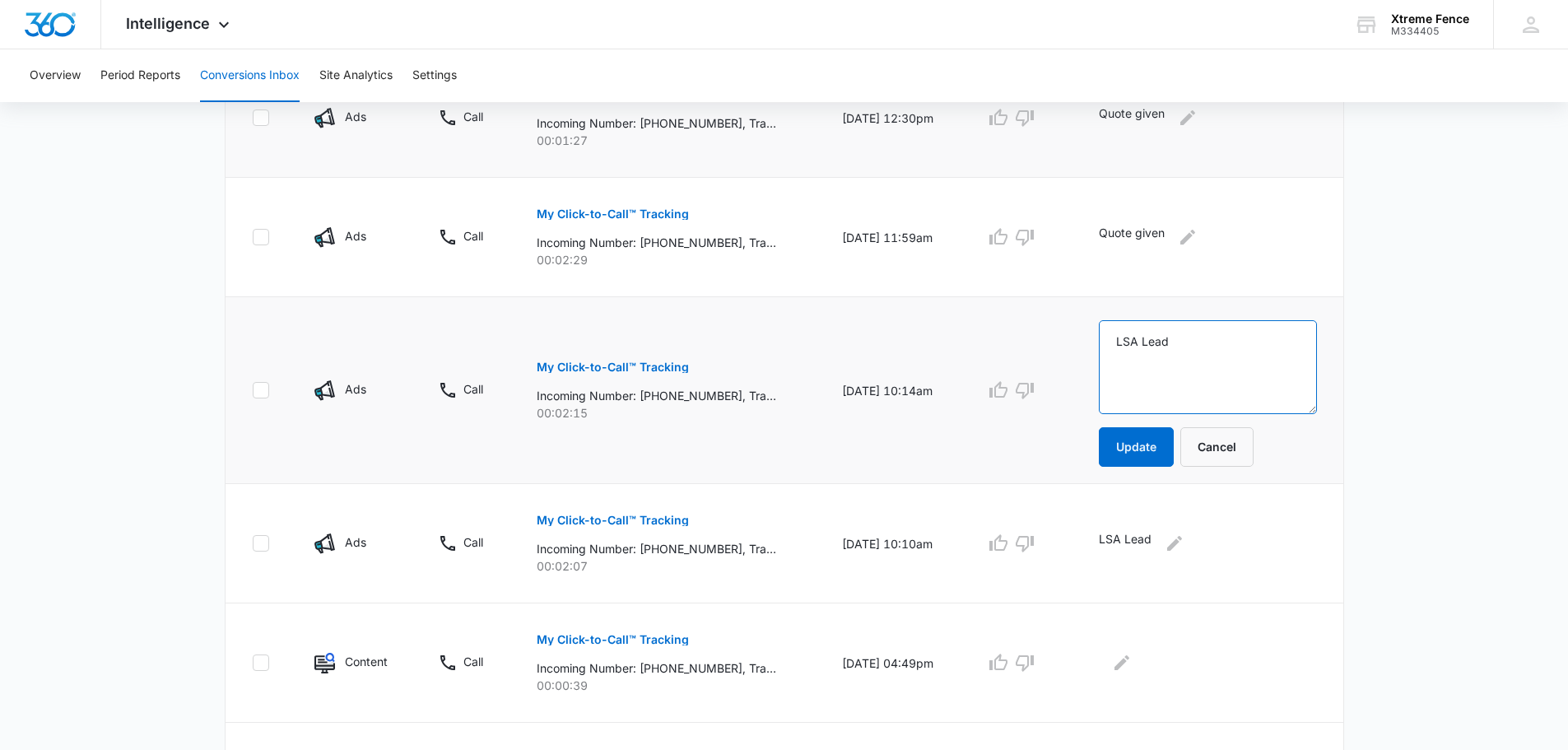
drag, startPoint x: 1225, startPoint y: 363, endPoint x: 1072, endPoint y: 347, distance: 153.8
click at [1072, 347] on tr "Ads Call My Click-to-Call™ Tracking Incoming Number: [PHONE_NUMBER], Tracking N…" at bounding box center [784, 391] width 1118 height 187
type textarea "Rep reached out, to far for small repair"
click at [1147, 442] on button "Update" at bounding box center [1136, 447] width 75 height 39
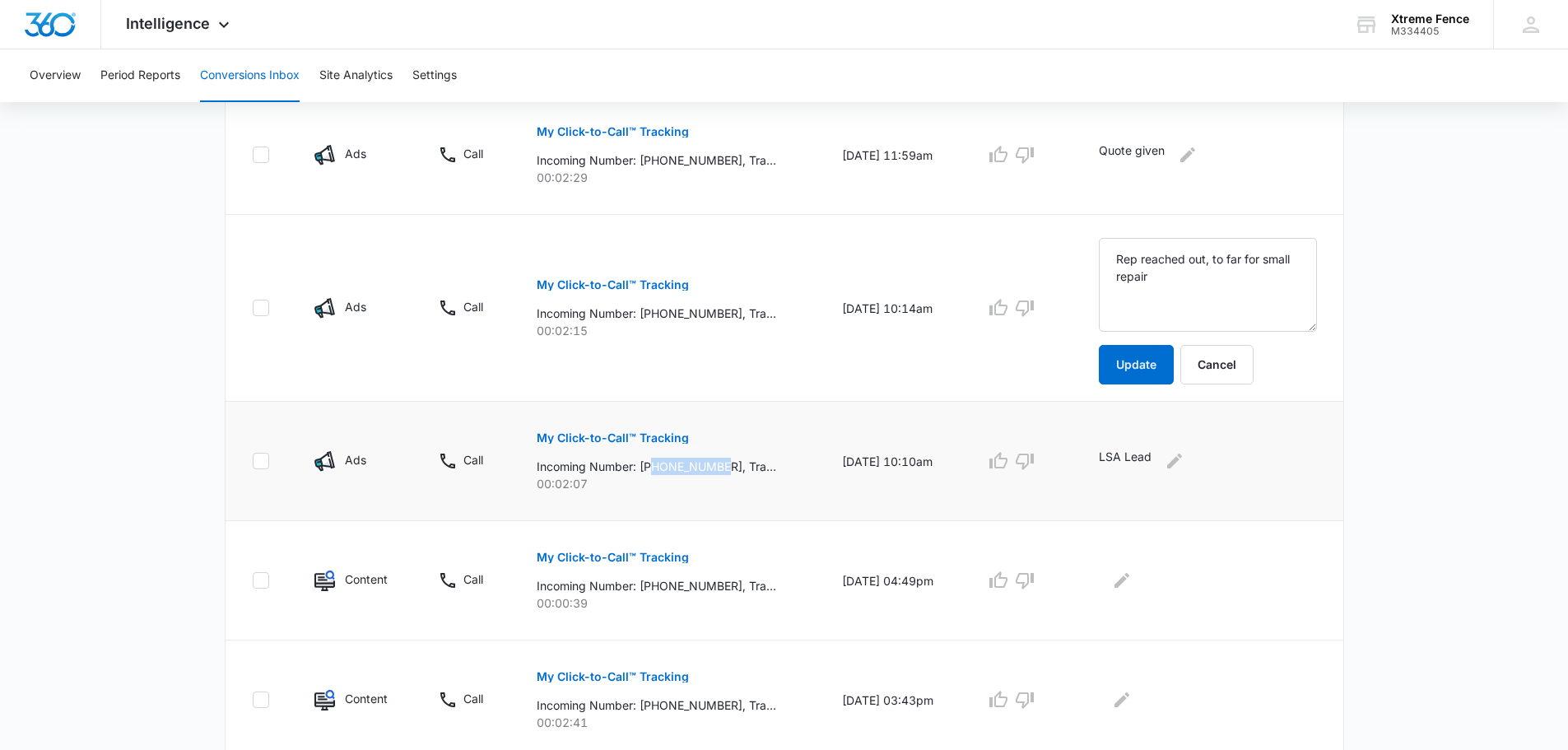
drag, startPoint x: 652, startPoint y: 468, endPoint x: 726, endPoint y: 467, distance: 74.0
click at [726, 467] on p "Incoming Number: [PHONE_NUMBER], Tracking Number: [PHONE_NUMBER], Ring To: [PHO…" at bounding box center [656, 466] width 240 height 18
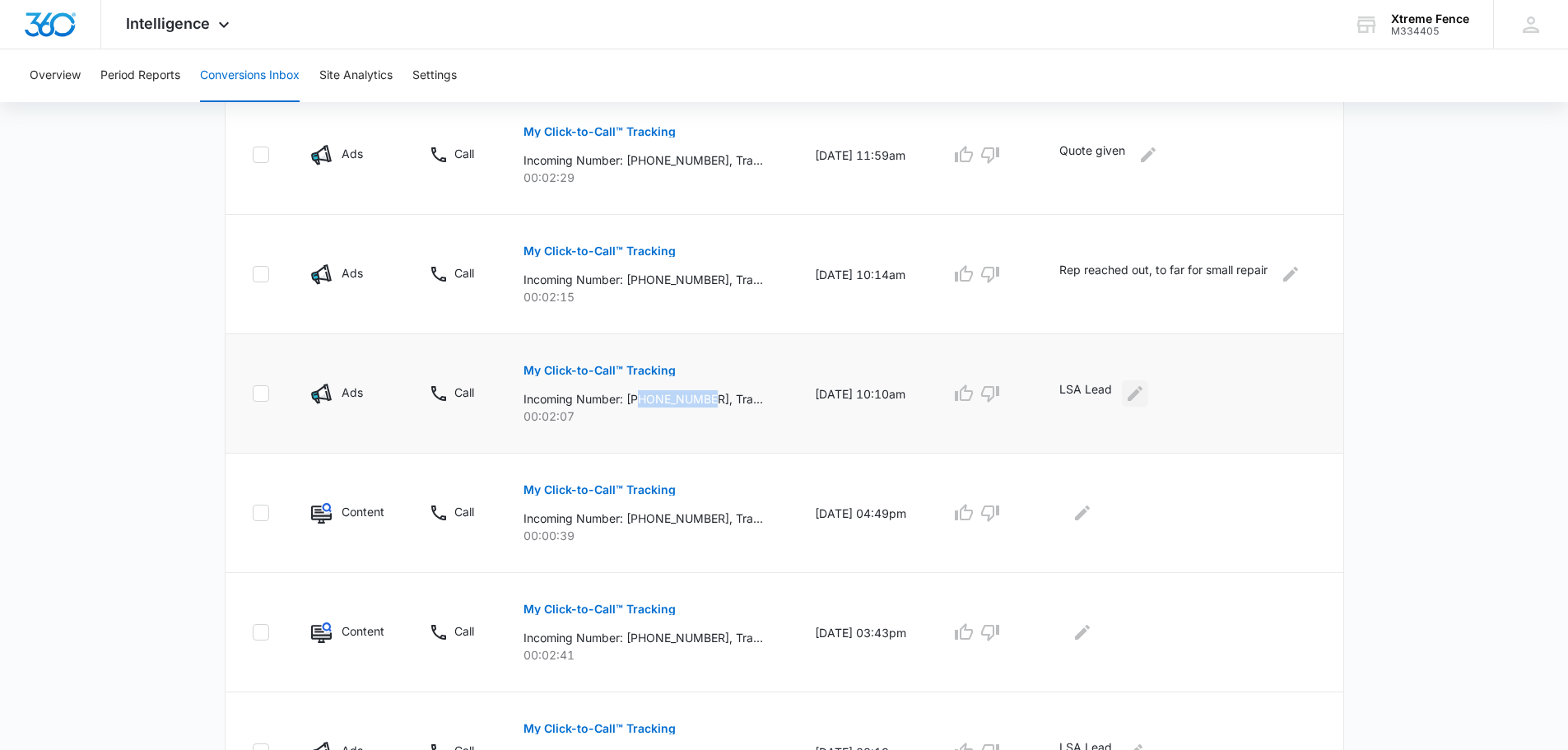
click at [1139, 396] on icon "Edit Comments" at bounding box center [1136, 394] width 15 height 15
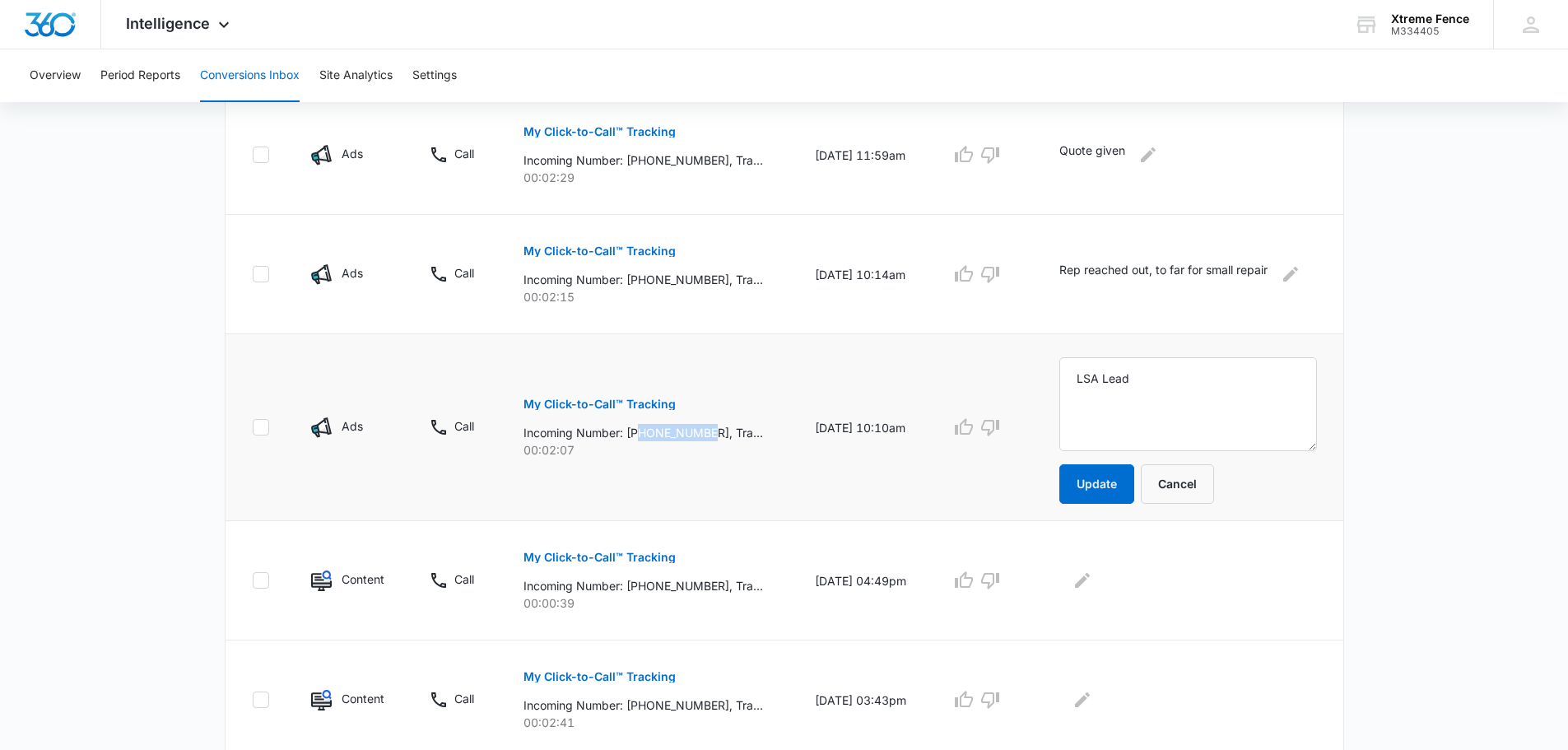
click at [637, 399] on p "My Click-to-Call™ Tracking" at bounding box center [600, 404] width 153 height 12
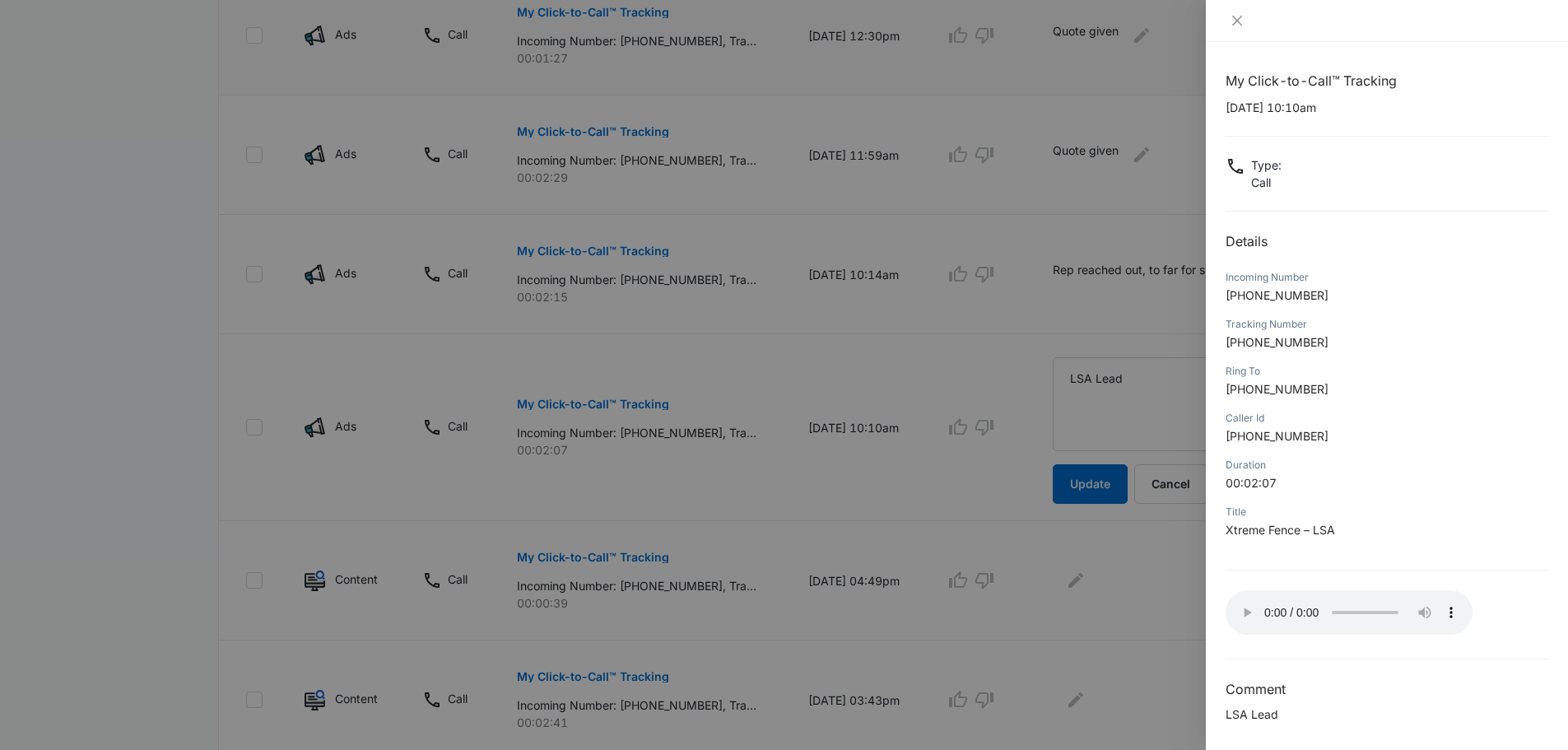
click at [1166, 414] on div at bounding box center [784, 375] width 1568 height 750
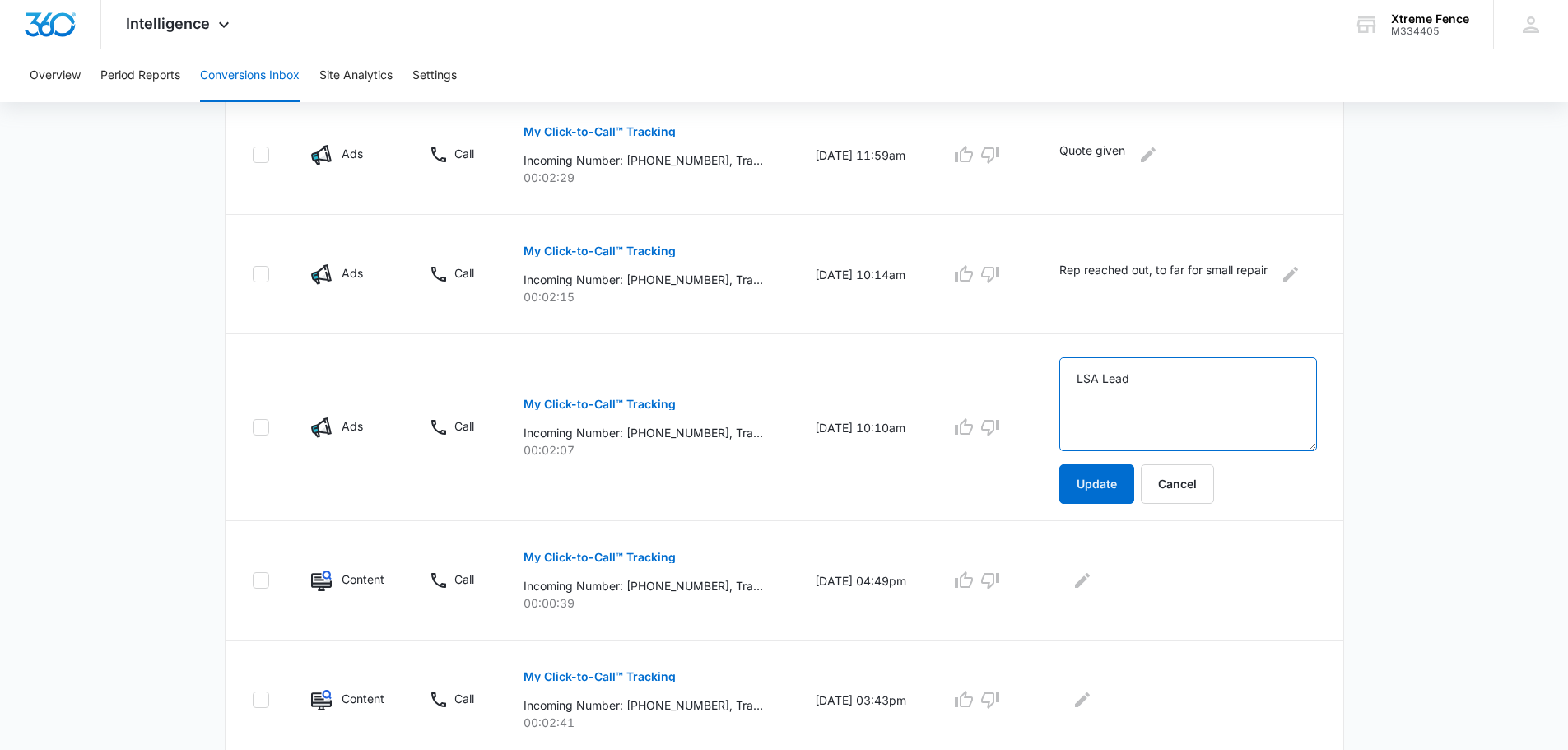
click at [1166, 422] on textarea "LSA Lead" at bounding box center [1188, 404] width 257 height 94
type textarea "Rep reached out, out of budget"
click at [1081, 472] on button "Update" at bounding box center [1096, 484] width 75 height 39
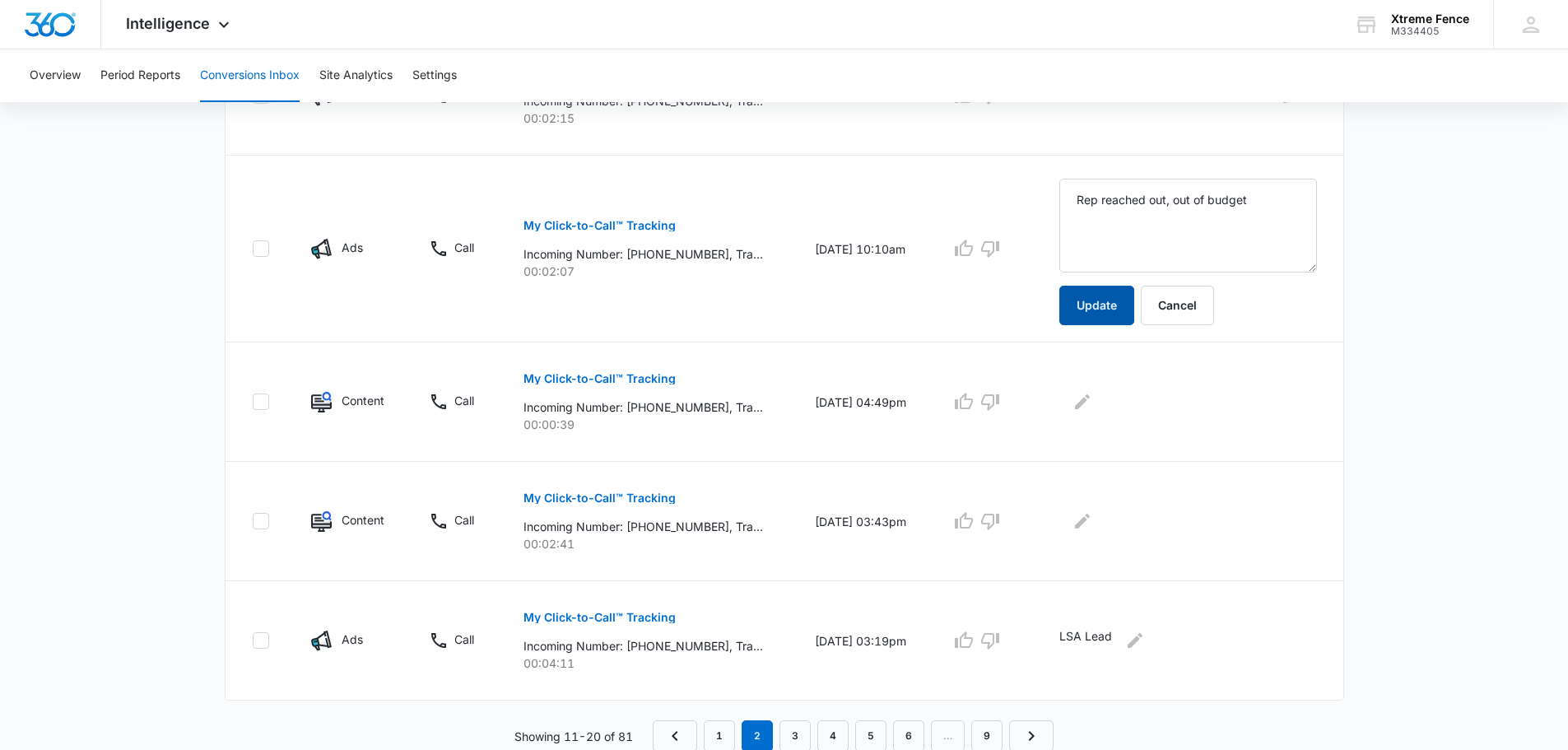
scroll to position [1052, 0]
drag, startPoint x: 706, startPoint y: 647, endPoint x: 677, endPoint y: 647, distance: 29.0
click at [677, 647] on p "Incoming Number: [PHONE_NUMBER], Tracking Number: [PHONE_NUMBER], Ring To: [PHO…" at bounding box center [644, 644] width 240 height 18
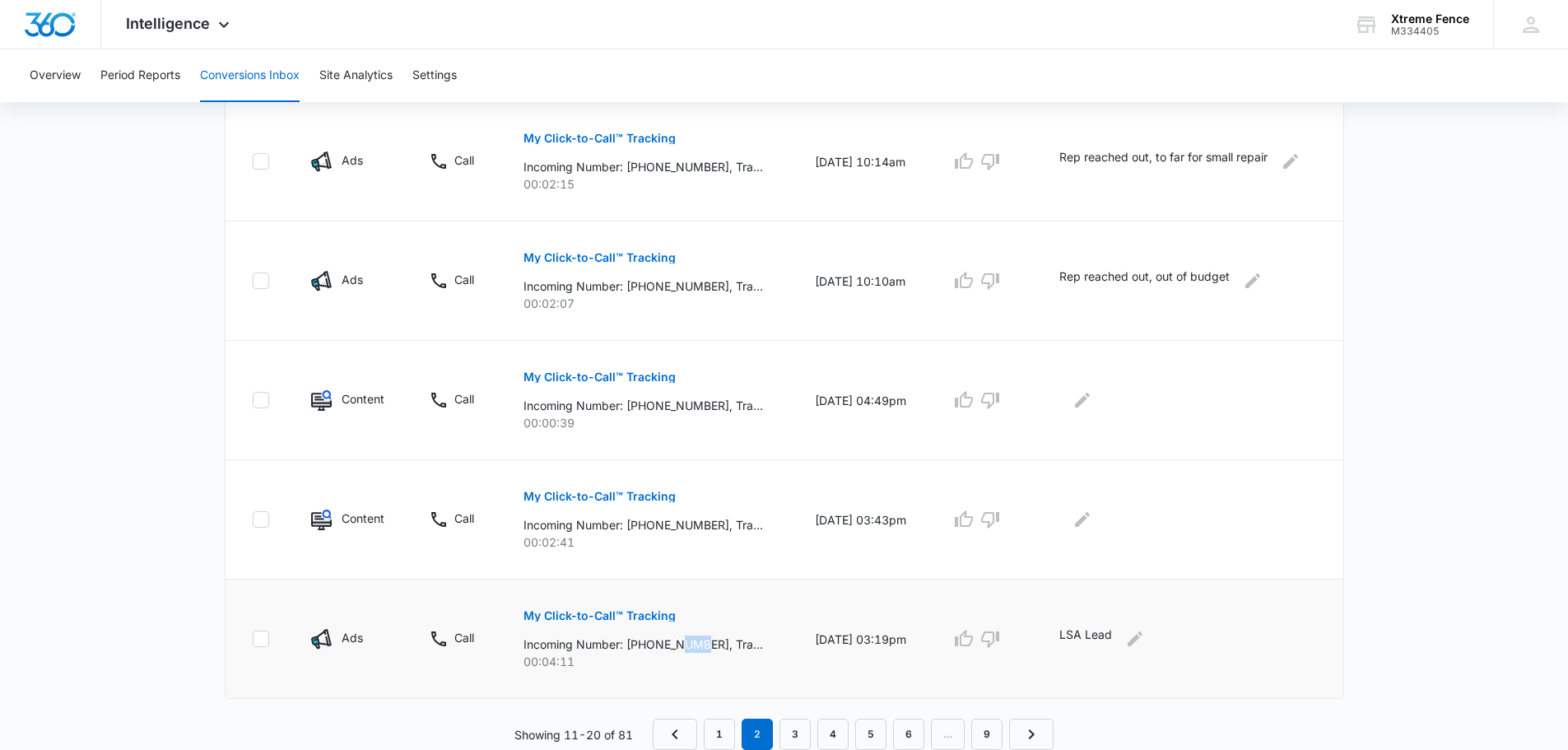
scroll to position [985, 0]
drag, startPoint x: 707, startPoint y: 646, endPoint x: 634, endPoint y: 645, distance: 73.0
click at [634, 645] on p "Incoming Number: [PHONE_NUMBER], Tracking Number: [PHONE_NUMBER], Ring To: [PHO…" at bounding box center [644, 644] width 240 height 18
click at [1145, 639] on icon "Edit Comments" at bounding box center [1136, 639] width 20 height 20
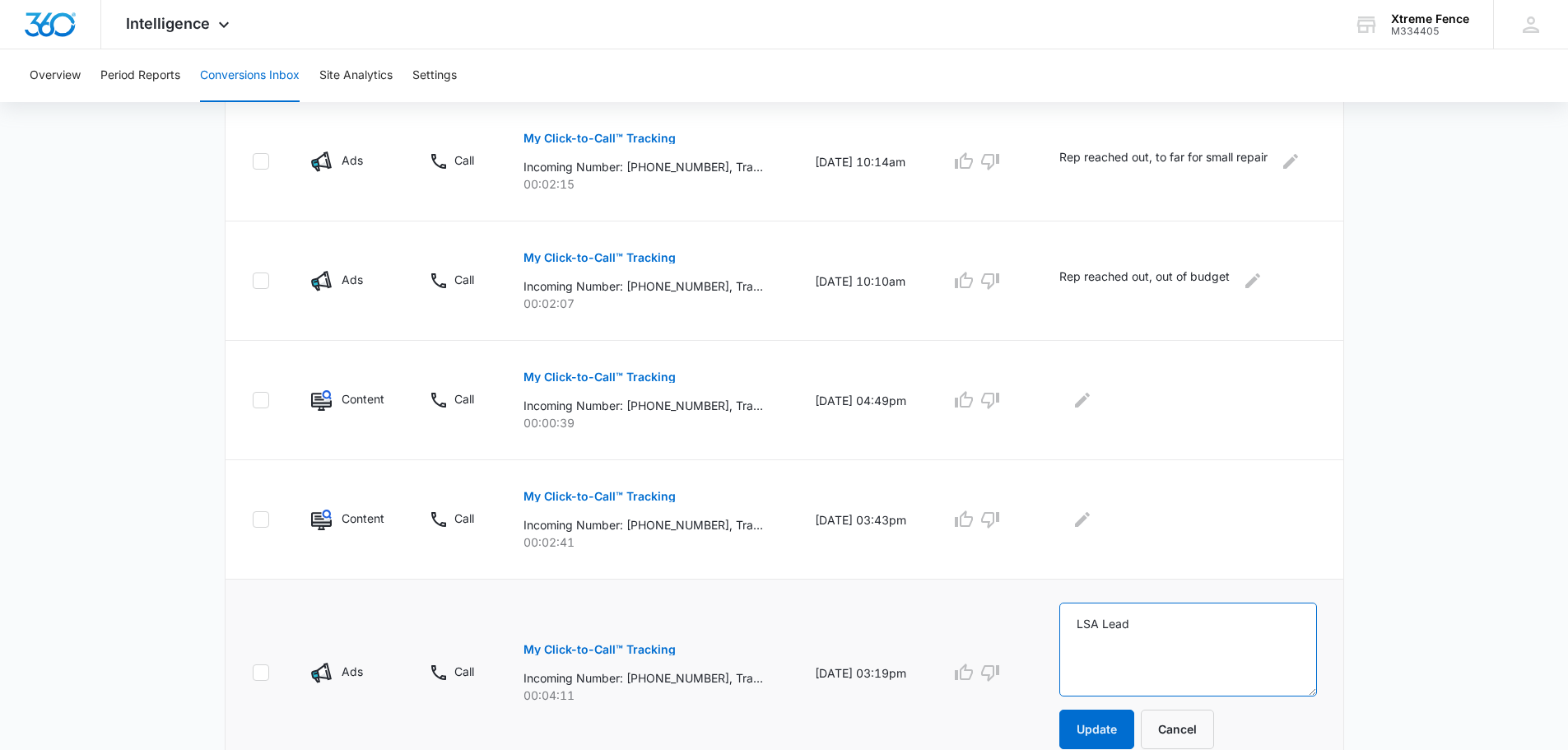
click at [1151, 638] on textarea "LSA Lead" at bounding box center [1188, 649] width 257 height 94
type textarea "Signed contract"
click at [1081, 726] on button "Update" at bounding box center [1096, 729] width 75 height 39
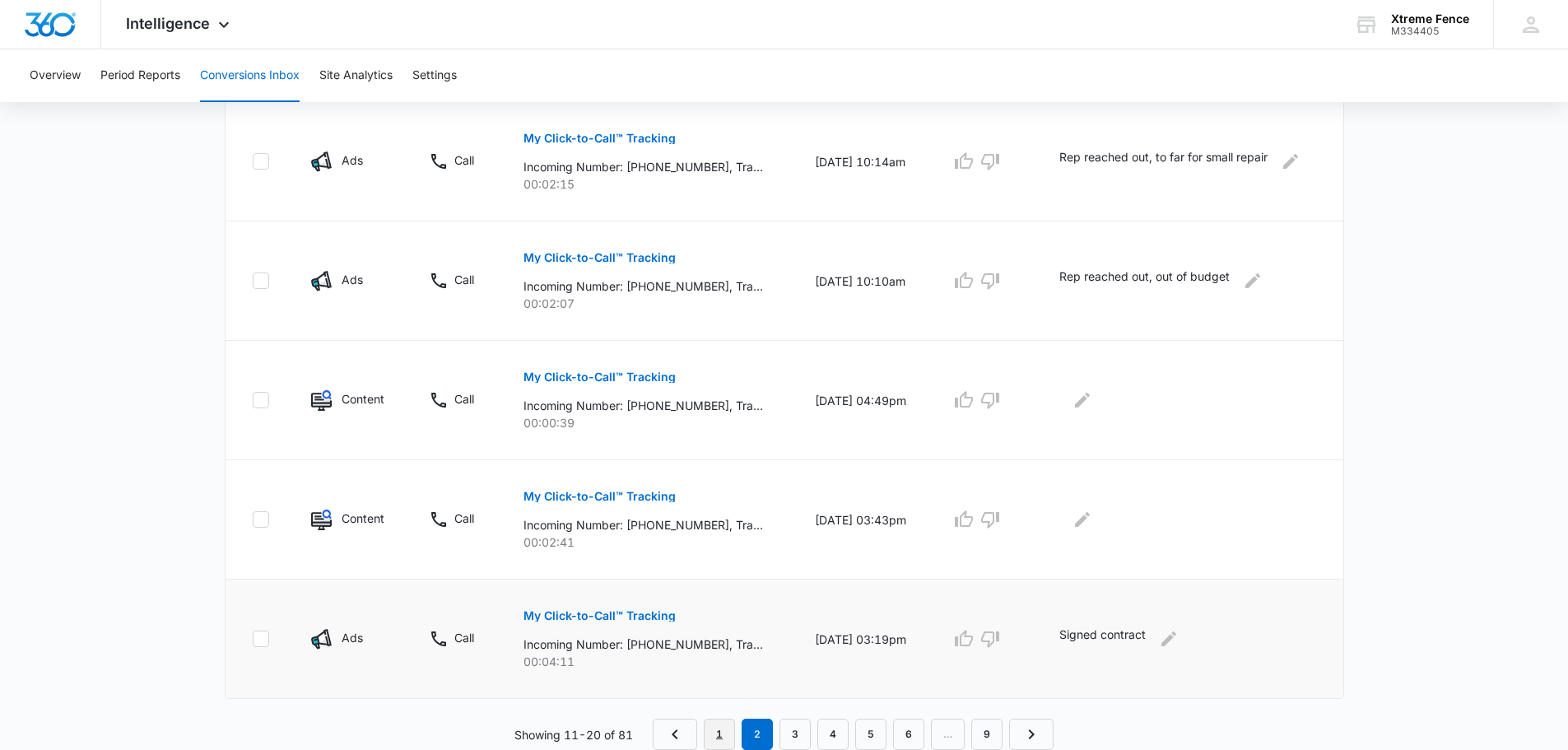
click at [722, 739] on link "1" at bounding box center [719, 733] width 31 height 31
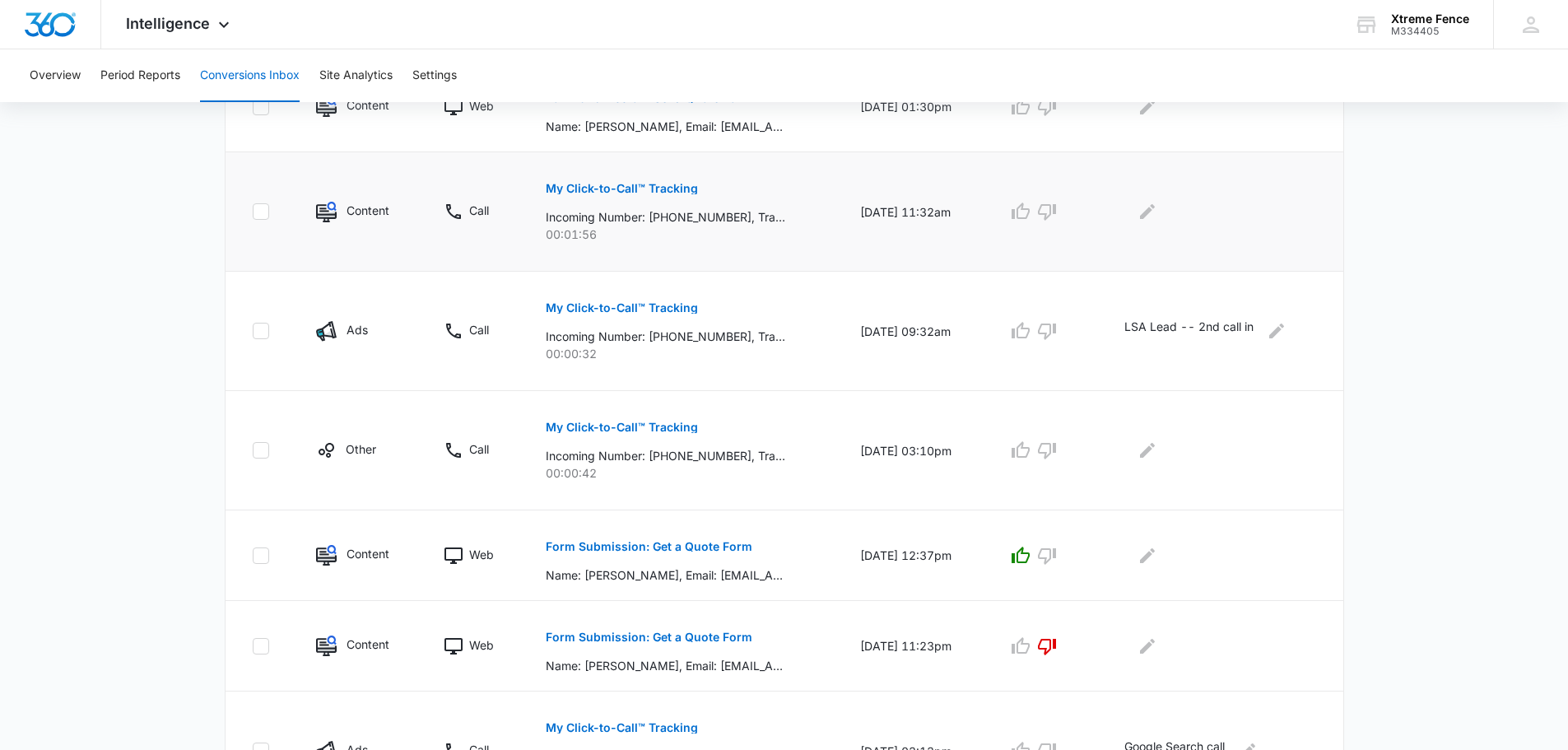
scroll to position [494, 0]
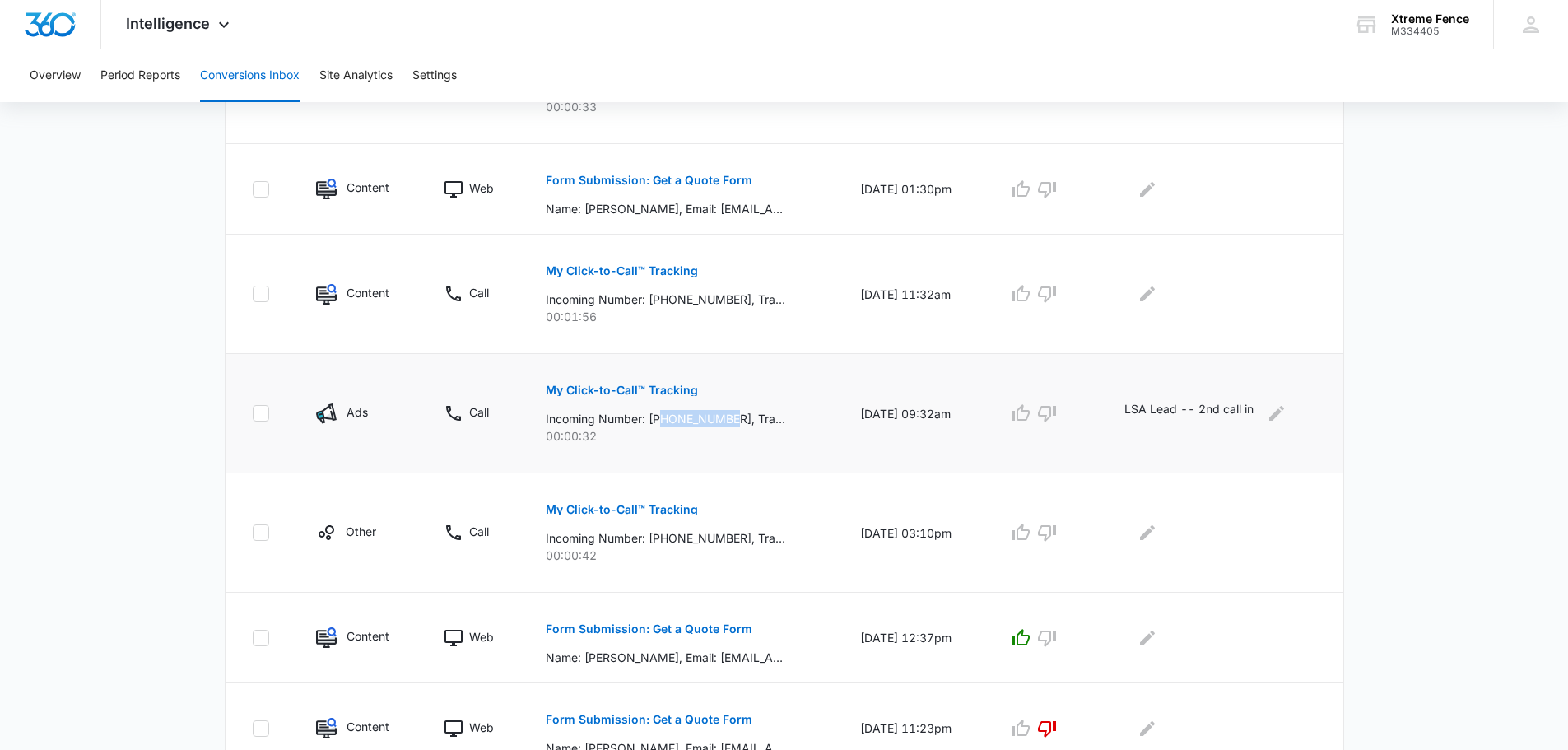
drag, startPoint x: 656, startPoint y: 419, endPoint x: 727, endPoint y: 420, distance: 71.0
click at [727, 420] on p "Incoming Number: [PHONE_NUMBER], Tracking Number: [PHONE_NUMBER], Ring To: [PHO…" at bounding box center [665, 418] width 240 height 18
click at [625, 393] on p "My Click-to-Call™ Tracking" at bounding box center [622, 391] width 153 height 12
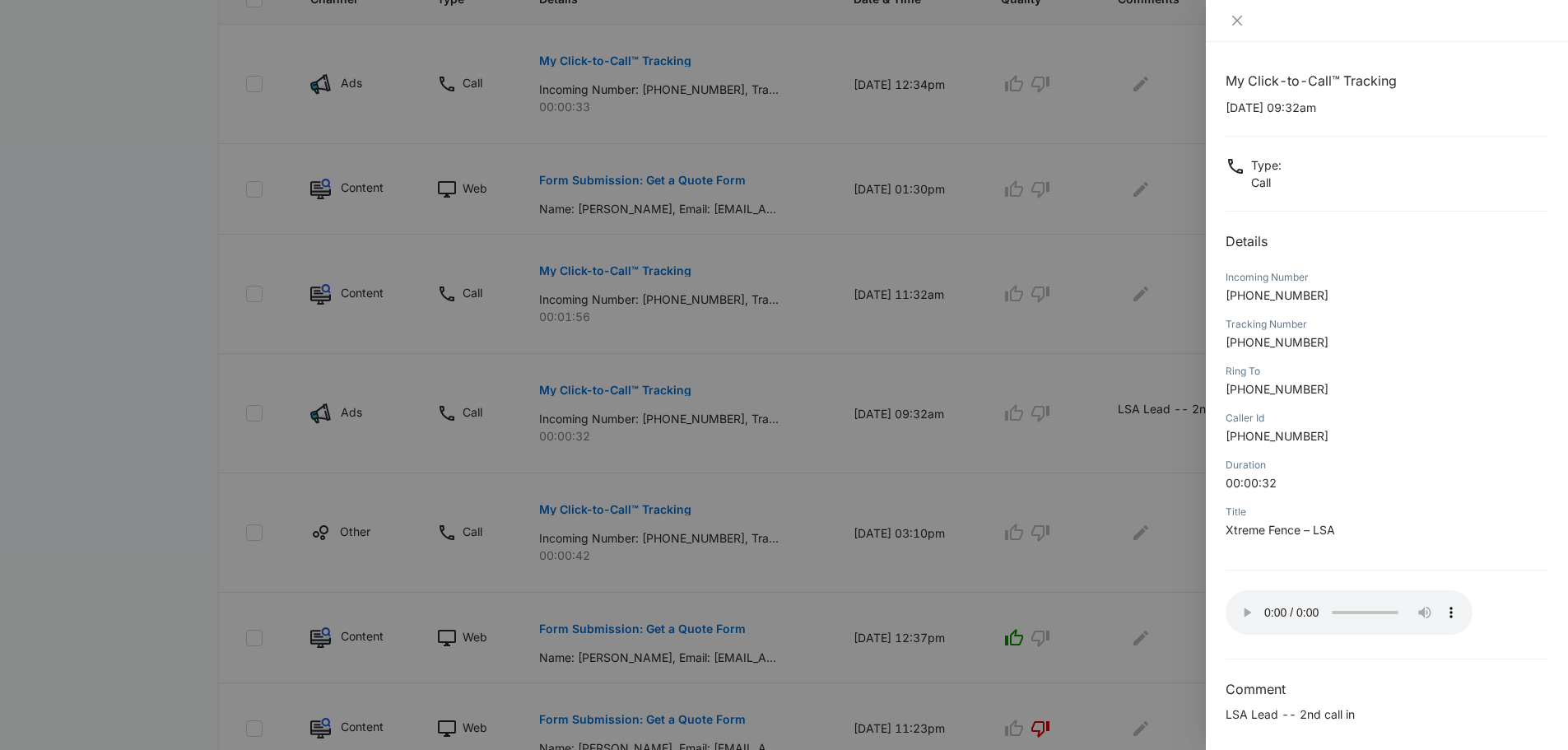
drag, startPoint x: 1364, startPoint y: 617, endPoint x: 1374, endPoint y: 644, distance: 28.8
click at [1374, 644] on div "My Click-to-Call™ Tracking [DATE] 09:32am Type : Call Details Incoming Number […" at bounding box center [1386, 396] width 323 height 653
click at [1111, 448] on div at bounding box center [784, 375] width 1568 height 750
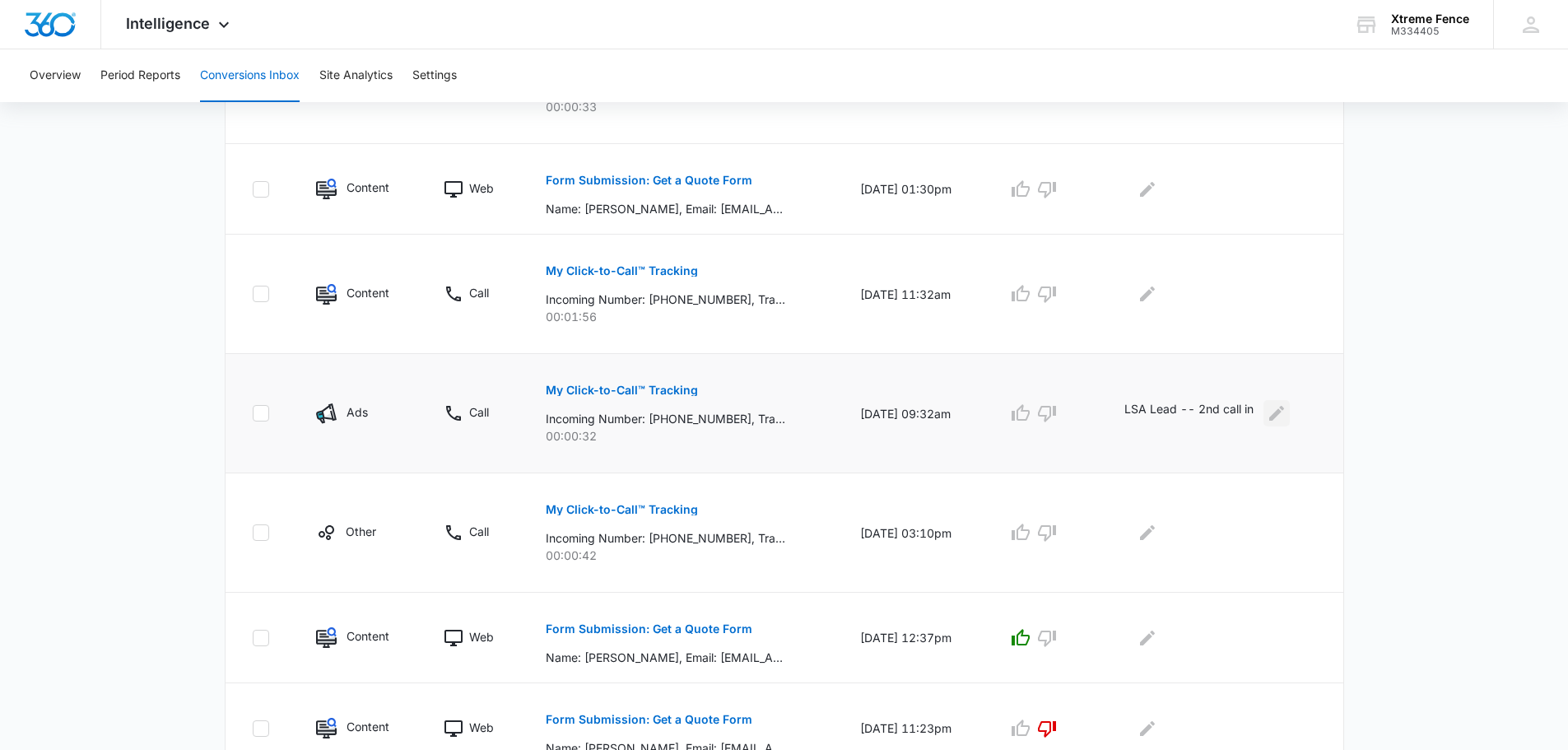
click at [1281, 419] on icon "Edit Comments" at bounding box center [1277, 413] width 20 height 20
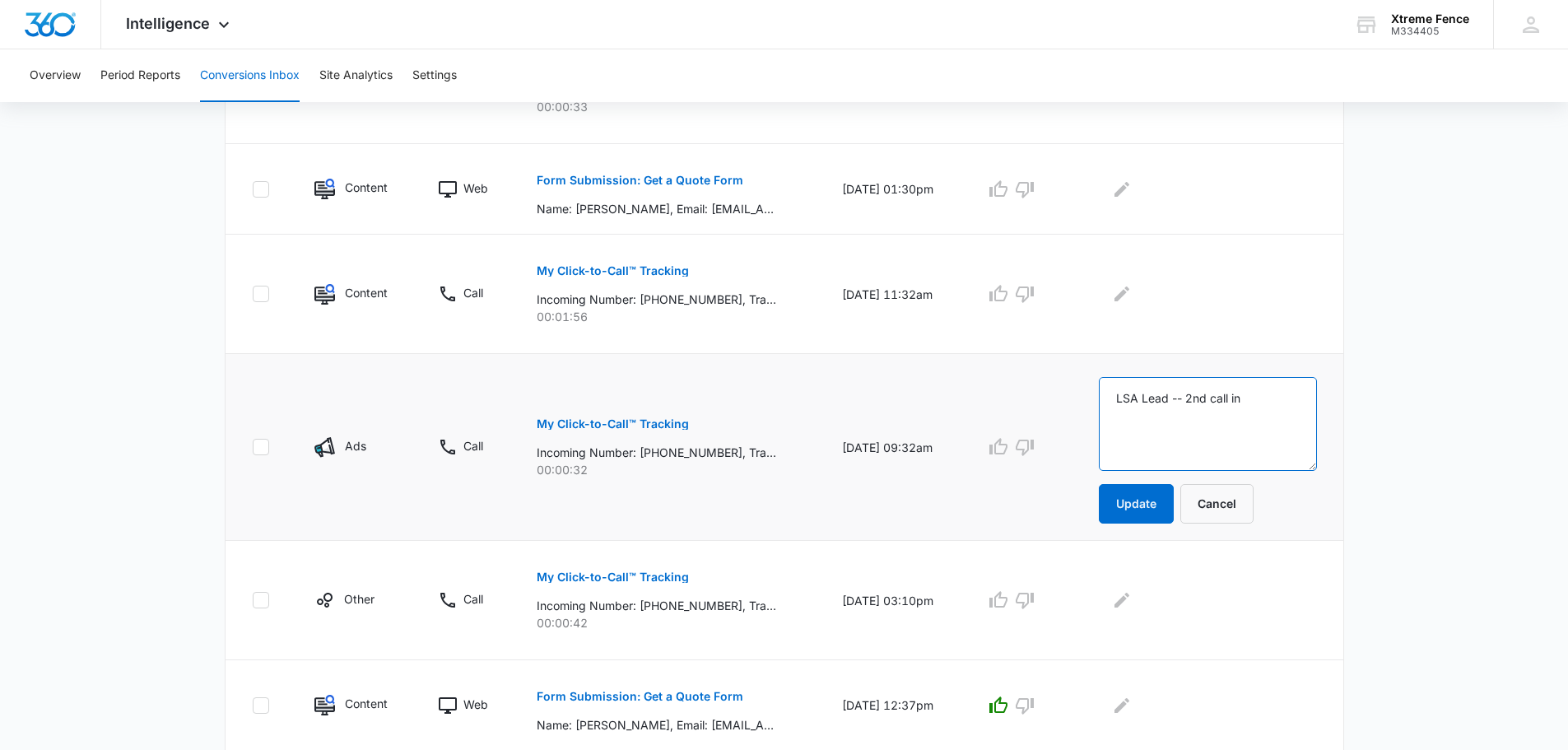
click at [1237, 422] on textarea "LSA Lead -- 2nd call in" at bounding box center [1208, 424] width 218 height 94
type textarea "Wrong number"
click at [1169, 514] on button "Update" at bounding box center [1136, 504] width 75 height 39
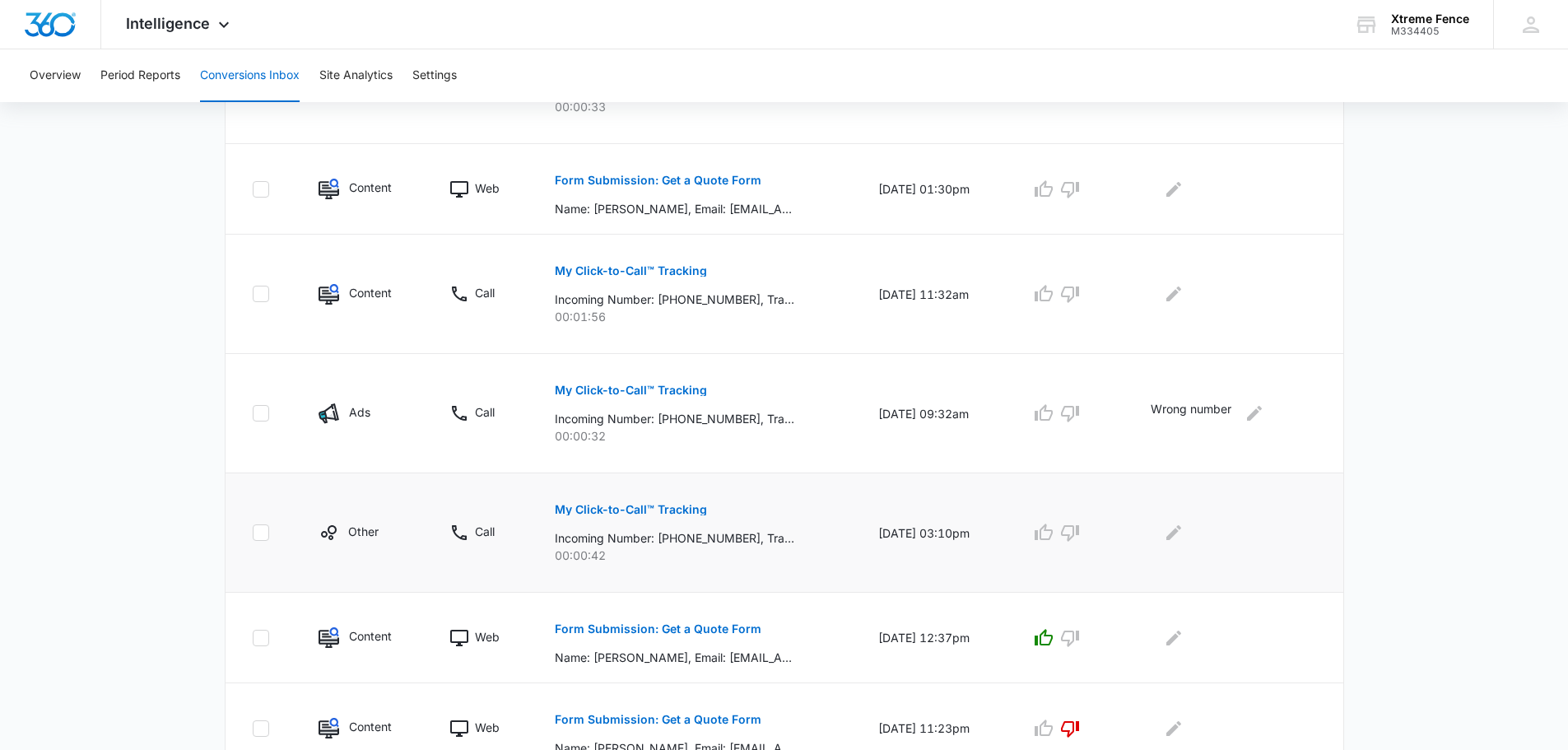
click at [1131, 508] on td at bounding box center [1070, 533] width 120 height 119
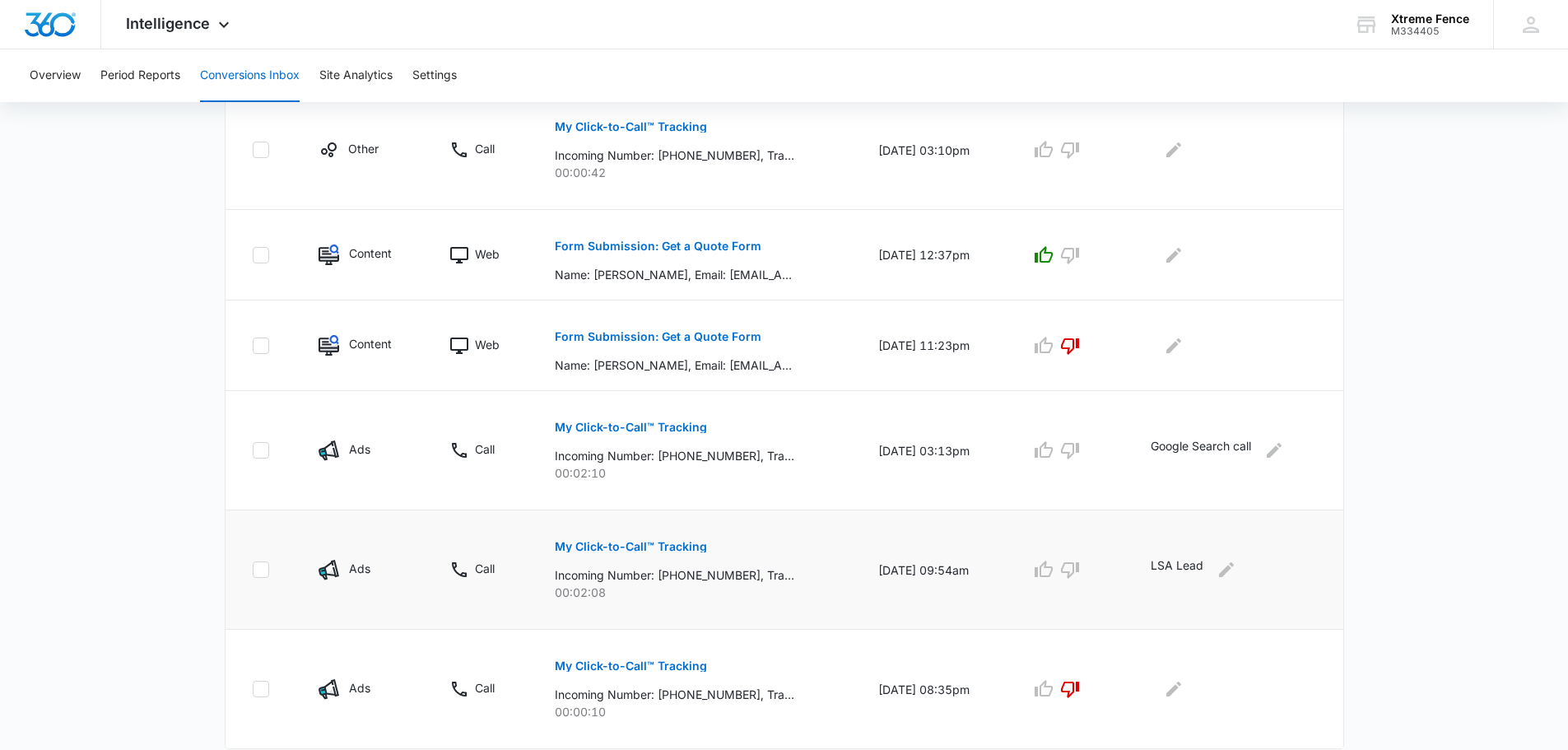
scroll to position [905, 0]
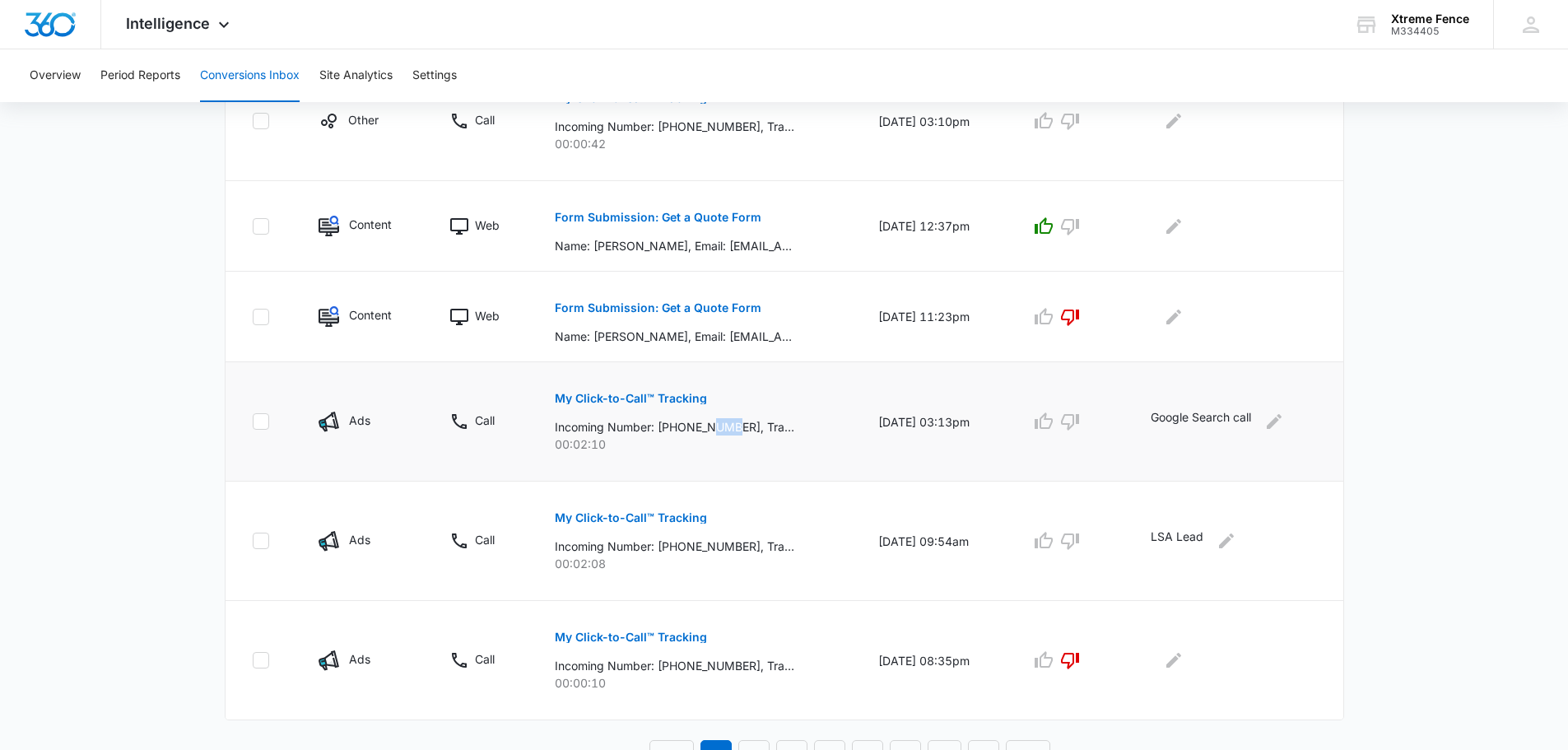
drag, startPoint x: 734, startPoint y: 425, endPoint x: 712, endPoint y: 430, distance: 22.6
click at [712, 430] on p "Incoming Number: [PHONE_NUMBER], Tracking Number: [PHONE_NUMBER], Ring To: [PHO…" at bounding box center [675, 427] width 240 height 18
drag, startPoint x: 737, startPoint y: 430, endPoint x: 665, endPoint y: 431, distance: 72.0
click at [665, 431] on p "Incoming Number: [PHONE_NUMBER], Tracking Number: [PHONE_NUMBER], Ring To: [PHO…" at bounding box center [675, 427] width 240 height 18
click at [1284, 427] on icon "Edit Comments" at bounding box center [1275, 422] width 20 height 20
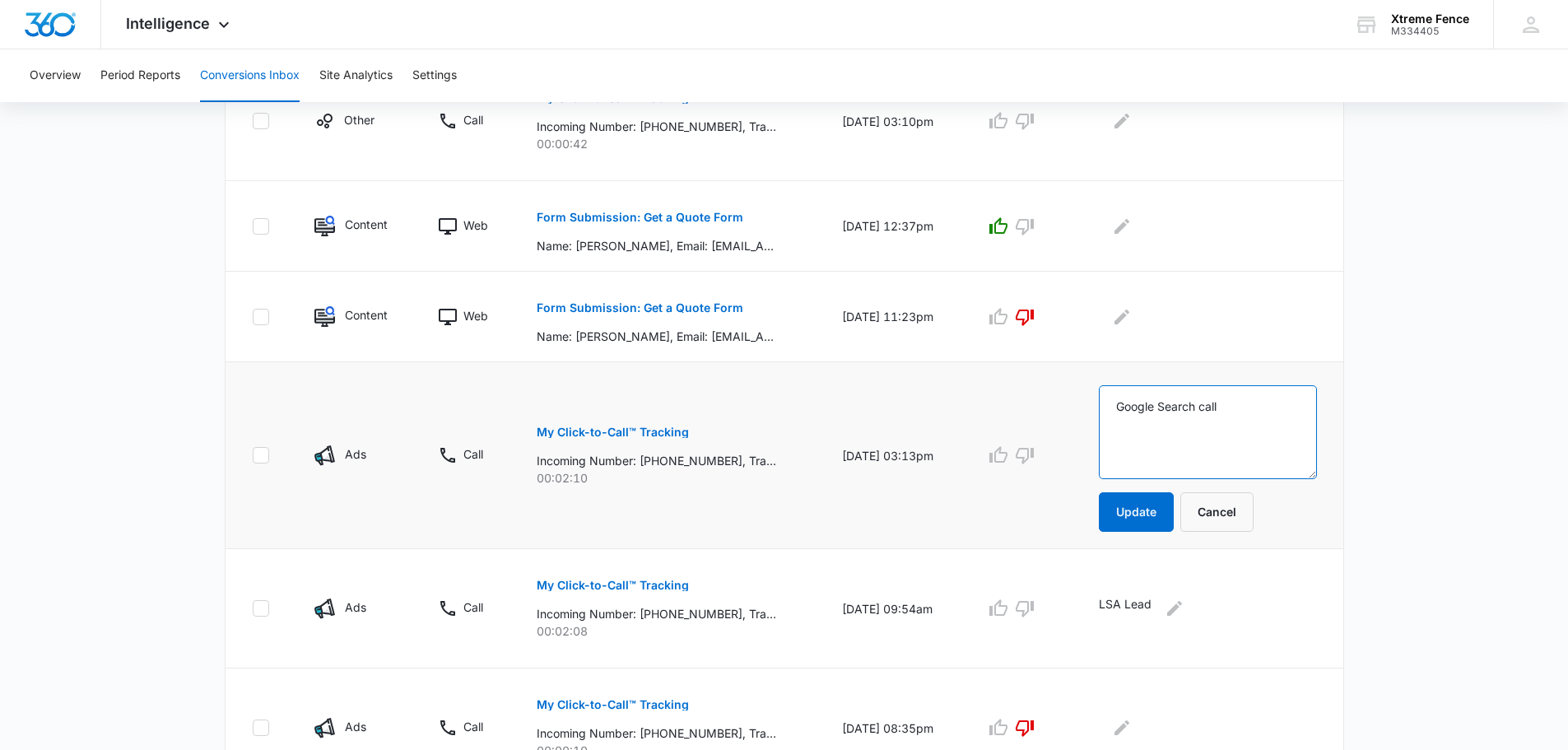
click at [1153, 420] on textarea "Google Search call" at bounding box center [1208, 432] width 218 height 94
type textarea "Quote given"
click at [1157, 519] on button "Update" at bounding box center [1136, 511] width 75 height 39
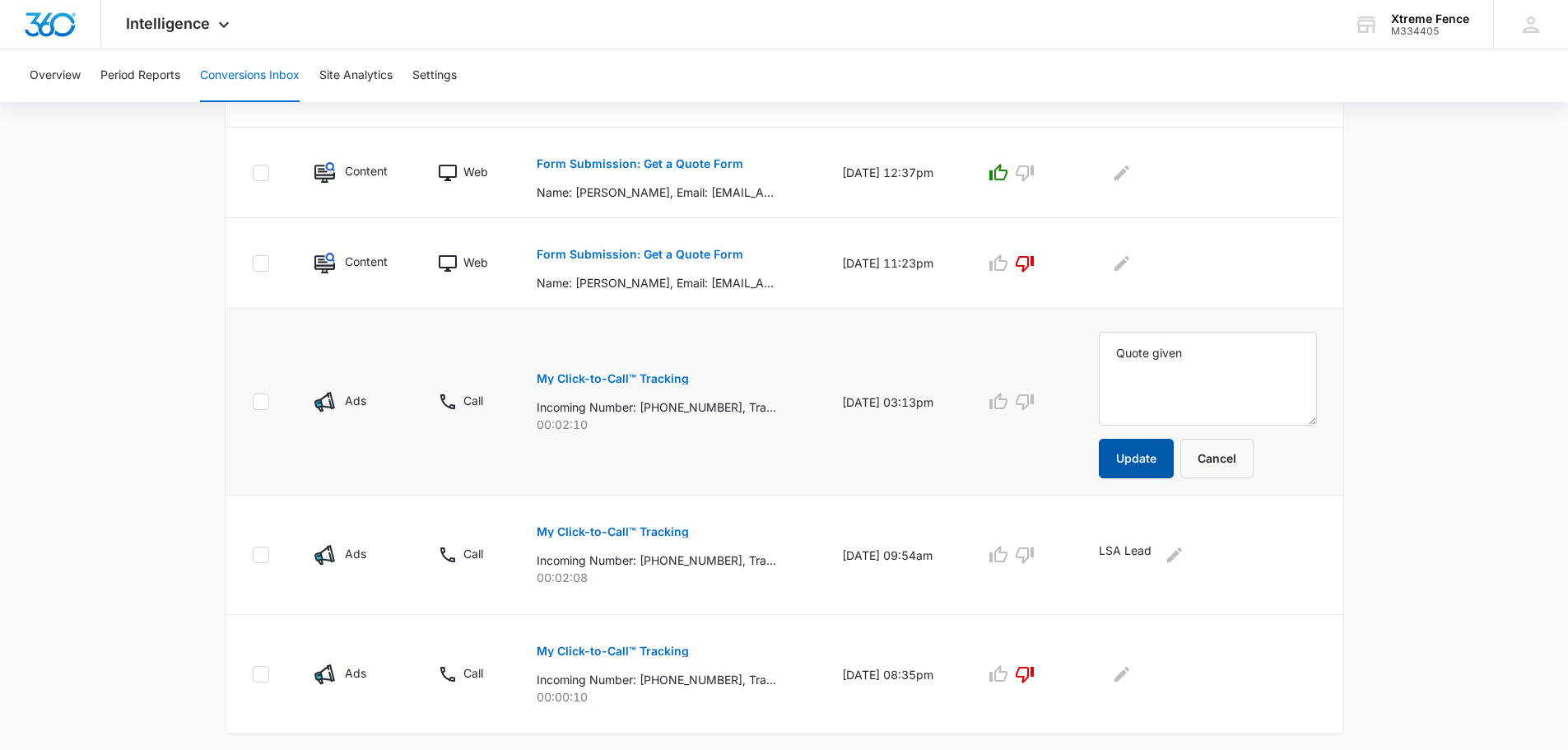
scroll to position [994, 0]
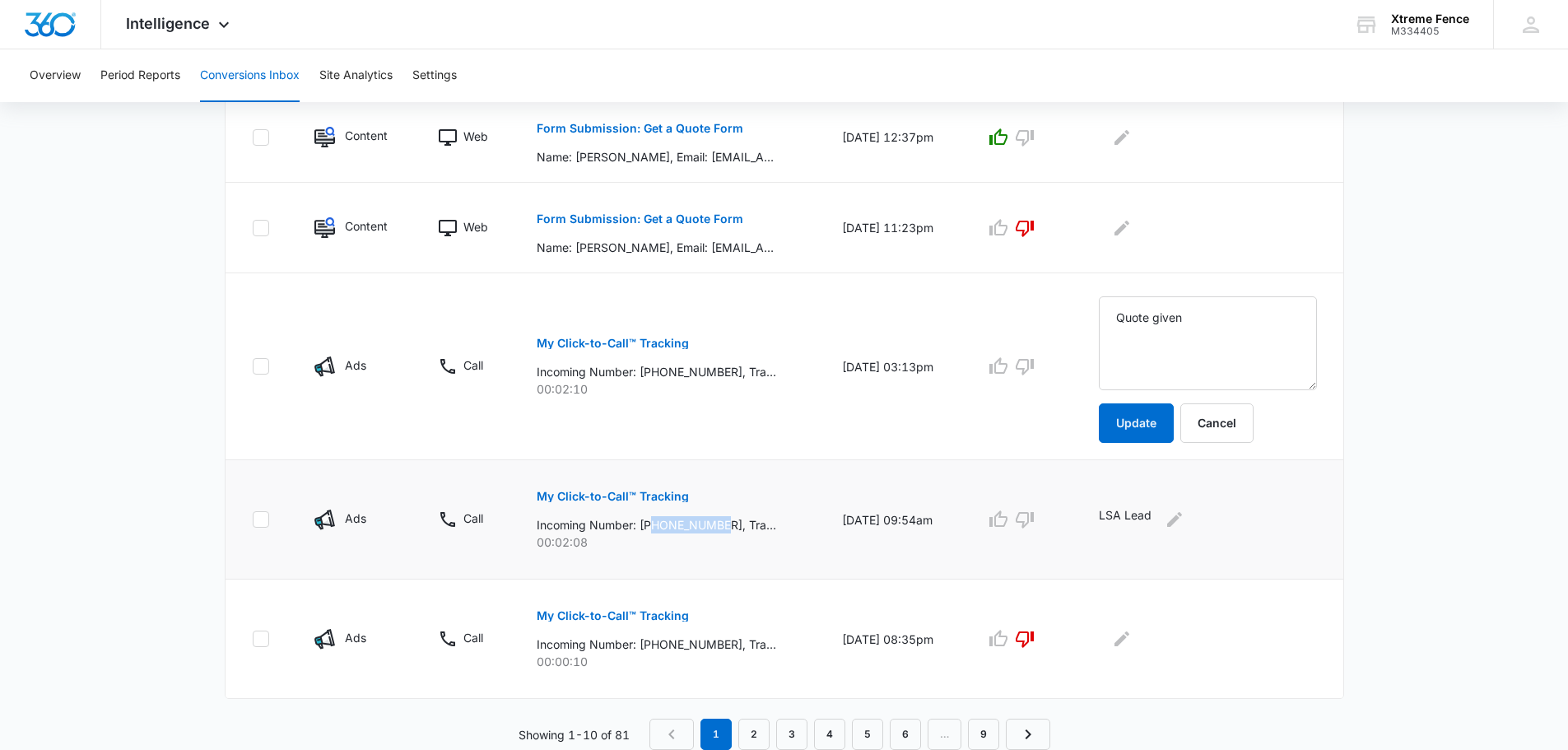
drag, startPoint x: 725, startPoint y: 524, endPoint x: 649, endPoint y: 523, distance: 76.0
click at [649, 523] on p "Incoming Number: [PHONE_NUMBER], Tracking Number: [PHONE_NUMBER], Ring To: [PHO…" at bounding box center [656, 525] width 240 height 18
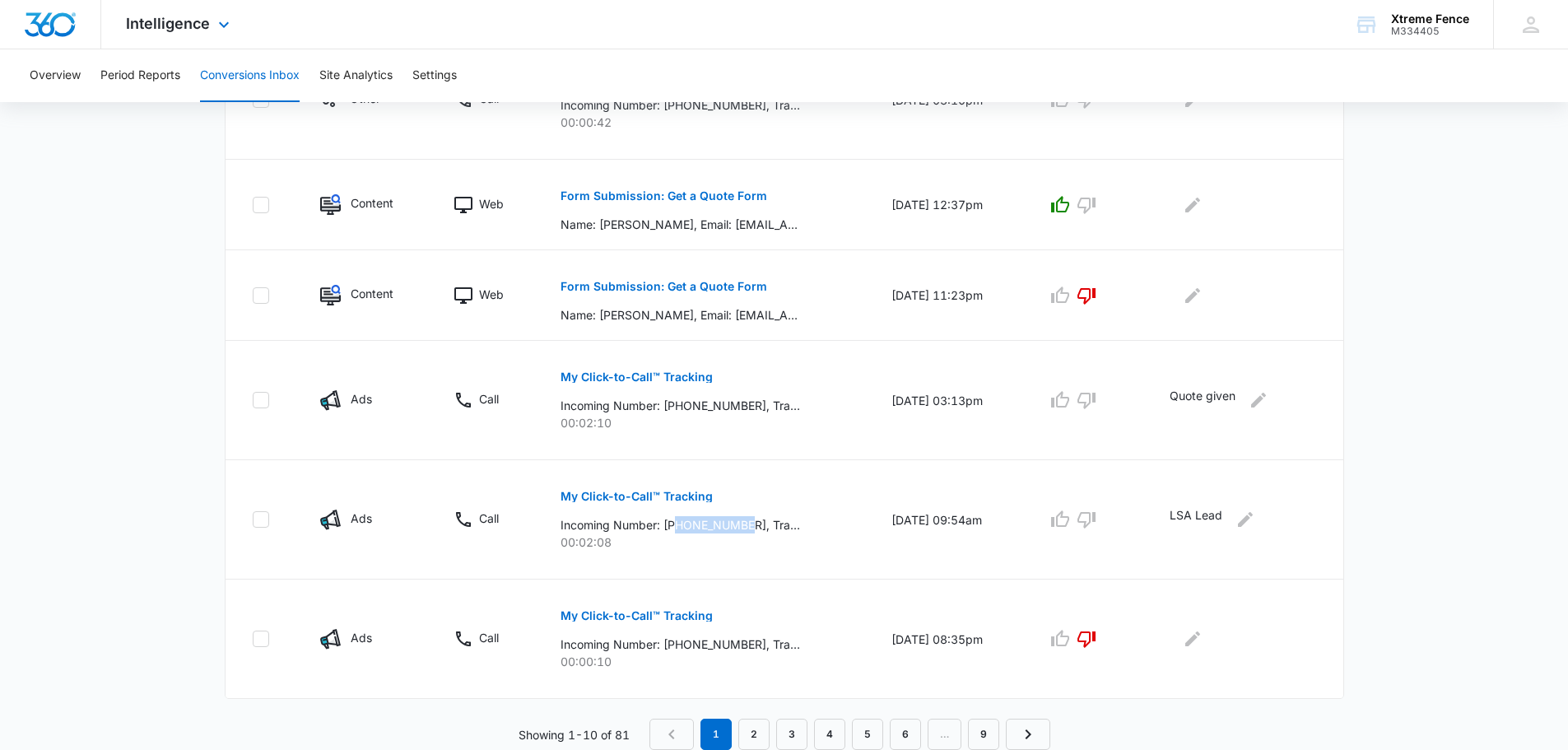
scroll to position [927, 0]
click at [1255, 522] on icon "Edit Comments" at bounding box center [1245, 520] width 20 height 20
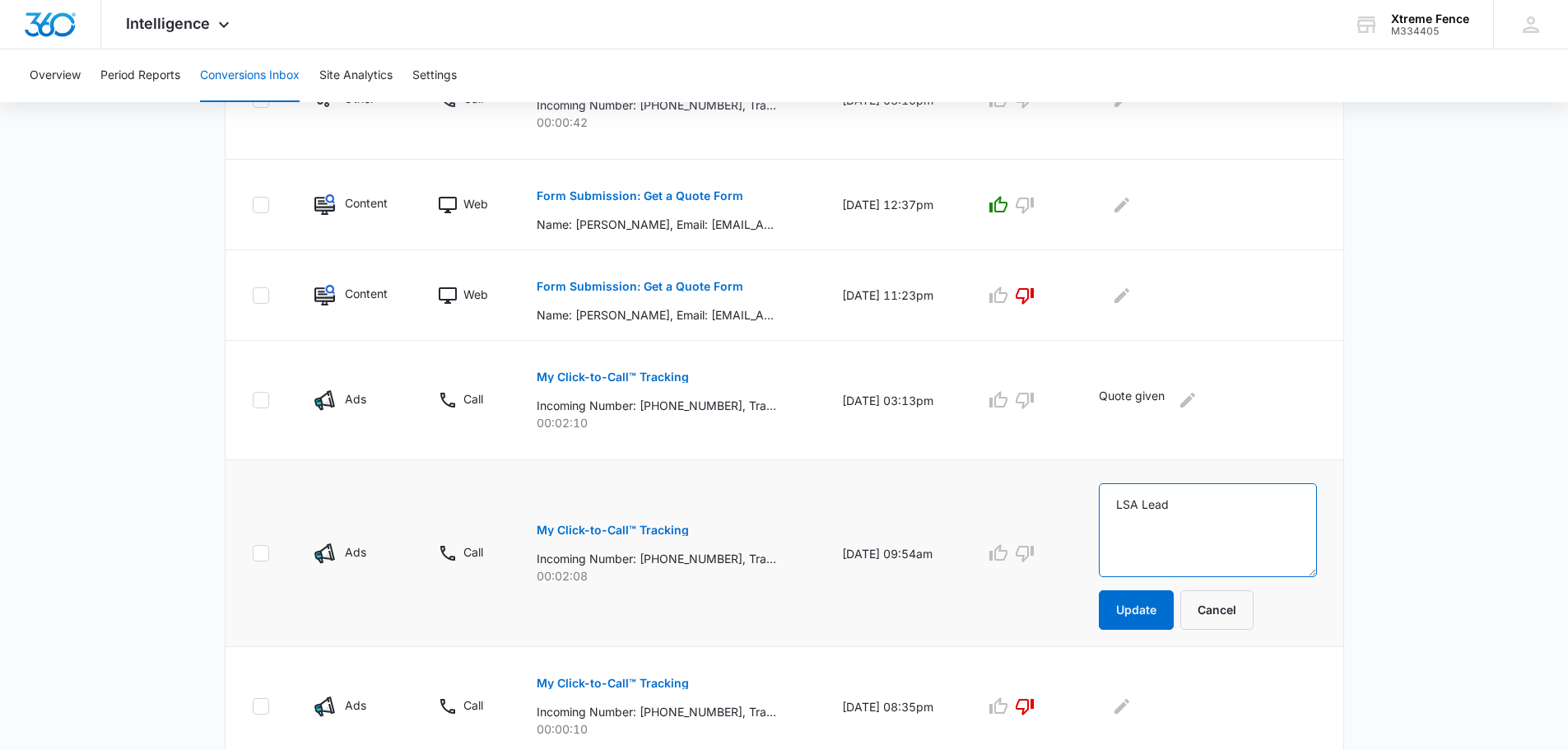
click at [1255, 522] on textarea "LSA Lead" at bounding box center [1208, 530] width 218 height 94
click at [1255, 523] on textarea "LSA Lead" at bounding box center [1208, 530] width 218 height 94
click at [1256, 523] on textarea "LSA Lead" at bounding box center [1208, 530] width 218 height 94
type textarea "Quote given"
click at [1151, 603] on button "Update" at bounding box center [1136, 609] width 75 height 39
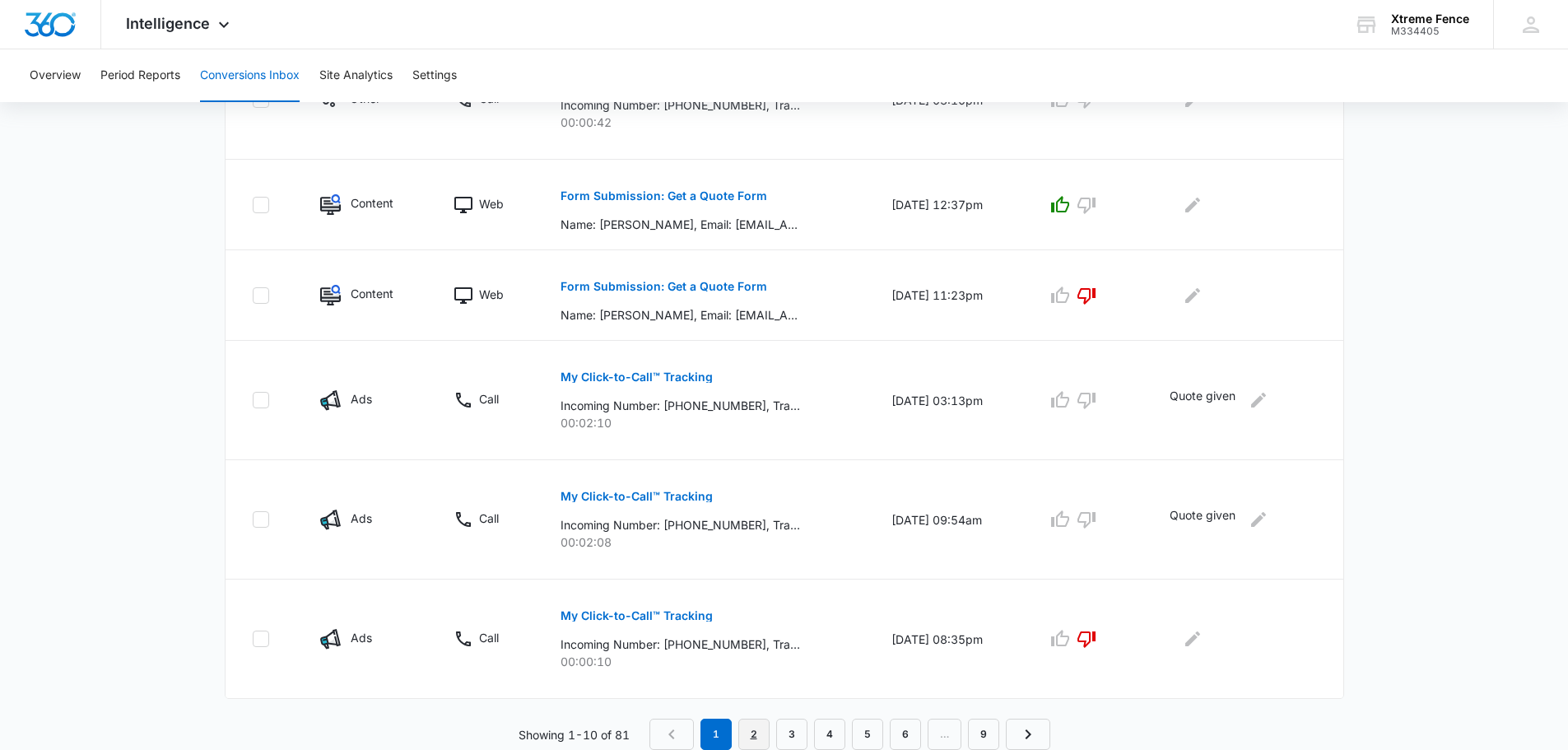
click at [765, 747] on link "2" at bounding box center [753, 733] width 31 height 31
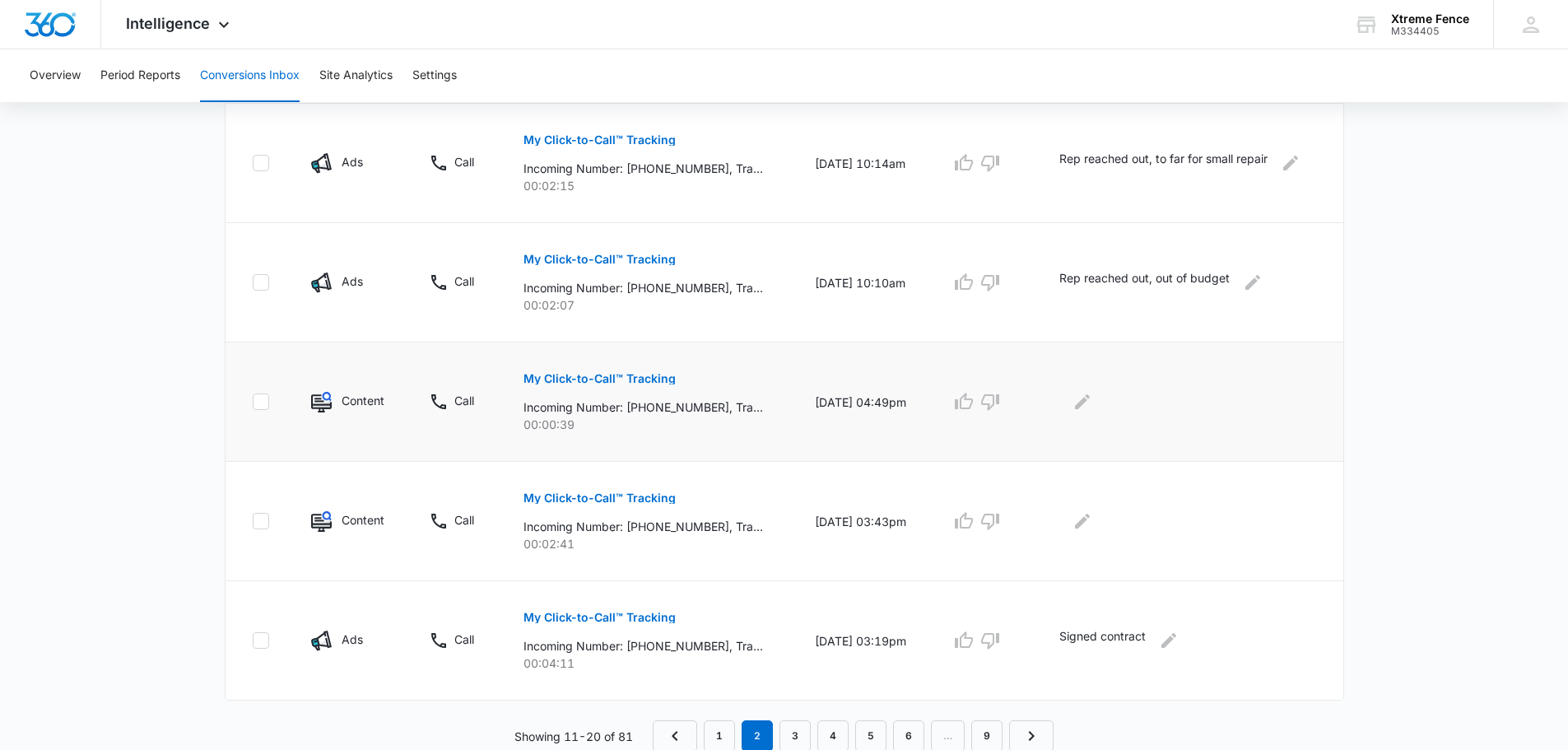
scroll to position [985, 0]
click at [797, 737] on link "3" at bounding box center [794, 733] width 31 height 31
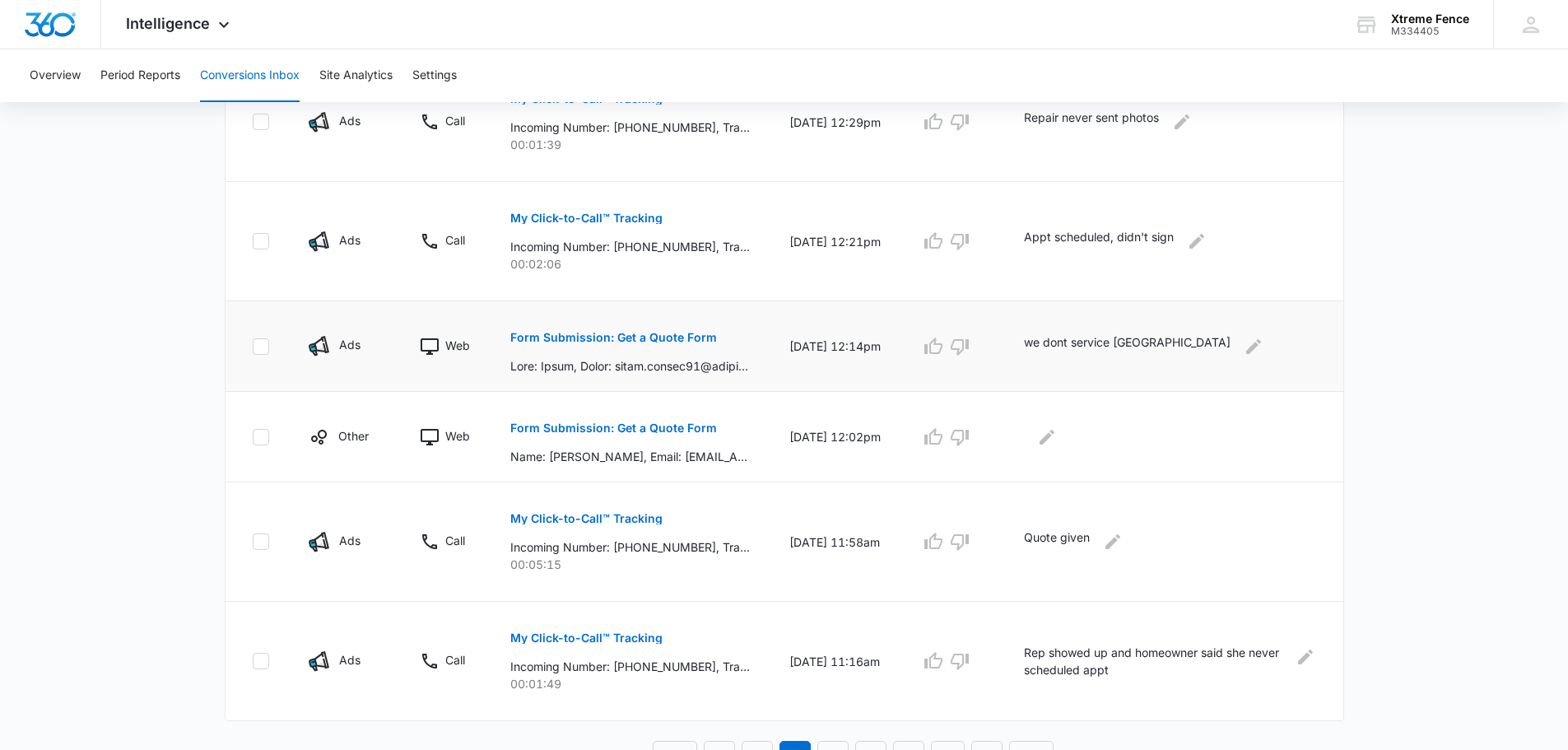
scroll to position [955, 0]
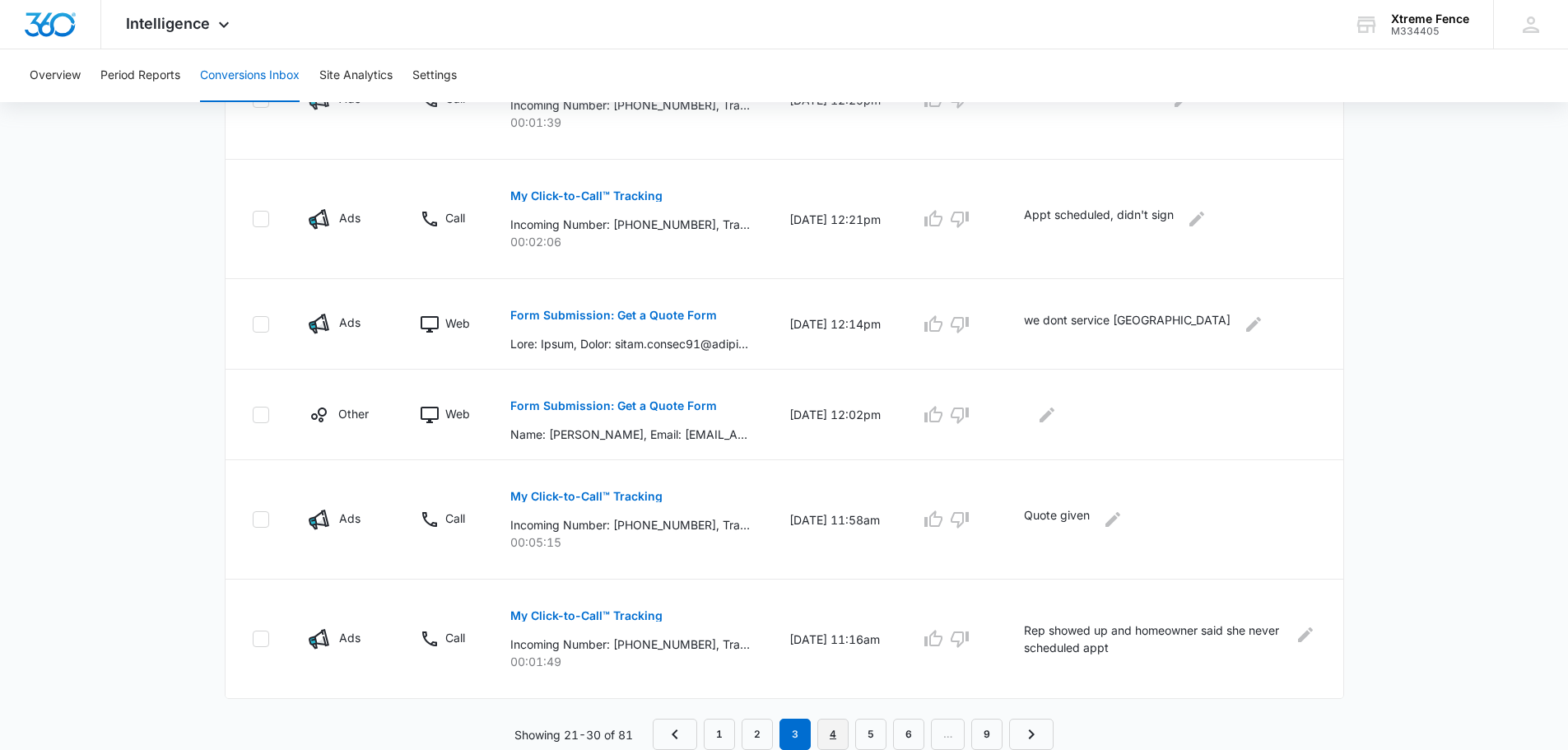
click at [829, 733] on link "4" at bounding box center [832, 733] width 31 height 31
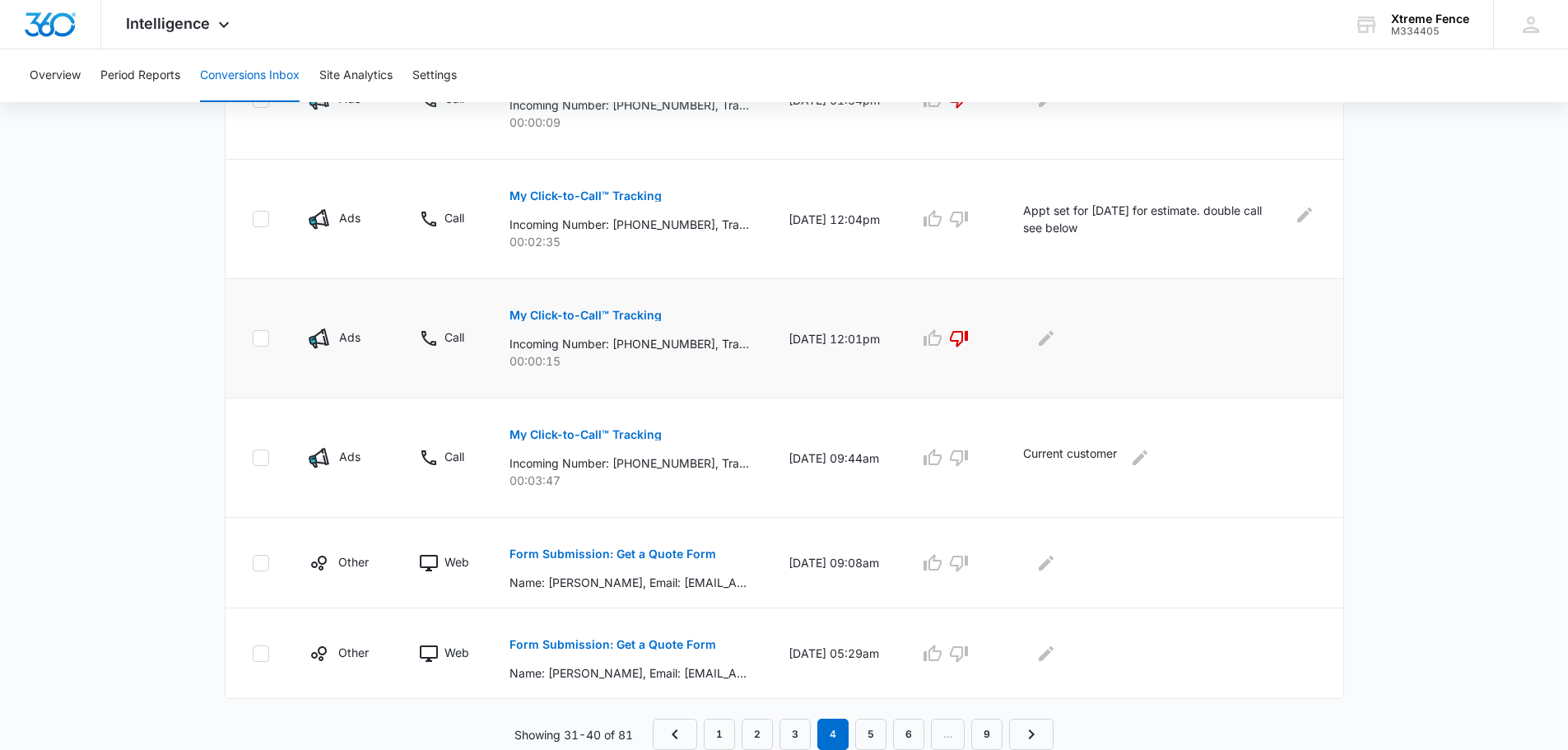
scroll to position [845, 0]
